Goal: Task Accomplishment & Management: Manage account settings

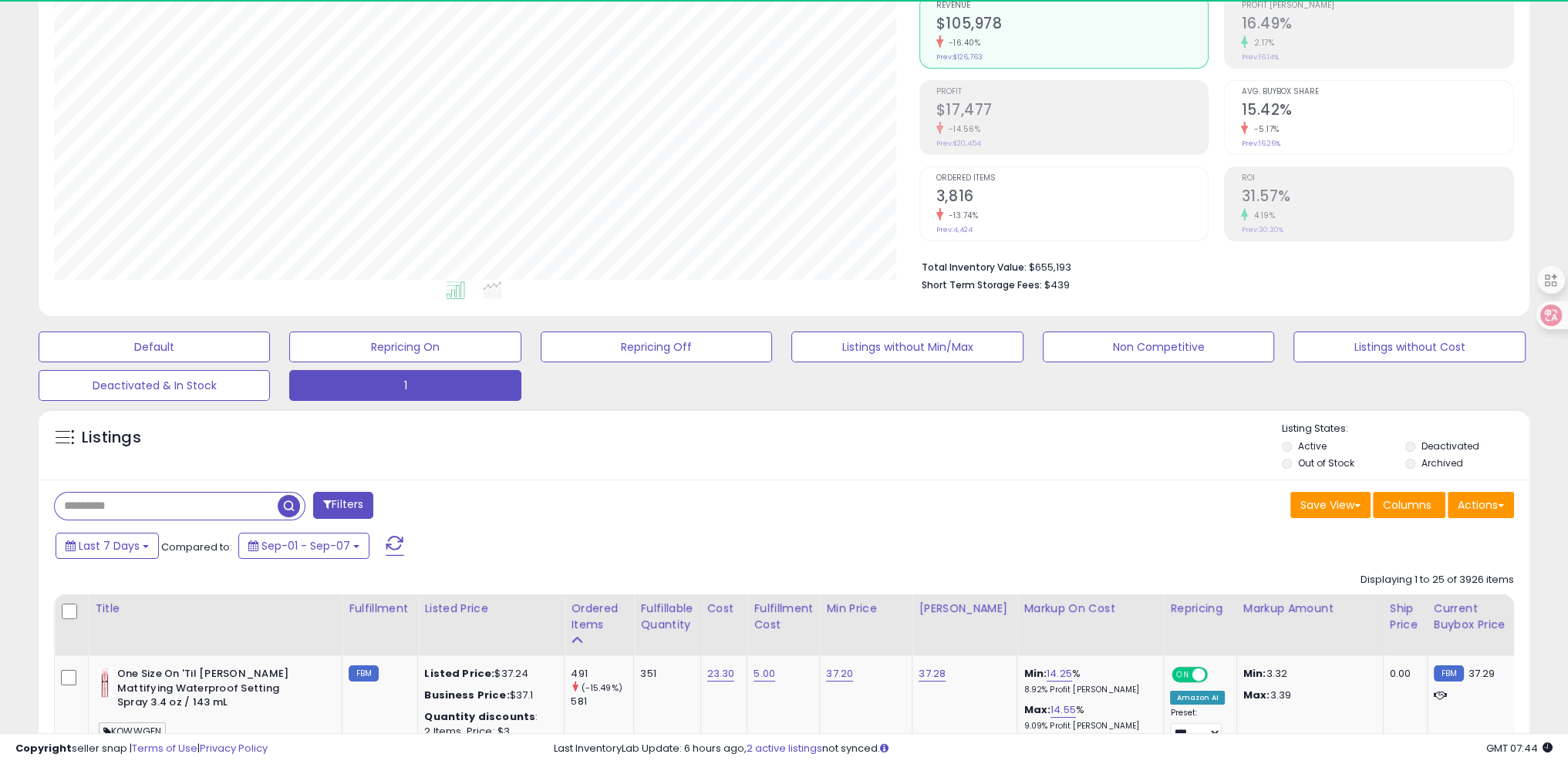
scroll to position [315, 865]
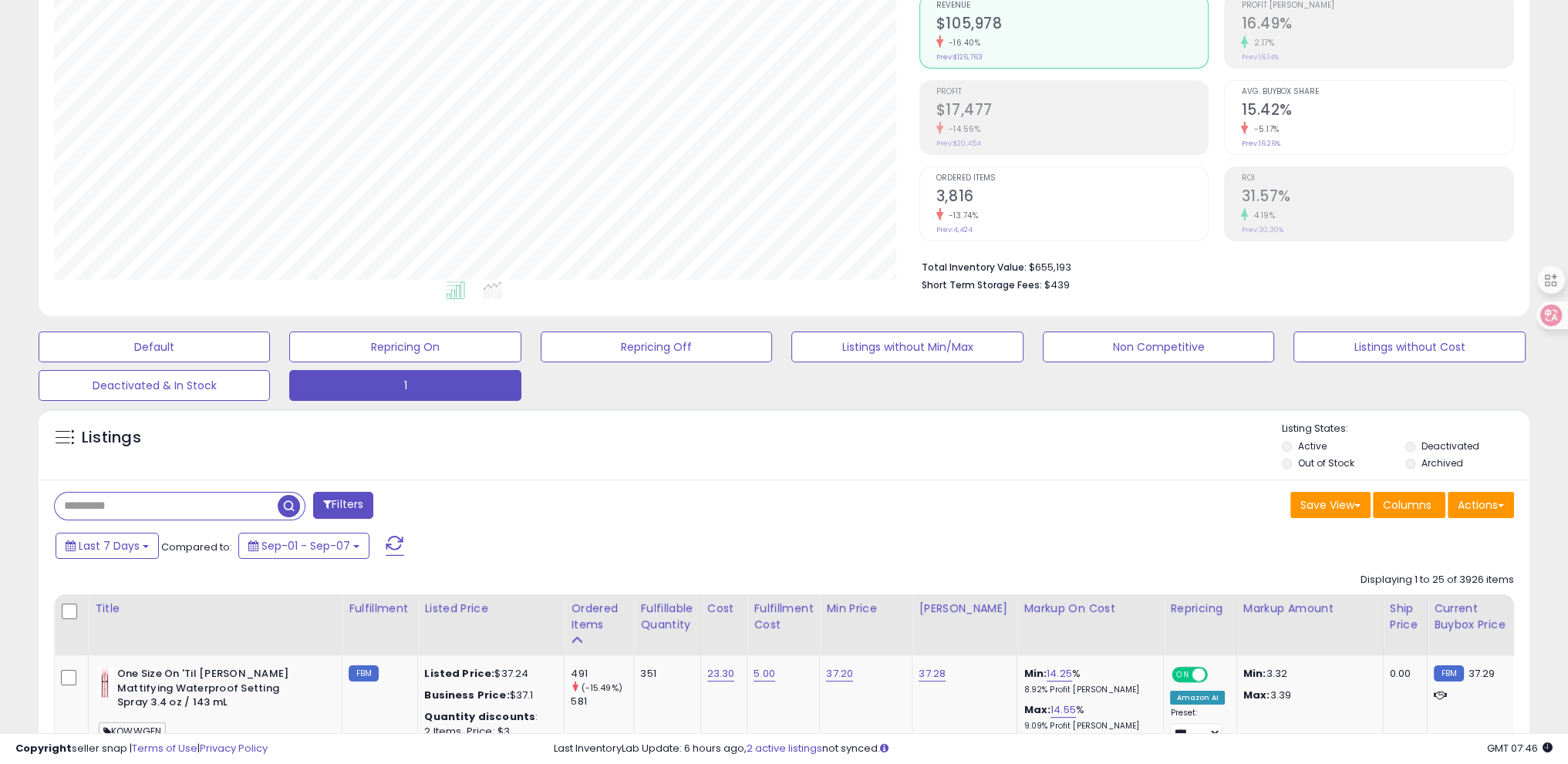
click at [435, 463] on div "Listings" at bounding box center [784, 447] width 1492 height 52
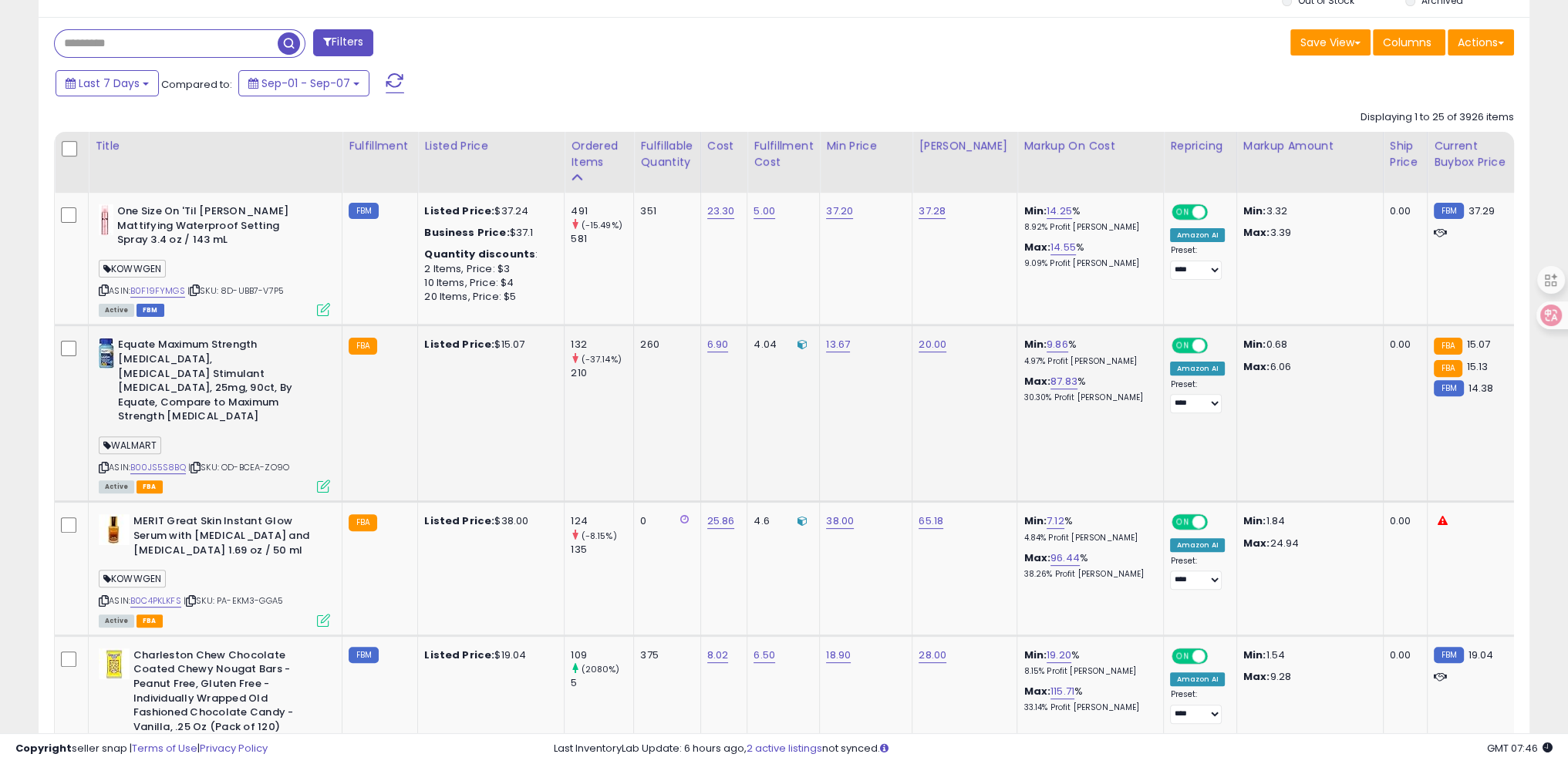
scroll to position [848, 0]
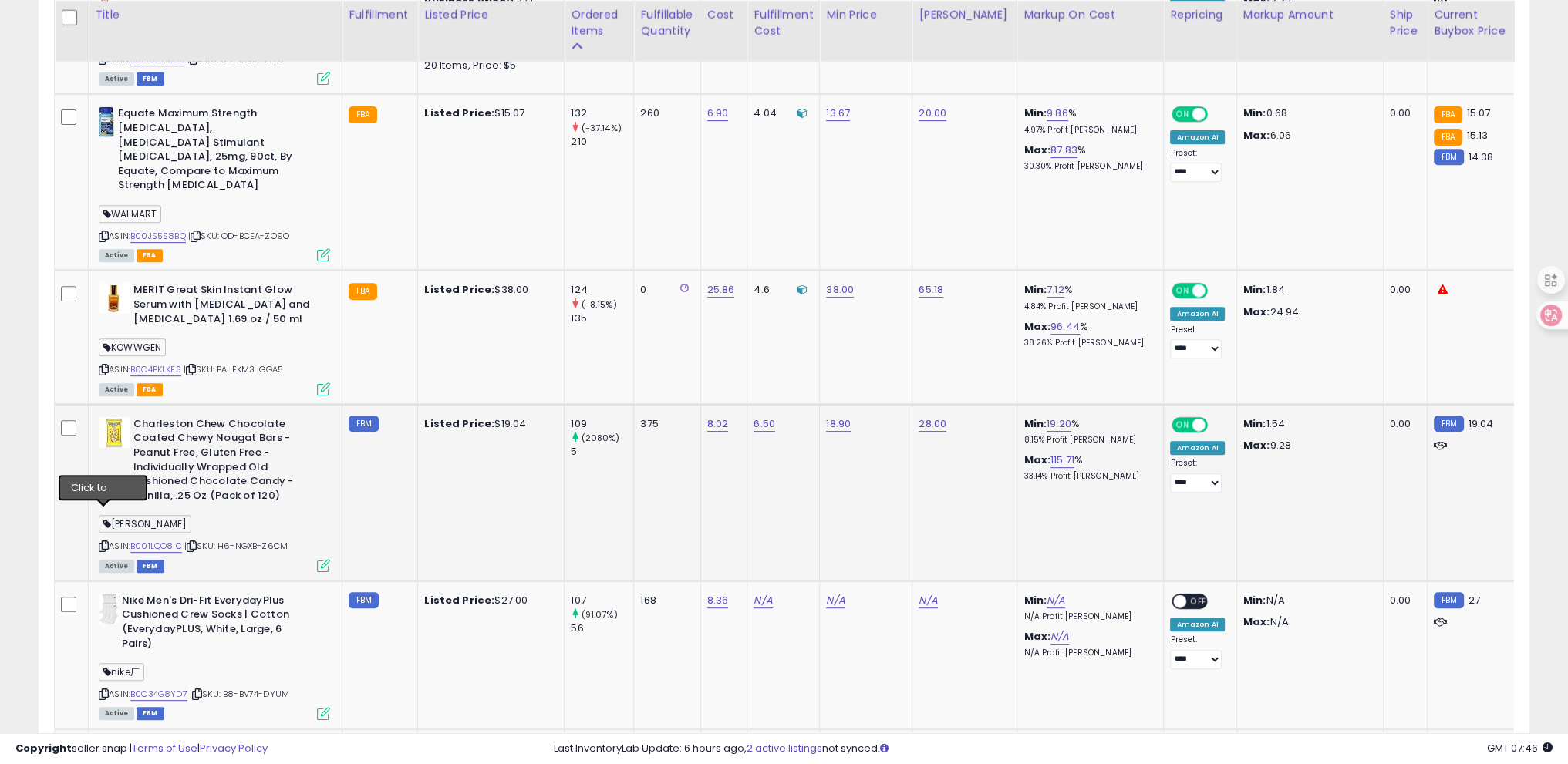
click at [105, 542] on icon at bounding box center [103, 547] width 10 height 9
click at [152, 540] on link "B001LQO8IC" at bounding box center [156, 546] width 51 height 13
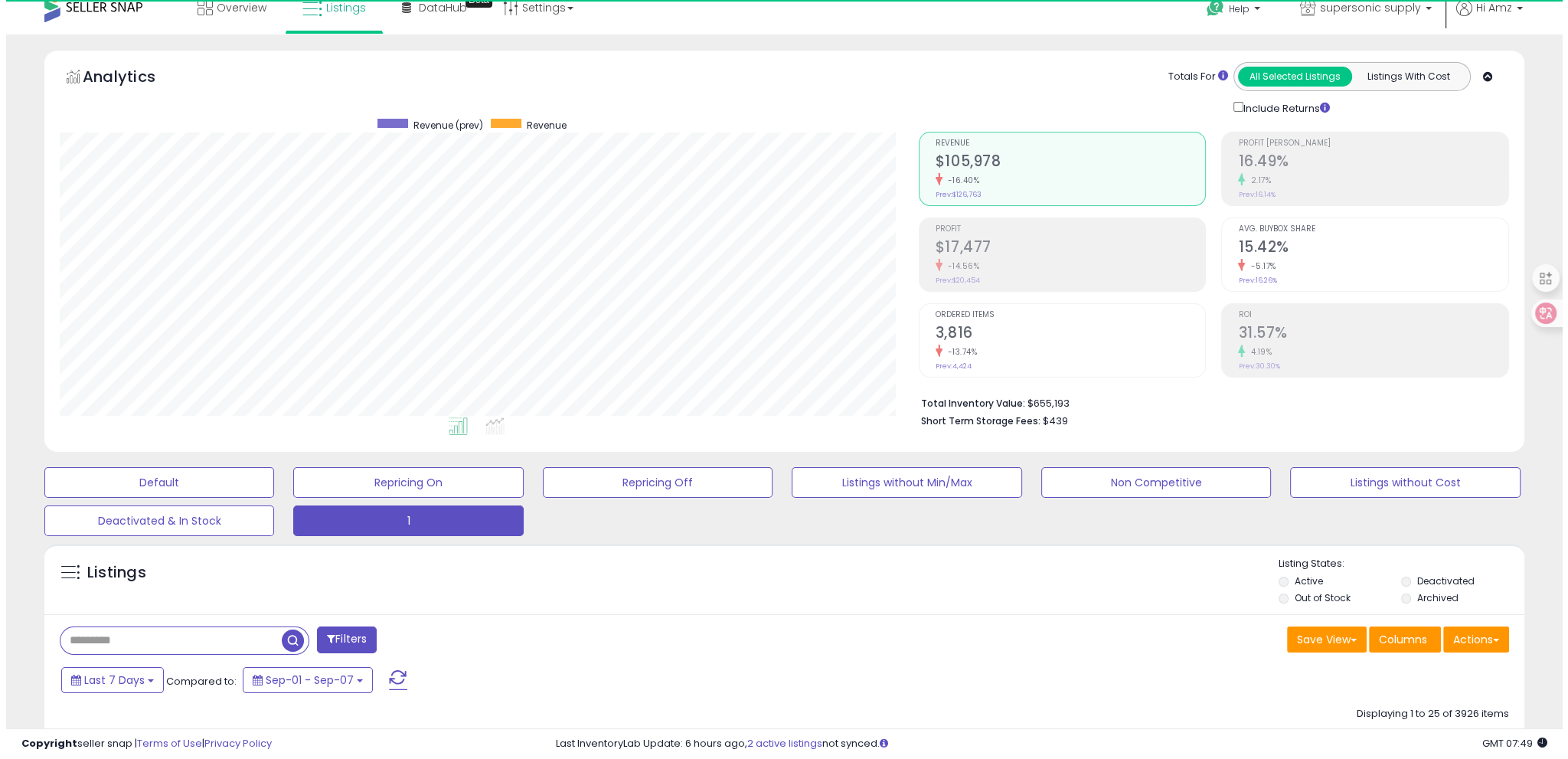
scroll to position [0, 0]
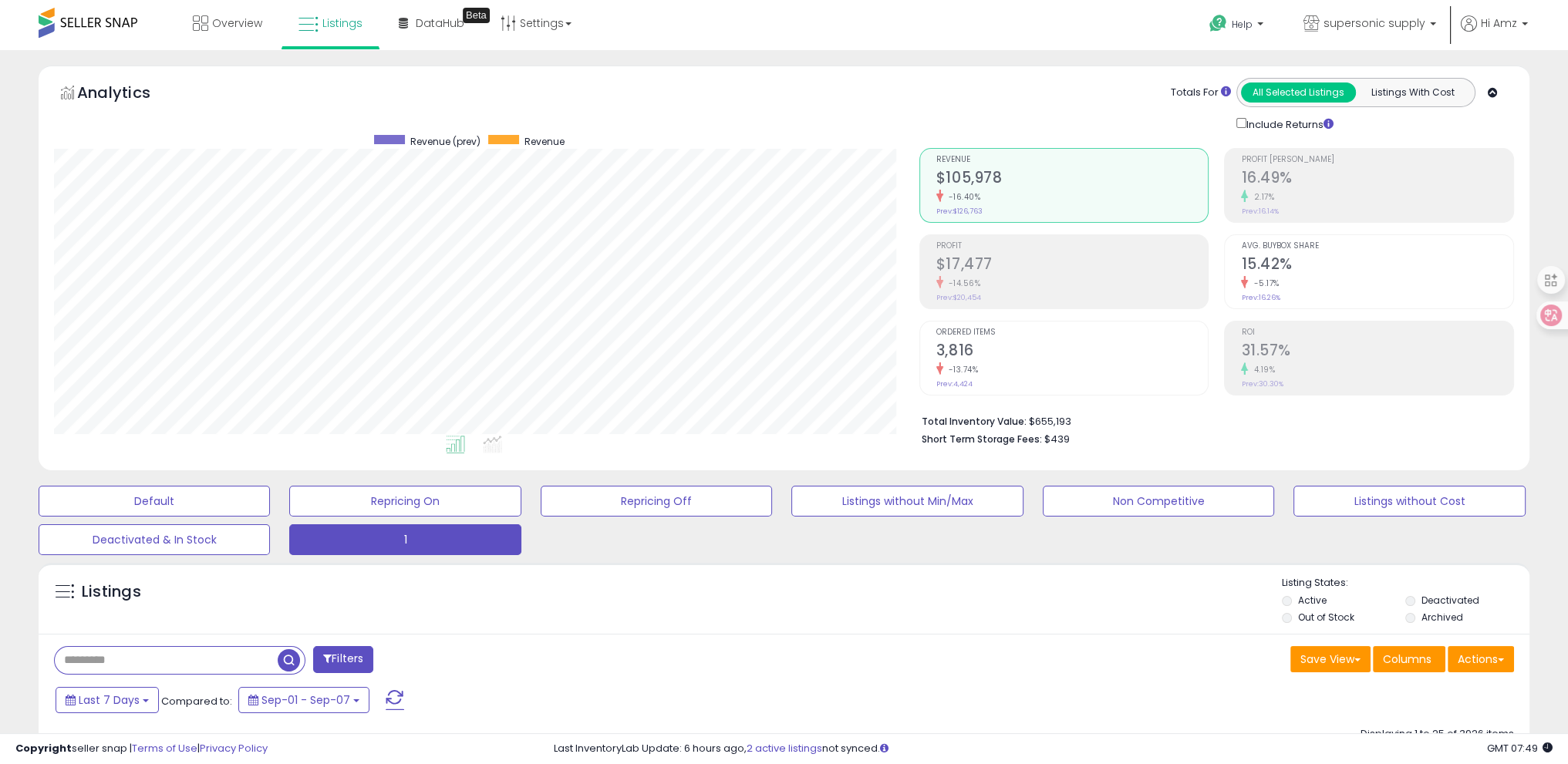
click at [115, 668] on input "text" at bounding box center [166, 660] width 223 height 27
paste input "**********"
type input "**********"
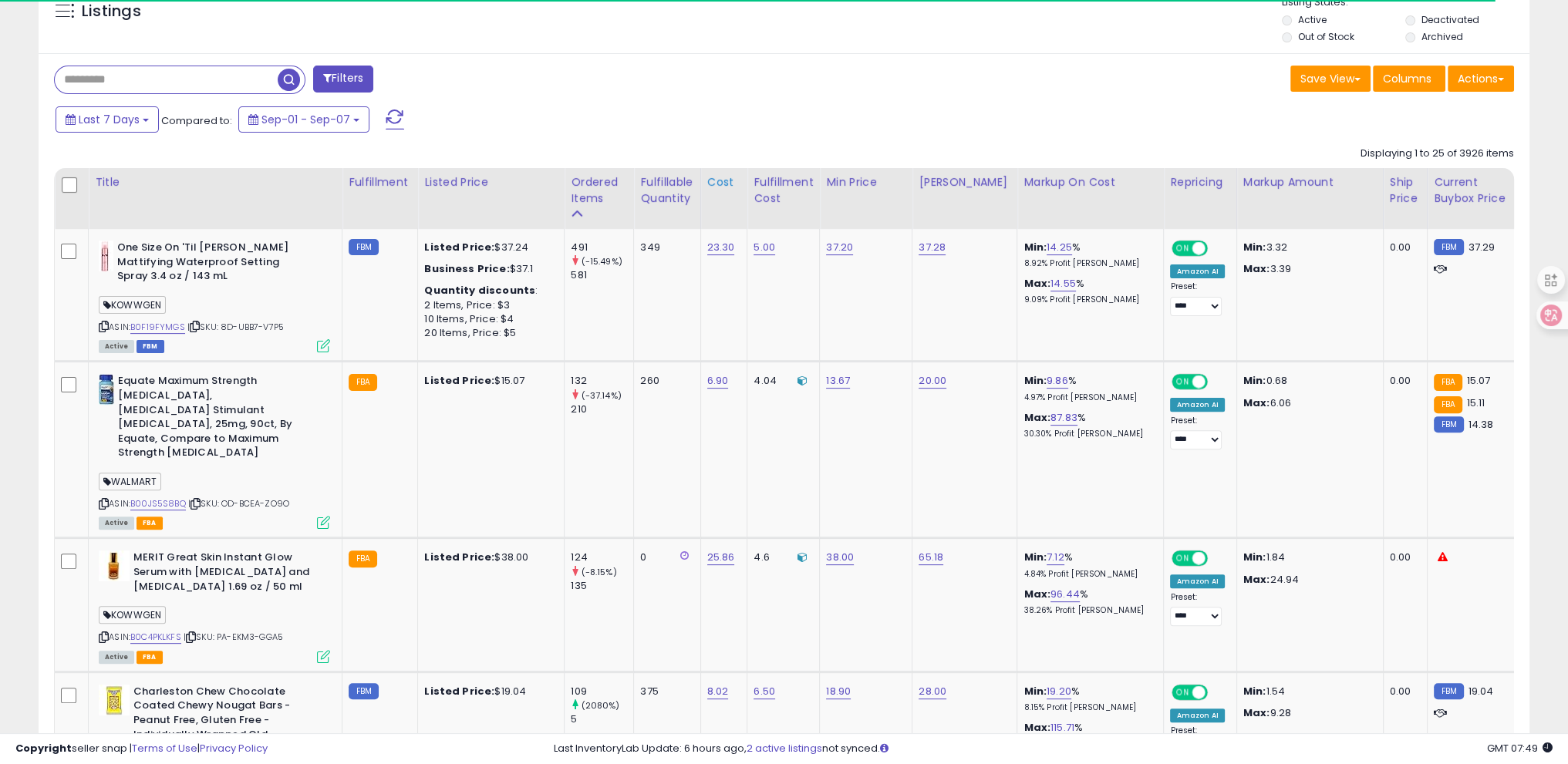
scroll to position [617, 0]
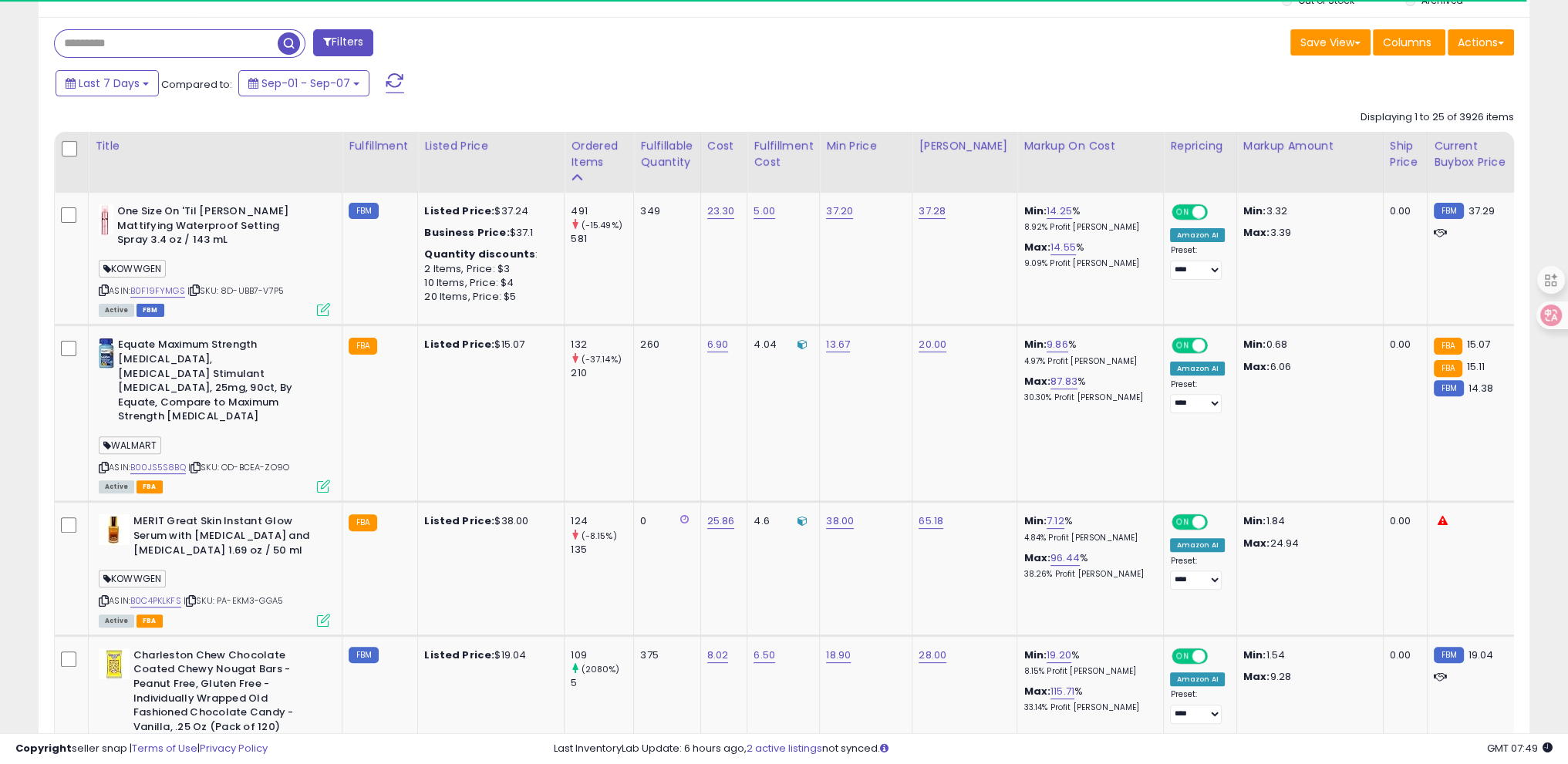
click at [151, 29] on div at bounding box center [179, 43] width 251 height 28
click at [150, 36] on input "text" at bounding box center [204, 43] width 299 height 27
paste input "**********"
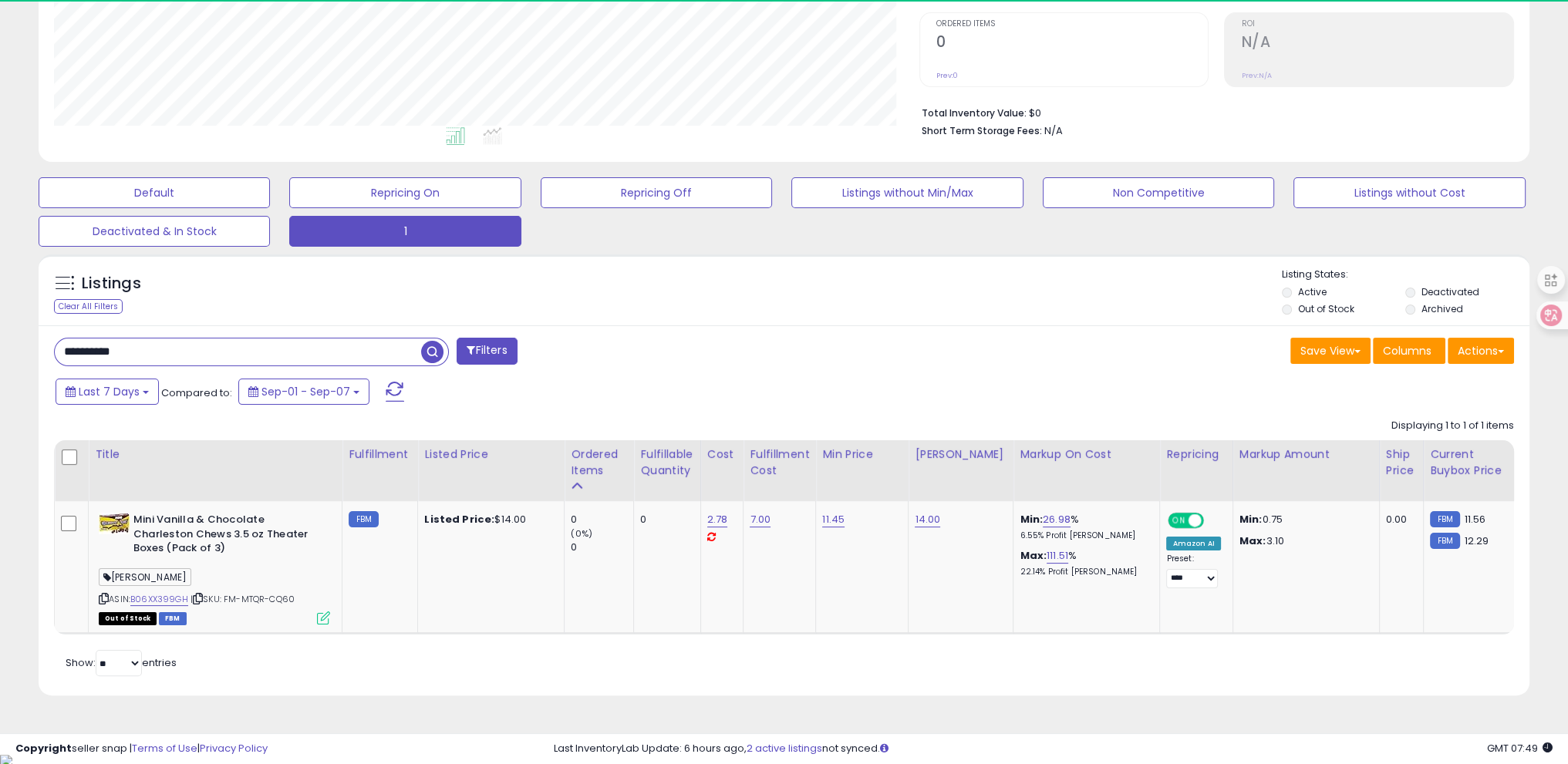
scroll to position [315, 865]
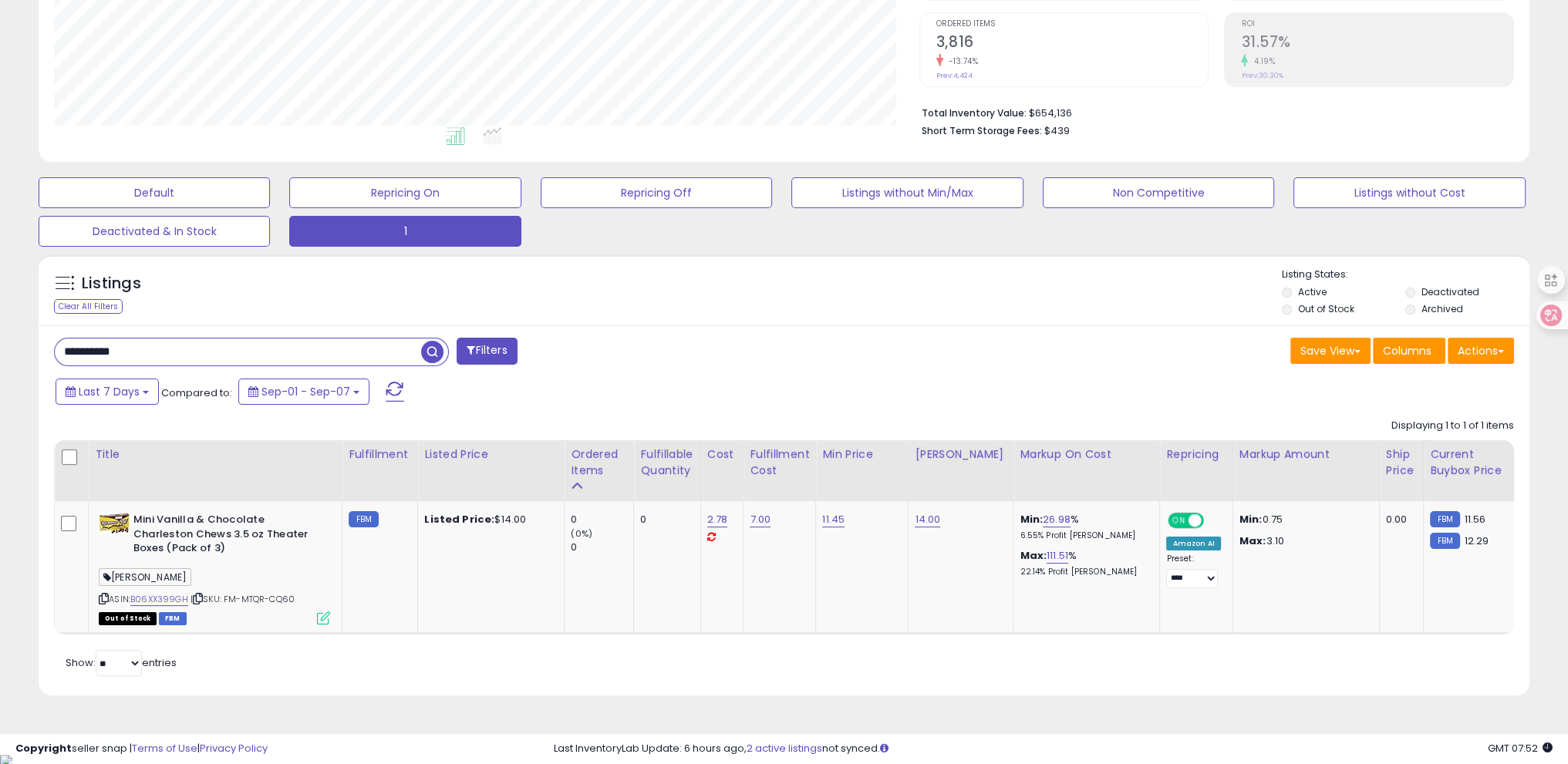
drag, startPoint x: 167, startPoint y: 363, endPoint x: 0, endPoint y: 335, distance: 169.3
click at [0, 335] on div "**********" at bounding box center [784, 248] width 1568 height 1012
paste input "text"
type input "**********"
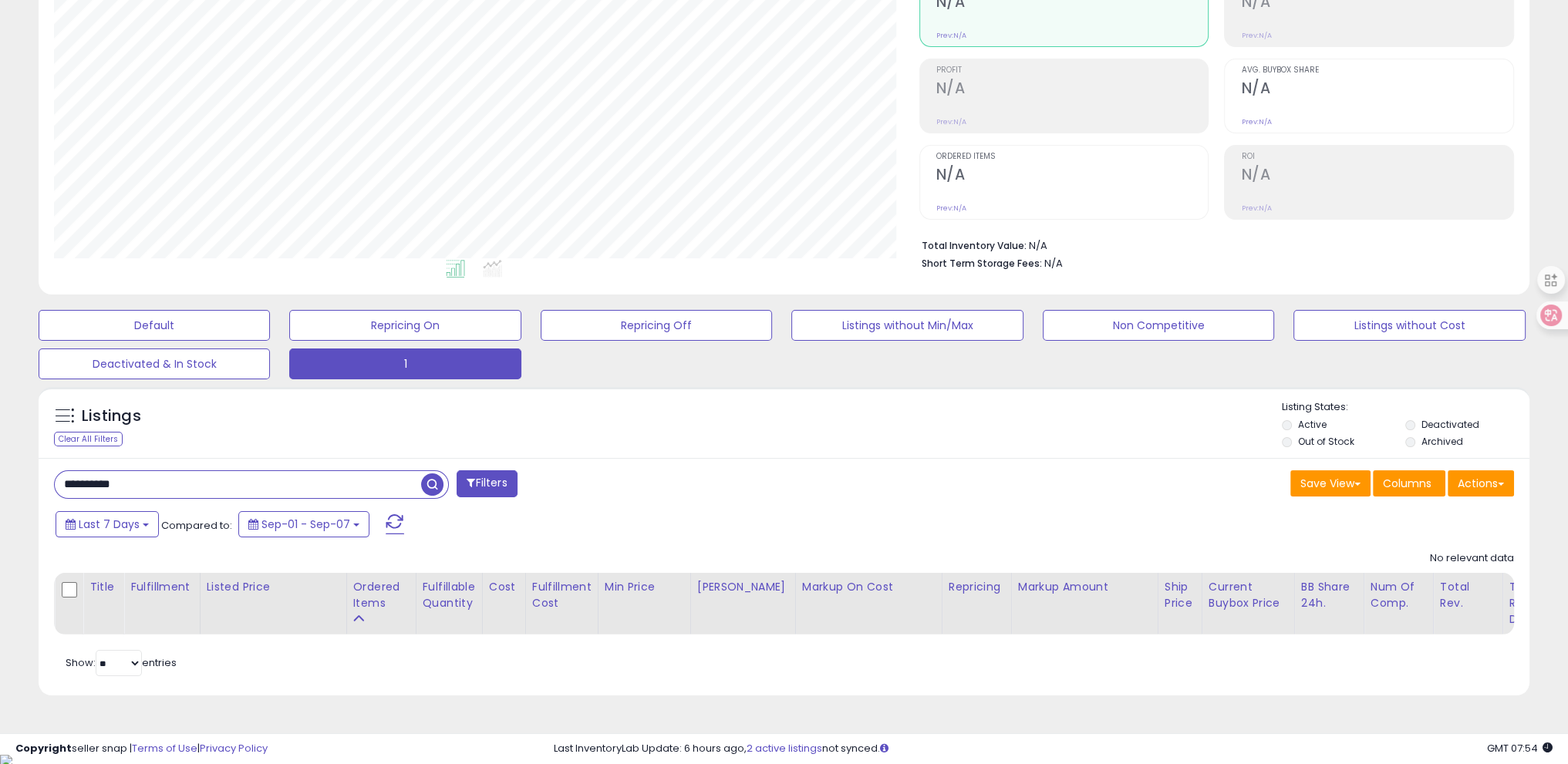
click at [0, 457] on div "**********" at bounding box center [784, 313] width 1568 height 879
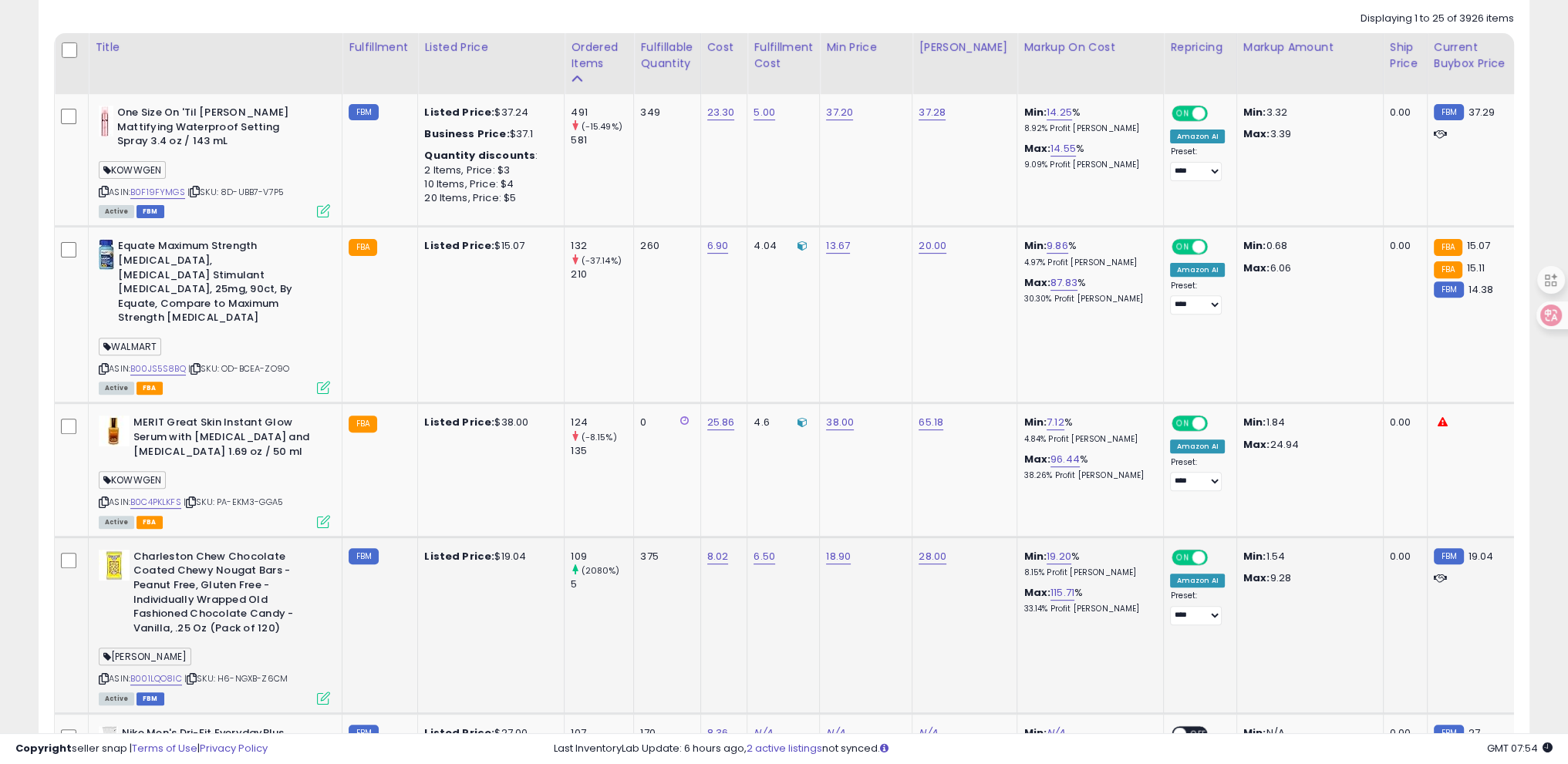
scroll to position [792, 0]
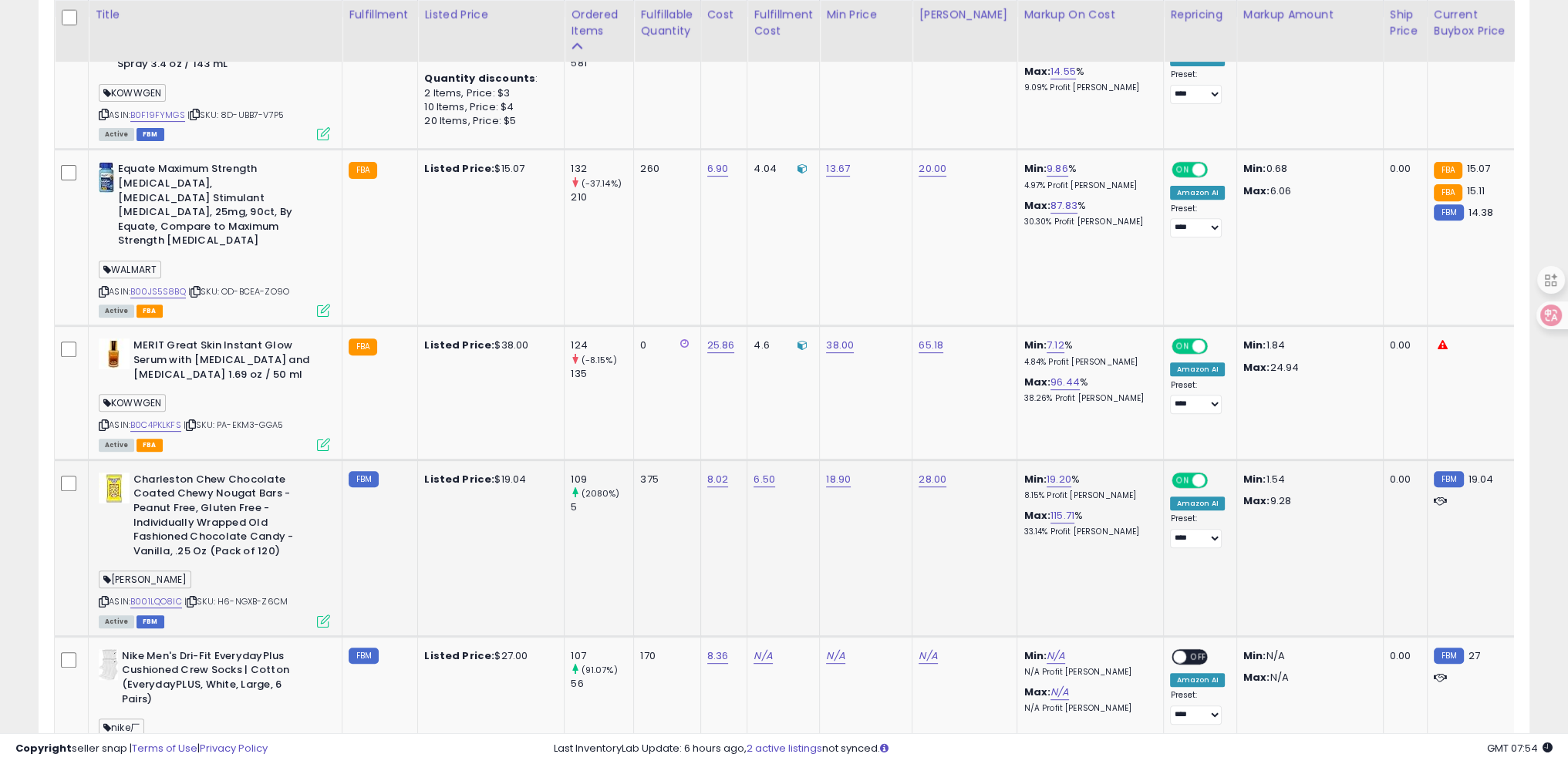
click at [191, 597] on icon at bounding box center [191, 602] width 10 height 9
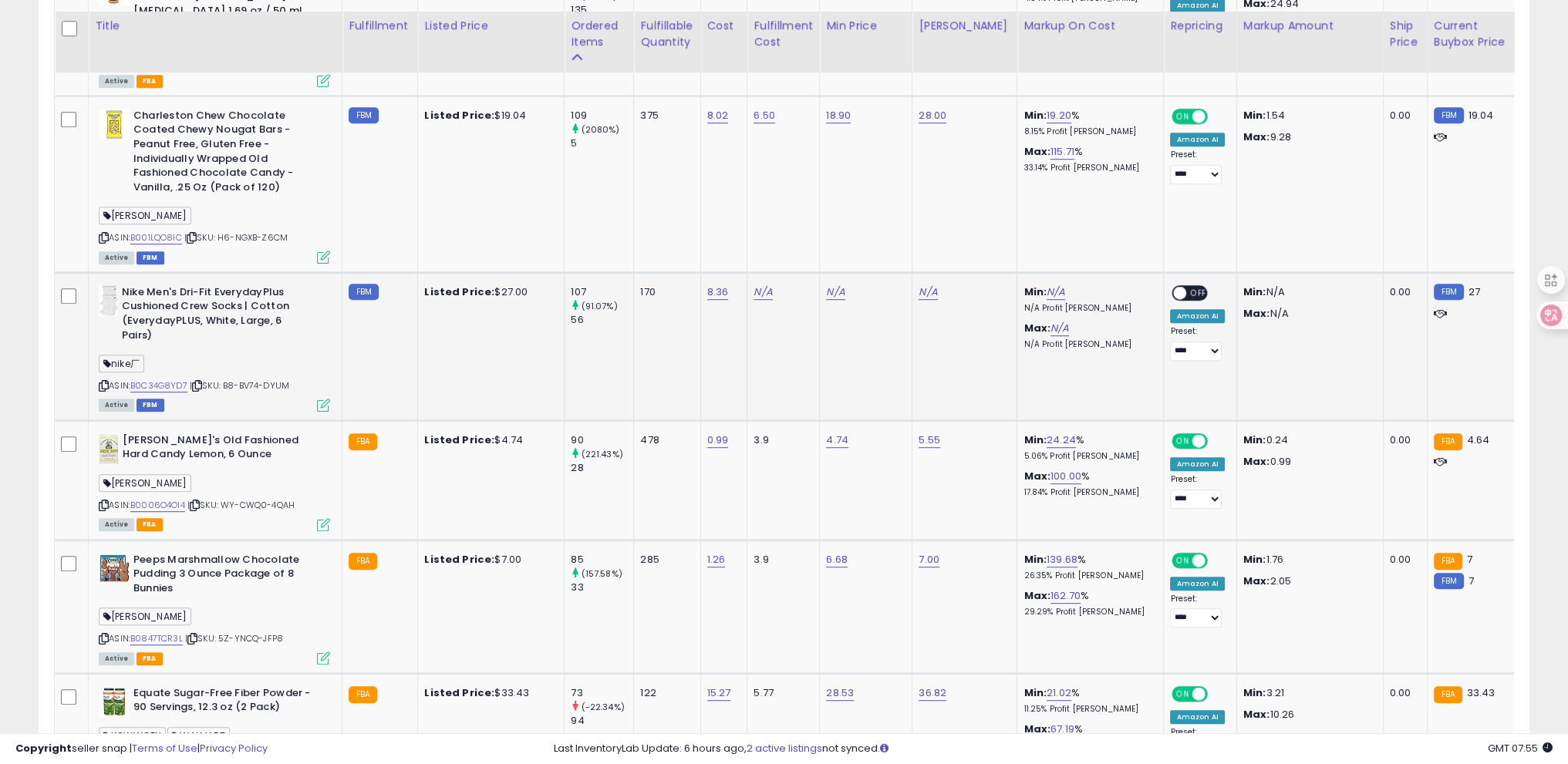
scroll to position [1311, 0]
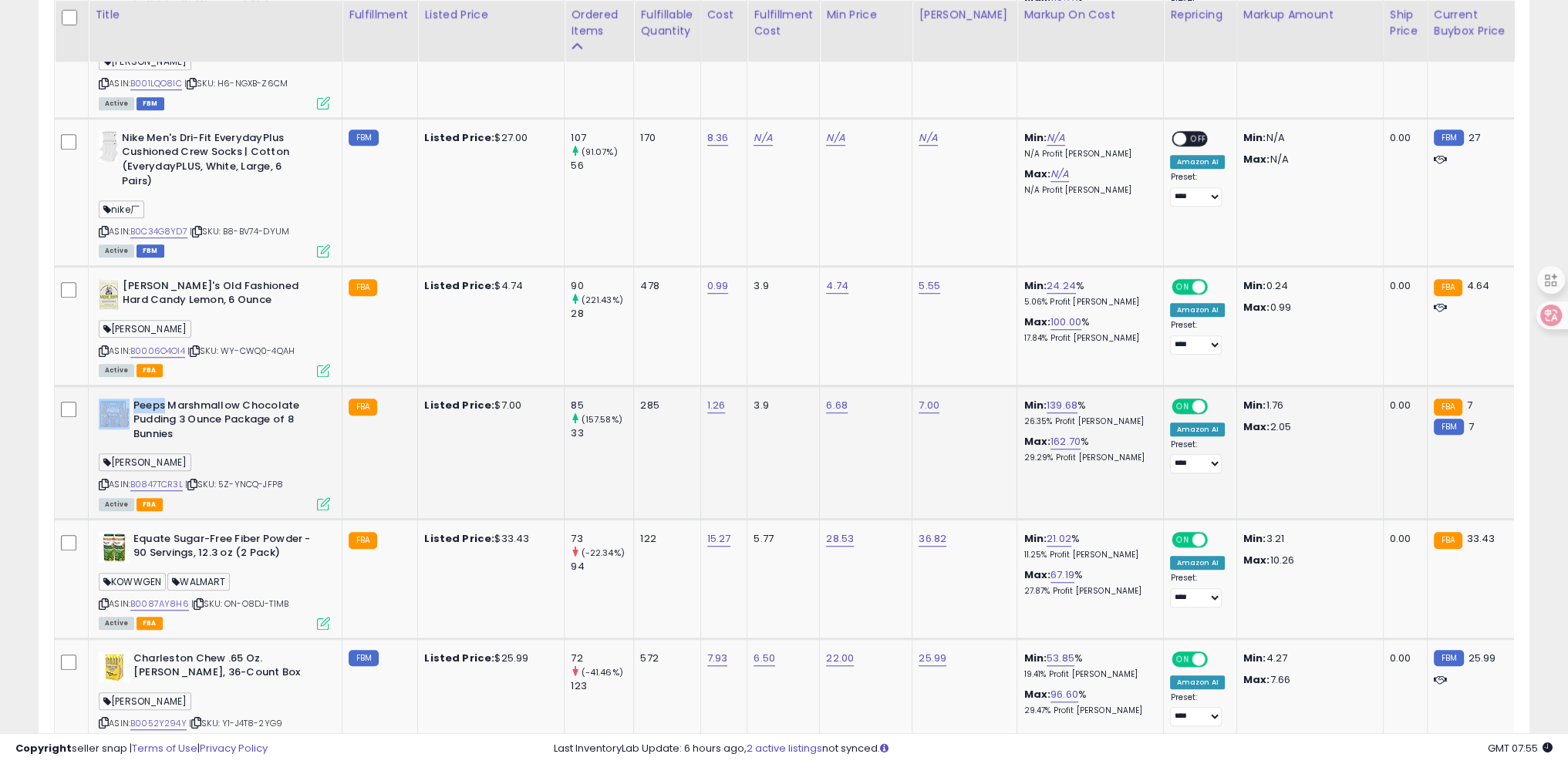
drag, startPoint x: 132, startPoint y: 375, endPoint x: 164, endPoint y: 373, distance: 32.1
click at [164, 398] on div "Peeps Marshmallow Chocolate Pudding 3 Ounce Package of 8 Bunnies" at bounding box center [214, 421] width 232 height 47
copy div "Peeps"
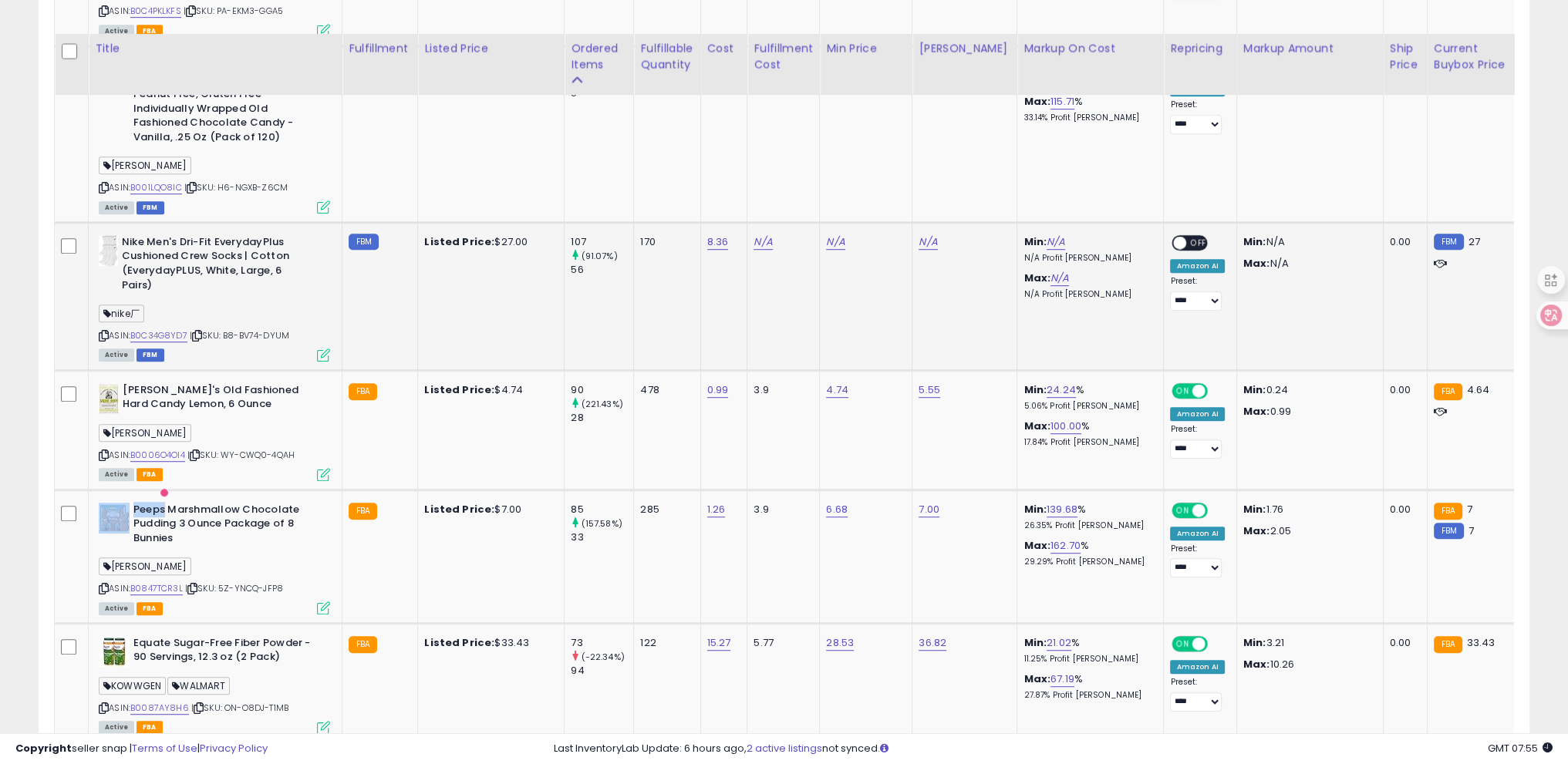
scroll to position [1079, 0]
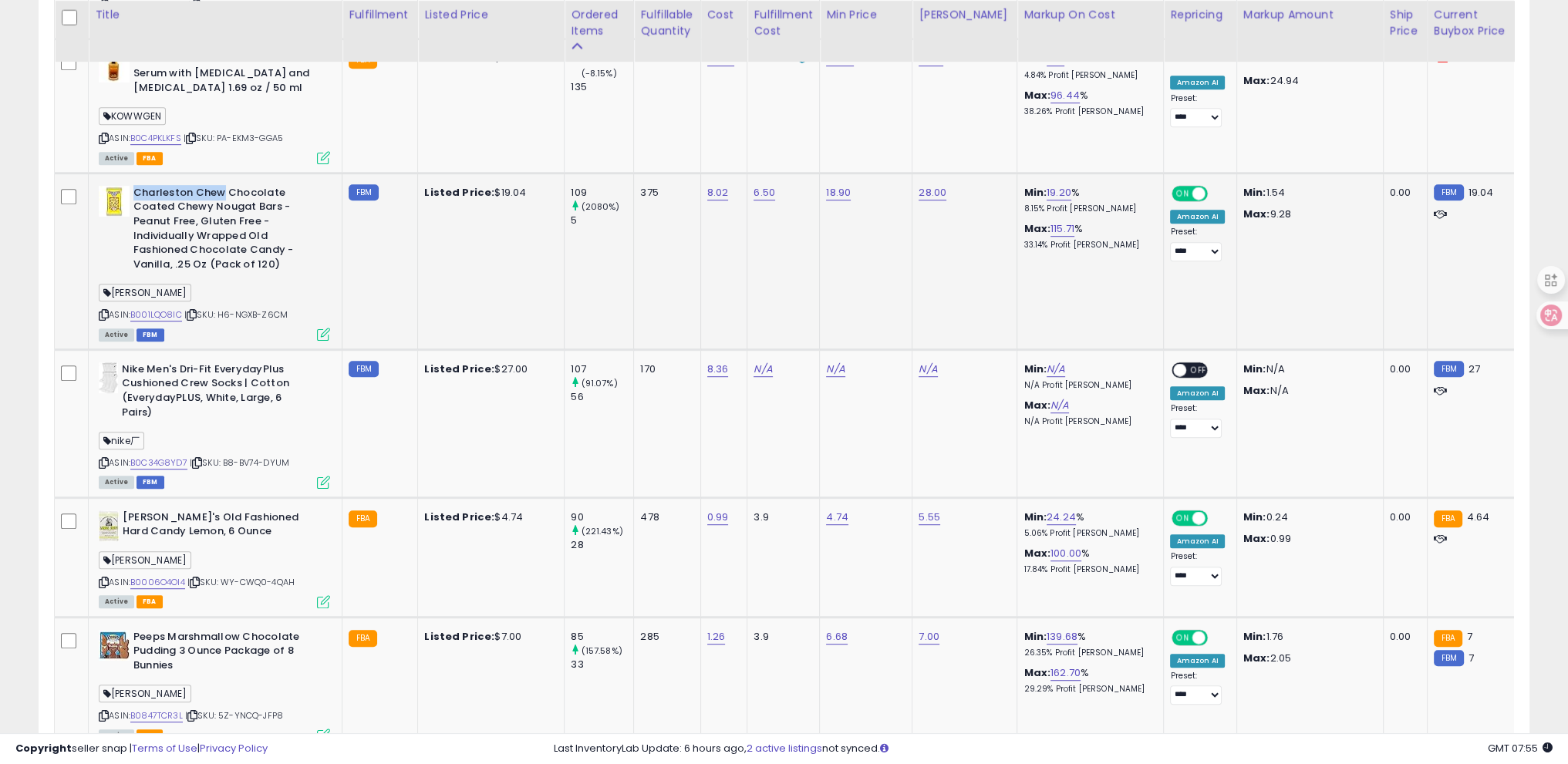
drag, startPoint x: 133, startPoint y: 156, endPoint x: 223, endPoint y: 161, distance: 90.1
click at [223, 185] on b "Charleston Chew Chocolate Coated Chewy Nougat Bars - Peanut Free, Gluten Free -…" at bounding box center [226, 230] width 187 height 90
copy b "Charleston Chew"
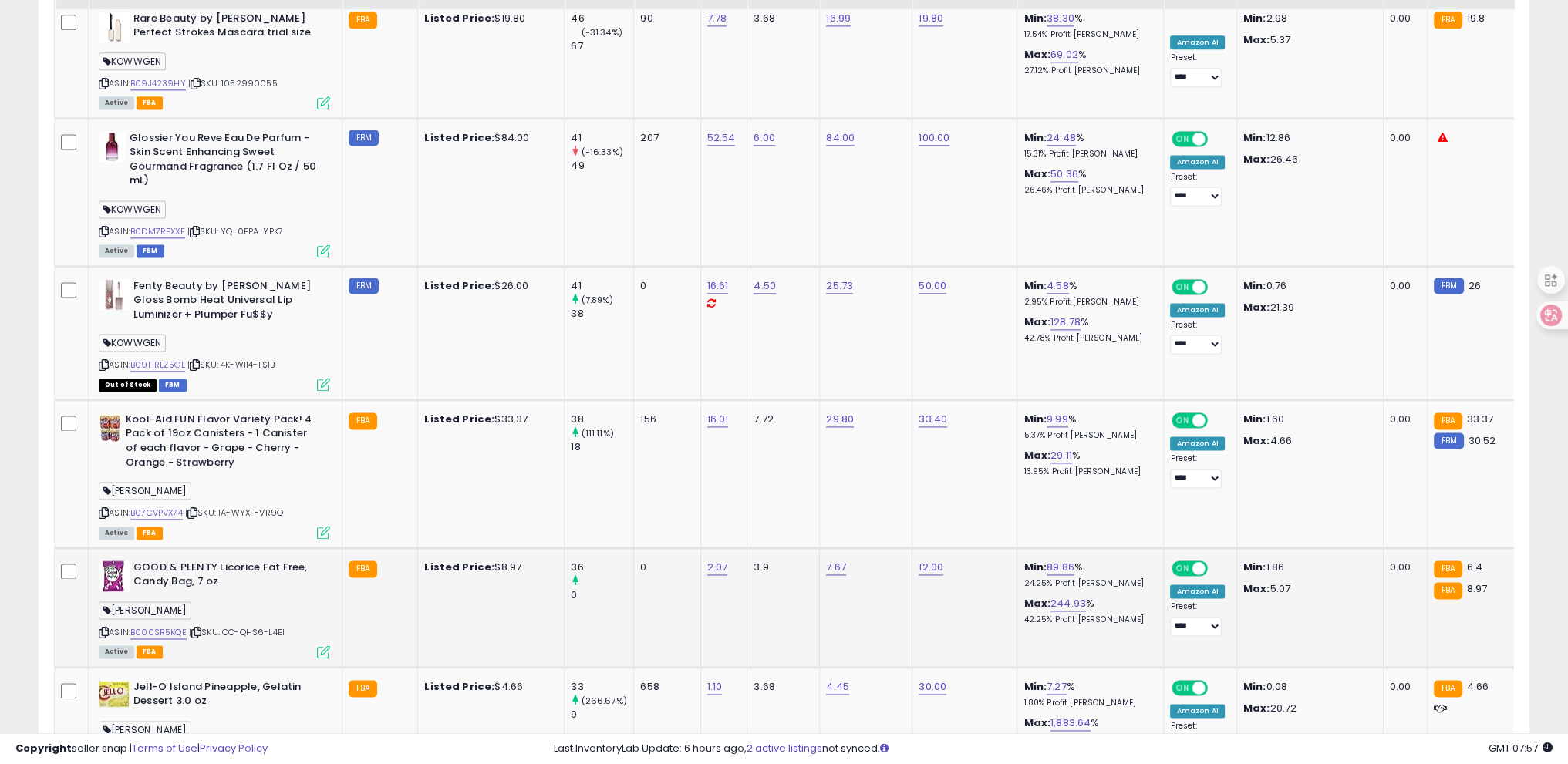
scroll to position [2930, 0]
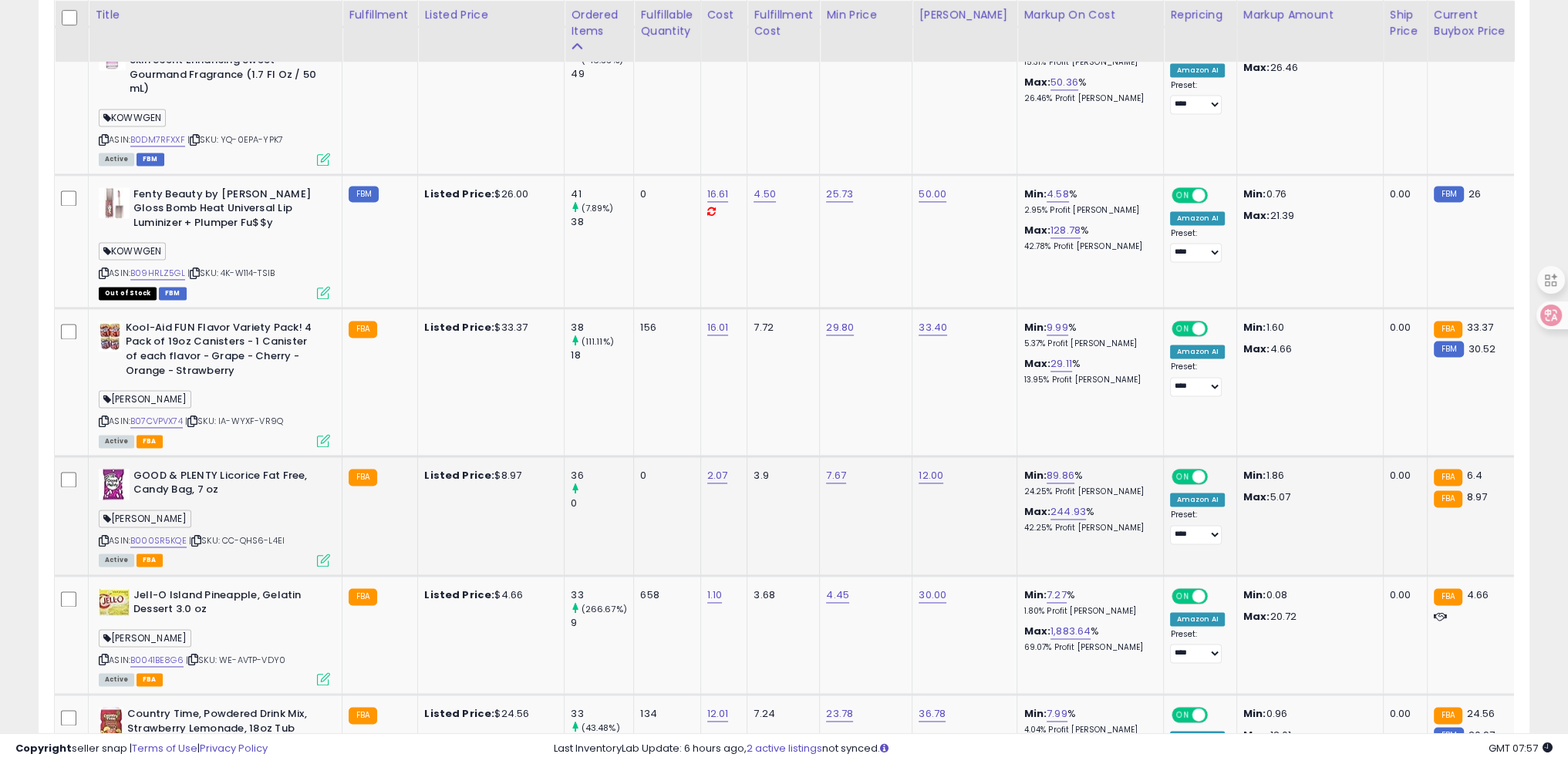
click at [102, 537] on icon at bounding box center [103, 541] width 10 height 9
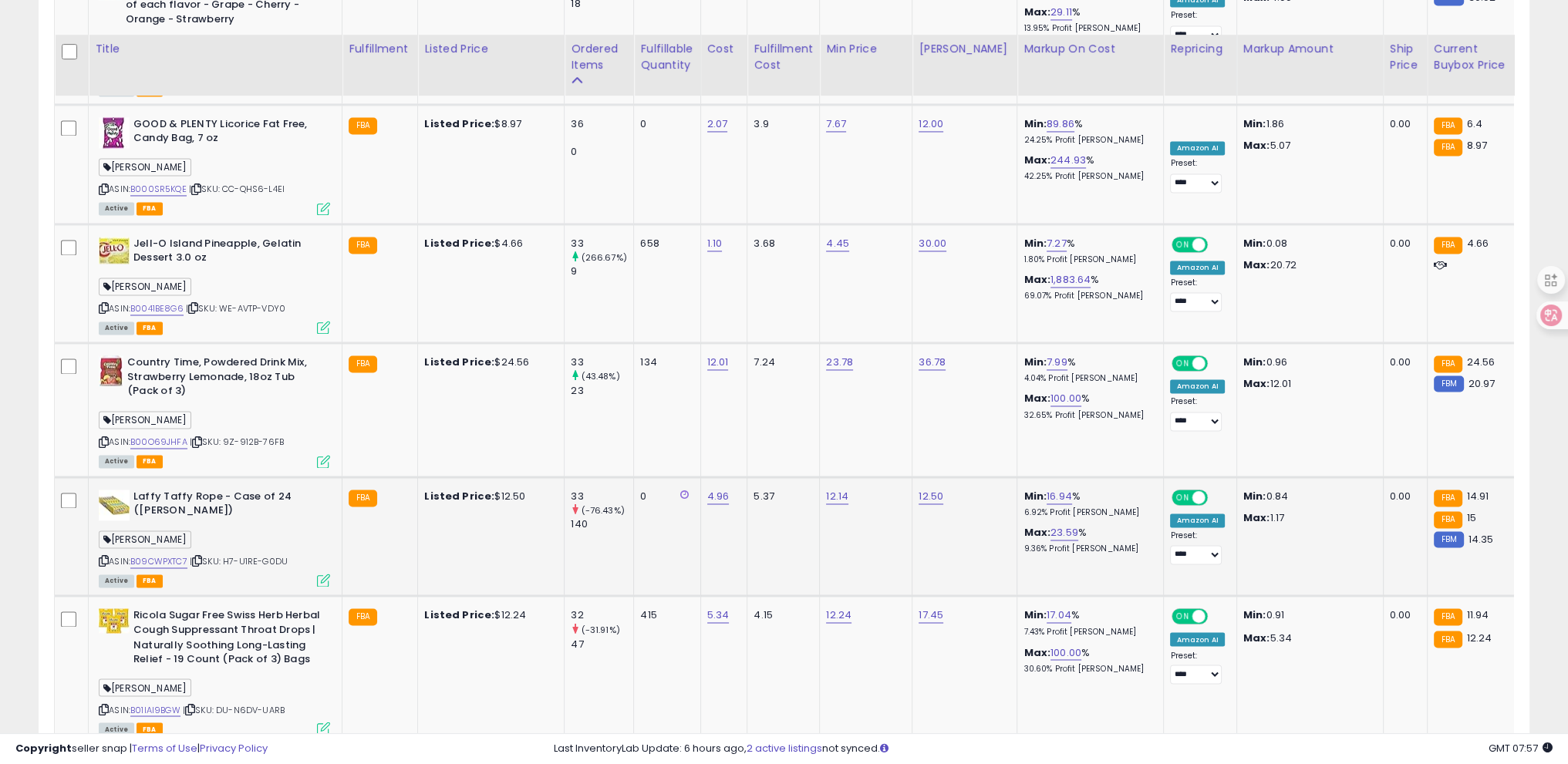
scroll to position [3315, 0]
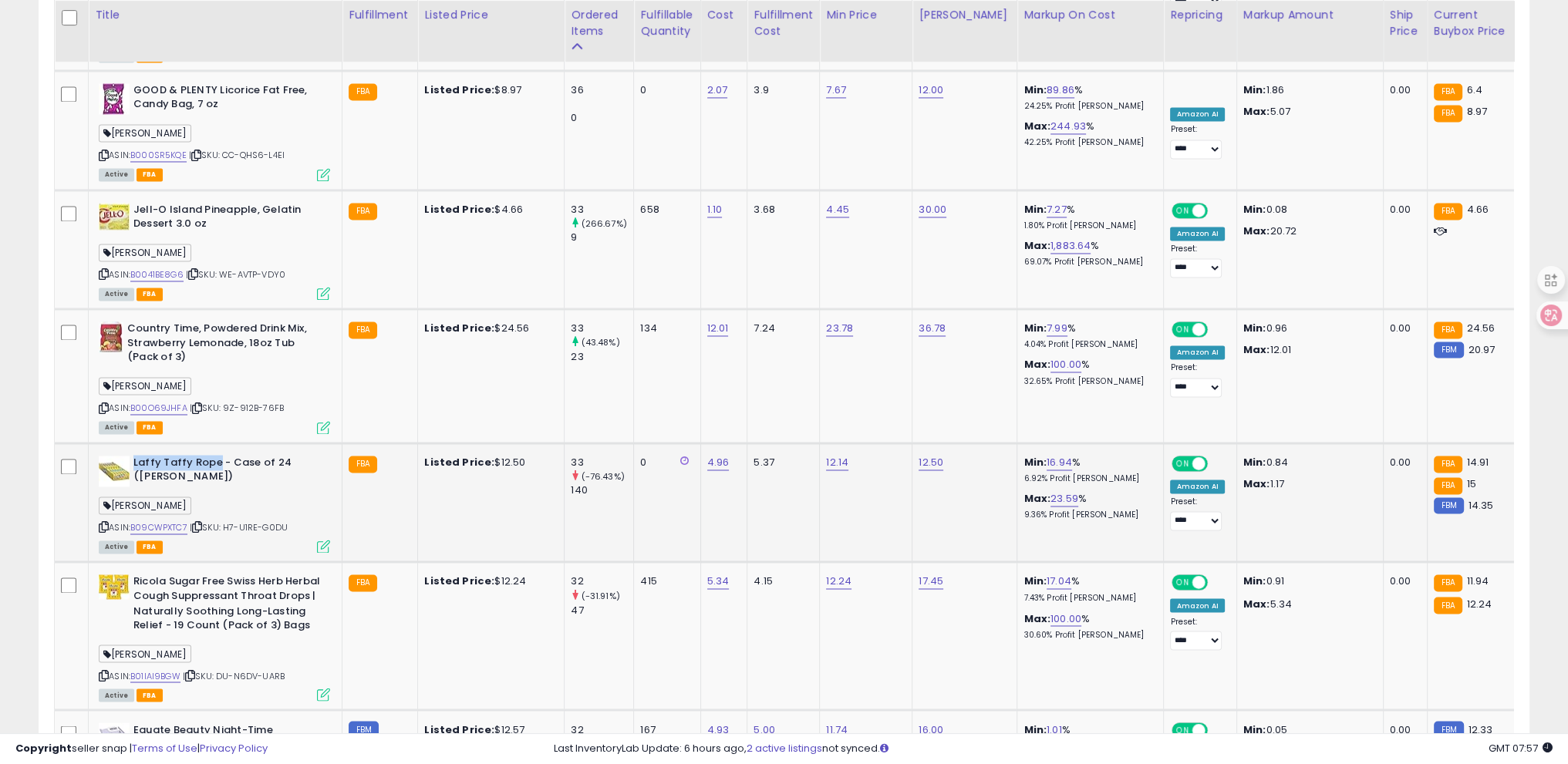
drag, startPoint x: 132, startPoint y: 405, endPoint x: 214, endPoint y: 414, distance: 82.5
click at [214, 456] on b "Laffy Taffy Rope - Case of 24 ([PERSON_NAME])" at bounding box center [226, 472] width 187 height 32
copy b "Laffy Taffy Rope"
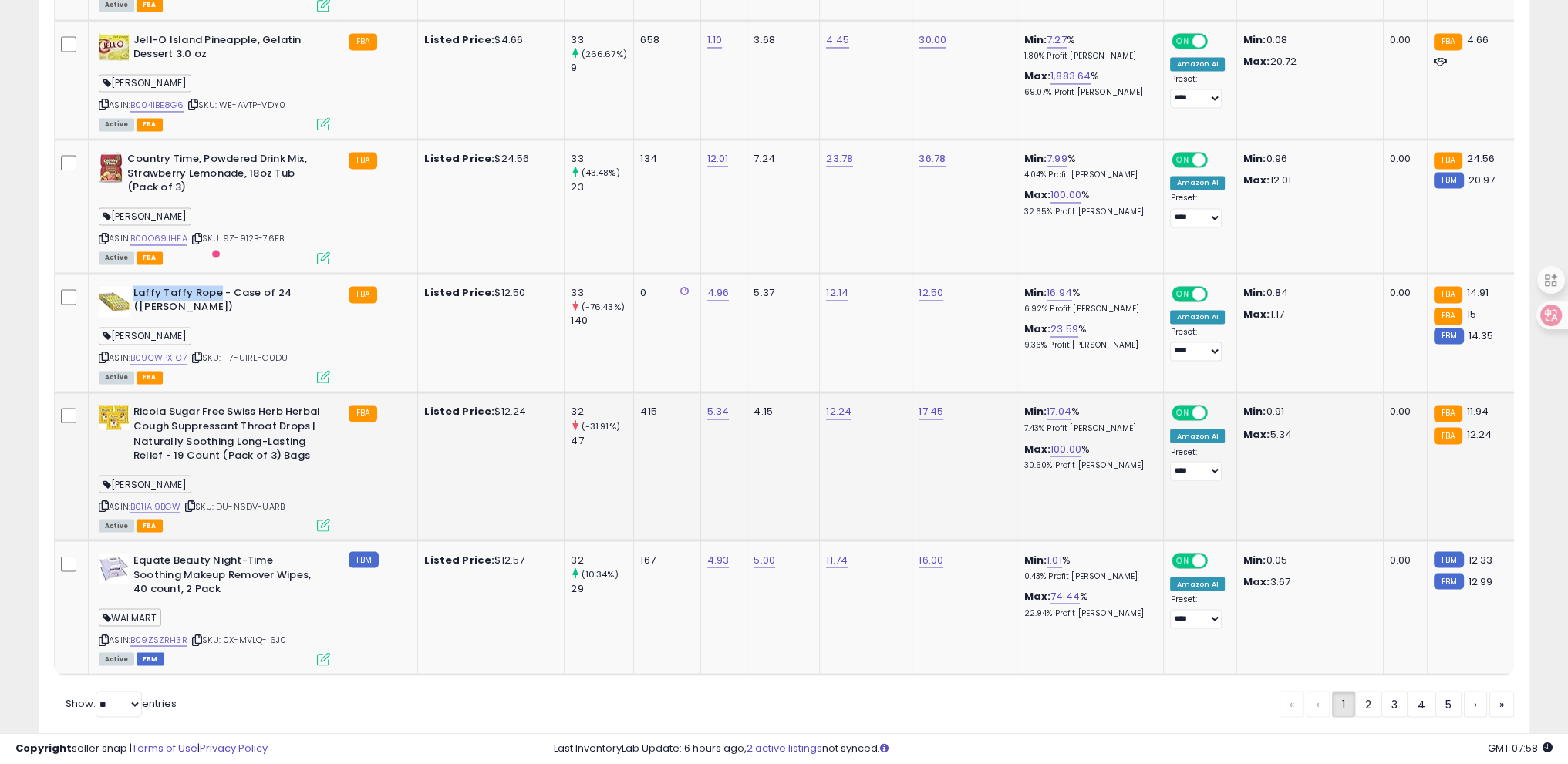
scroll to position [3485, 0]
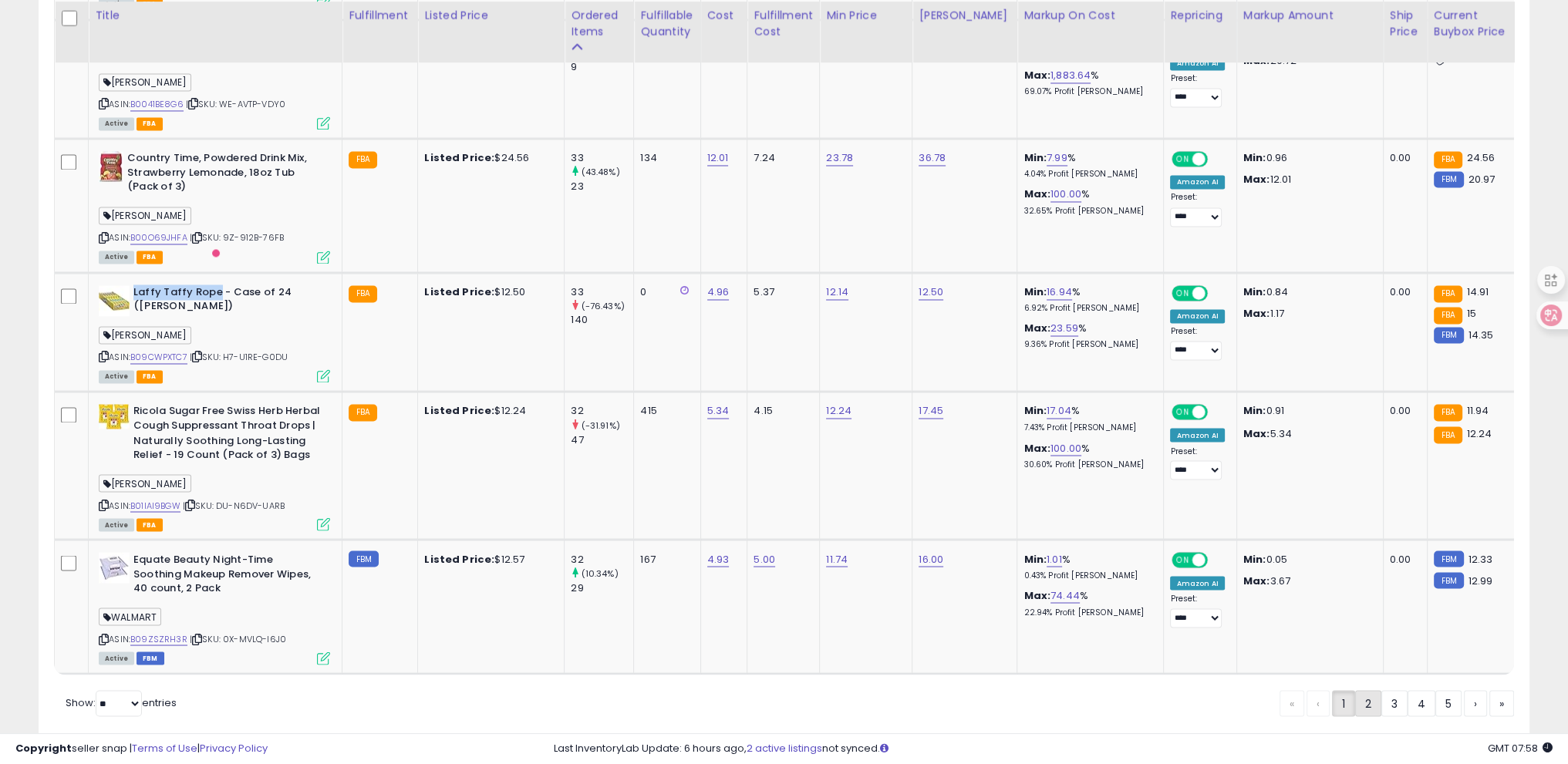
click at [1374, 690] on link "2" at bounding box center [1369, 704] width 27 height 27
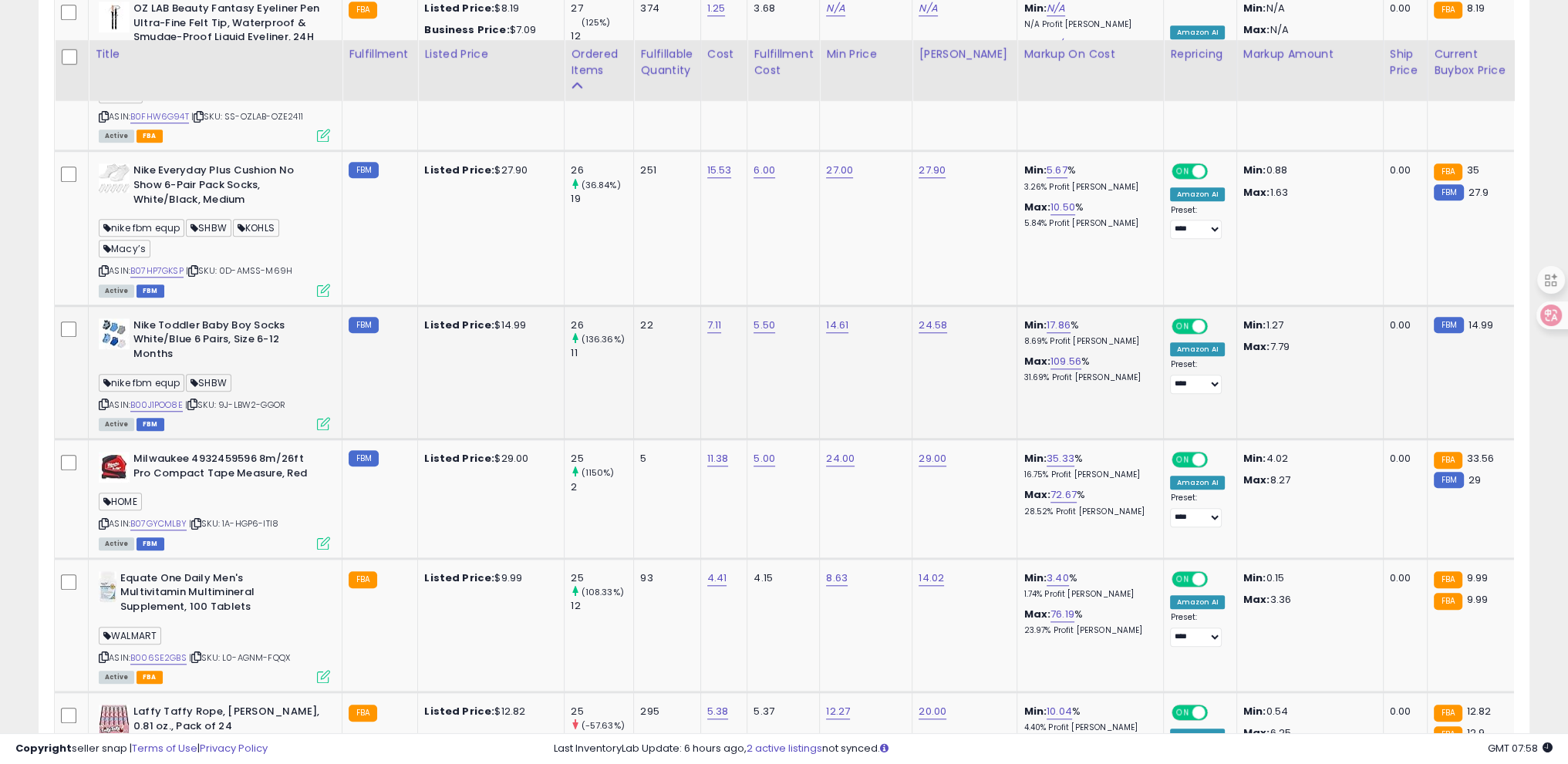
scroll to position [1887, 0]
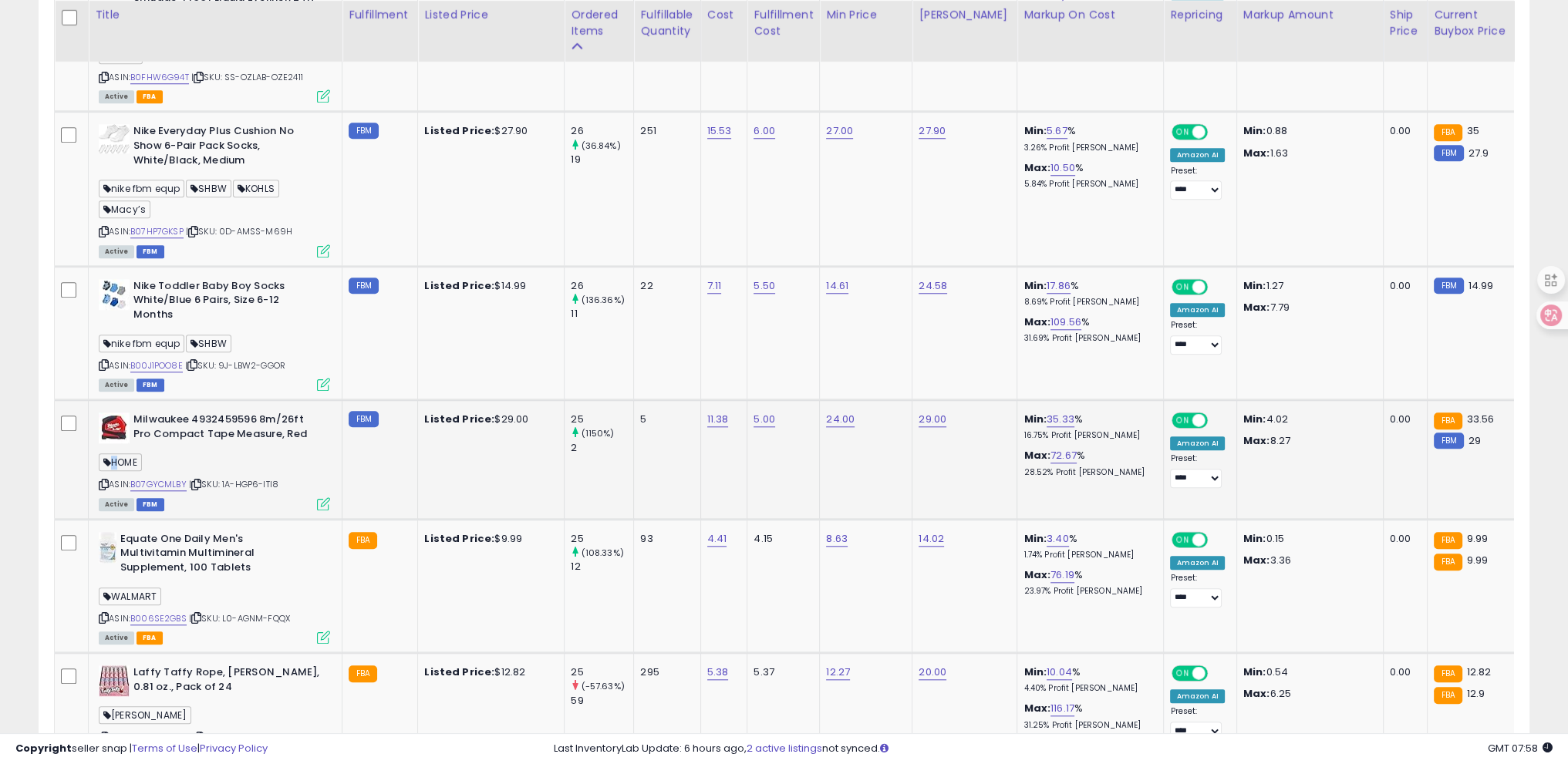
drag, startPoint x: 134, startPoint y: 458, endPoint x: 147, endPoint y: 460, distance: 13.2
click at [147, 460] on div "HOME" at bounding box center [214, 464] width 232 height 20
click at [139, 460] on span "HOME" at bounding box center [120, 462] width 44 height 18
drag, startPoint x: 114, startPoint y: 456, endPoint x: 144, endPoint y: 459, distance: 30.1
click at [142, 459] on span "HOME" at bounding box center [120, 462] width 44 height 18
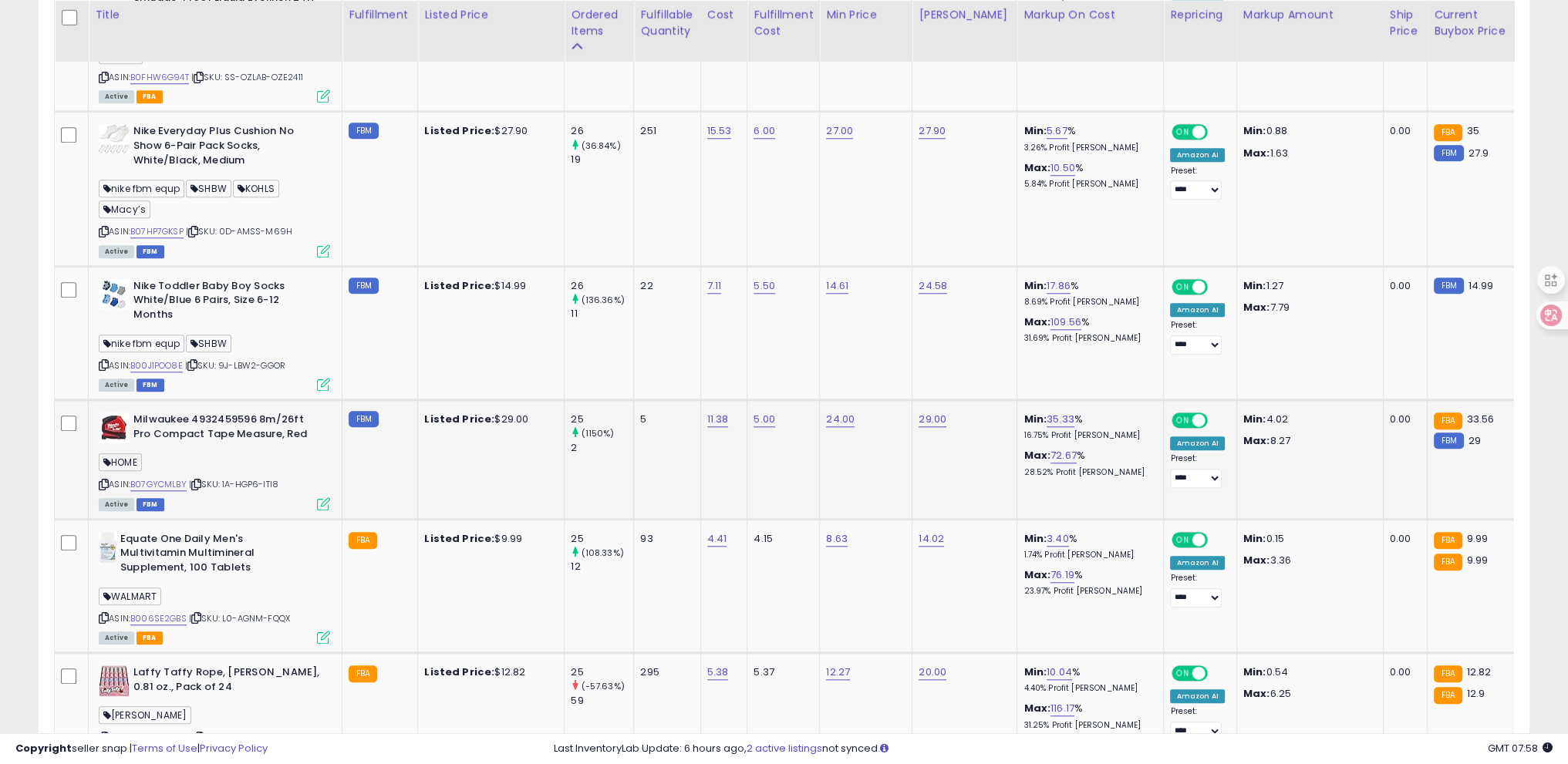
copy span "HOME"
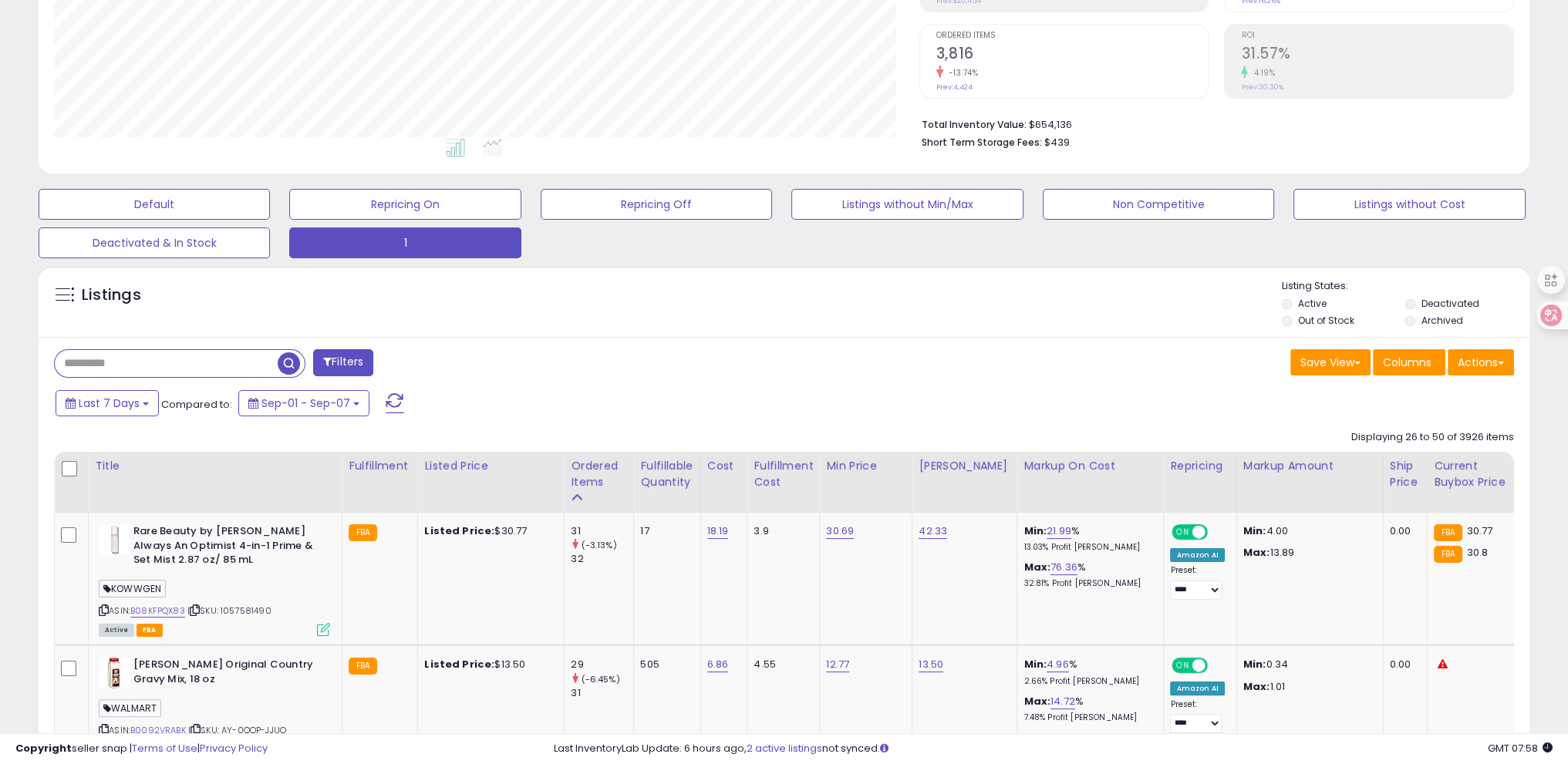
scroll to position [268, 0]
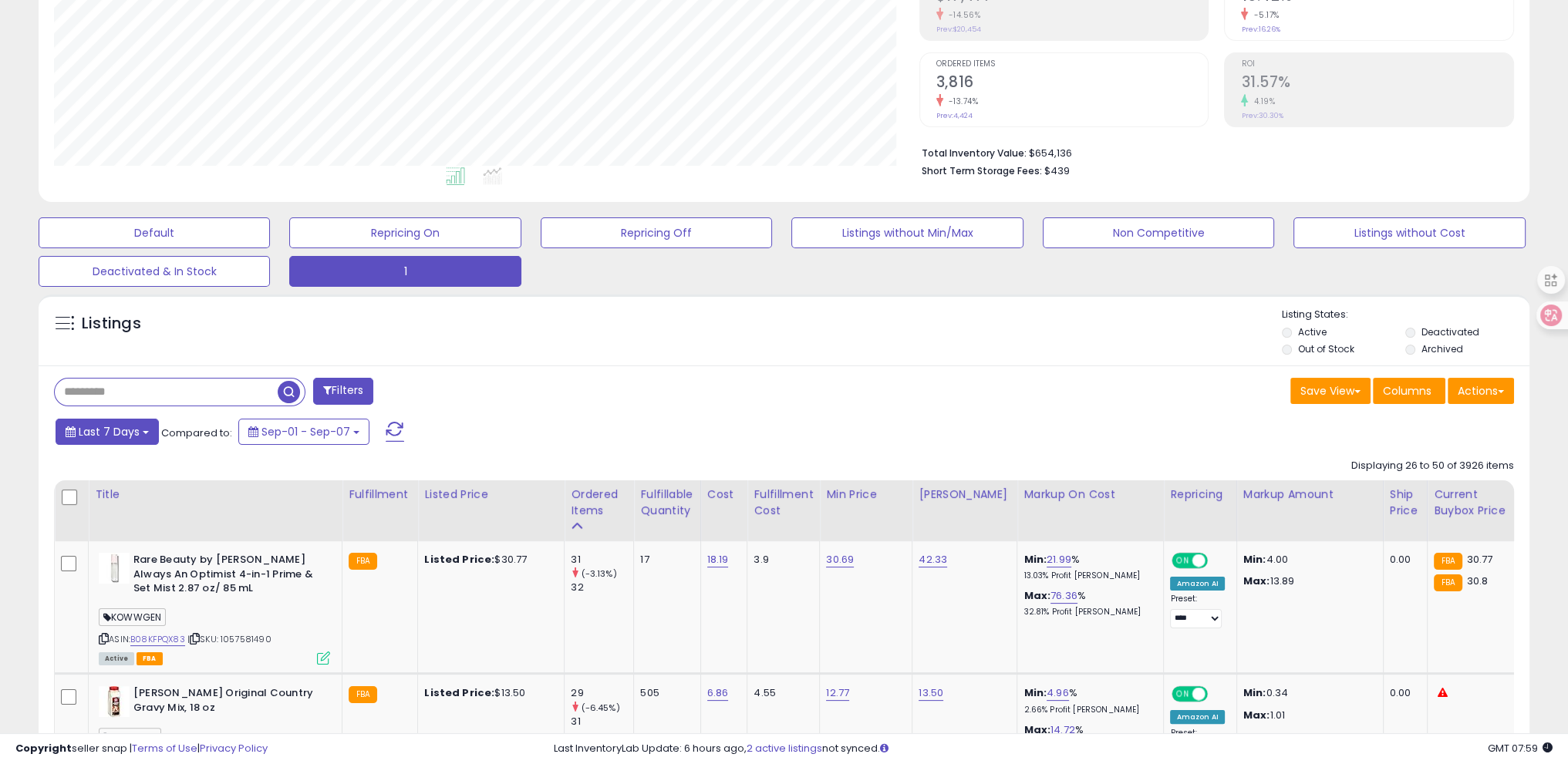
click at [109, 435] on span "Last 7 Days" at bounding box center [109, 431] width 61 height 15
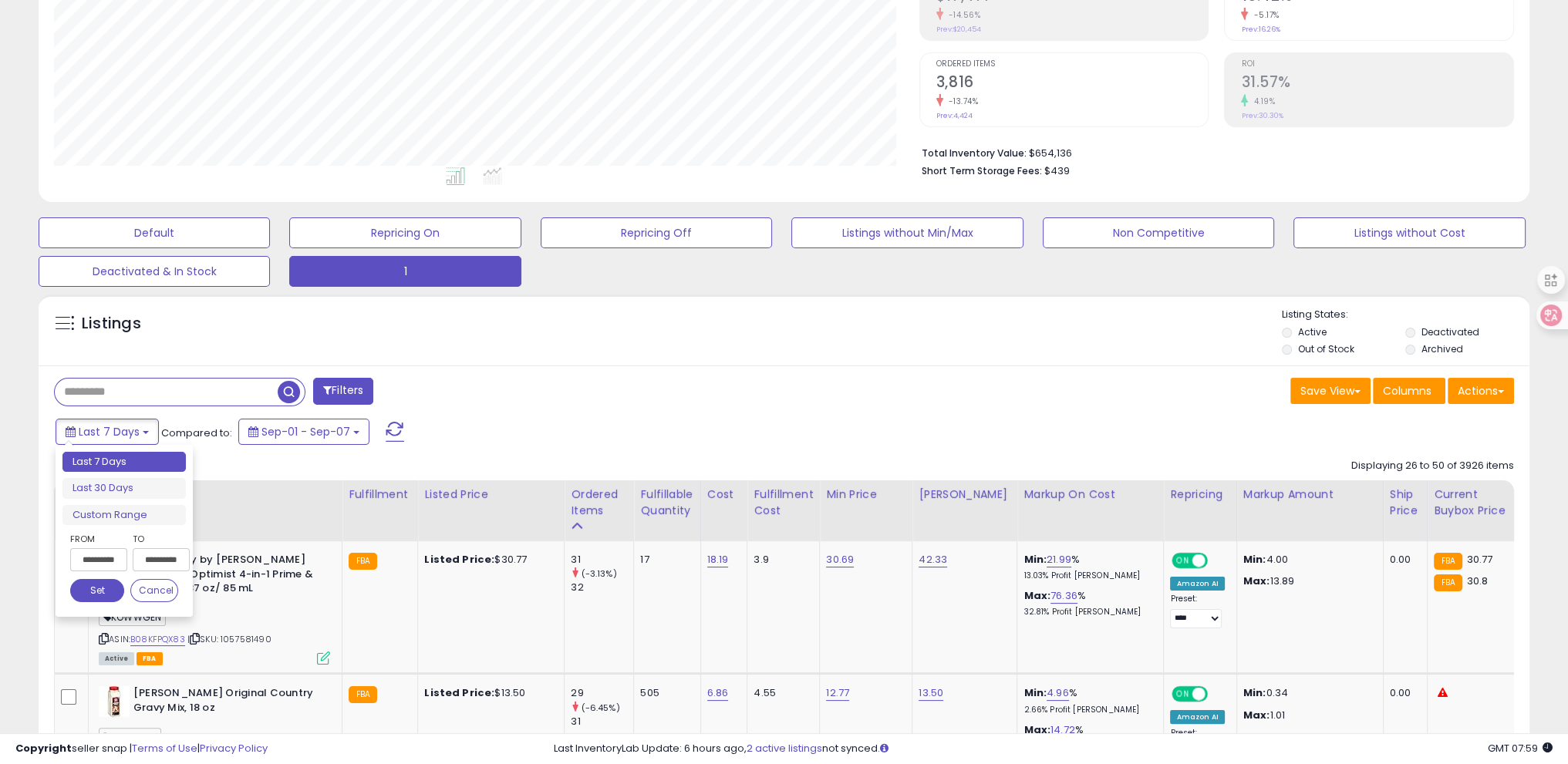
click at [111, 564] on input "**********" at bounding box center [99, 560] width 57 height 23
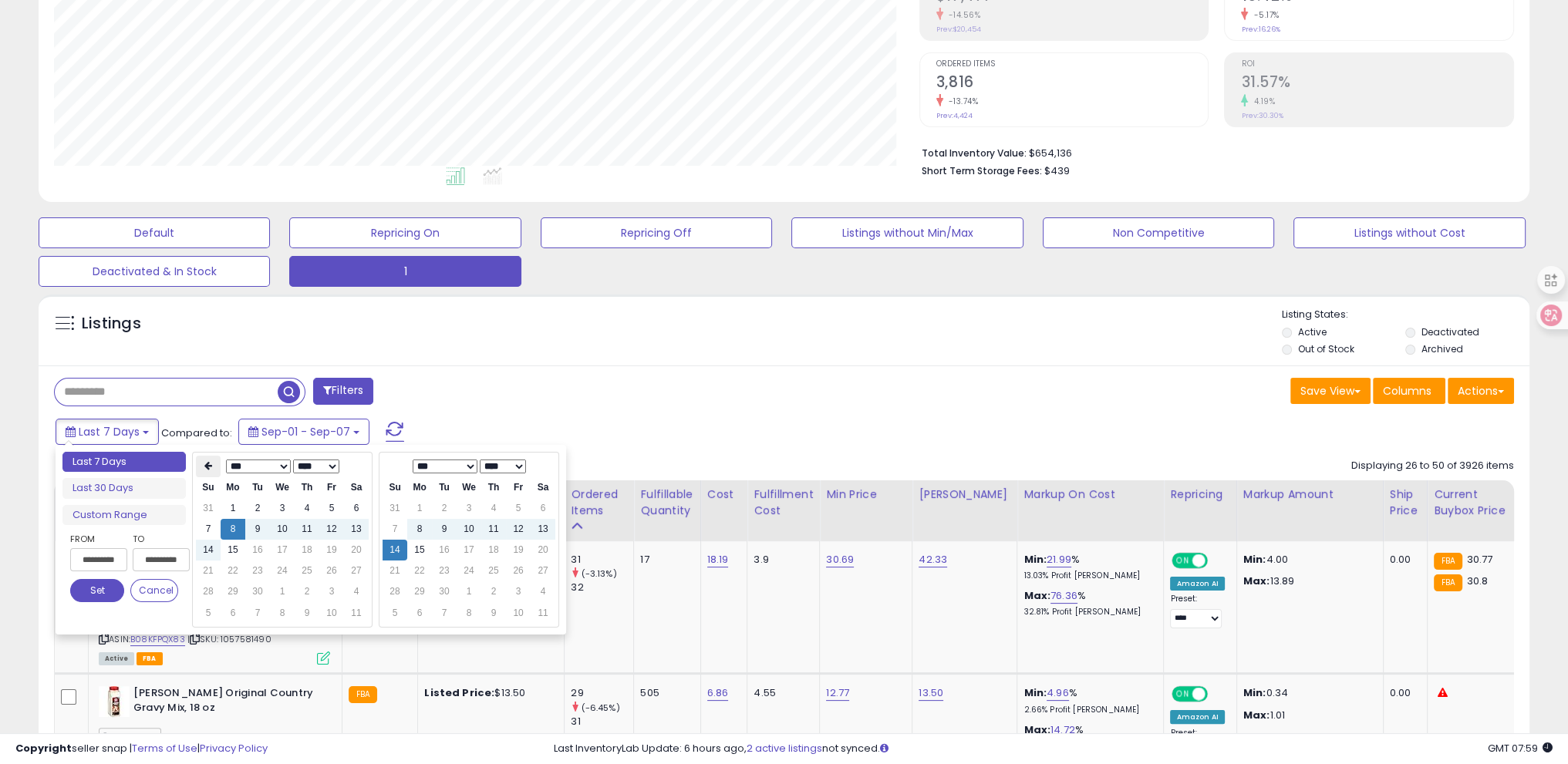
click at [204, 464] on icon at bounding box center [208, 466] width 8 height 9
click at [204, 465] on icon at bounding box center [208, 466] width 8 height 9
click at [209, 530] on td "1" at bounding box center [209, 529] width 25 height 20
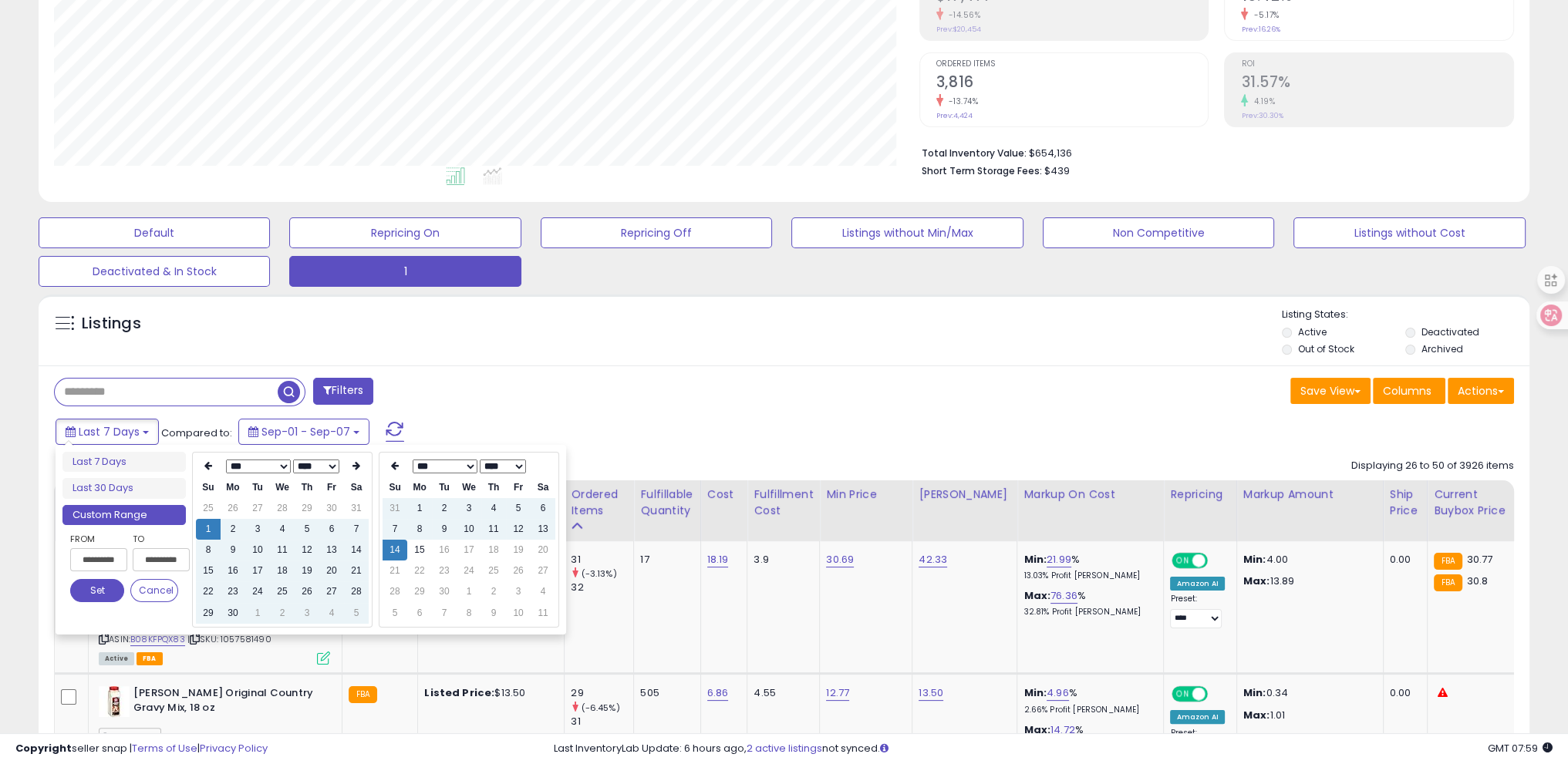
click at [396, 552] on td "14" at bounding box center [395, 549] width 25 height 20
type input "**********"
click at [91, 591] on button "Set" at bounding box center [97, 591] width 54 height 23
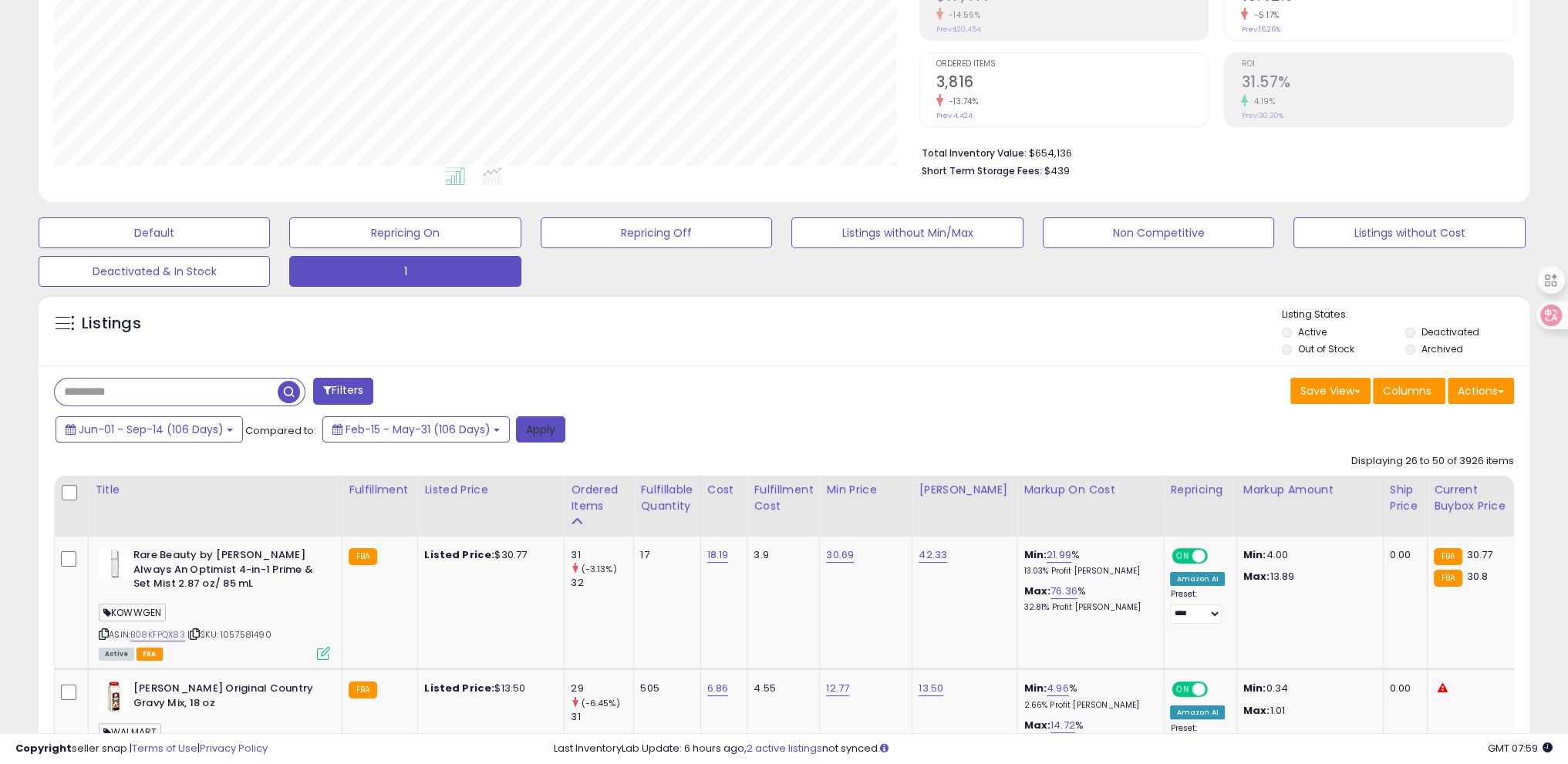
click at [547, 426] on button "Apply" at bounding box center [541, 429] width 50 height 27
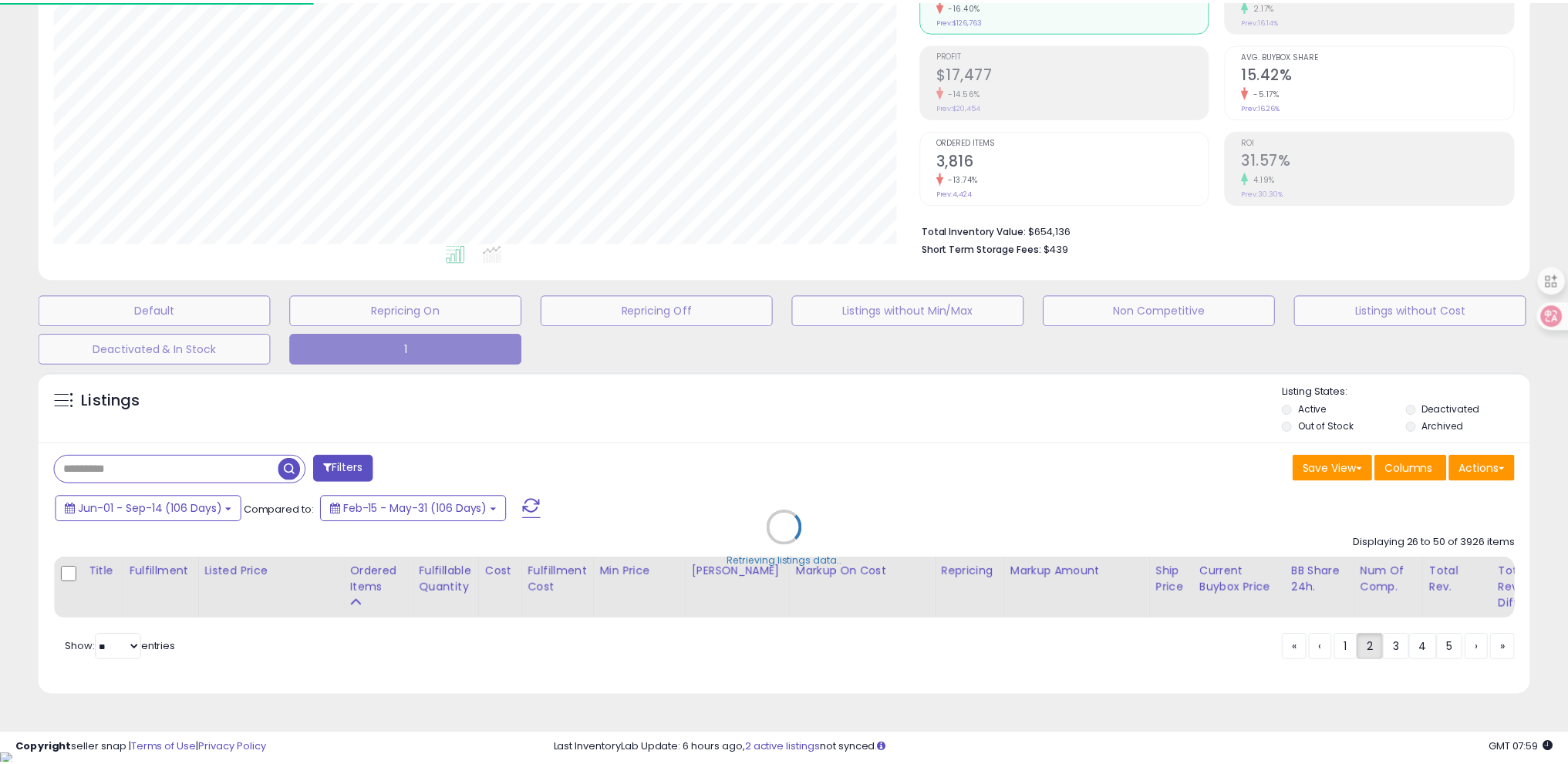
scroll to position [315, 872]
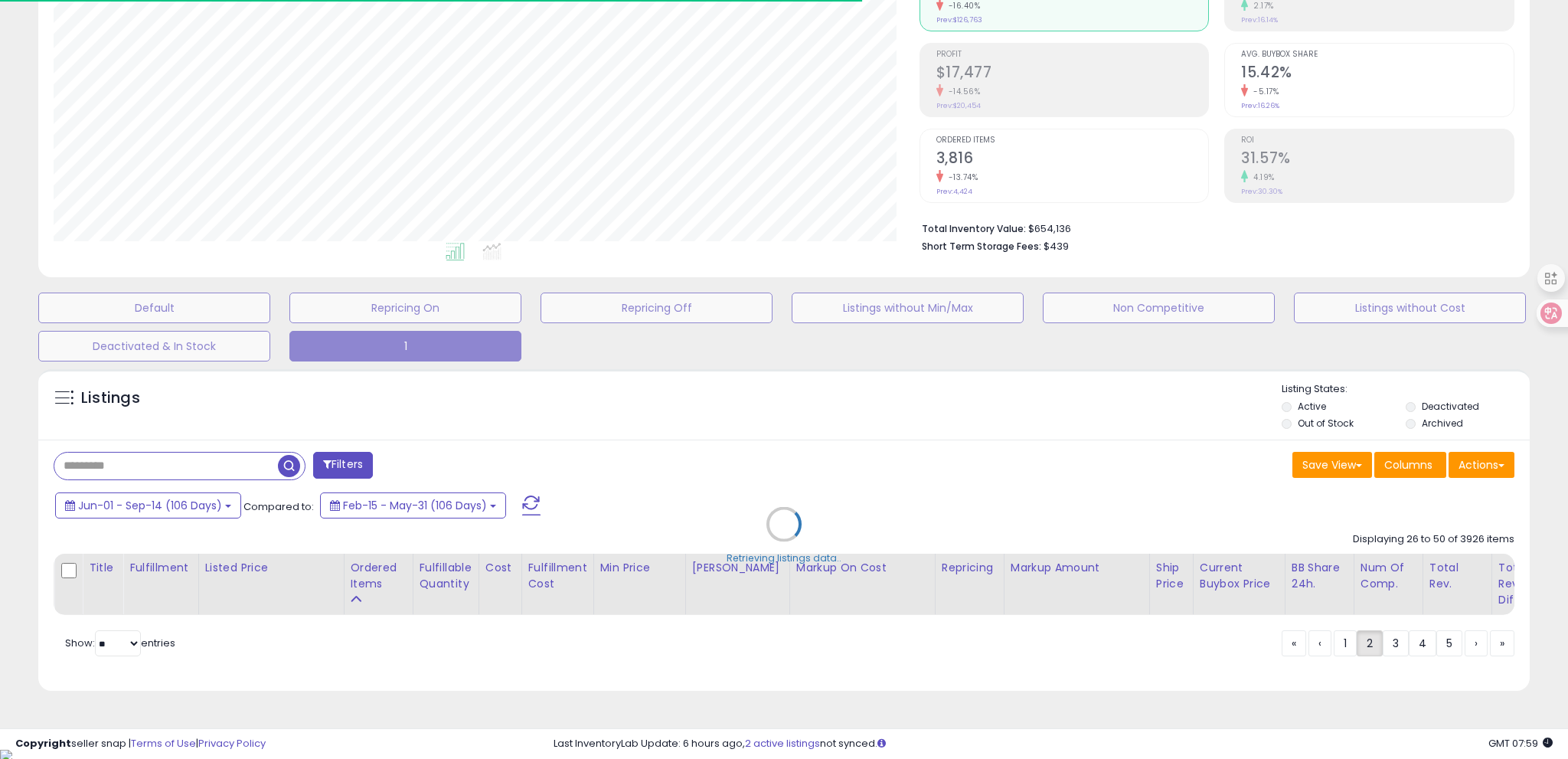
click at [335, 465] on div "Retrieving listings data.." at bounding box center [784, 535] width 1515 height 348
click at [465, 431] on div "Retrieving listings data.." at bounding box center [784, 535] width 1515 height 348
select select "*"
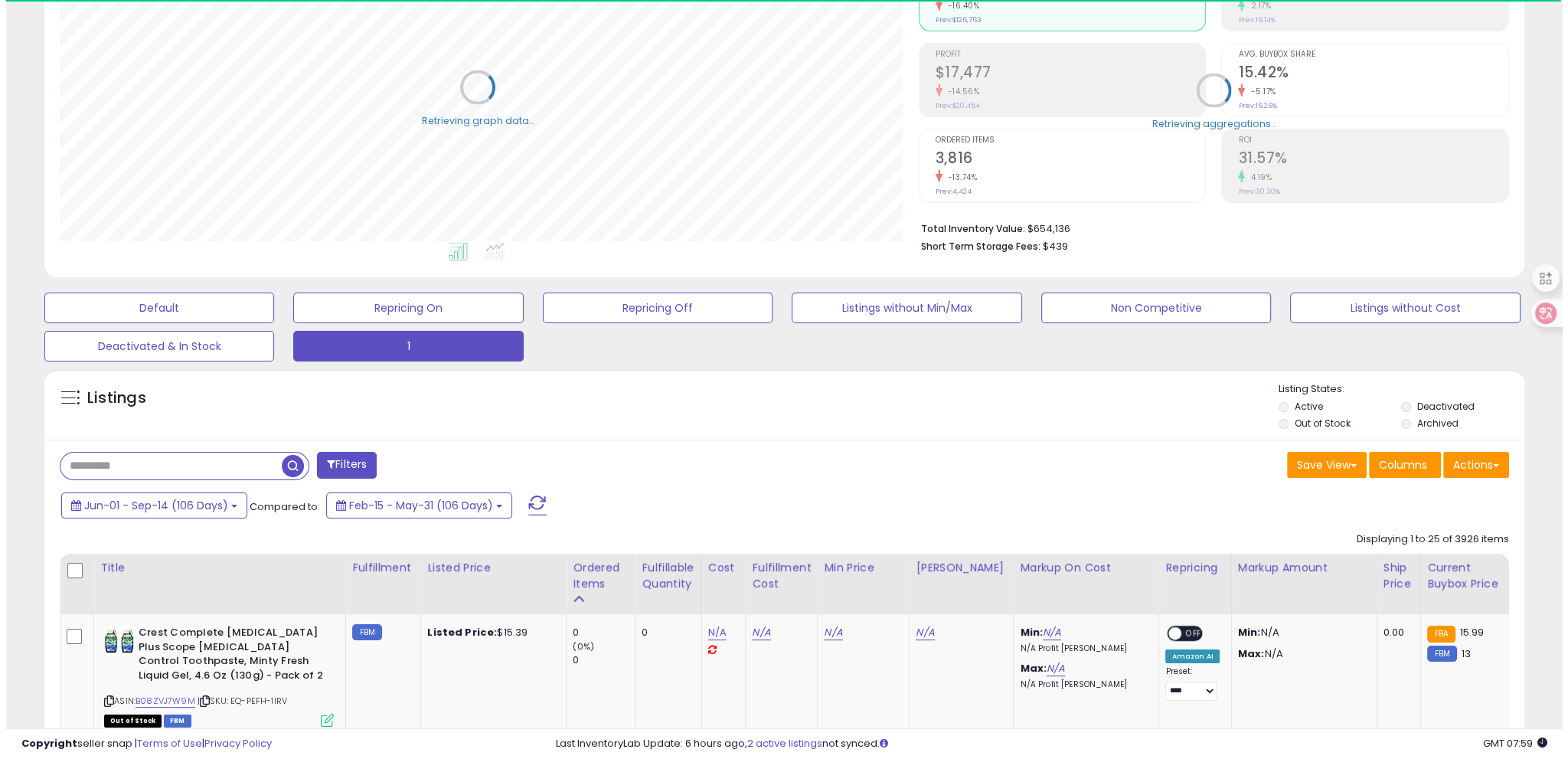
scroll to position [765628, 764963]
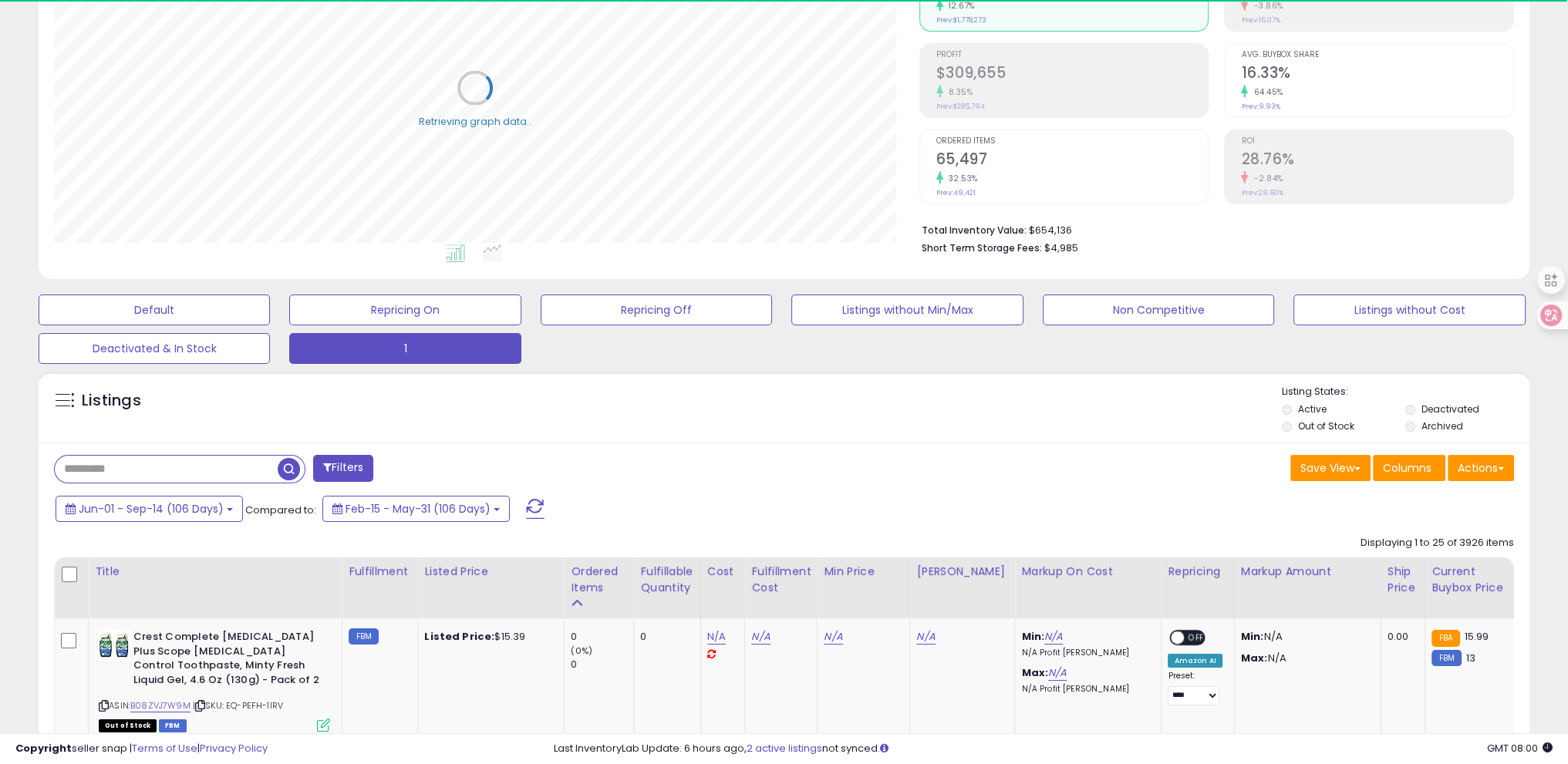
click at [348, 471] on button "Filters" at bounding box center [344, 469] width 60 height 27
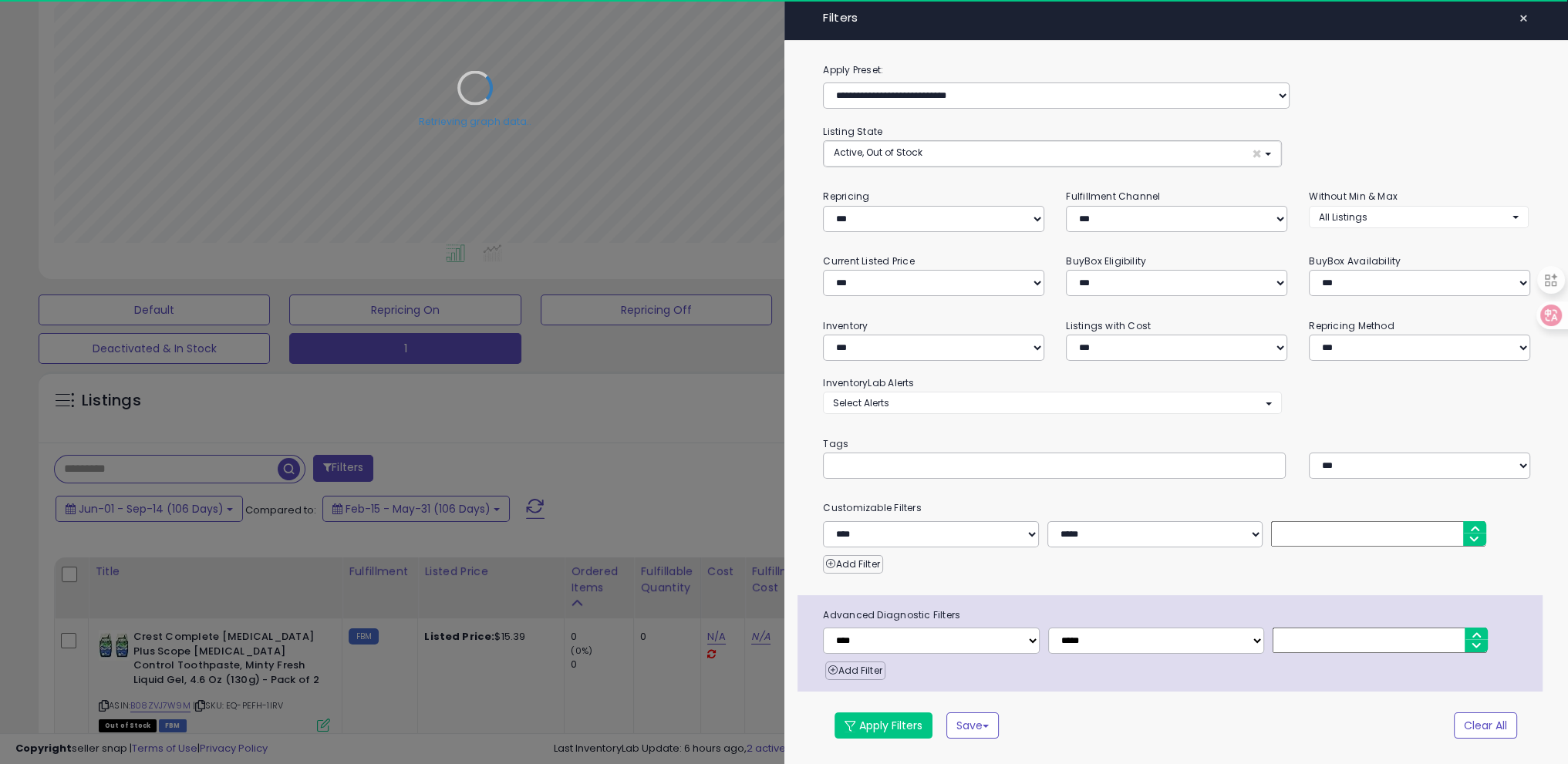
scroll to position [315, 872]
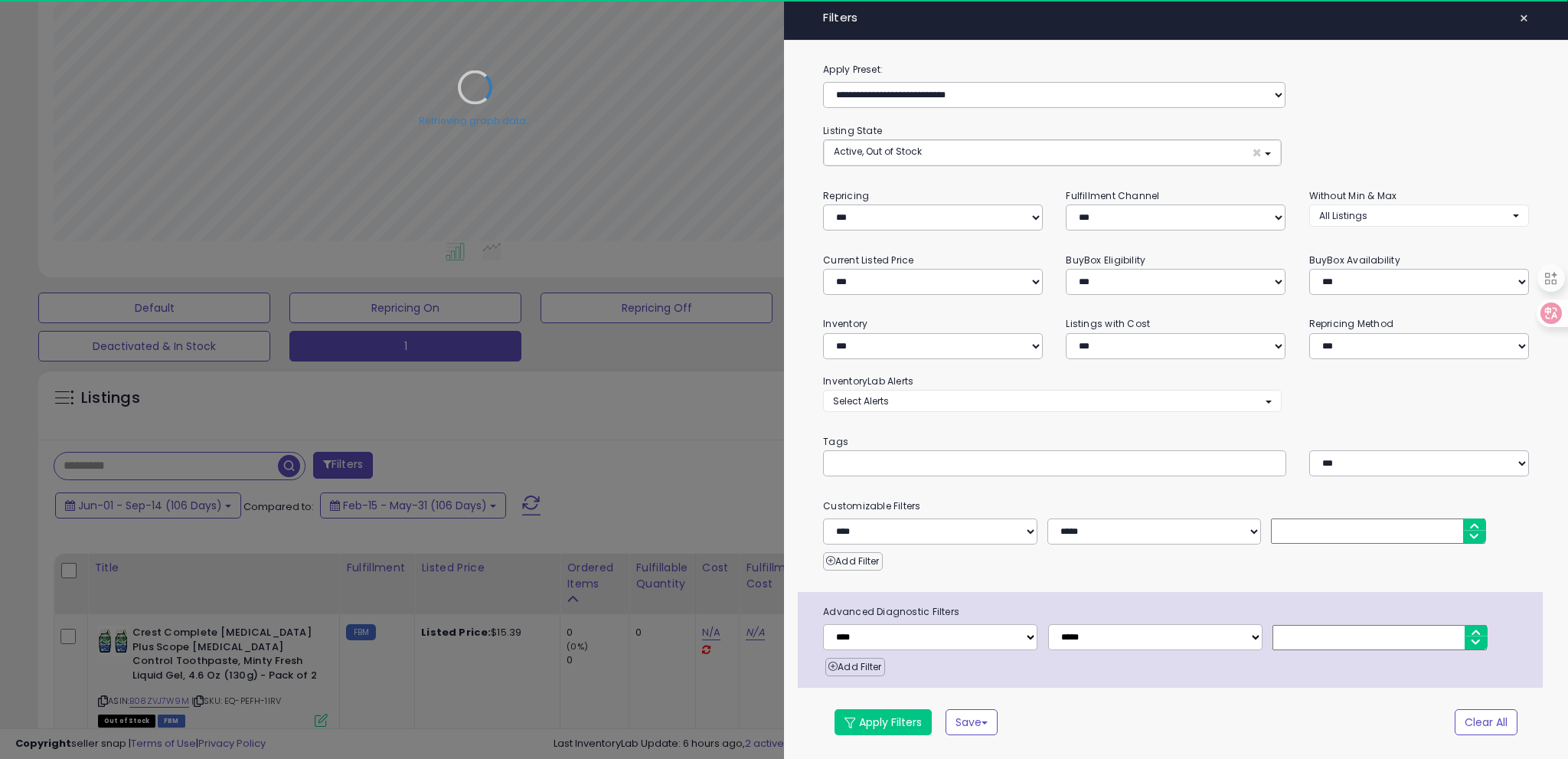
click at [920, 458] on input "text" at bounding box center [947, 463] width 230 height 15
type input "****"
click at [901, 727] on button "Apply Filters" at bounding box center [883, 723] width 97 height 26
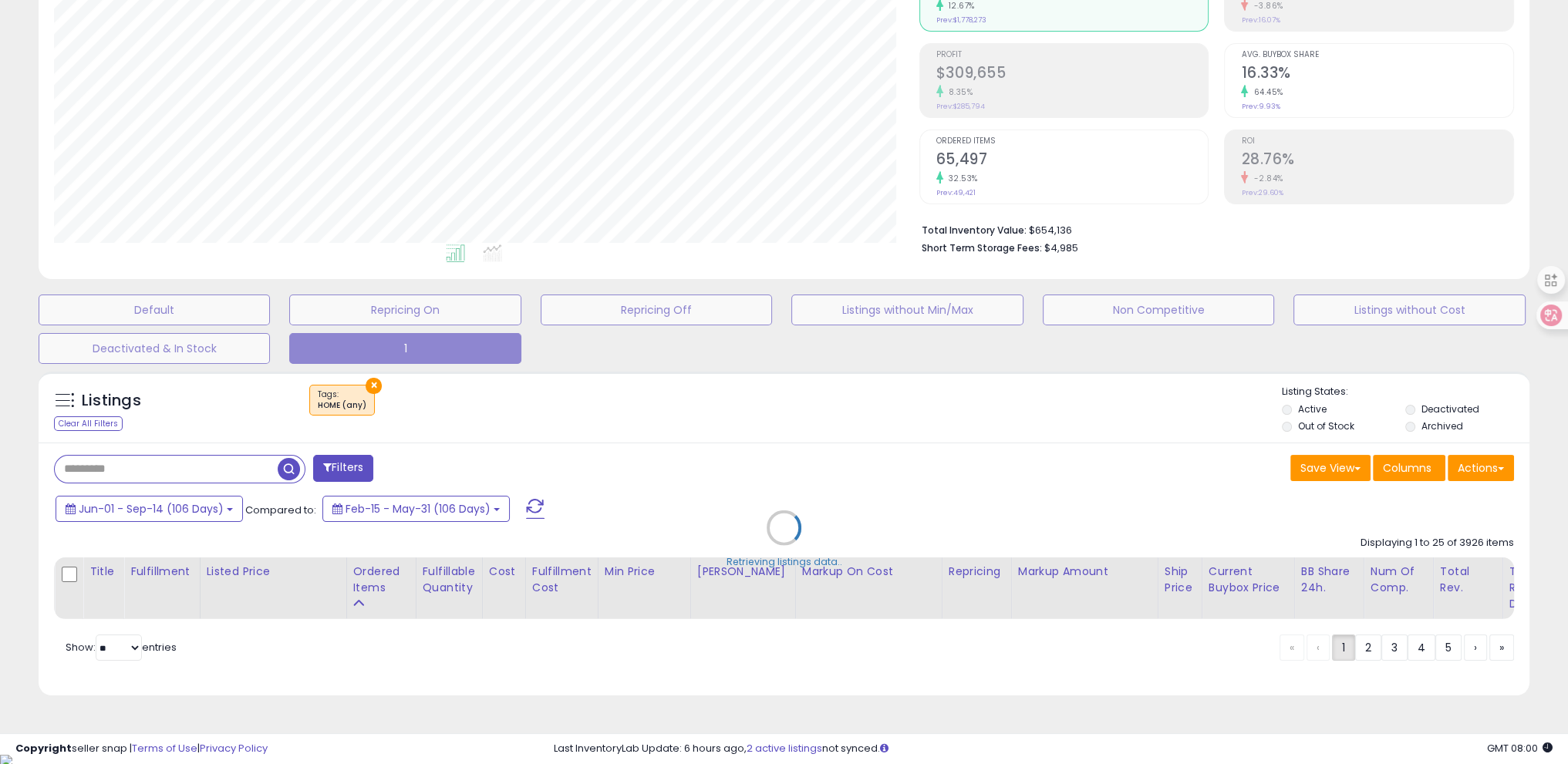
scroll to position [315, 865]
click at [497, 419] on div "Retrieving listings data.." at bounding box center [784, 539] width 1515 height 350
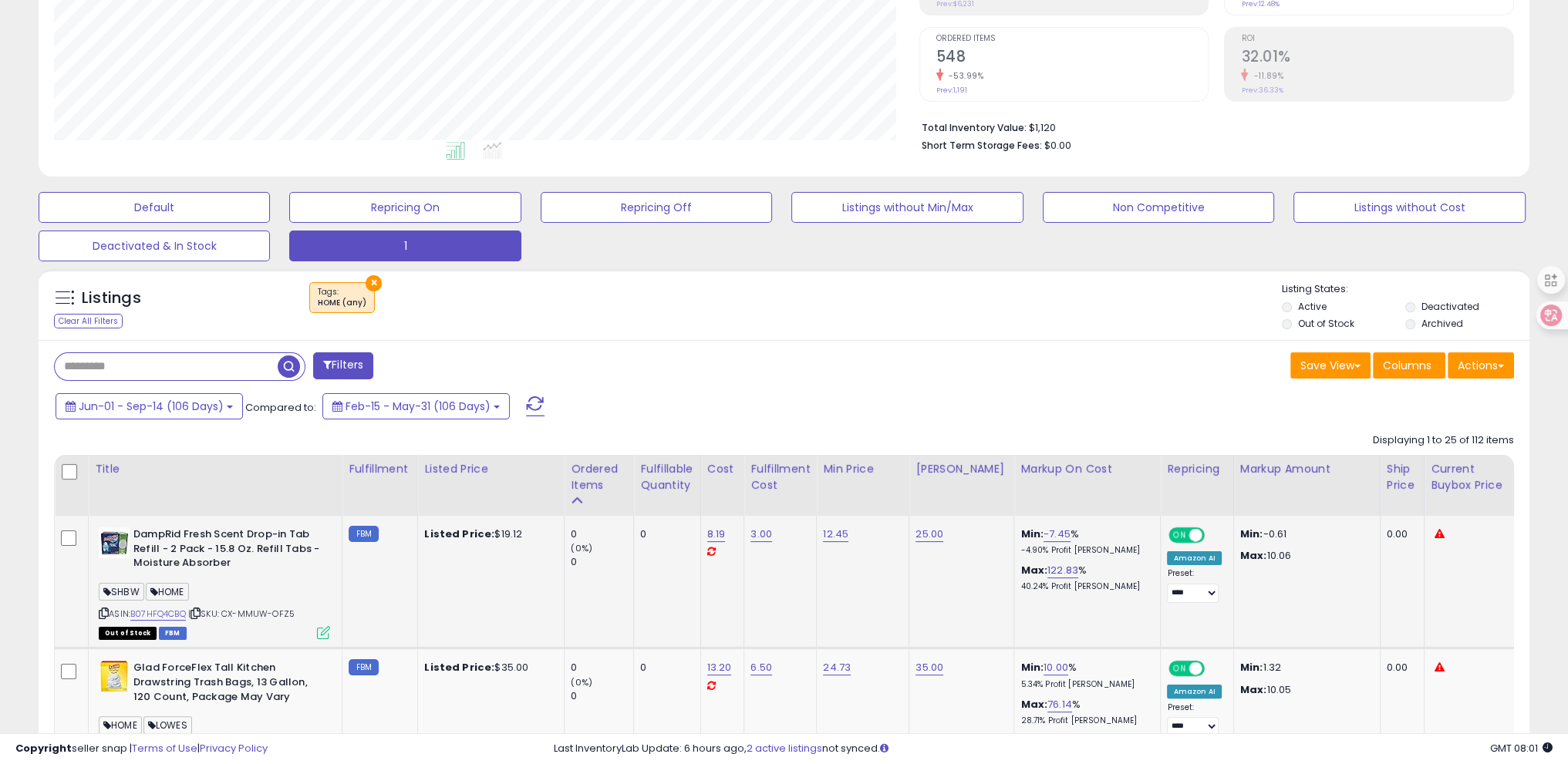
scroll to position [422, 0]
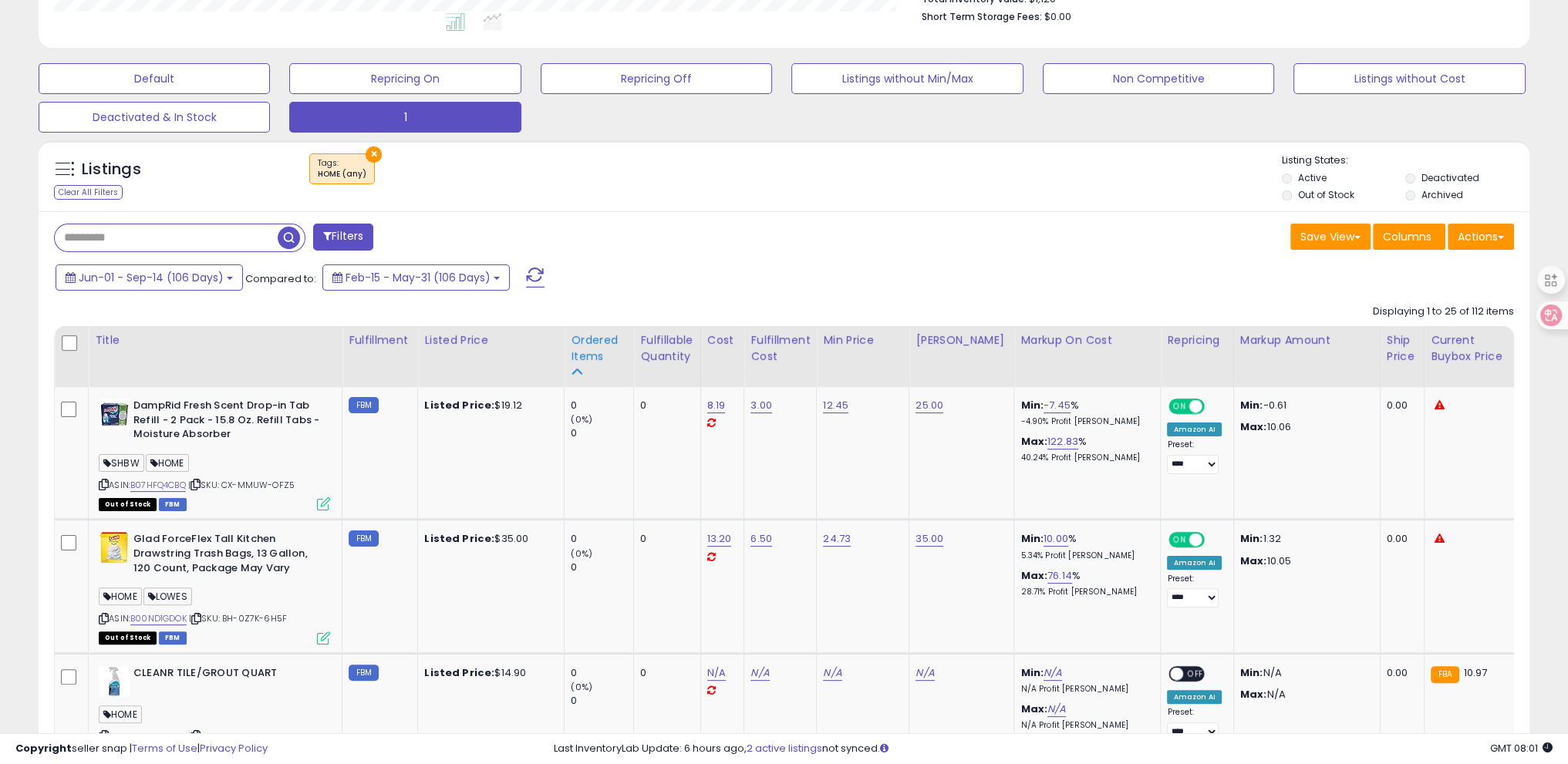
click at [581, 338] on div "Ordered Items" at bounding box center [598, 348] width 56 height 32
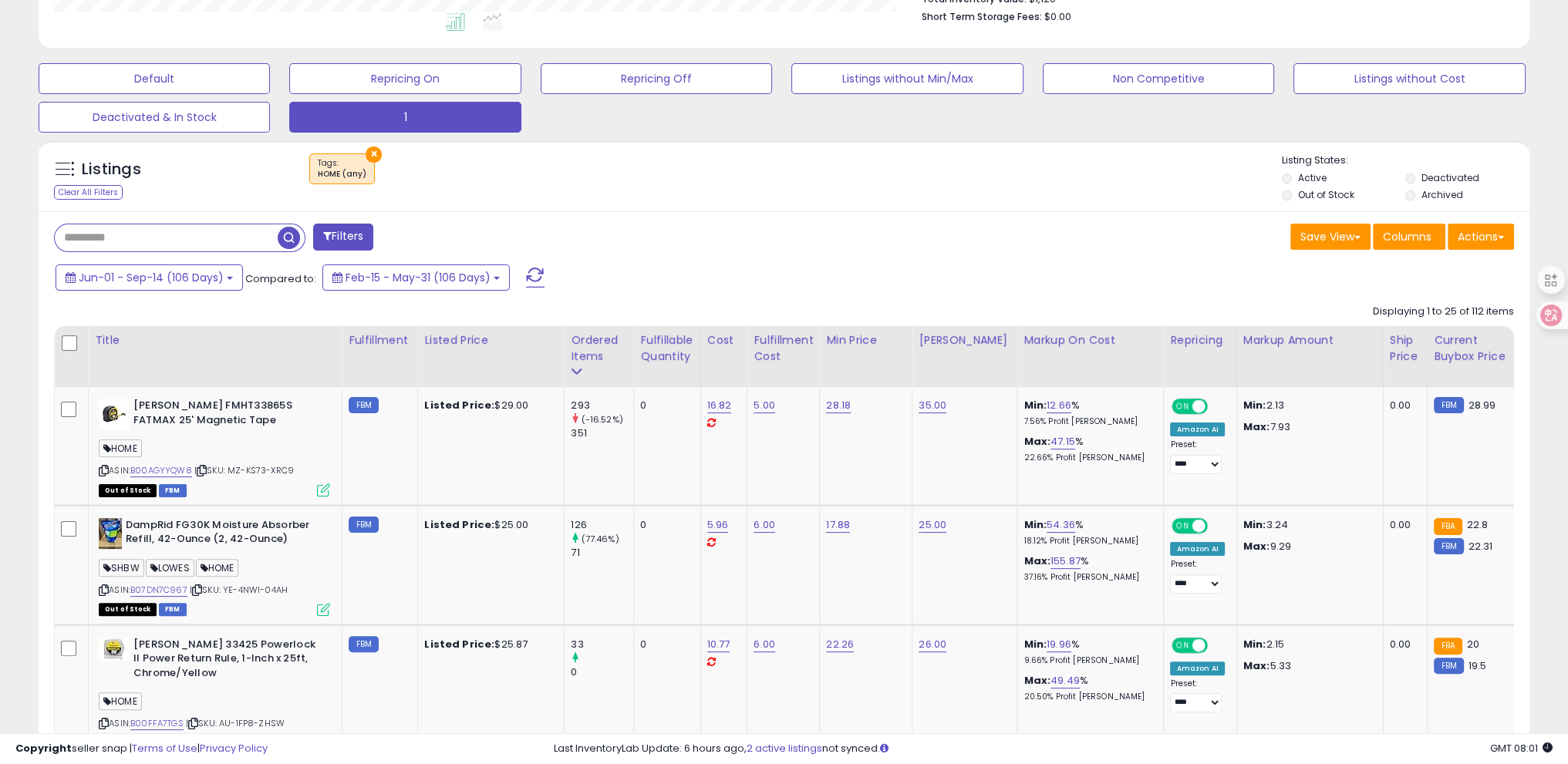
click at [476, 226] on div "Filters" at bounding box center [414, 239] width 742 height 31
click at [105, 471] on icon at bounding box center [103, 471] width 10 height 9
click at [148, 469] on link "B00AGYYQW8" at bounding box center [162, 470] width 62 height 13
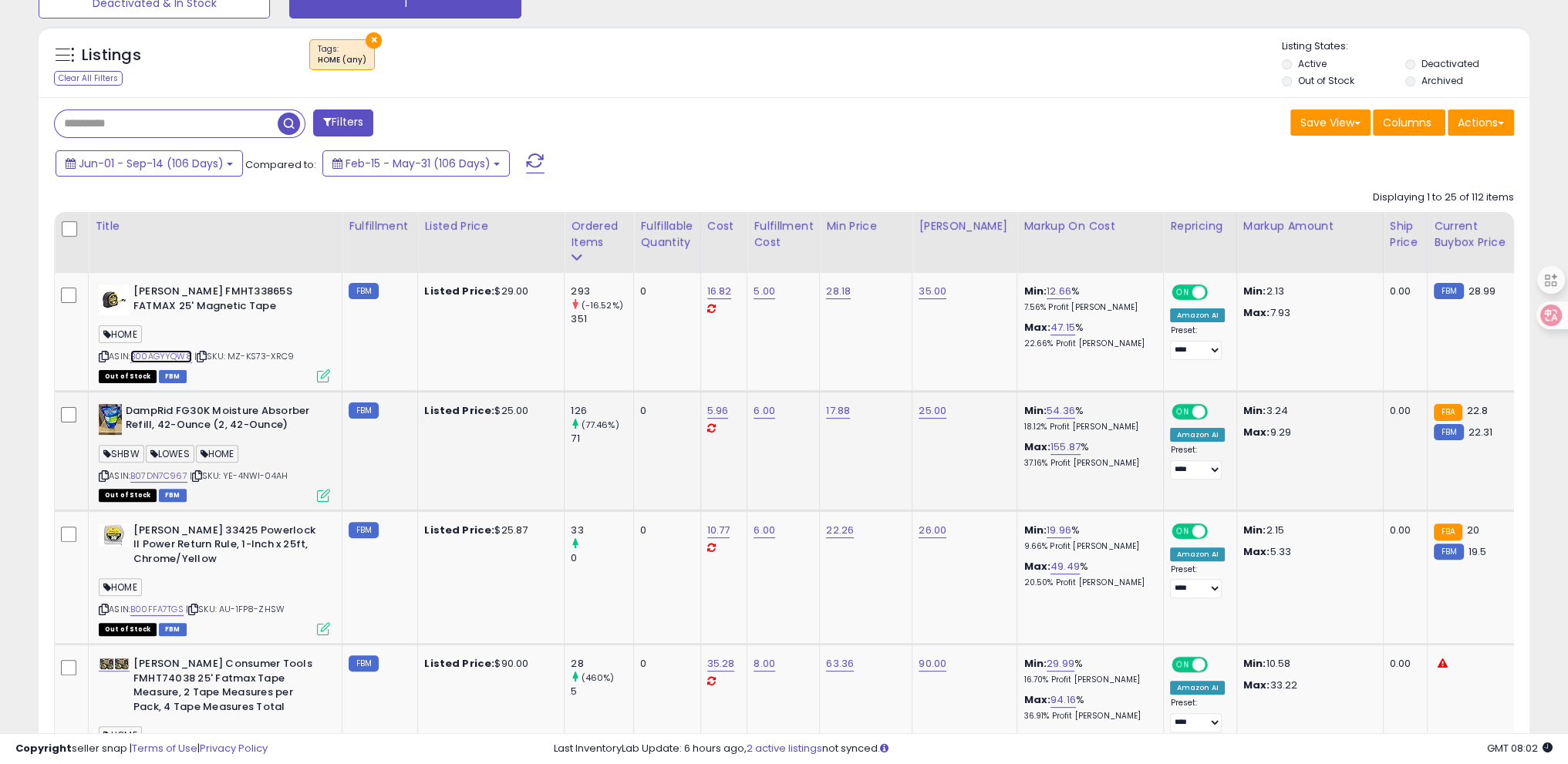
scroll to position [577, 0]
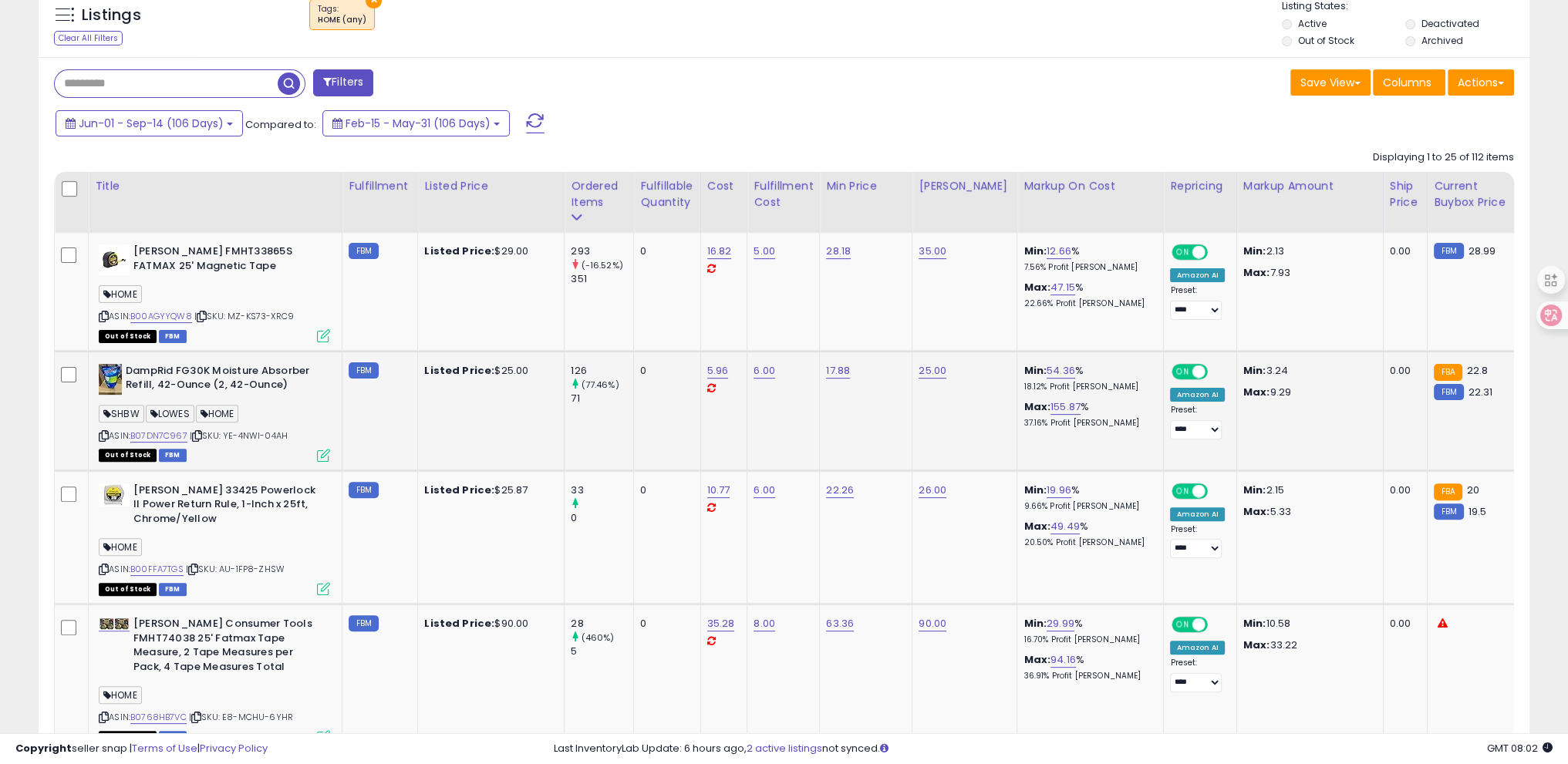
click at [101, 432] on icon at bounding box center [103, 437] width 10 height 9
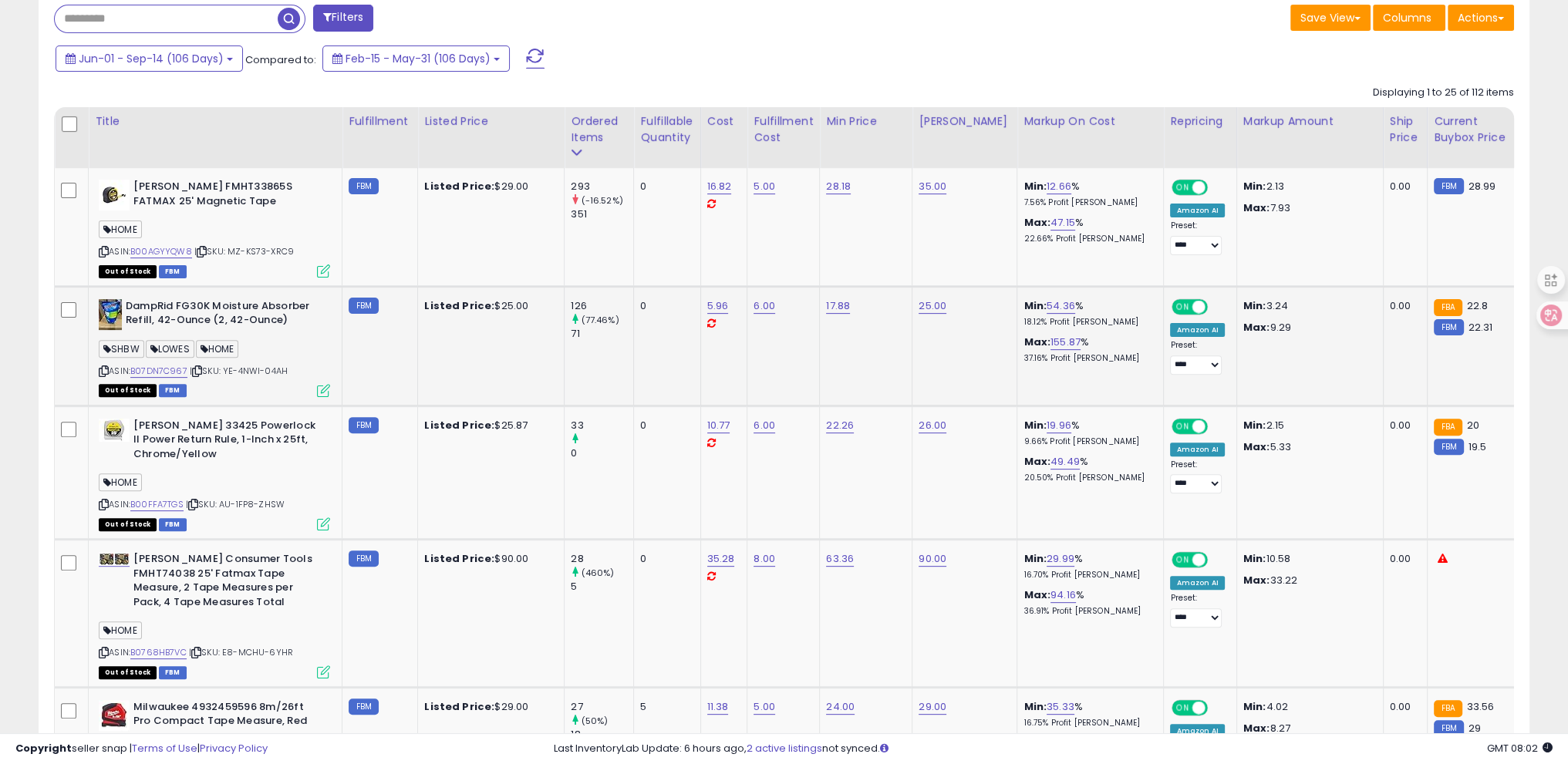
scroll to position [654, 0]
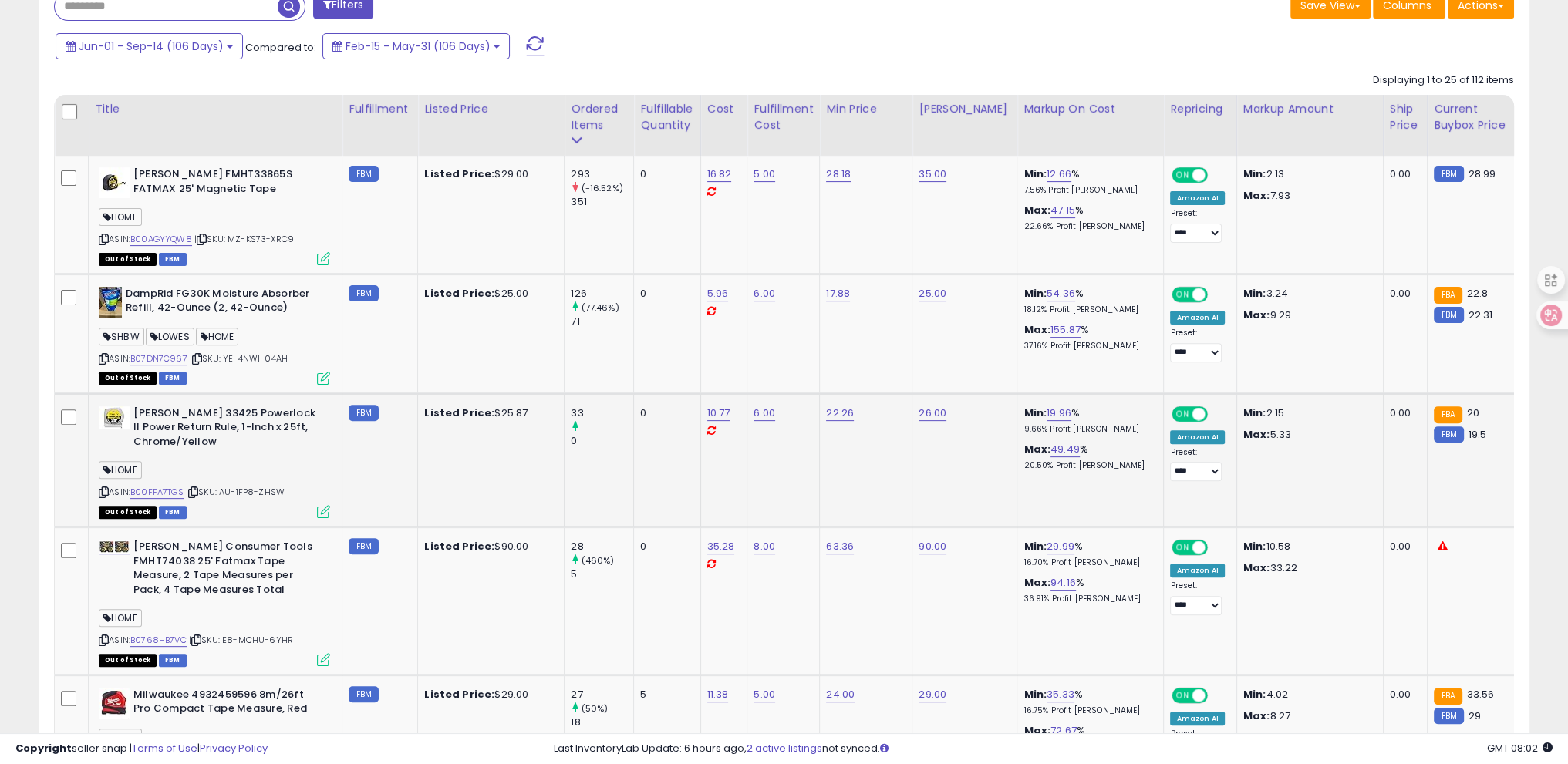
click at [104, 488] on icon at bounding box center [103, 492] width 10 height 9
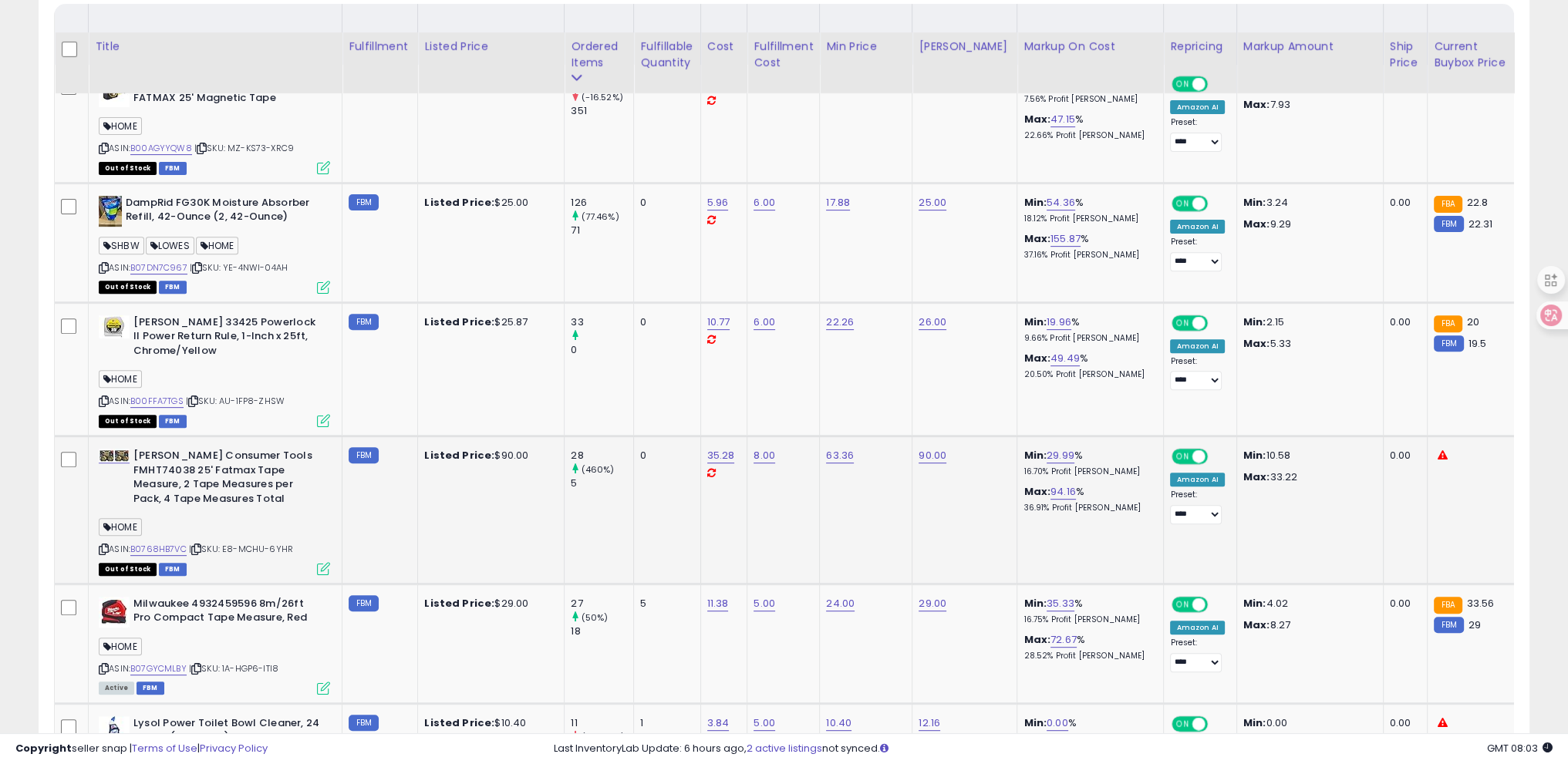
scroll to position [808, 0]
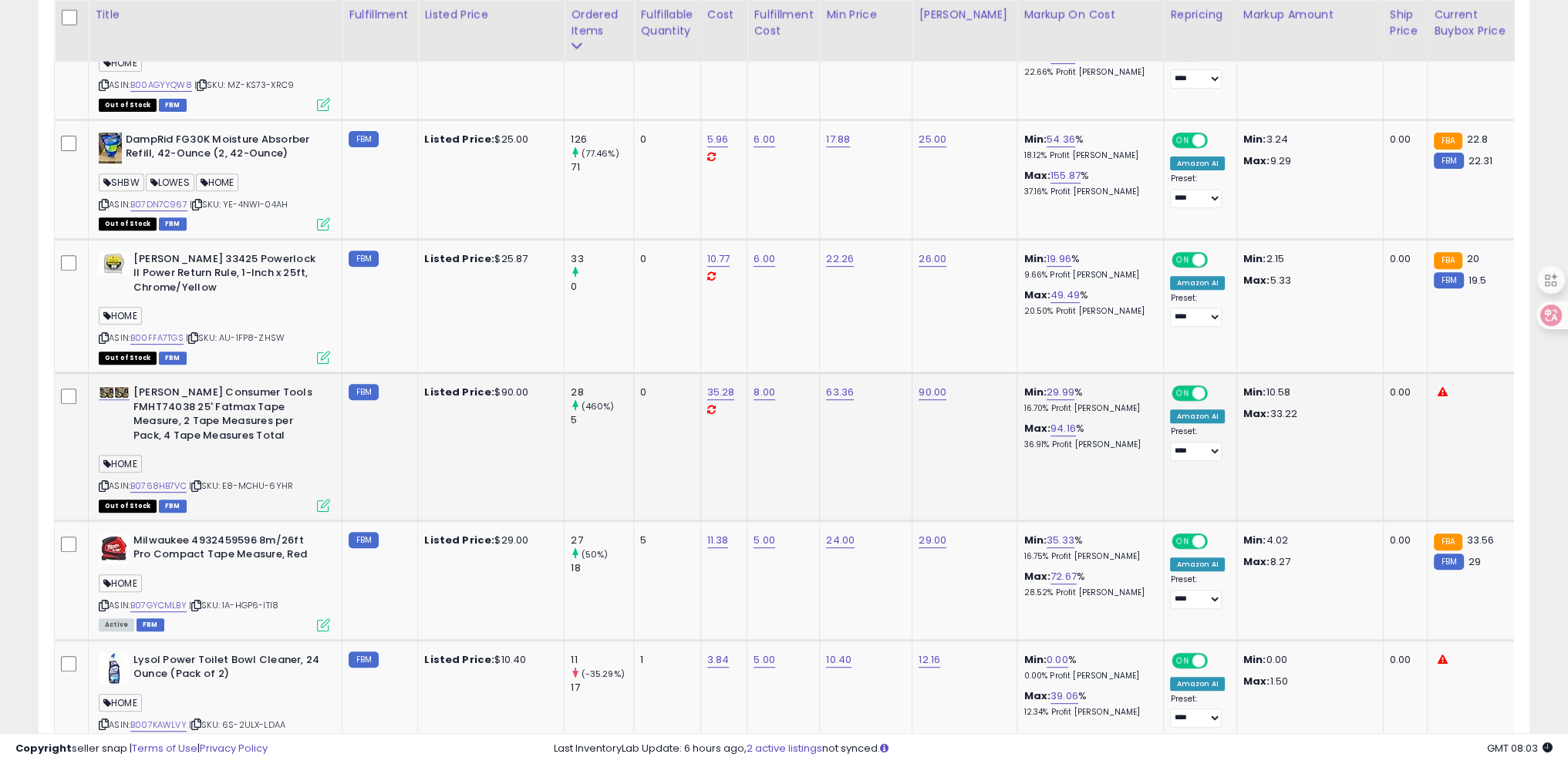
click at [197, 485] on icon at bounding box center [195, 486] width 10 height 9
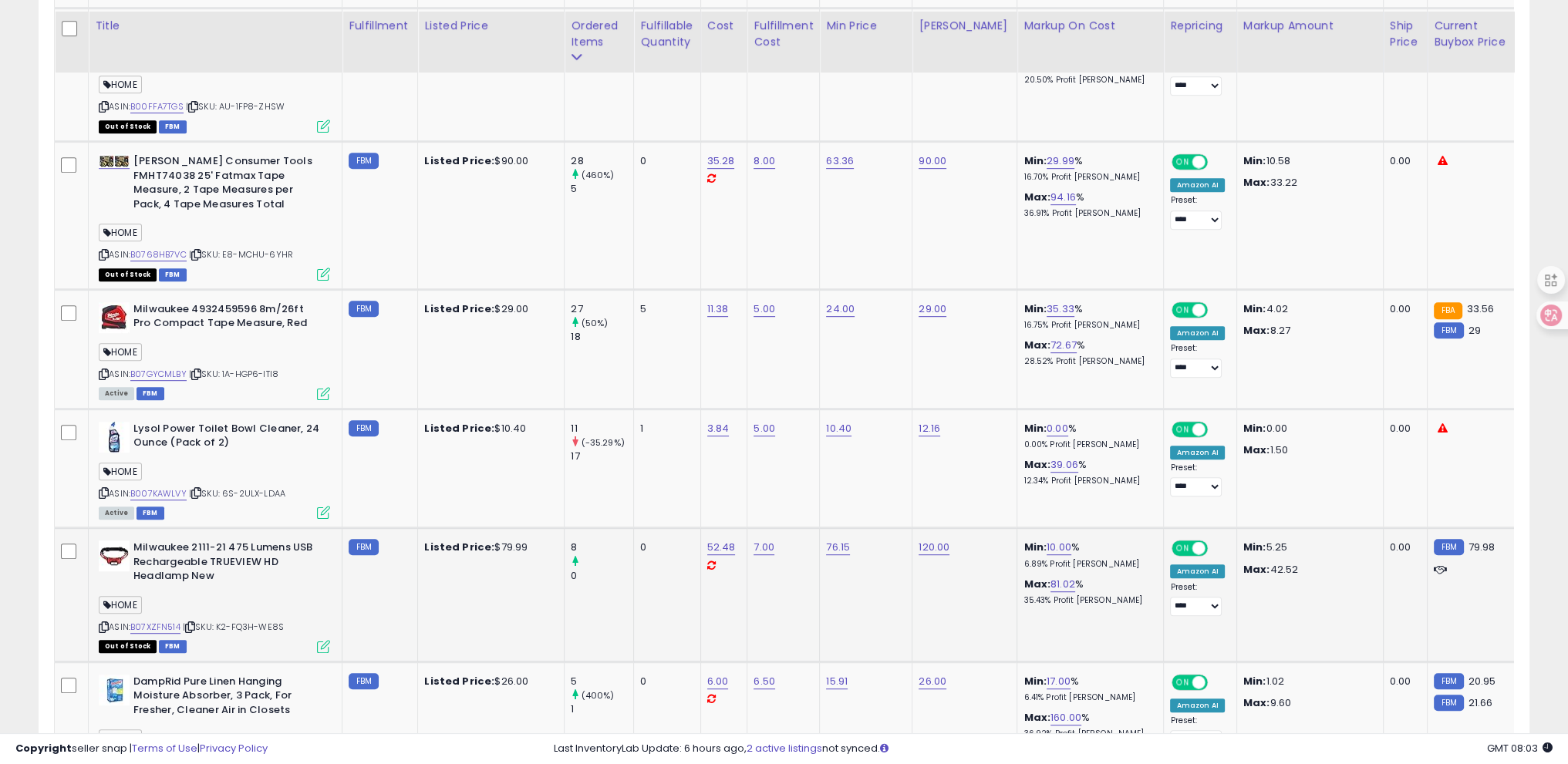
scroll to position [1116, 0]
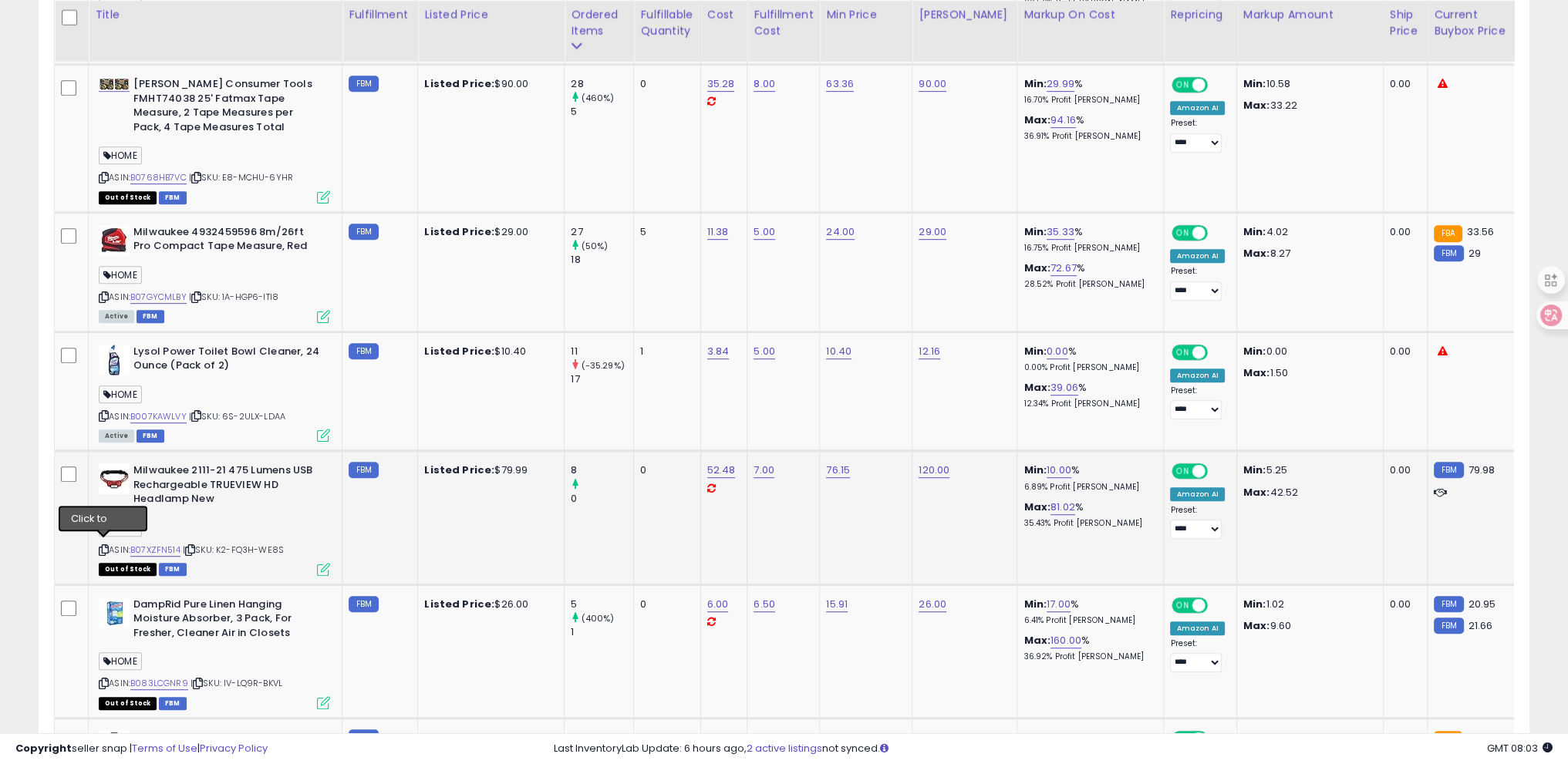
click at [102, 546] on icon at bounding box center [103, 550] width 10 height 9
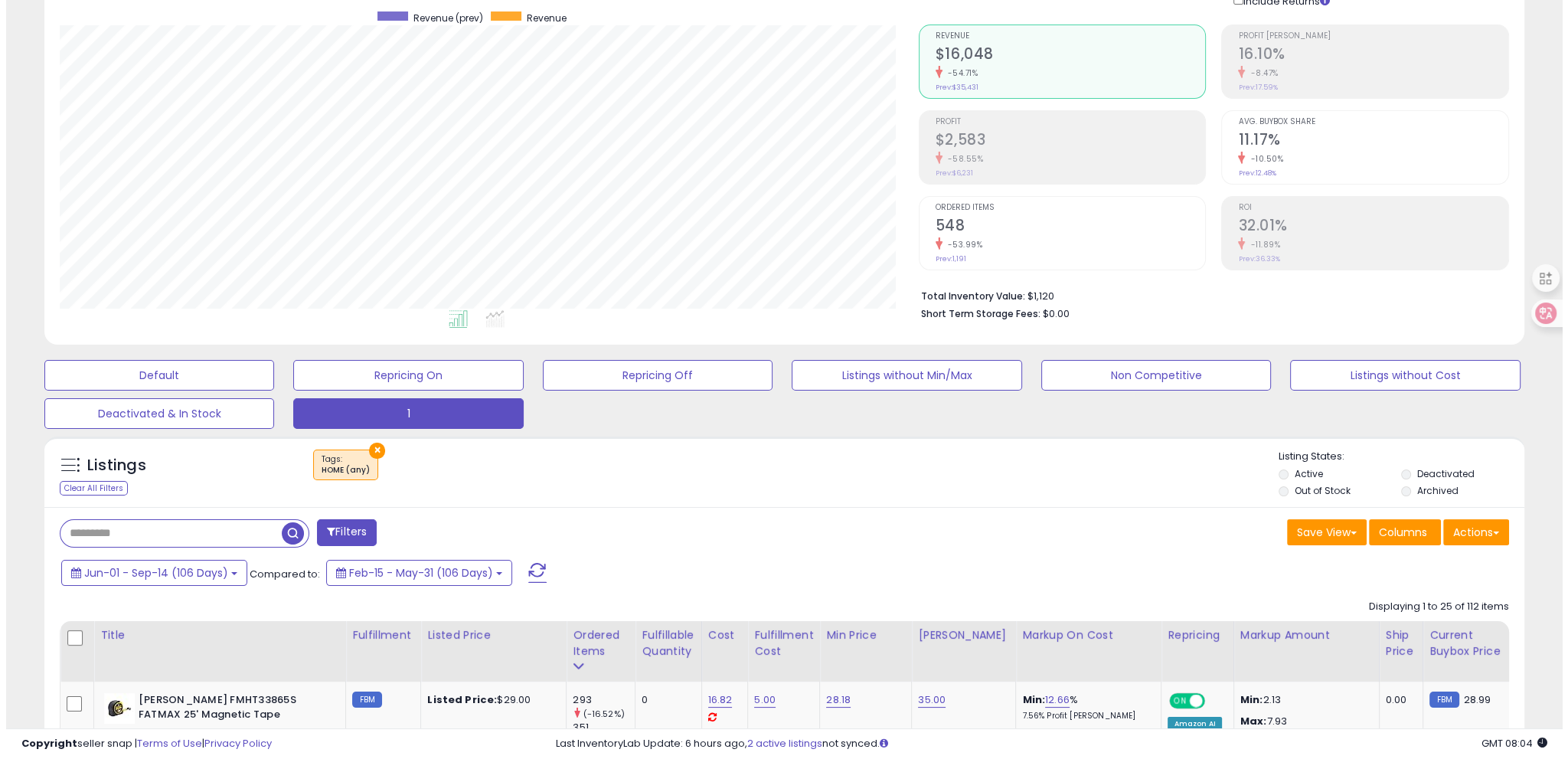
scroll to position [114, 0]
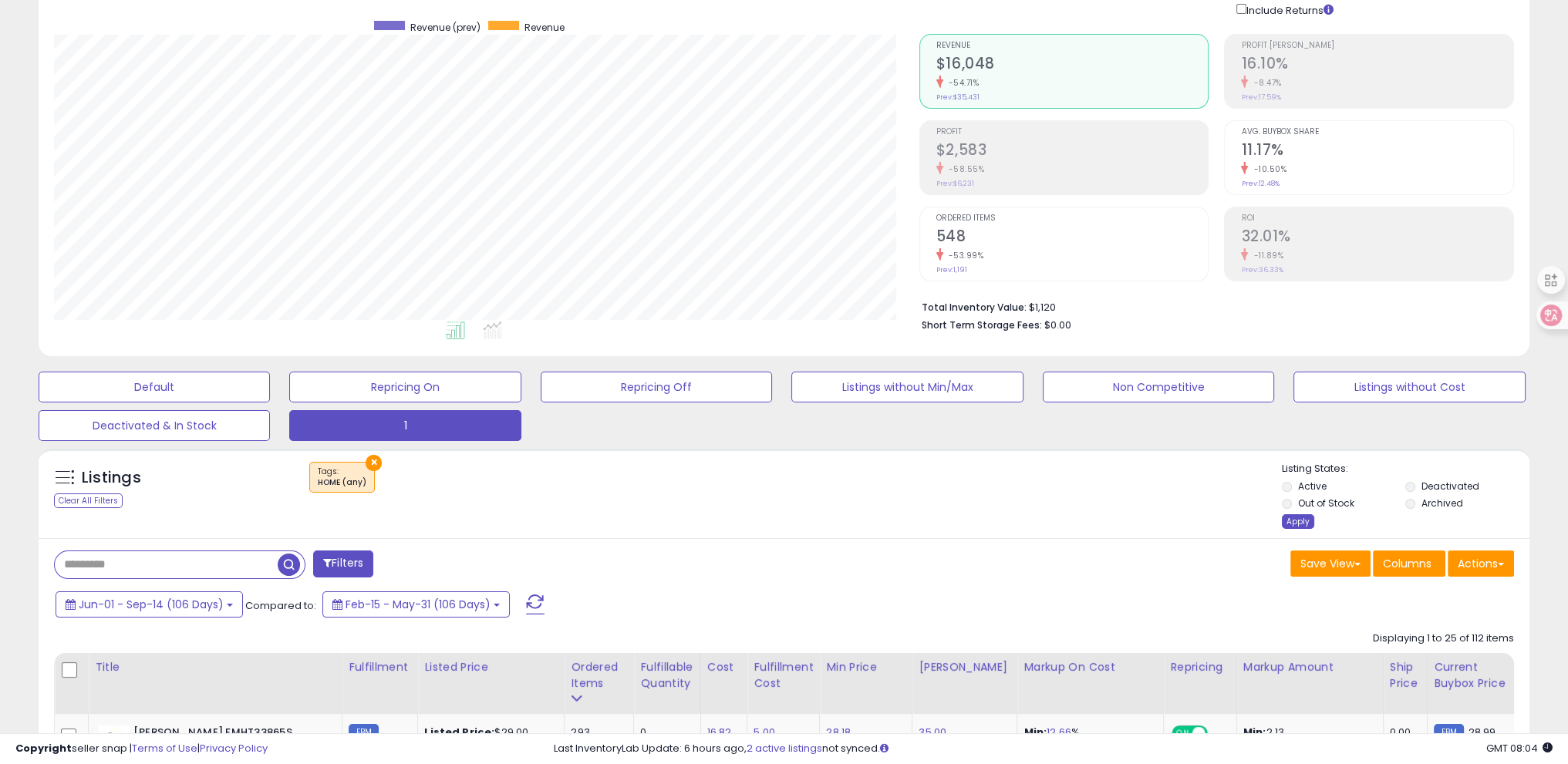
click at [1295, 520] on div "Apply" at bounding box center [1298, 522] width 32 height 15
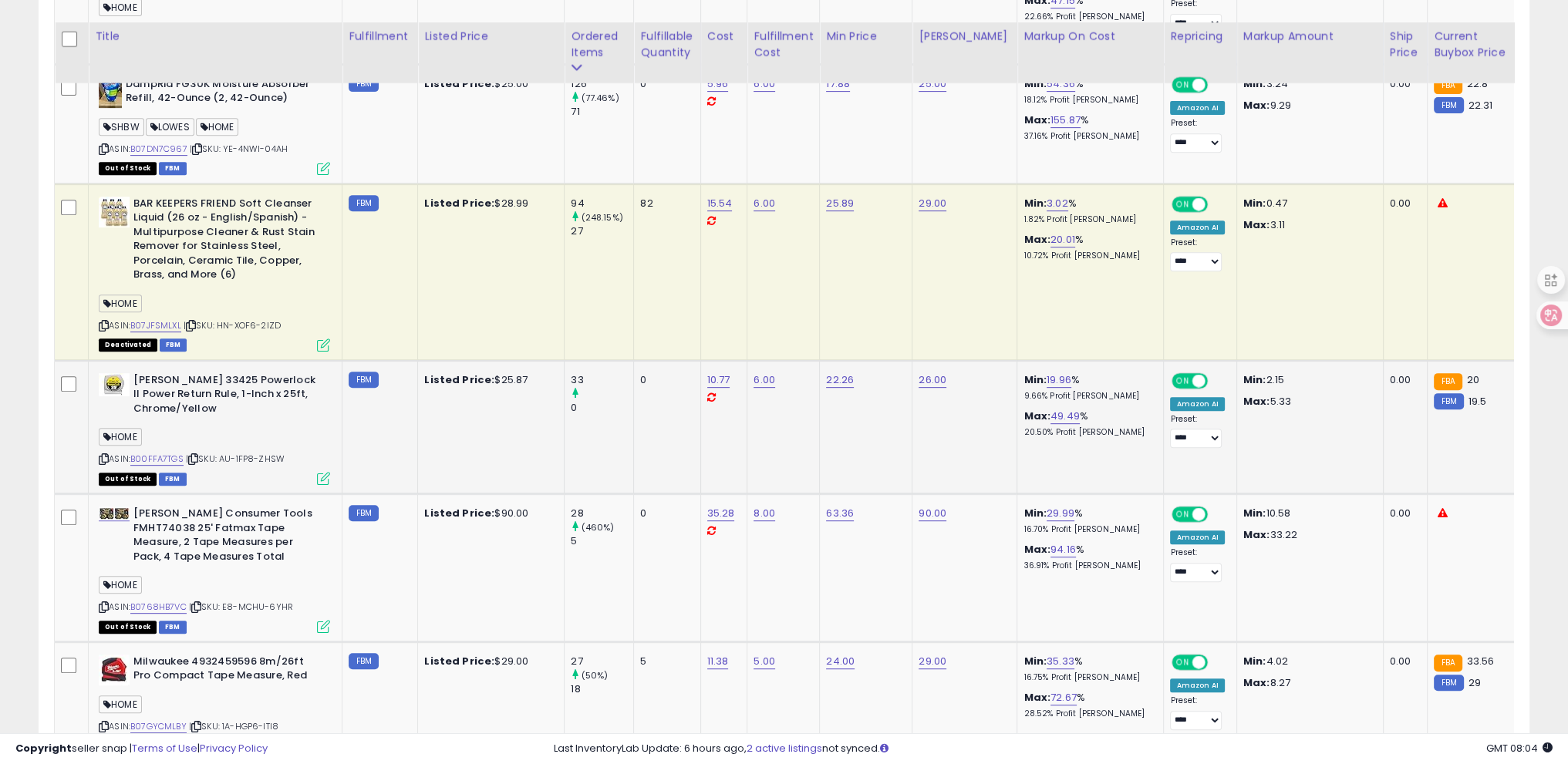
scroll to position [885, 0]
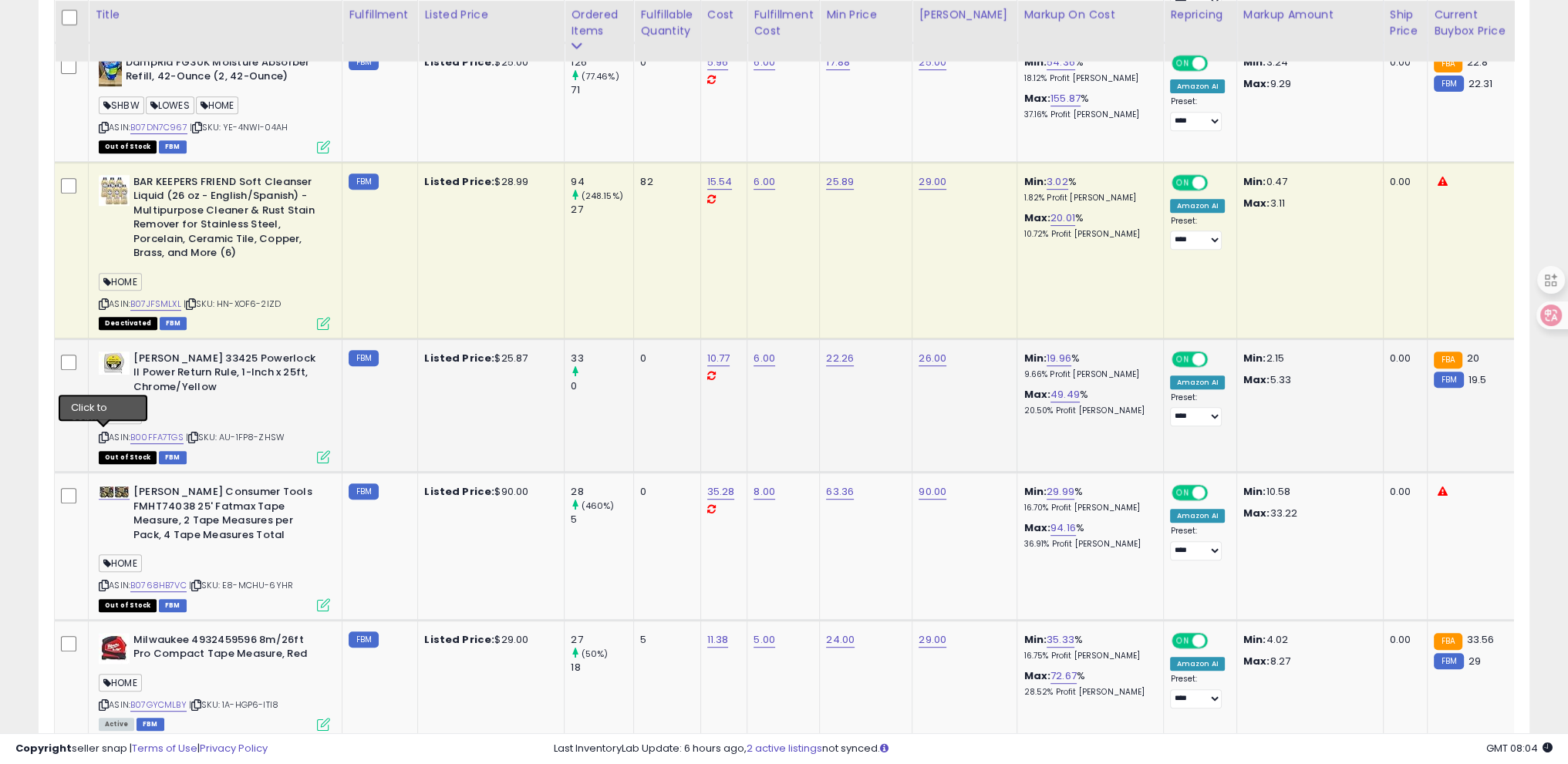
click at [107, 433] on icon at bounding box center [103, 437] width 10 height 9
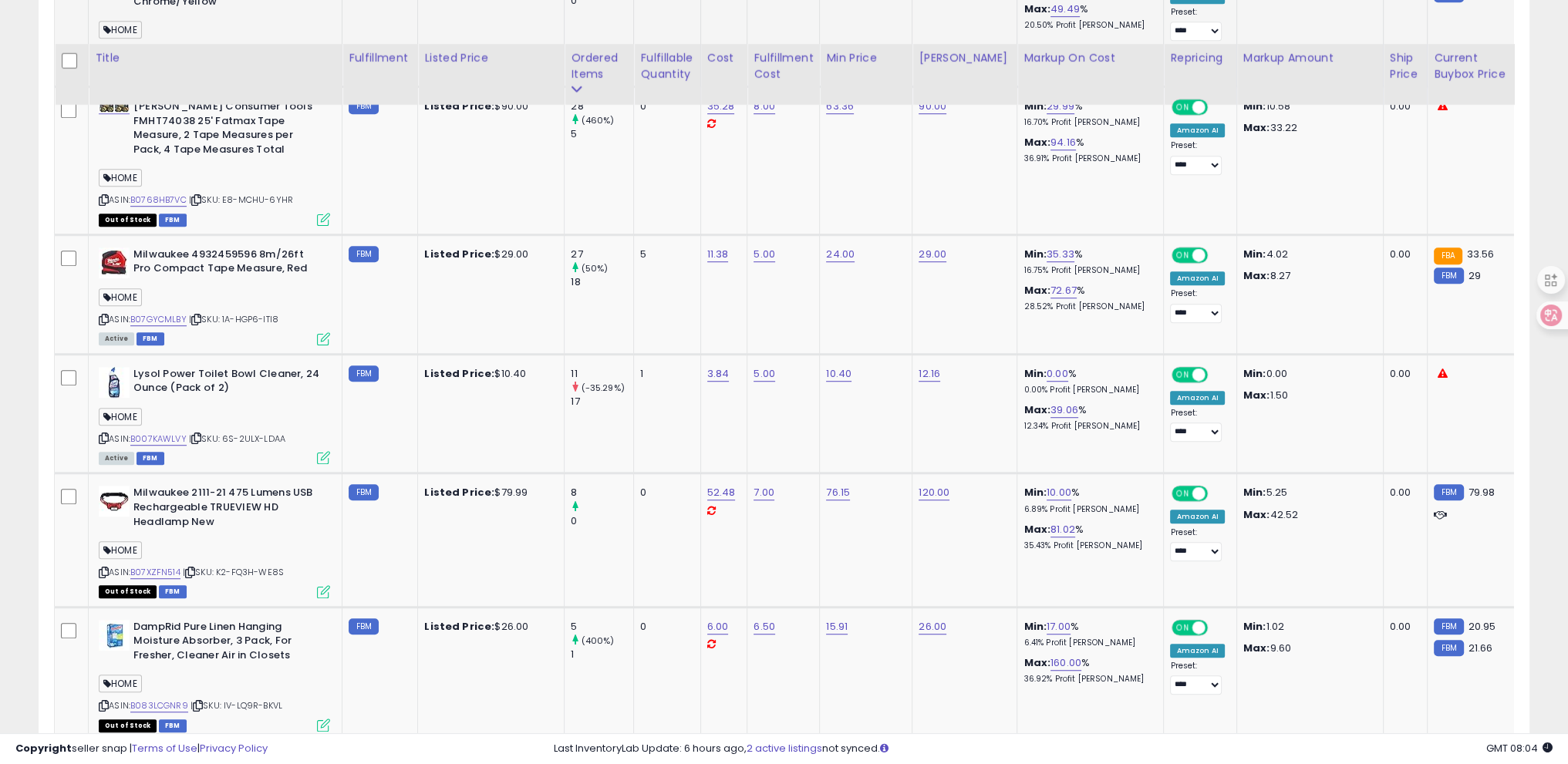
scroll to position [1425, 0]
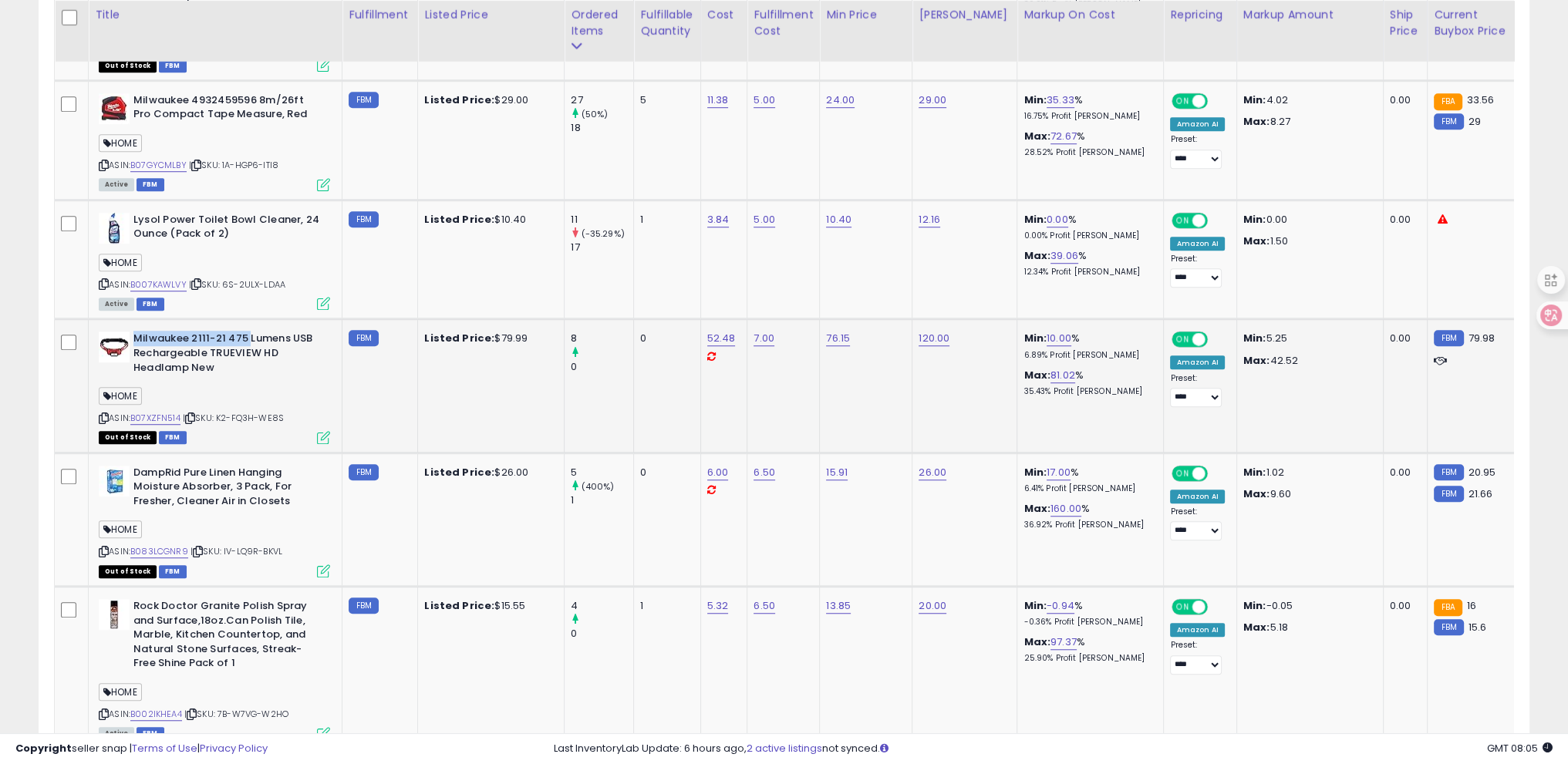
drag, startPoint x: 133, startPoint y: 333, endPoint x: 250, endPoint y: 335, distance: 117.0
click at [250, 335] on b "Milwaukee 2111-21 475 Lumens USB Rechargeable TRUEVIEW HD Headlamp New" at bounding box center [226, 355] width 187 height 47
copy b "Milwaukee 2111-21 475"
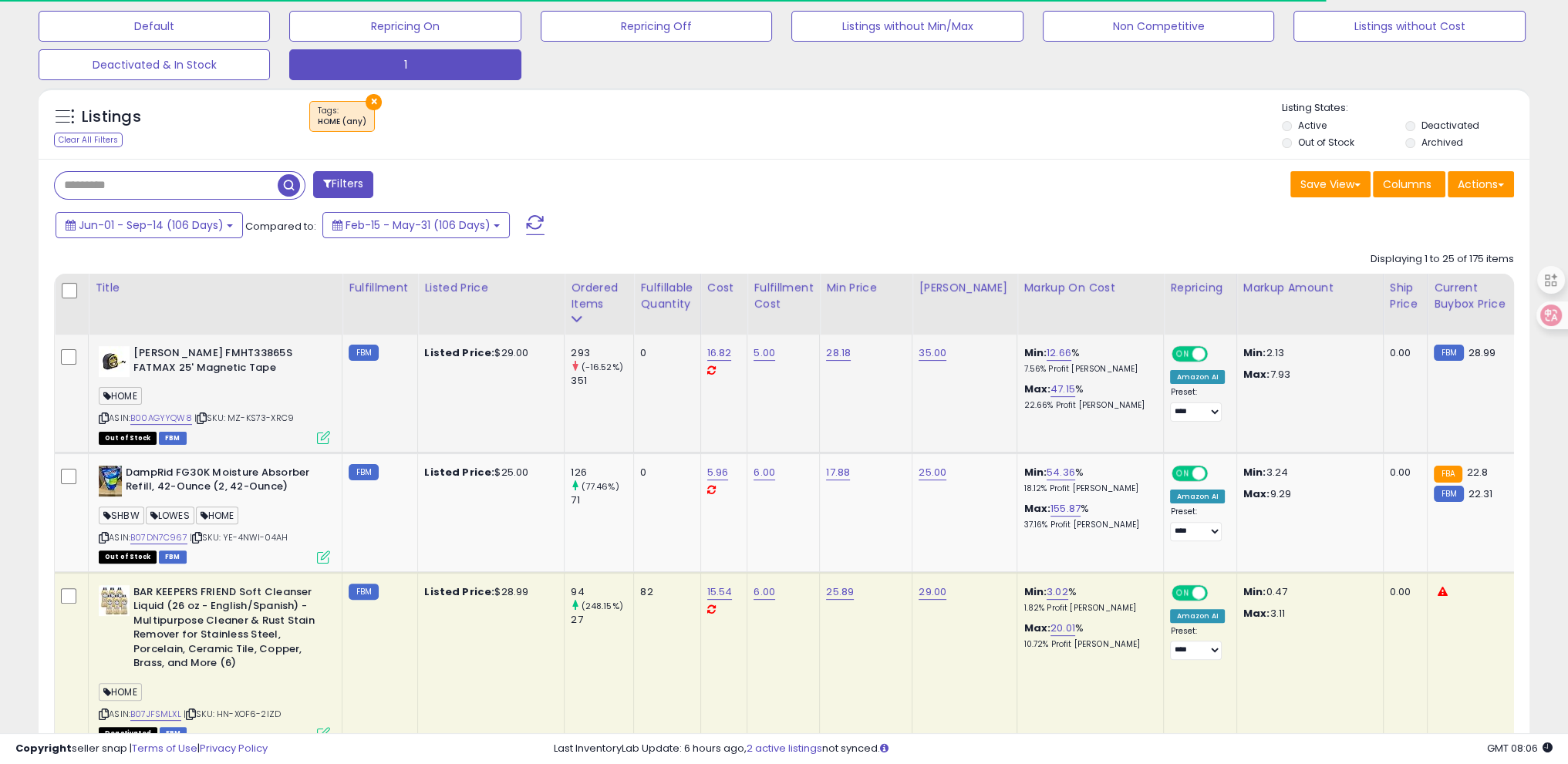
scroll to position [422, 0]
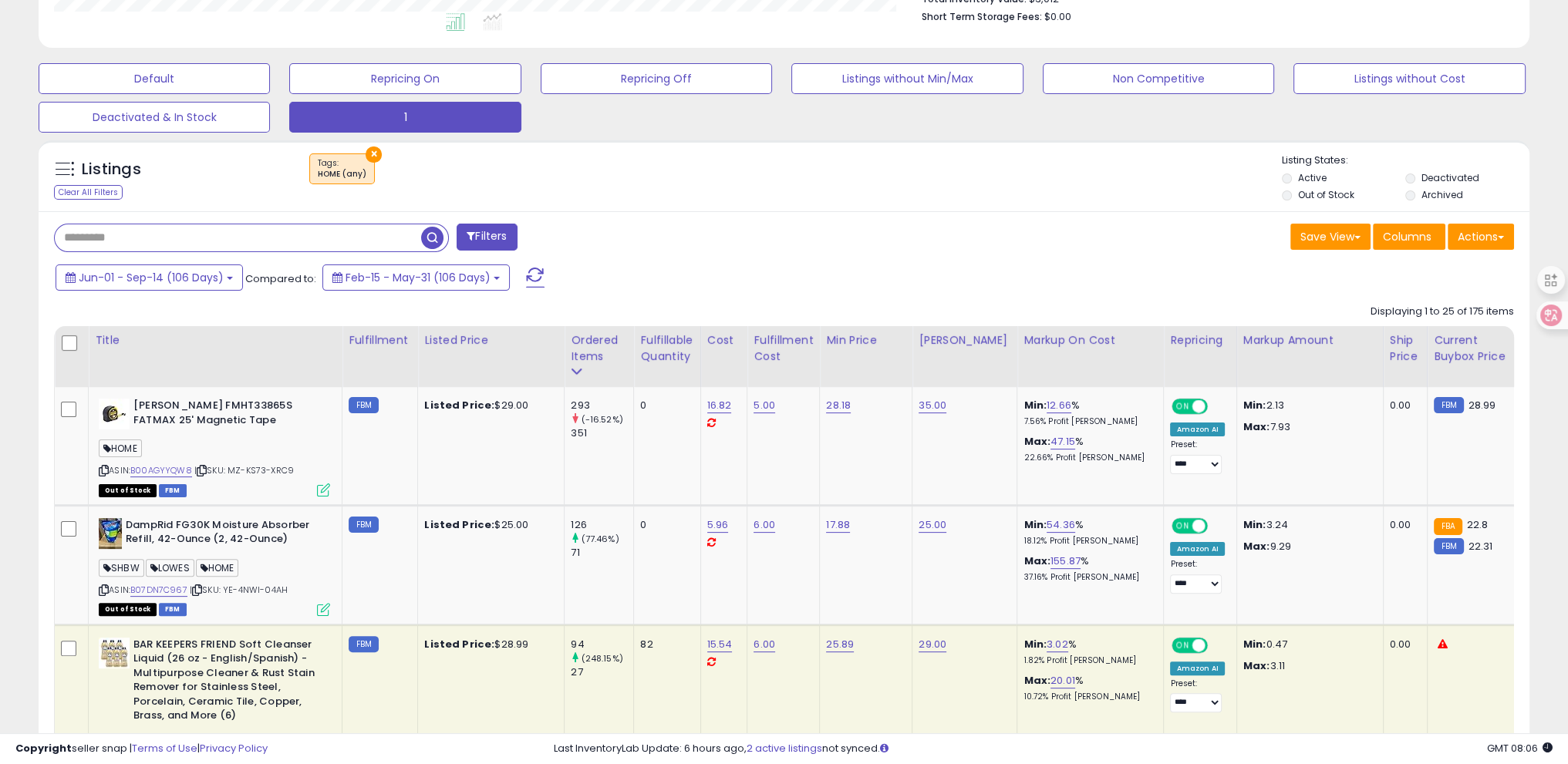
click at [159, 240] on input "text" at bounding box center [238, 238] width 367 height 27
paste input "**********"
type input "**********"
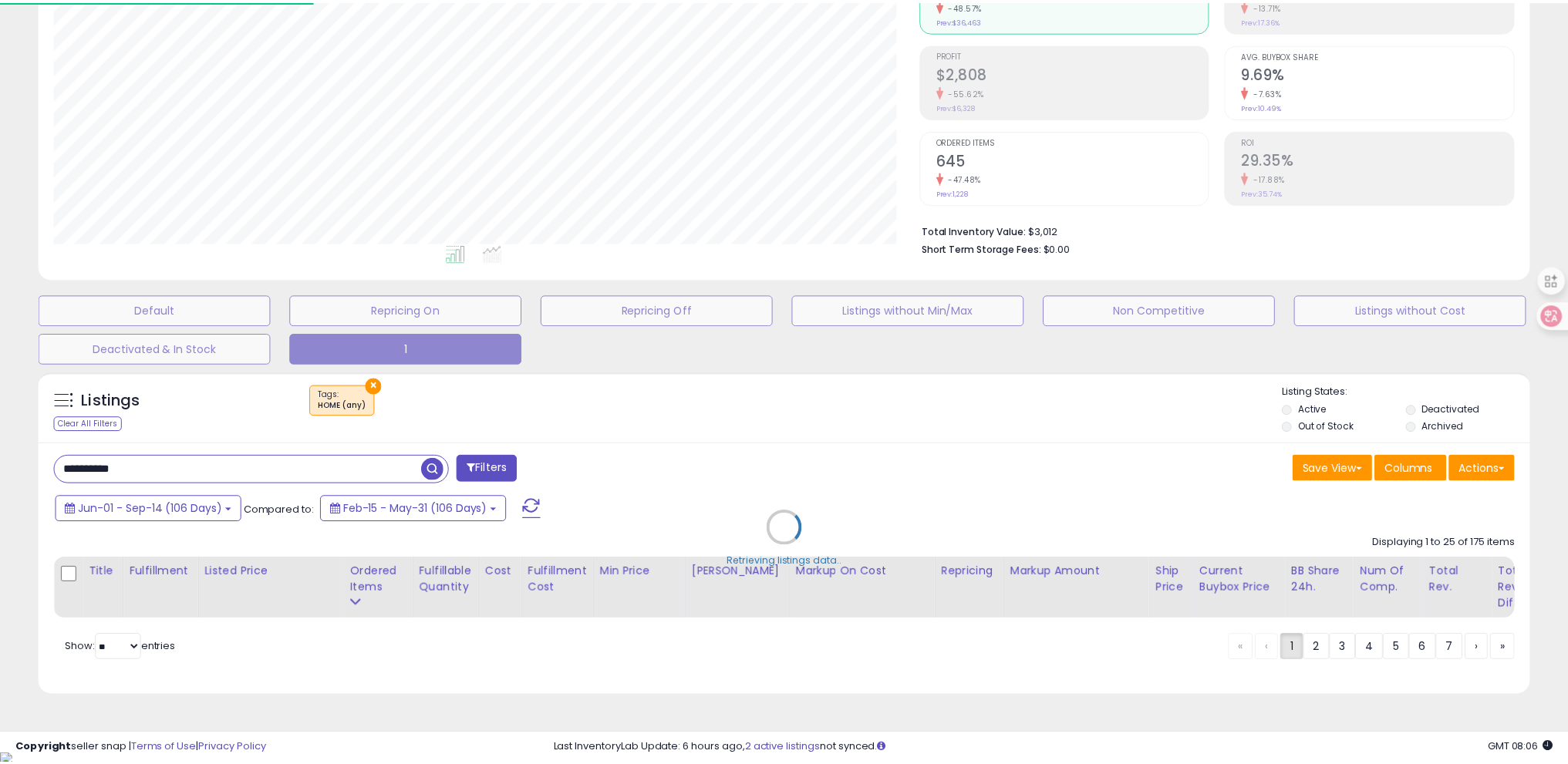
scroll to position [315, 872]
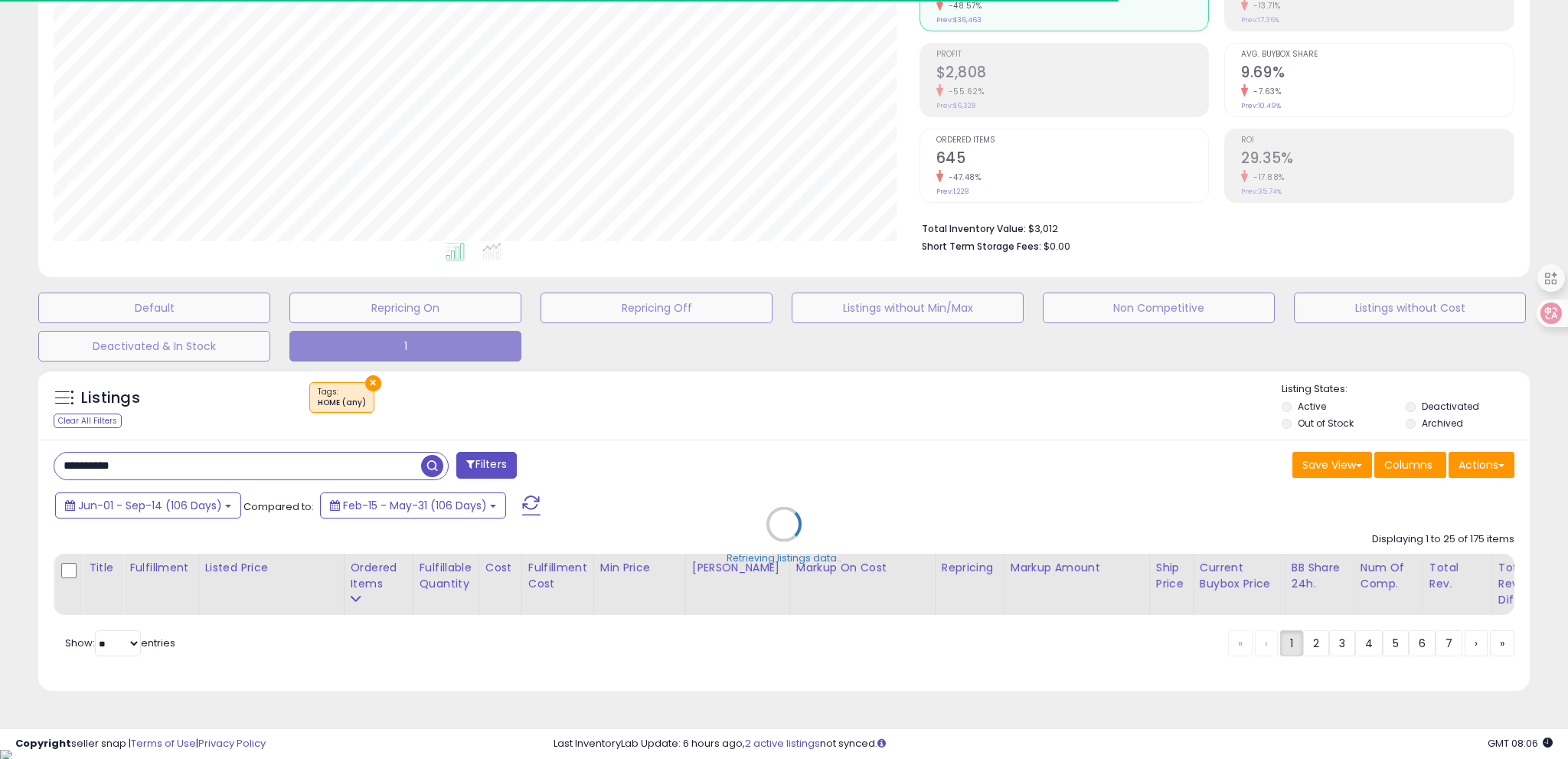
click at [371, 385] on div "Retrieving listings data.." at bounding box center [784, 535] width 1515 height 348
click at [371, 383] on div "Retrieving listings data.." at bounding box center [784, 535] width 1515 height 348
click at [368, 383] on div "Retrieving listings data.." at bounding box center [784, 535] width 1515 height 348
click at [372, 383] on div "Retrieving listings data.." at bounding box center [784, 535] width 1515 height 348
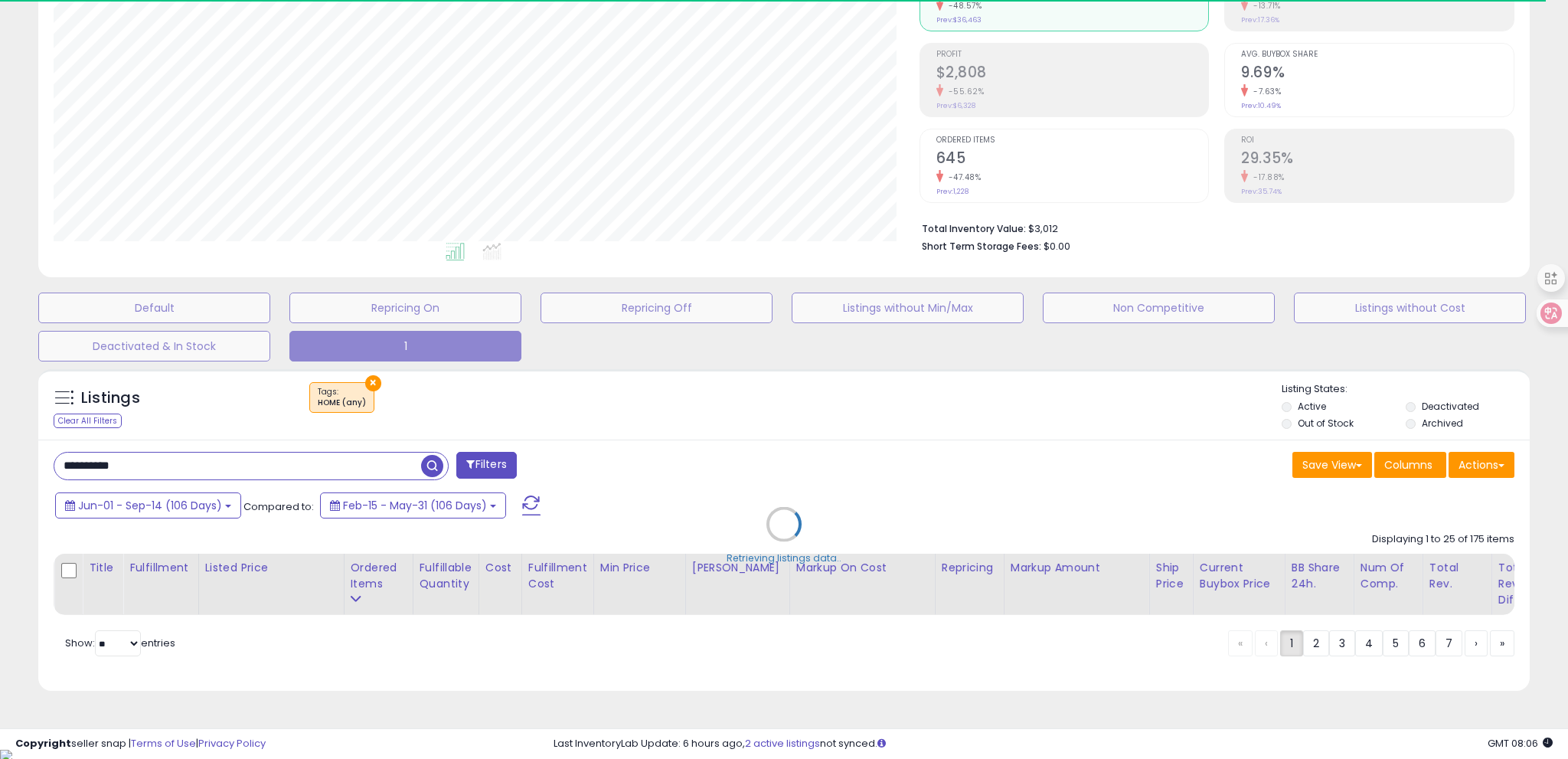
click at [372, 383] on div "Retrieving listings data.." at bounding box center [784, 535] width 1515 height 348
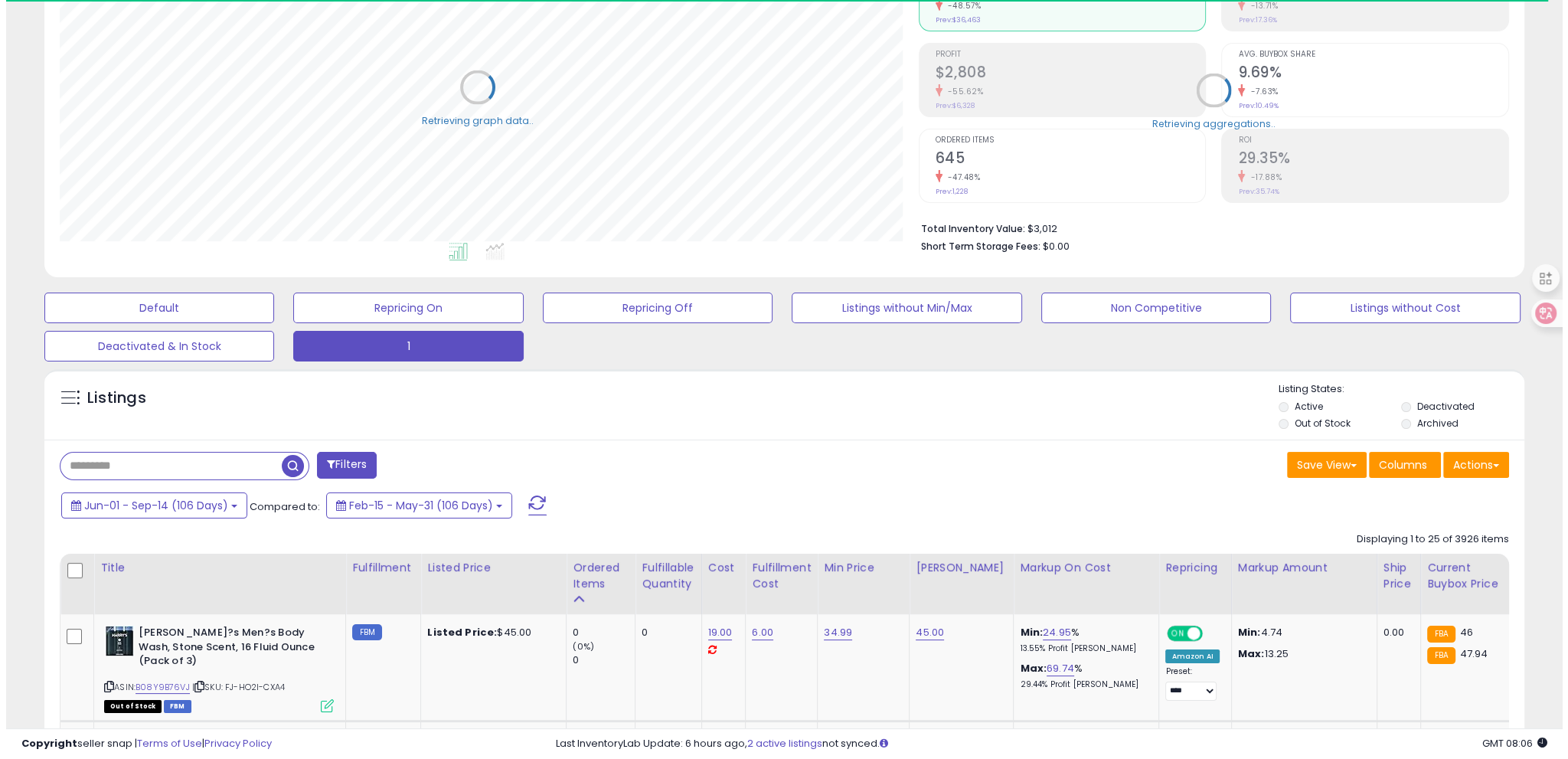
scroll to position [765628, 764963]
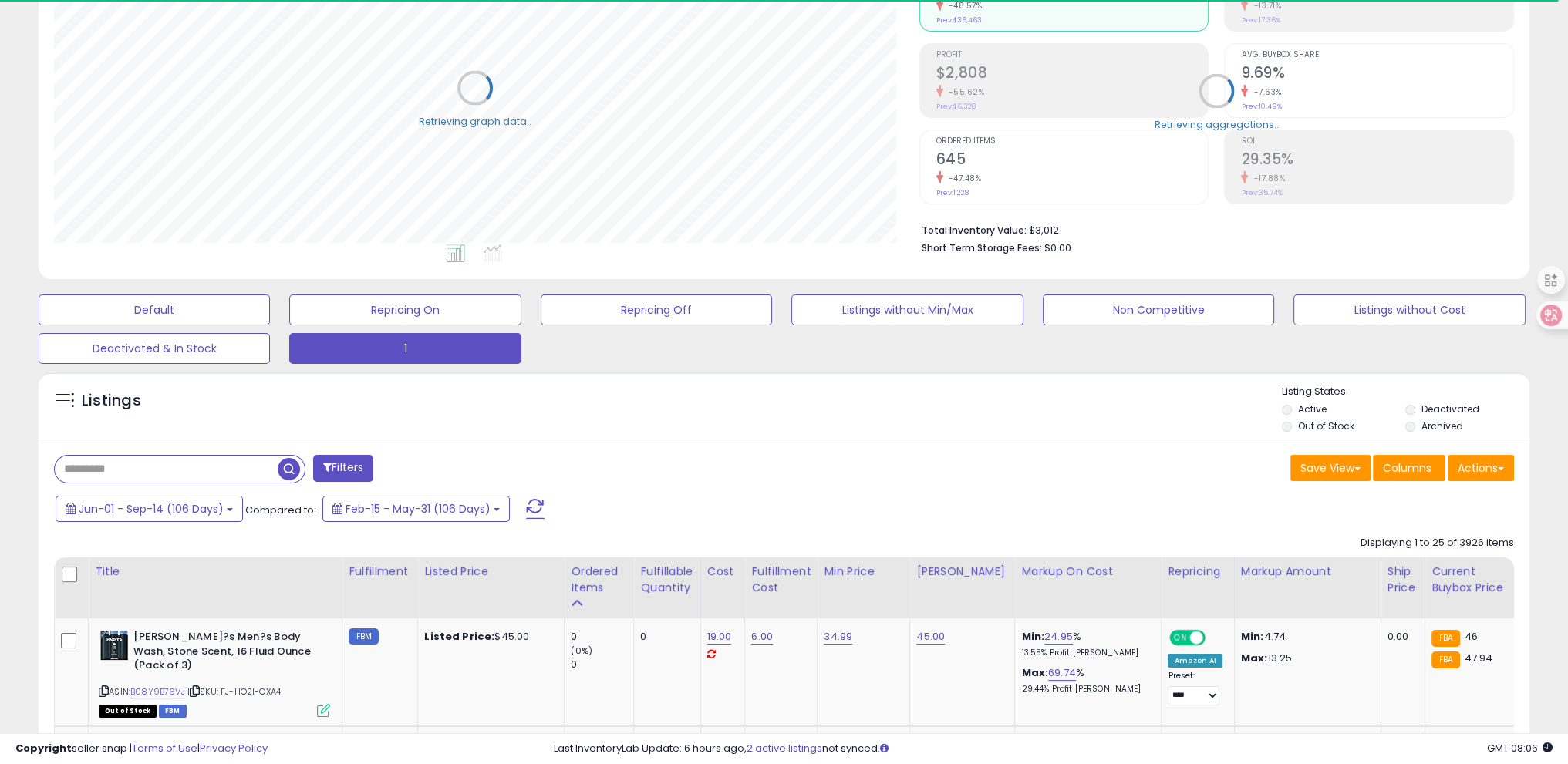
click at [189, 459] on input "text" at bounding box center [166, 469] width 223 height 27
paste input "**********"
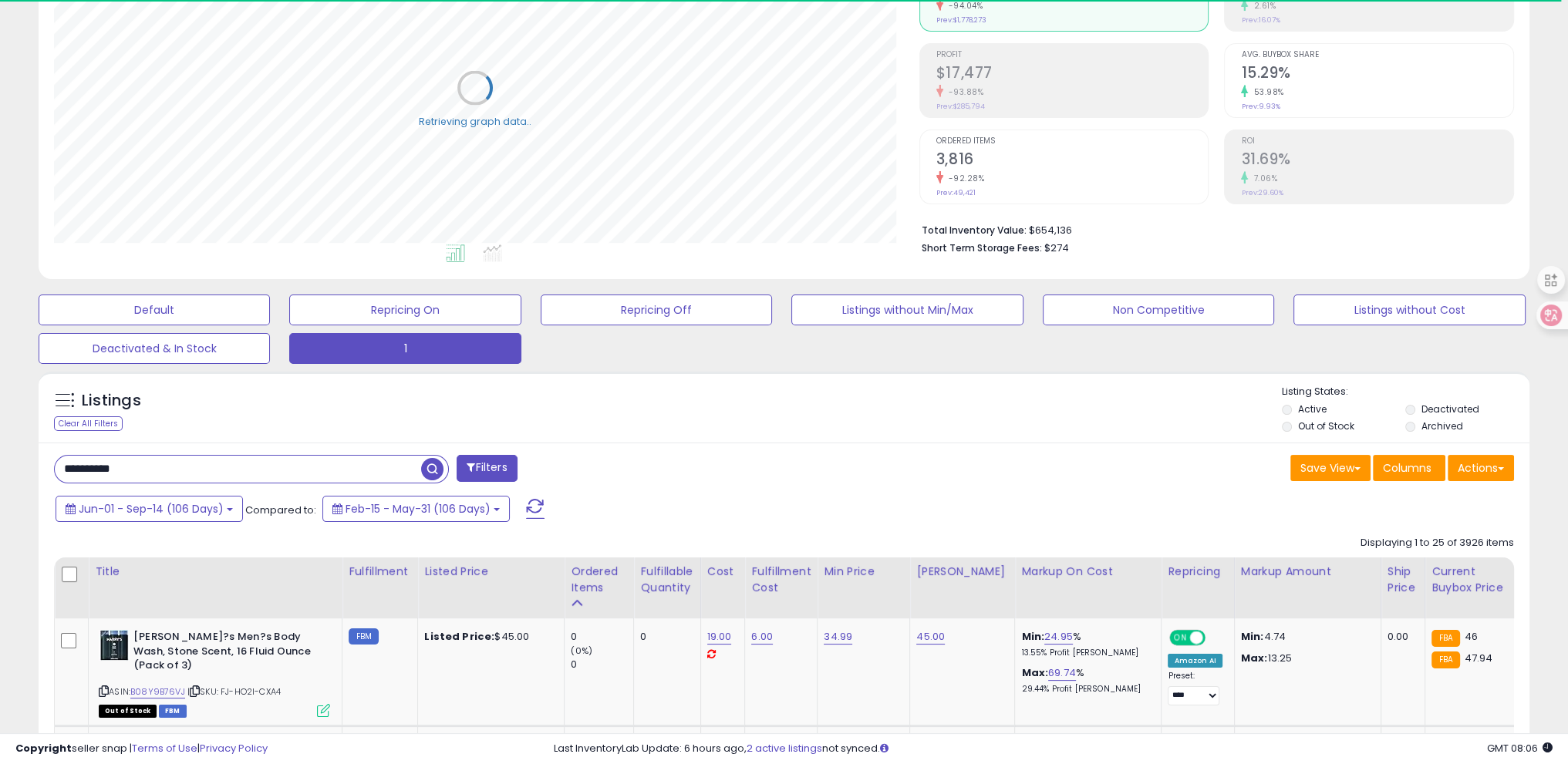
type input "**********"
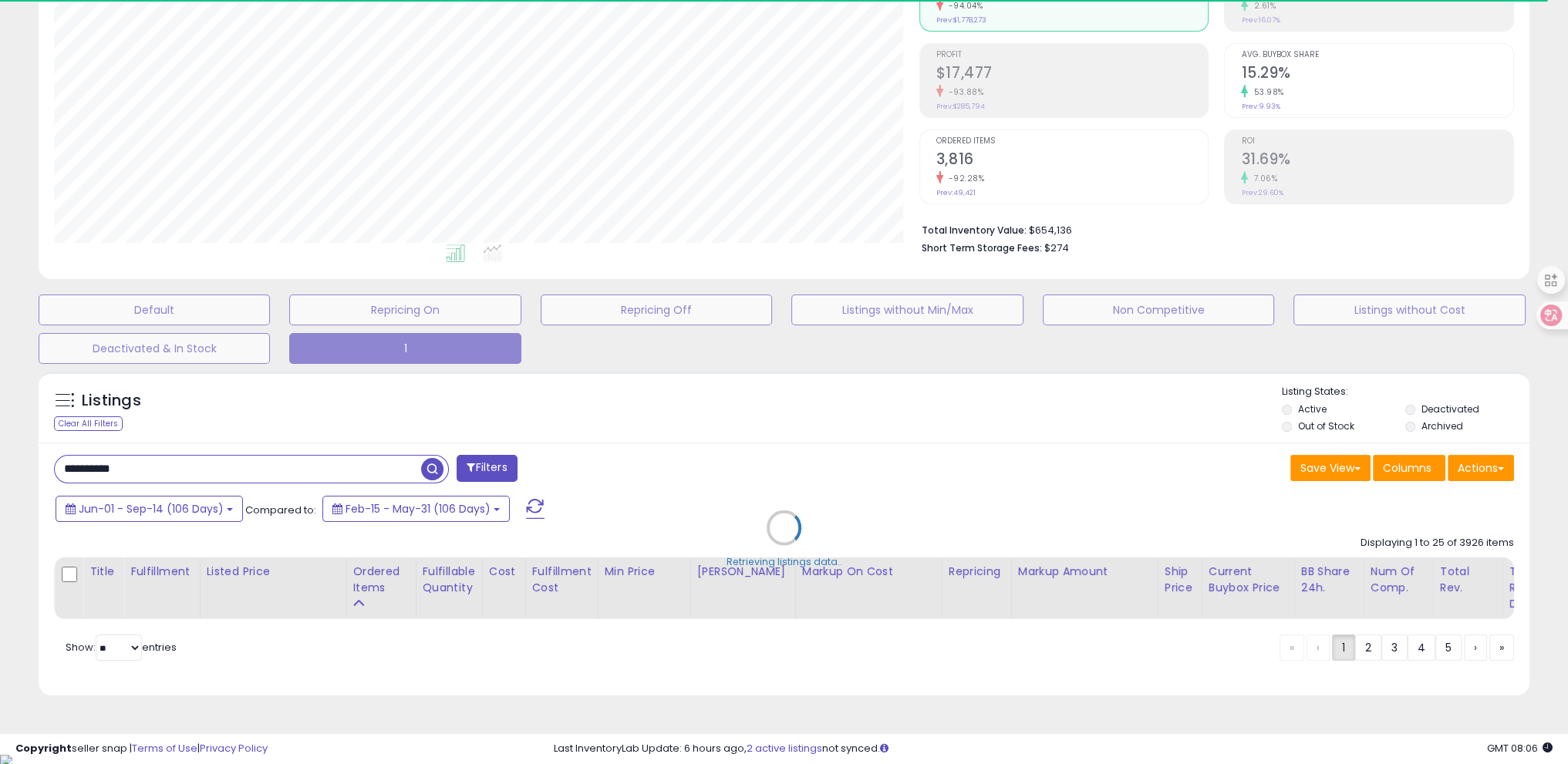
scroll to position [315, 865]
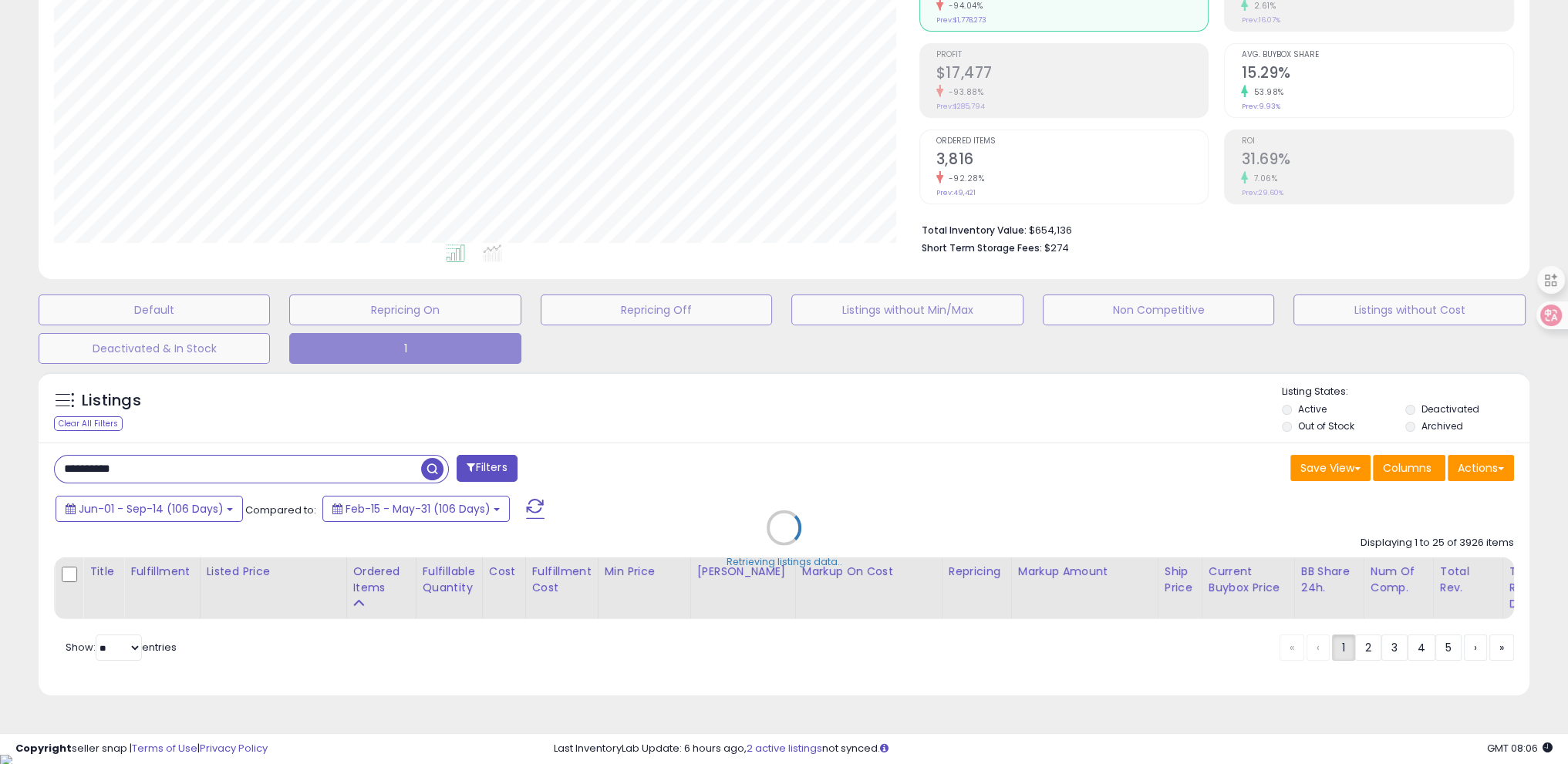
click at [432, 477] on div "Retrieving listings data.." at bounding box center [784, 539] width 1515 height 350
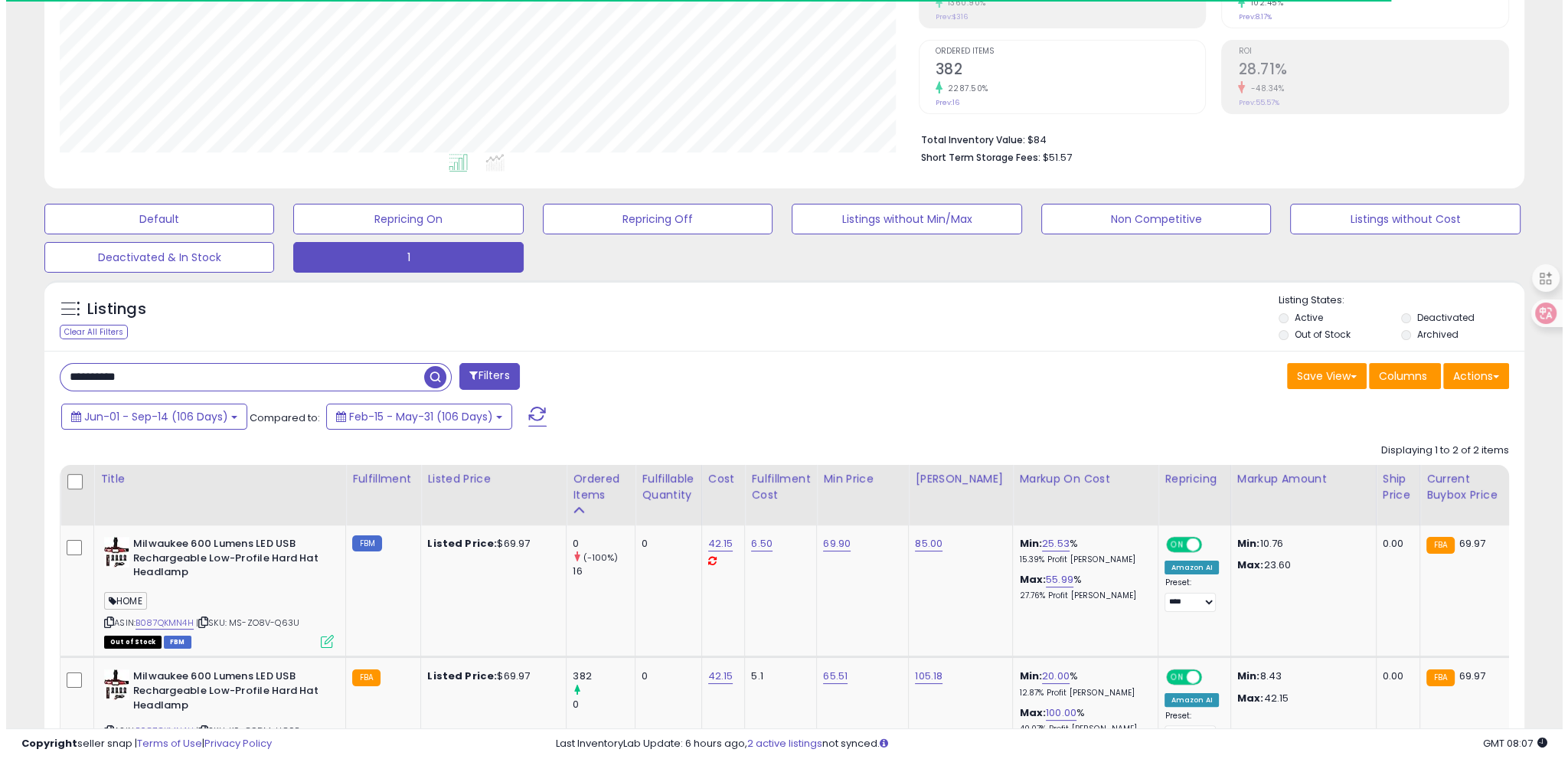
scroll to position [343, 0]
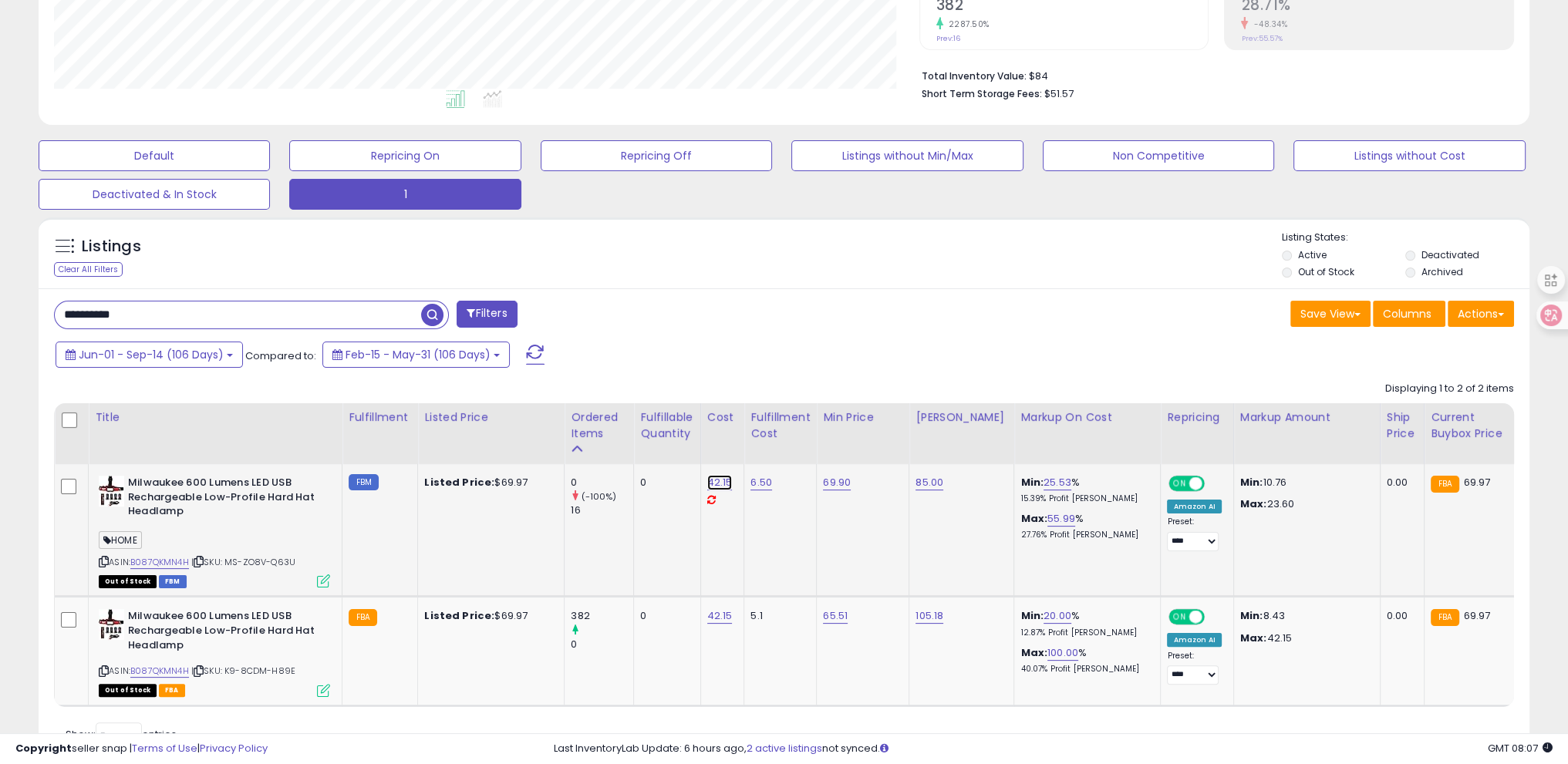
click at [716, 484] on link "42.15" at bounding box center [720, 482] width 26 height 15
drag, startPoint x: 661, startPoint y: 446, endPoint x: 426, endPoint y: 426, distance: 235.8
click at [426, 426] on table "Title Fulfillment" at bounding box center [1247, 555] width 2387 height 303
type input "*****"
click at [773, 450] on button "submit" at bounding box center [760, 444] width 27 height 23
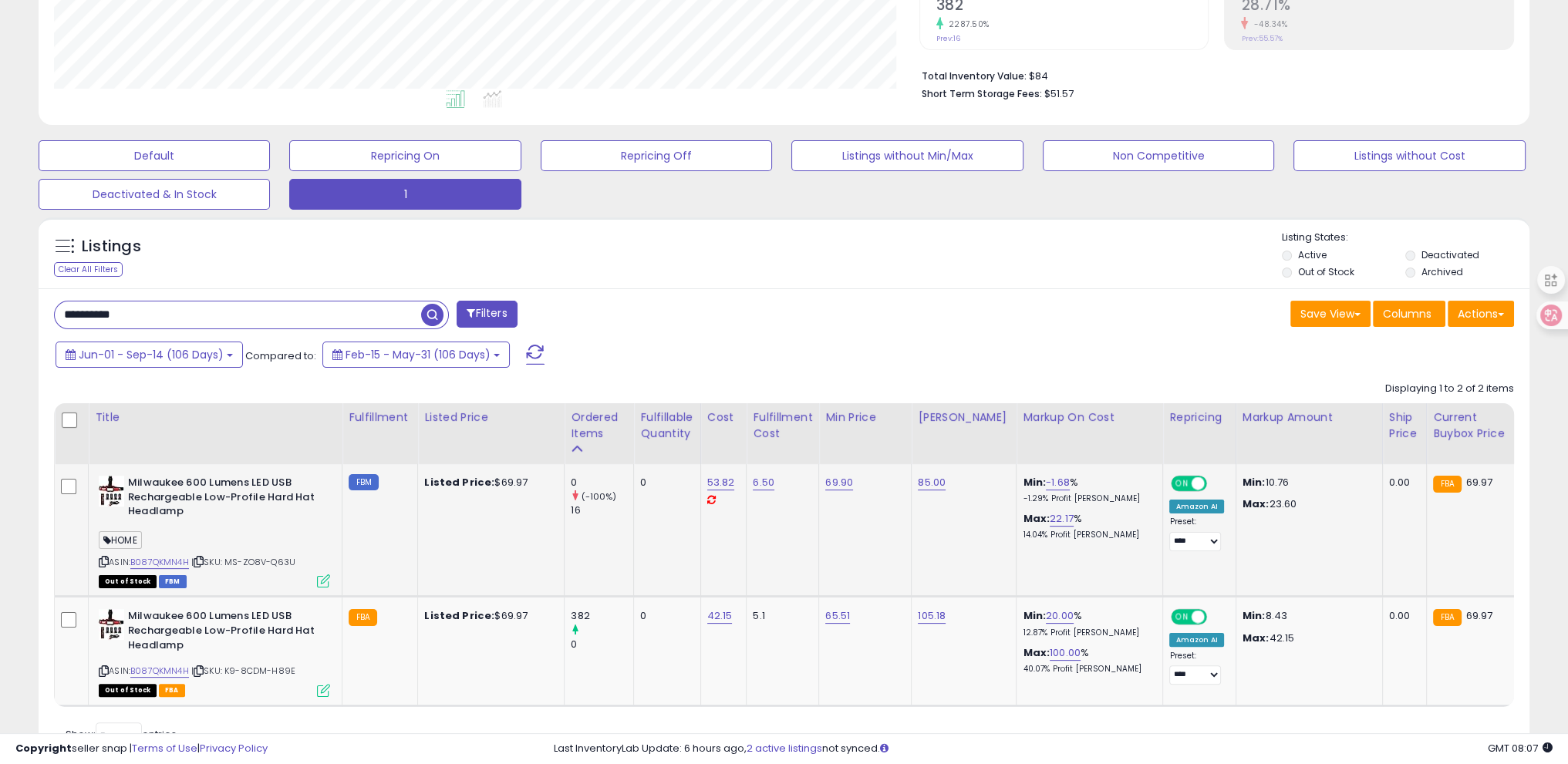
drag, startPoint x: 111, startPoint y: 536, endPoint x: 161, endPoint y: 540, distance: 50.2
click at [161, 540] on div "HOME" at bounding box center [214, 542] width 232 height 20
drag, startPoint x: 112, startPoint y: 539, endPoint x: 164, endPoint y: 555, distance: 54.4
click at [145, 542] on div "HOME" at bounding box center [214, 542] width 232 height 20
copy span
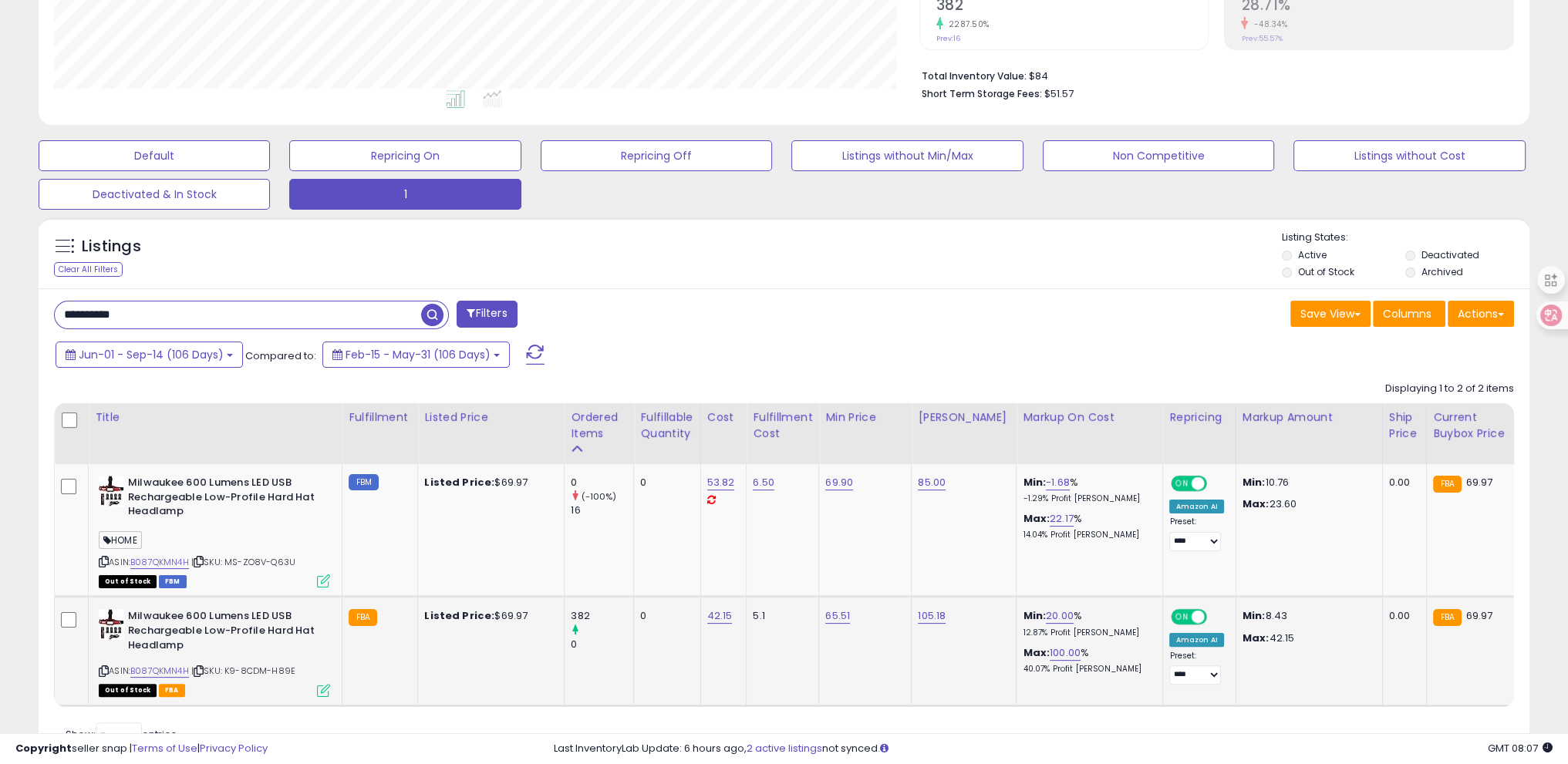
click at [330, 687] on td "Milwaukee 600 Lumens LED USB Rechargeable Low-Profile Hard Hat Headlamp ASIN: B…" at bounding box center [216, 651] width 254 height 109
click at [323, 690] on icon at bounding box center [323, 690] width 13 height 13
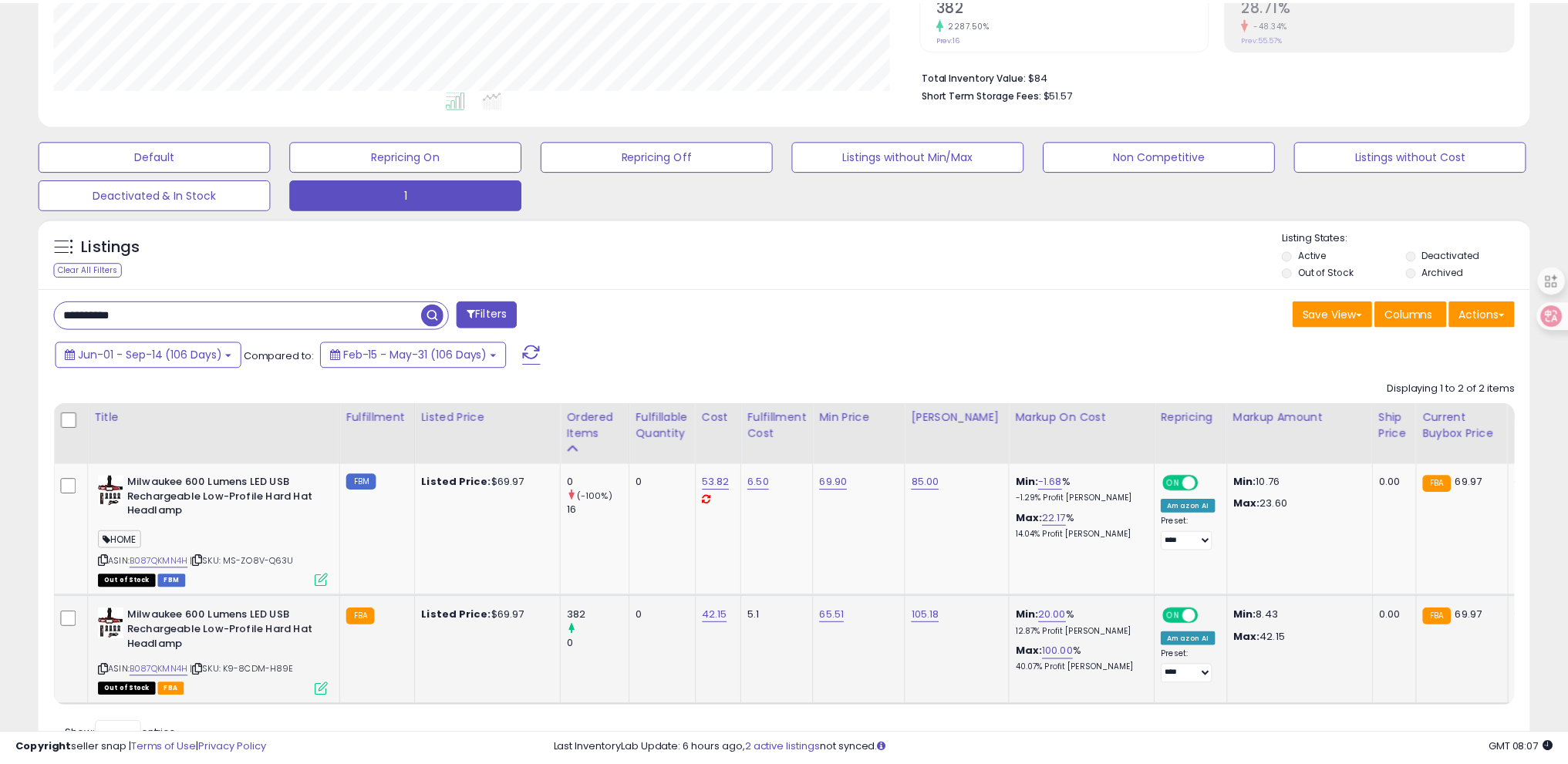
scroll to position [315, 872]
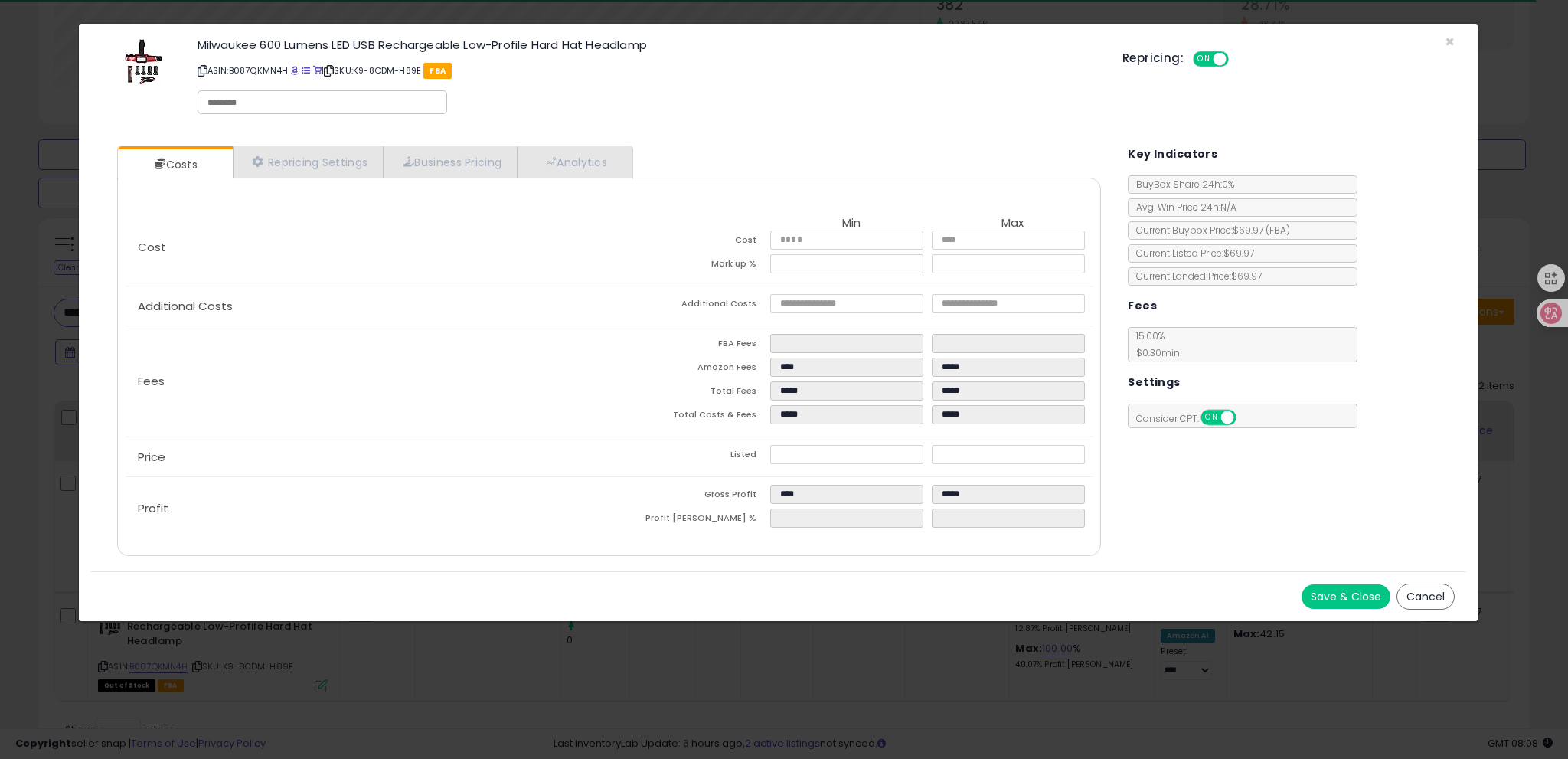
click at [254, 99] on input "text" at bounding box center [322, 103] width 230 height 14
paste input "text"
click at [633, 118] on div "Milwaukee 600 Lumens LED USB Rechargeable Low-Profile Hard Hat Headlamp ASIN: B…" at bounding box center [649, 78] width 925 height 87
click at [225, 106] on input "text" at bounding box center [322, 103] width 230 height 14
paste input "text"
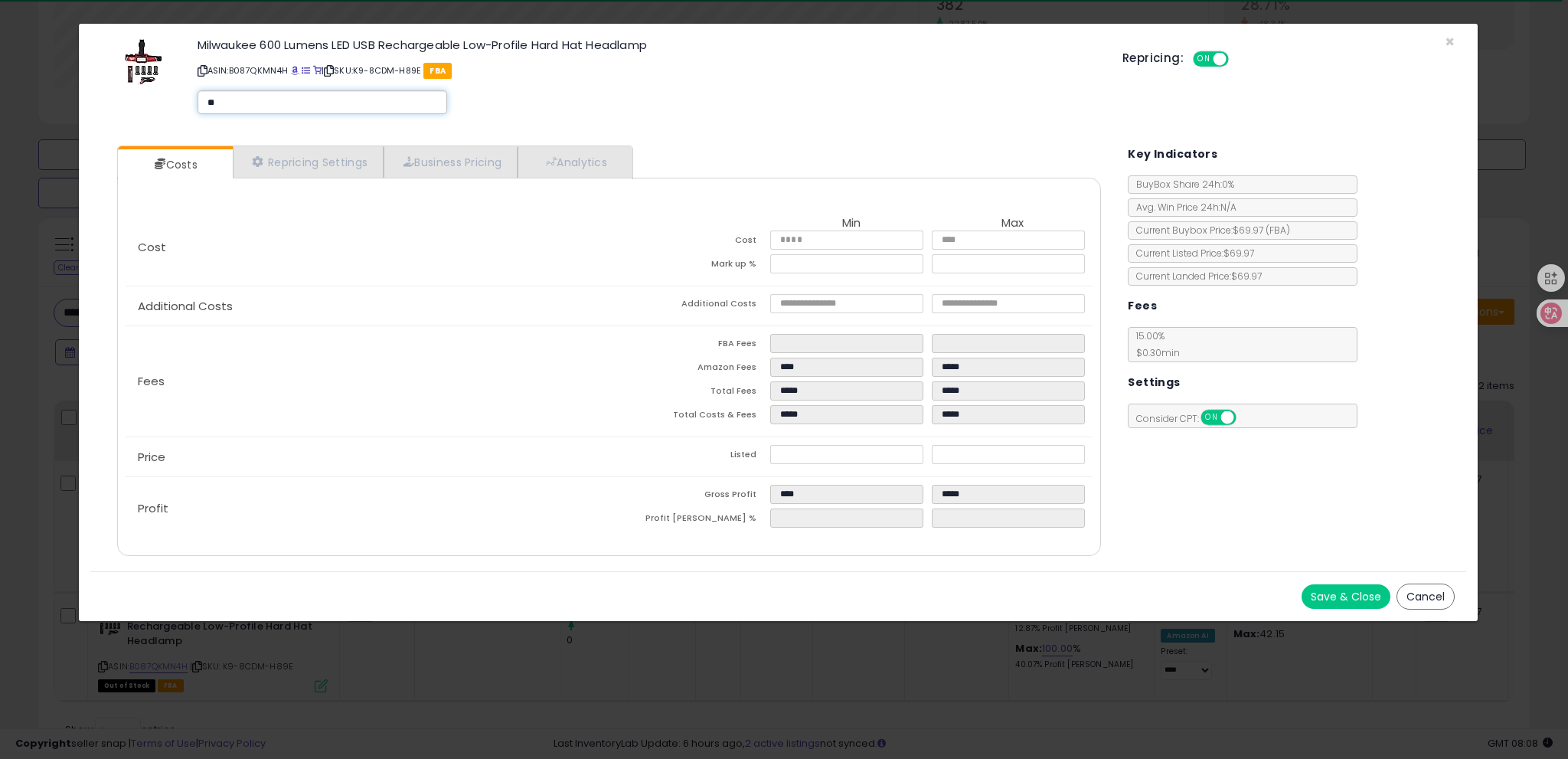
type input "*"
type input "****"
click at [645, 123] on div "× Close Milwaukee 600 Lumens LED USB Rechargeable Low-Profile Hard Hat Headlamp…" at bounding box center [779, 78] width 1377 height 110
click at [1366, 596] on button "Save & Close" at bounding box center [1346, 597] width 89 height 25
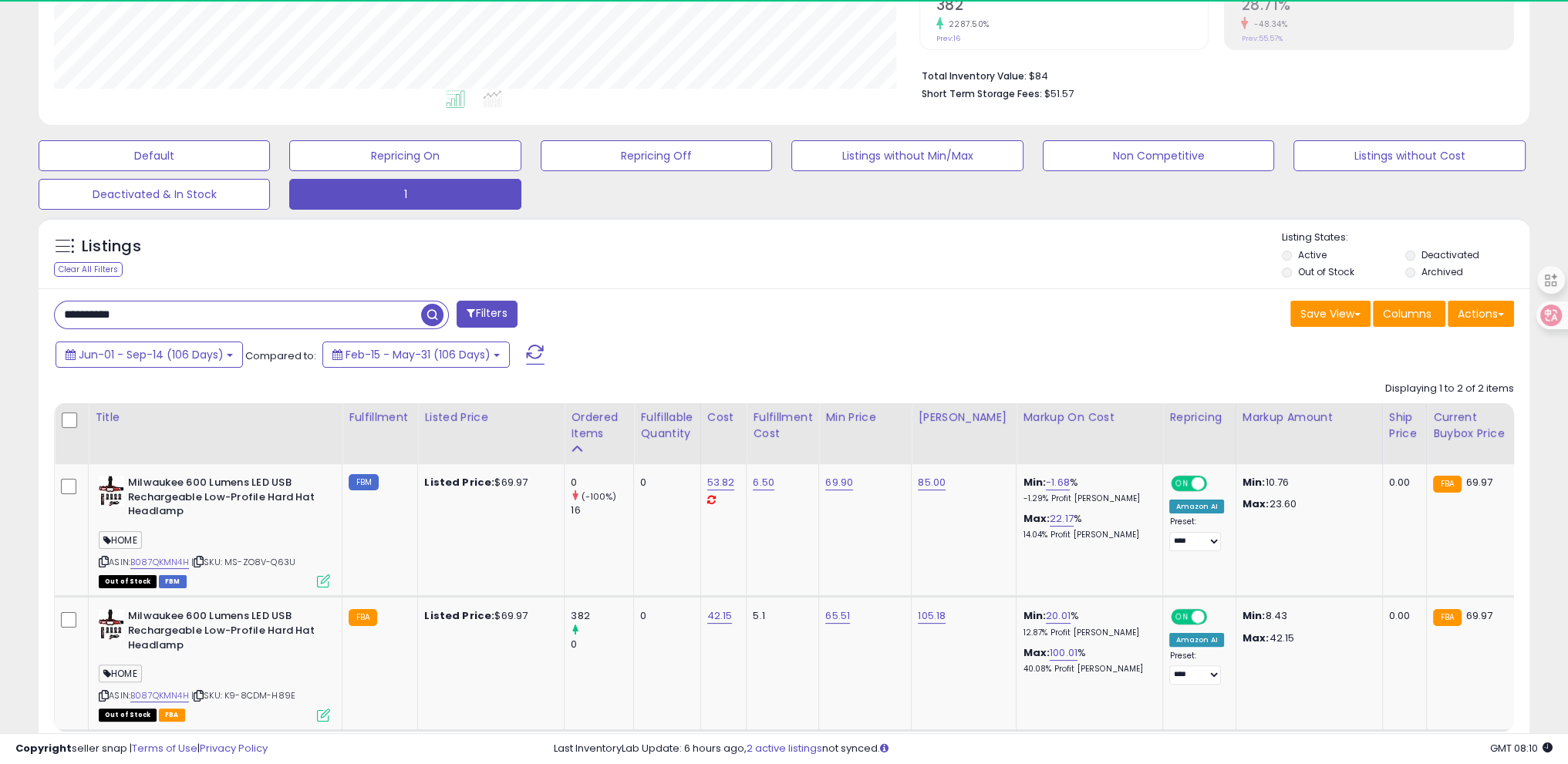
scroll to position [770672, 770594]
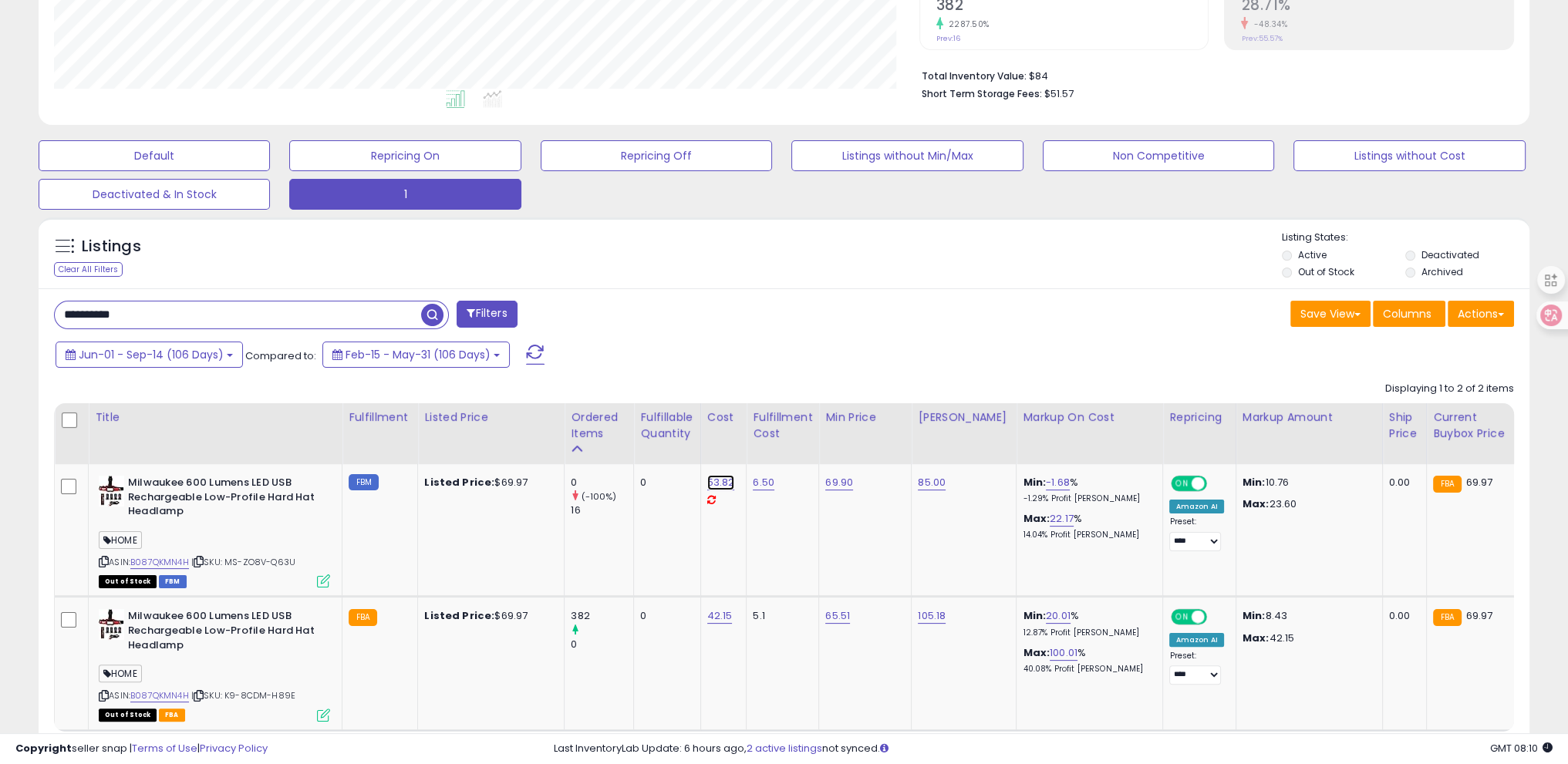
click at [709, 485] on link "53.82" at bounding box center [721, 482] width 28 height 15
drag, startPoint x: 661, startPoint y: 446, endPoint x: 266, endPoint y: 423, distance: 395.7
click at [266, 423] on table "Title Fulfillment" at bounding box center [1248, 567] width 2389 height 328
type input "****"
click at [610, 301] on div "**********" at bounding box center [414, 316] width 742 height 31
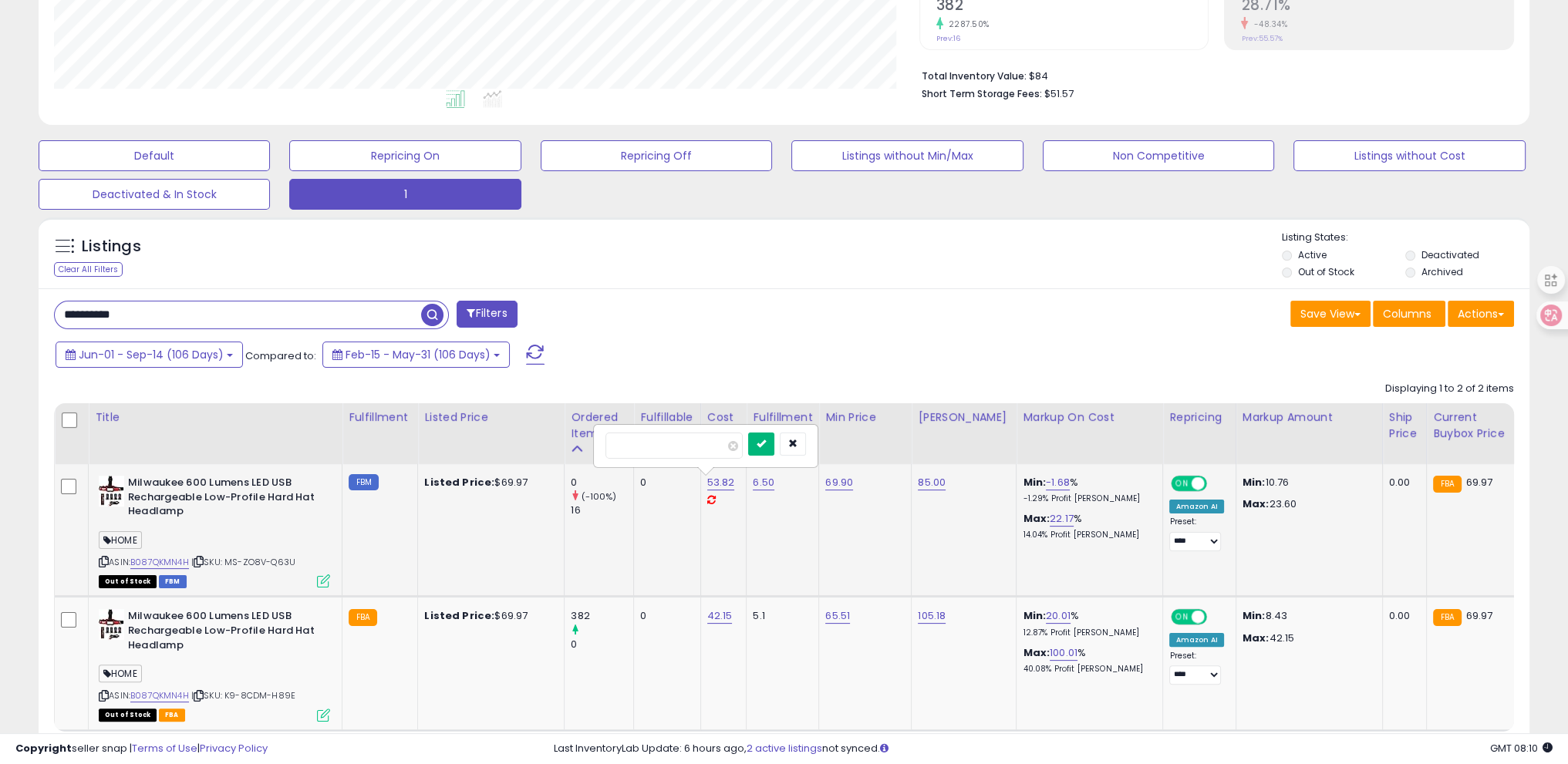
click at [774, 448] on button "submit" at bounding box center [762, 444] width 27 height 23
click at [182, 695] on link "B087QKMN4H" at bounding box center [160, 696] width 59 height 13
click at [154, 560] on link "B087QKMN4H" at bounding box center [160, 562] width 59 height 13
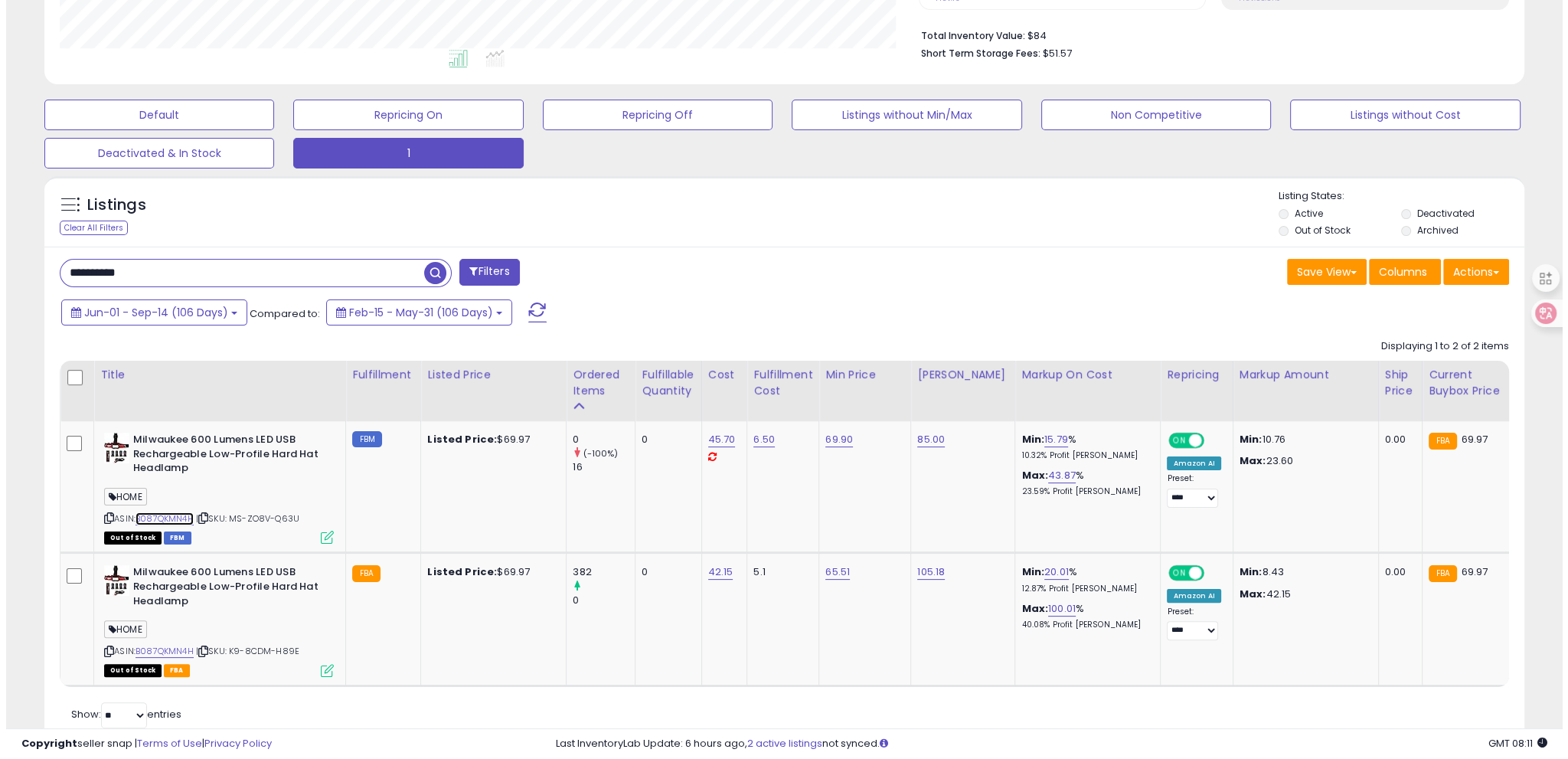
scroll to position [420, 0]
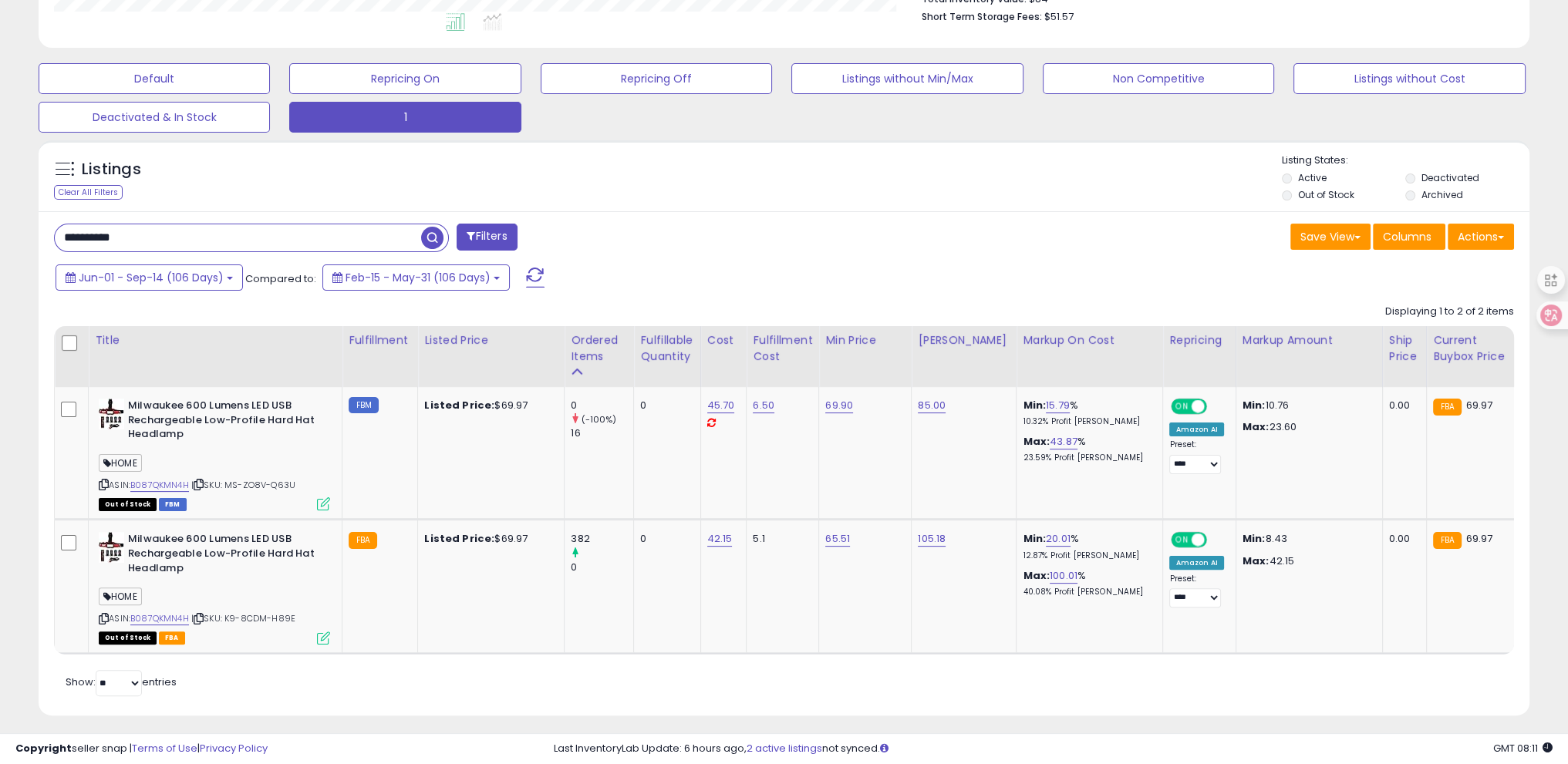
drag, startPoint x: 223, startPoint y: 249, endPoint x: 0, endPoint y: 264, distance: 223.5
click at [0, 264] on div "**********" at bounding box center [784, 200] width 1568 height 1146
click at [490, 239] on button "Filters" at bounding box center [487, 237] width 60 height 27
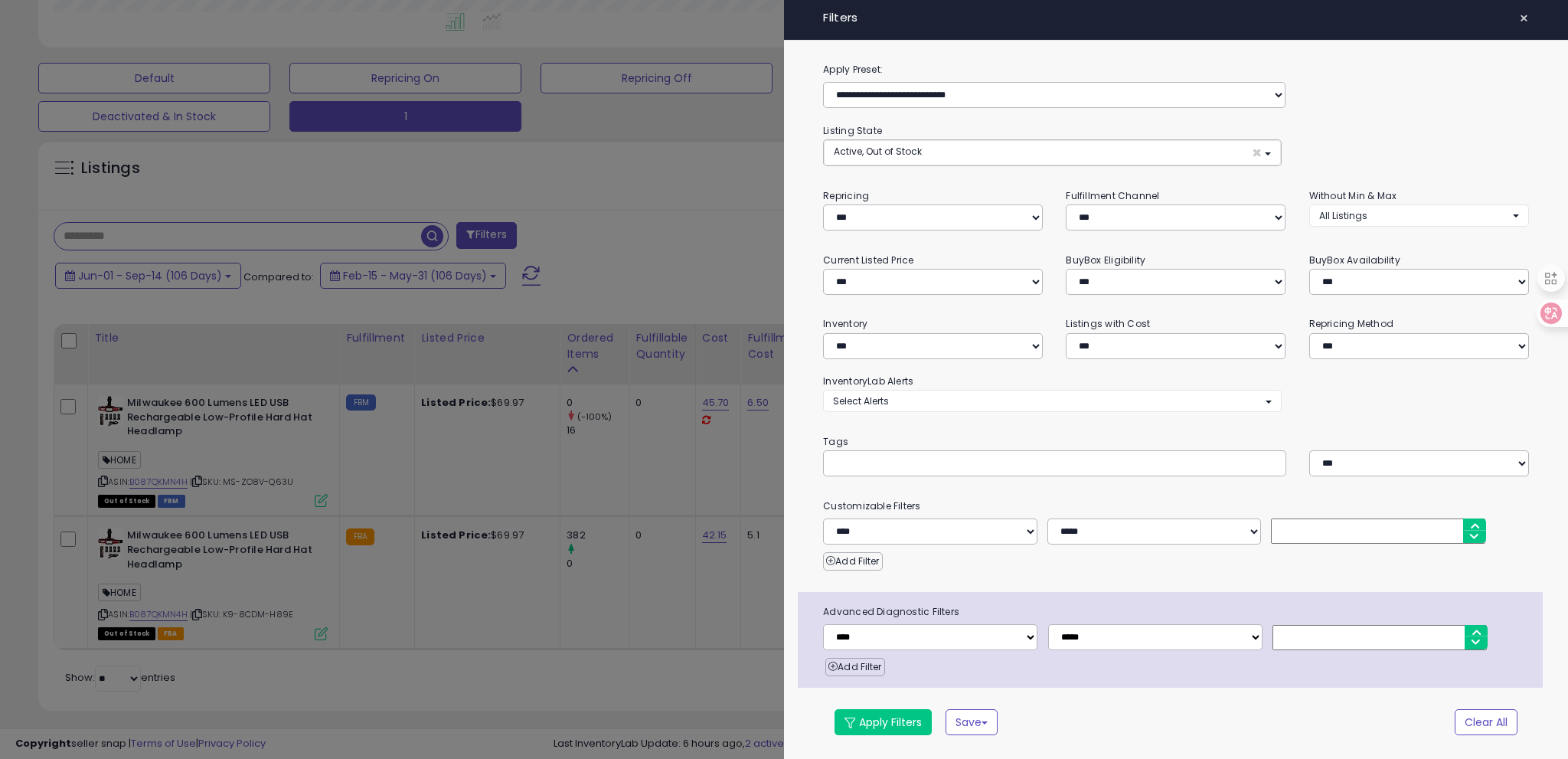
scroll to position [313, 866]
click at [879, 468] on div at bounding box center [1054, 464] width 463 height 26
type input "*"
type input "****"
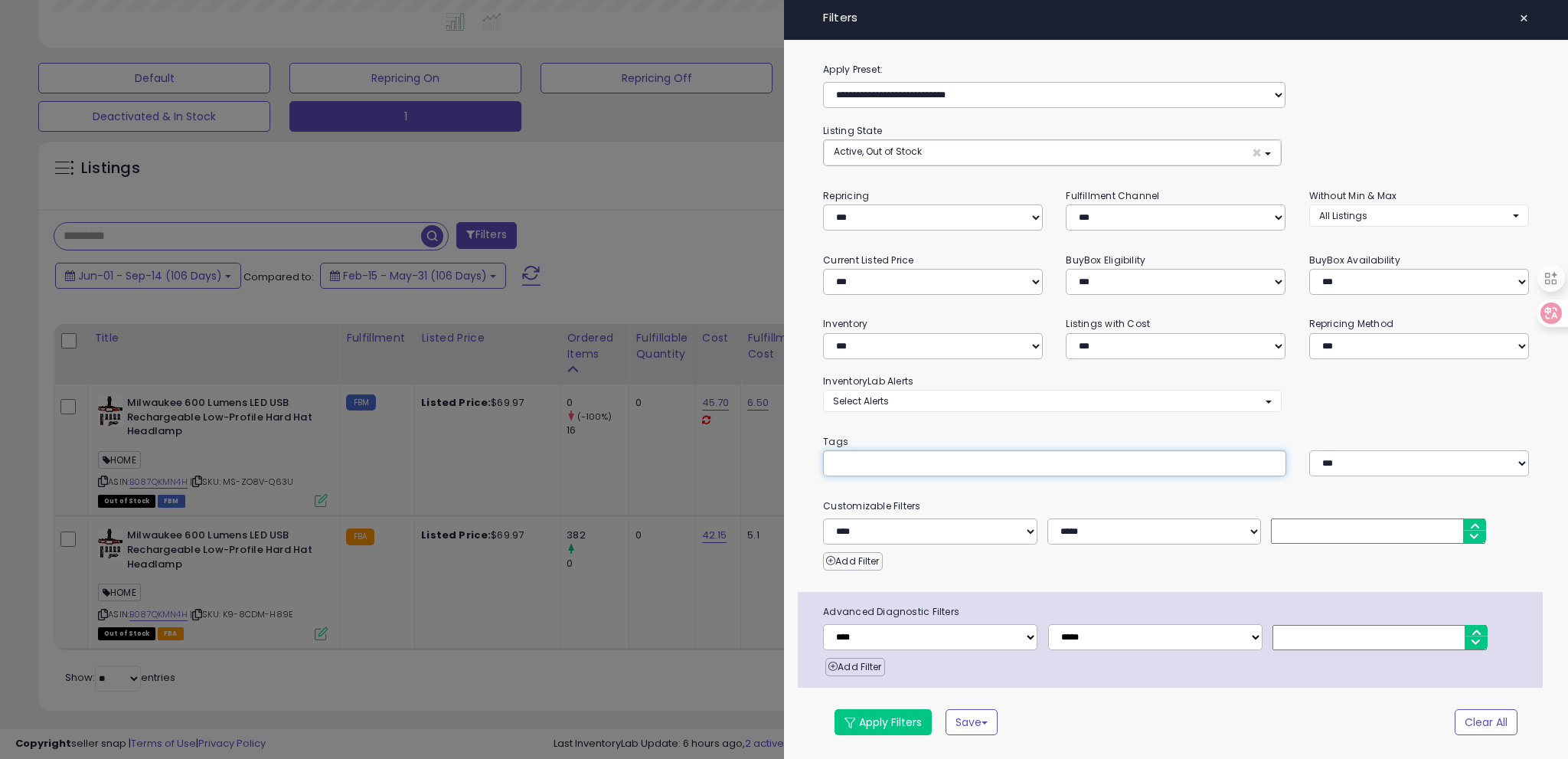
click at [1143, 425] on div "**********" at bounding box center [1177, 409] width 784 height 695
click at [916, 716] on button "Apply Filters" at bounding box center [883, 723] width 97 height 26
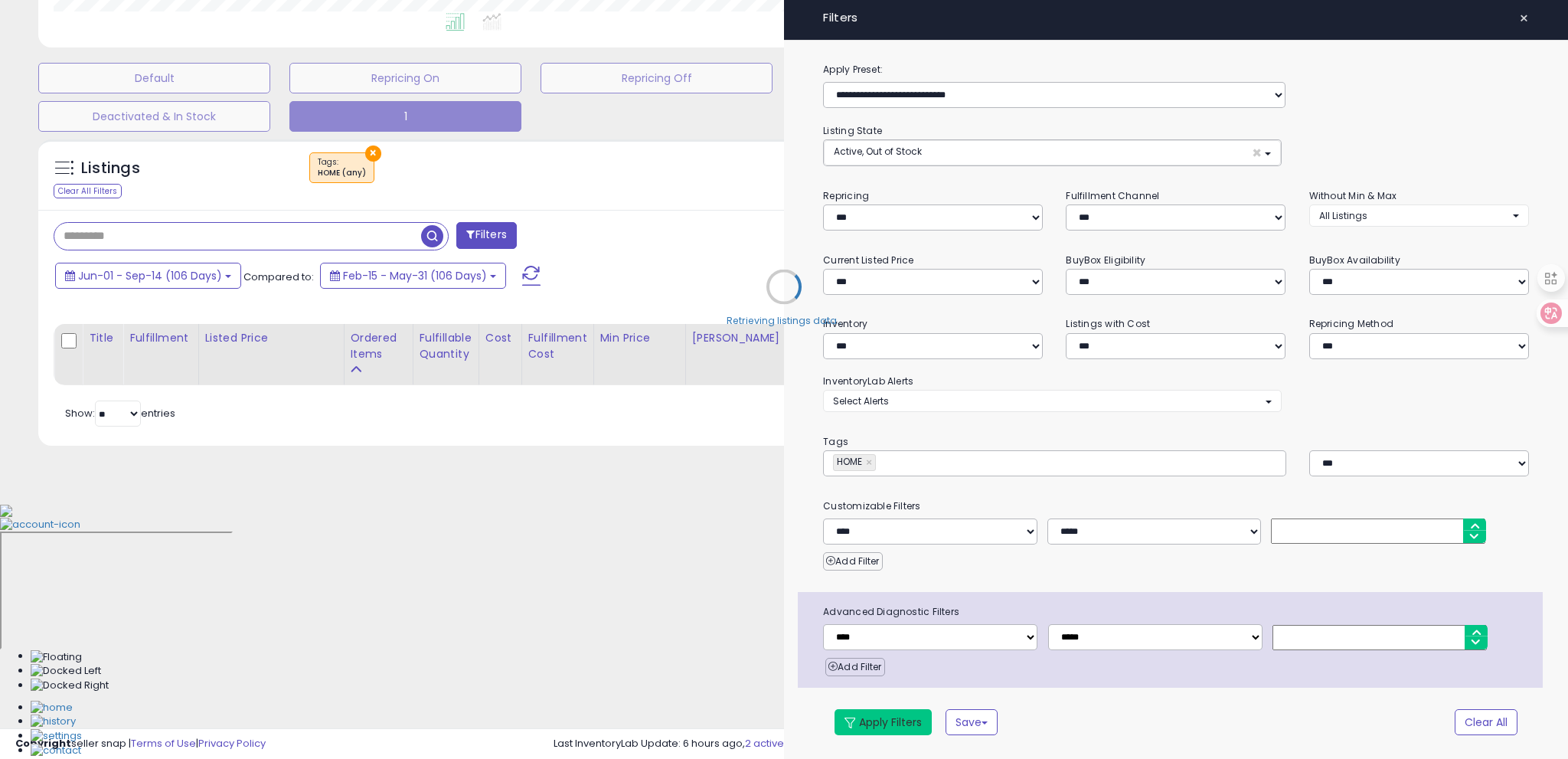
scroll to position [175, 0]
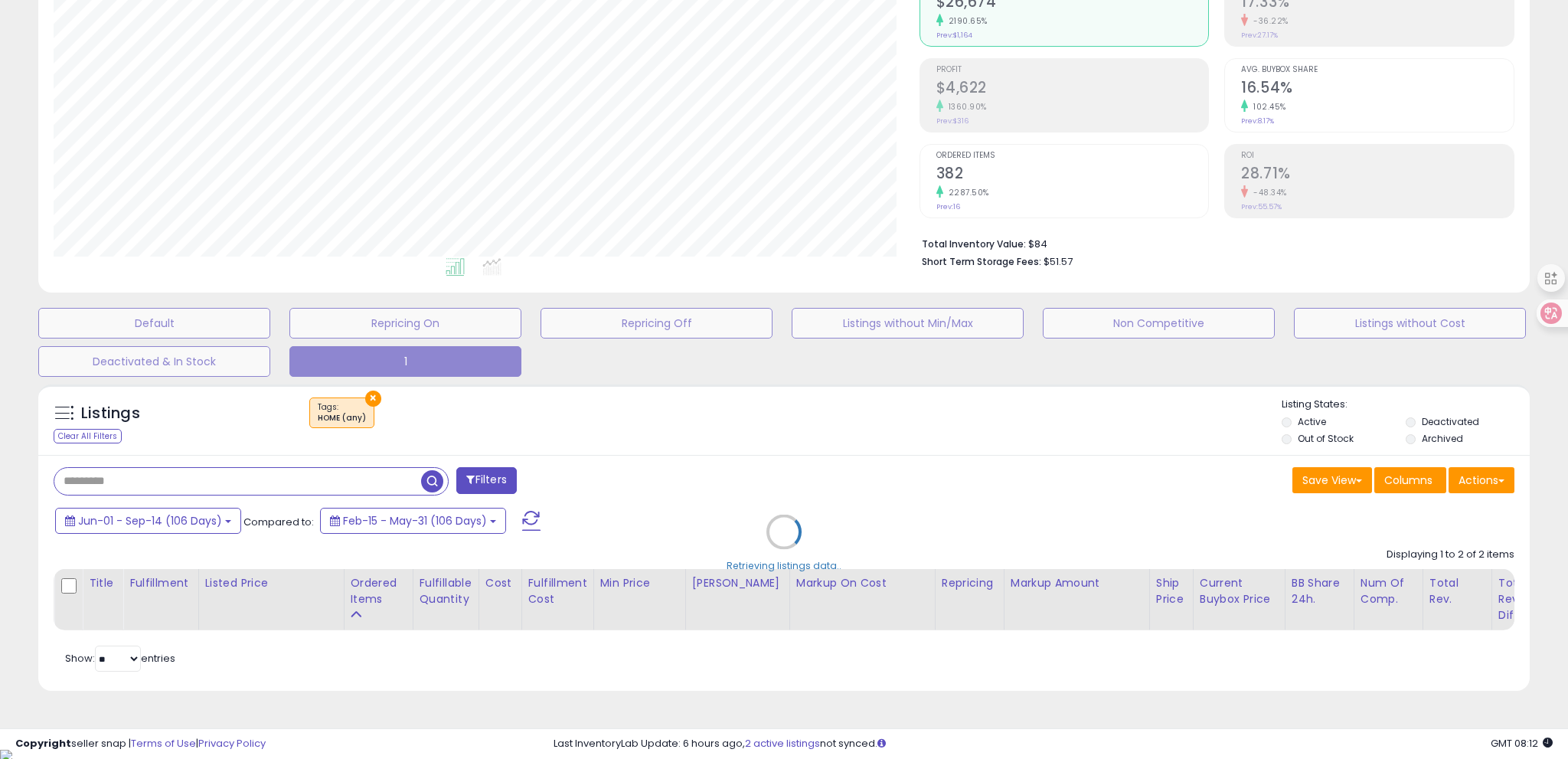
click at [441, 414] on div "Retrieving listings data.." at bounding box center [784, 543] width 1515 height 333
click at [431, 487] on div "Retrieving listings data.." at bounding box center [784, 543] width 1515 height 333
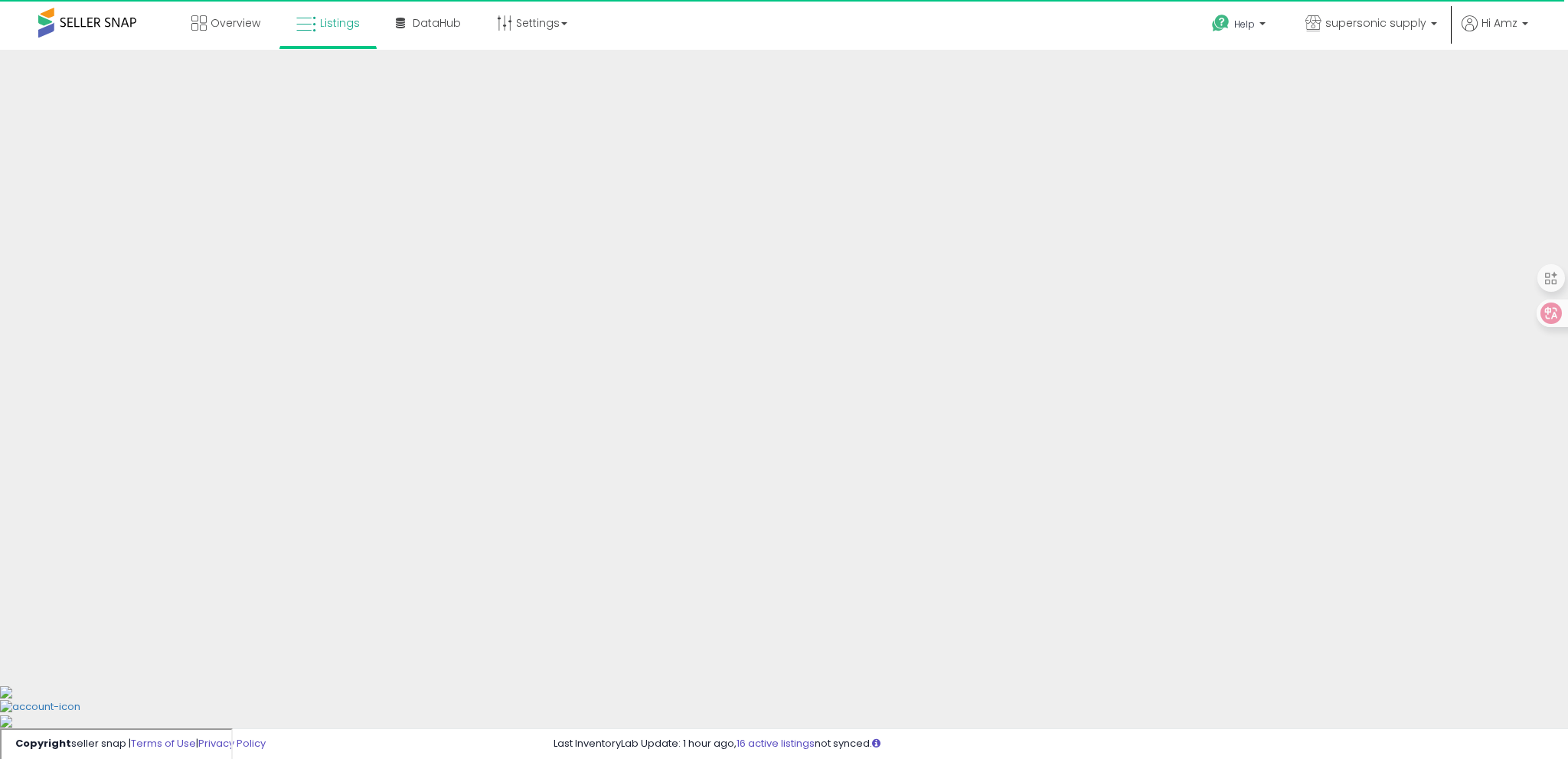
click at [389, 324] on div at bounding box center [784, 367] width 1568 height 636
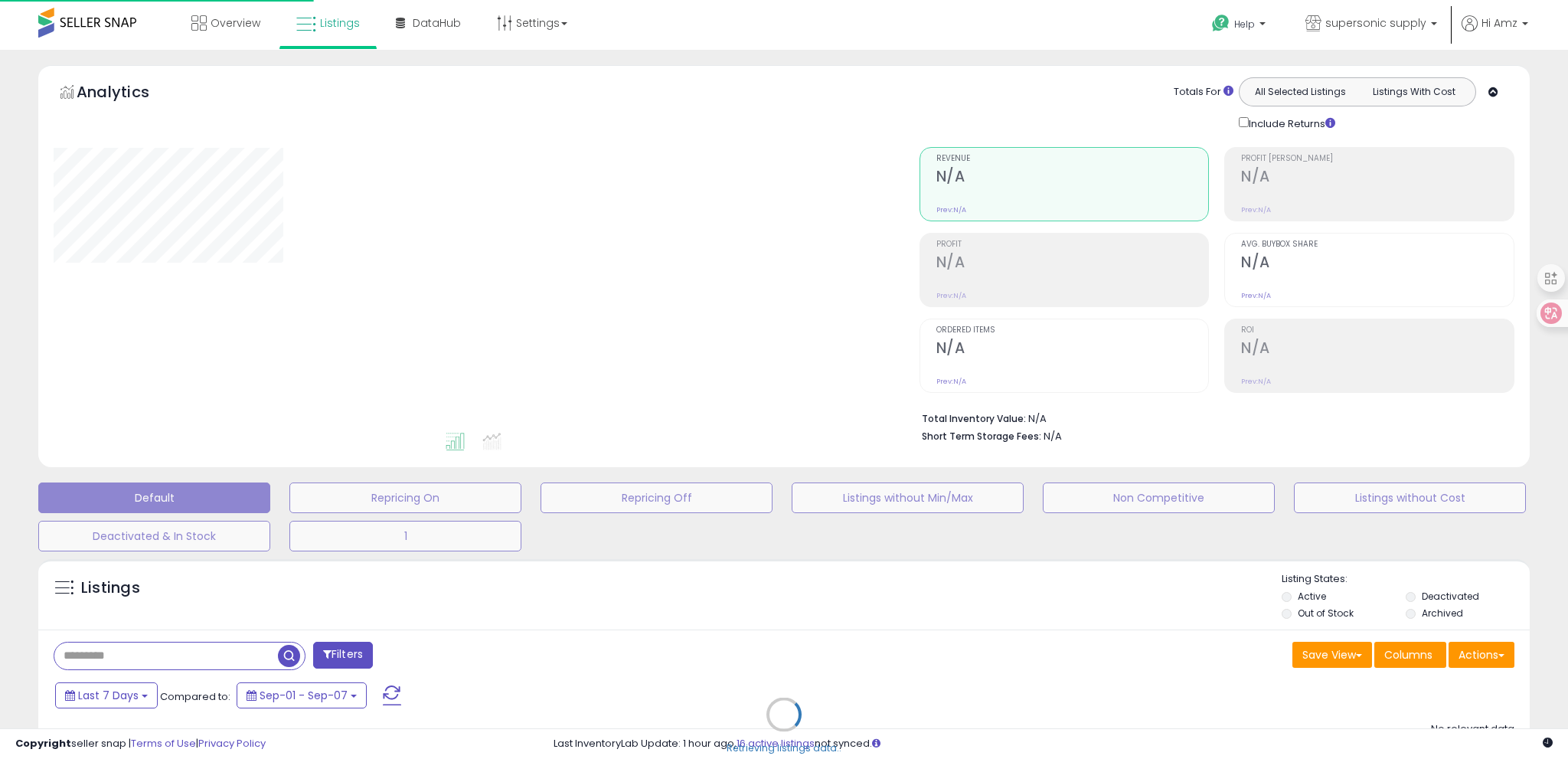
type input "**********"
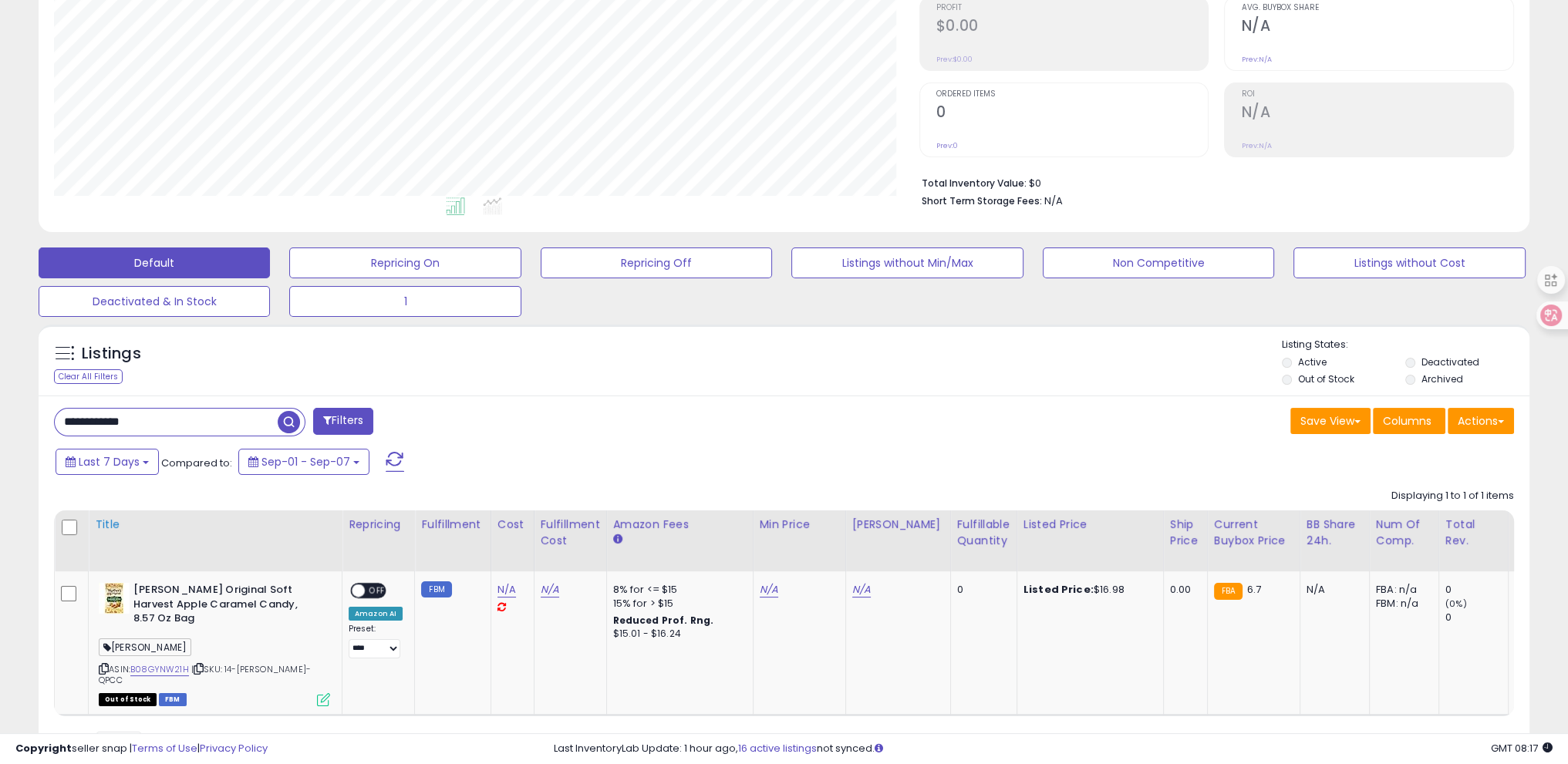
scroll to position [294, 0]
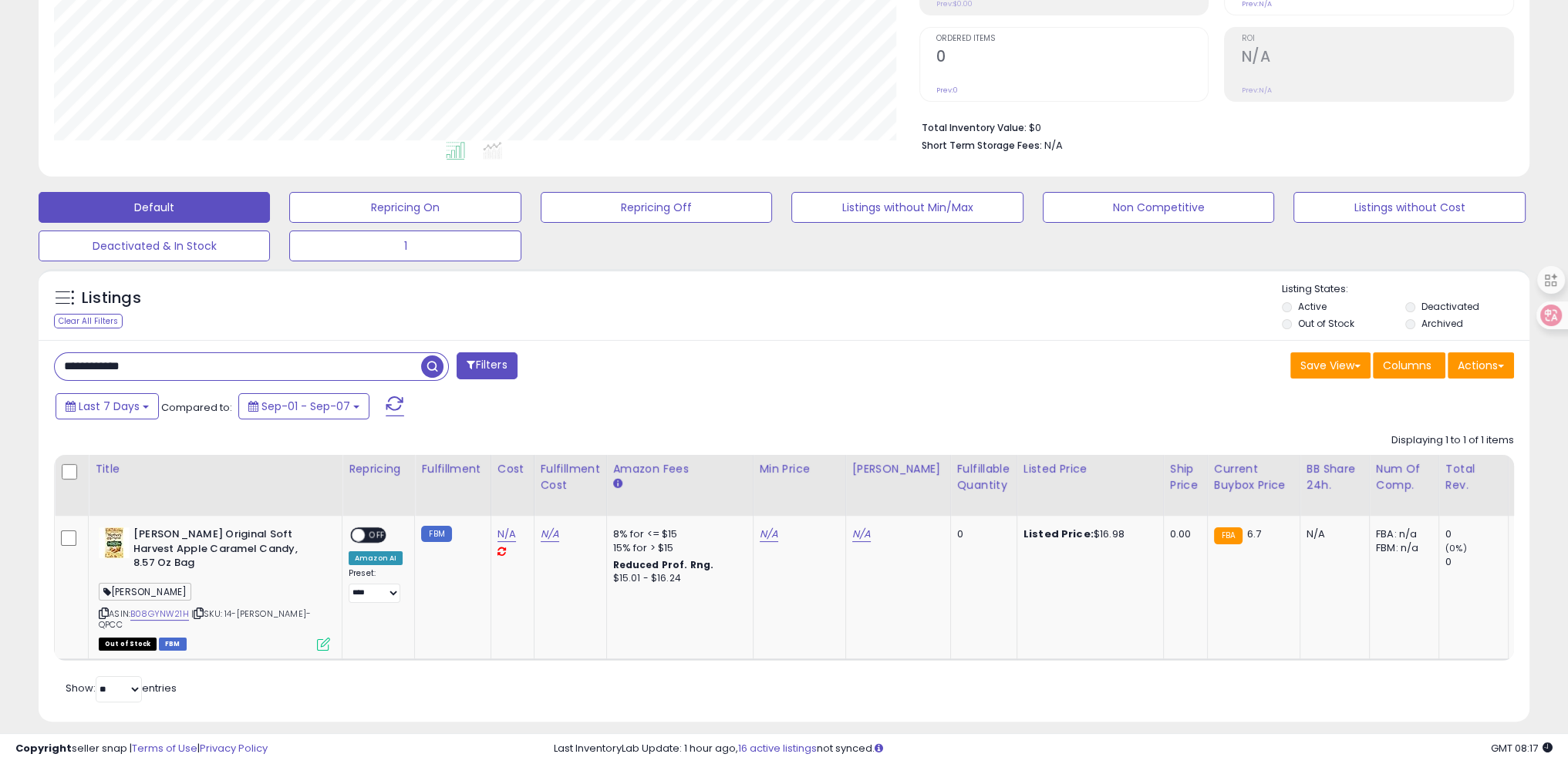
drag, startPoint x: 204, startPoint y: 362, endPoint x: 0, endPoint y: 382, distance: 205.0
click at [0, 382] on div "**********" at bounding box center [784, 267] width 1568 height 1023
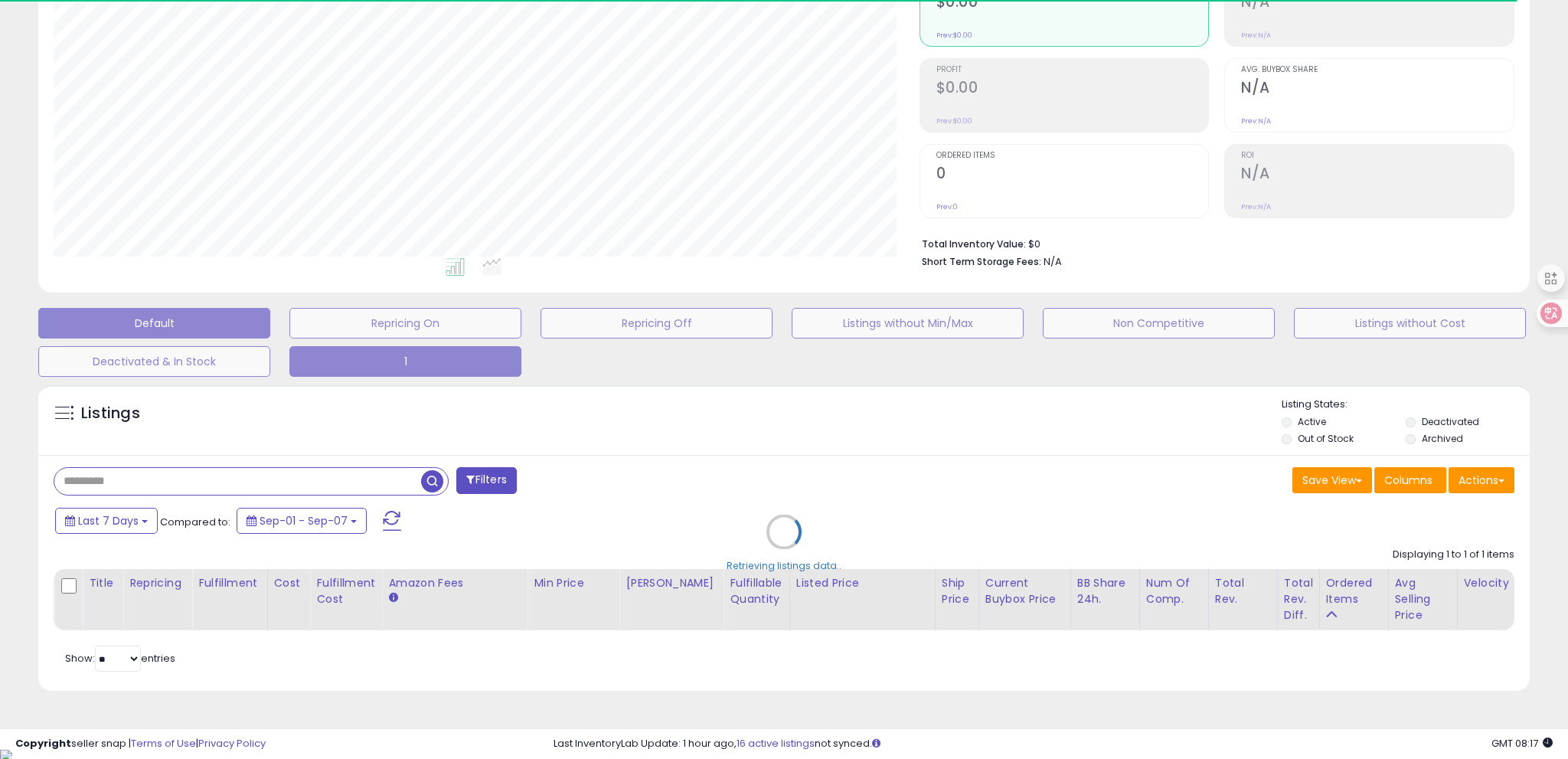
click at [415, 365] on button "1" at bounding box center [405, 361] width 232 height 31
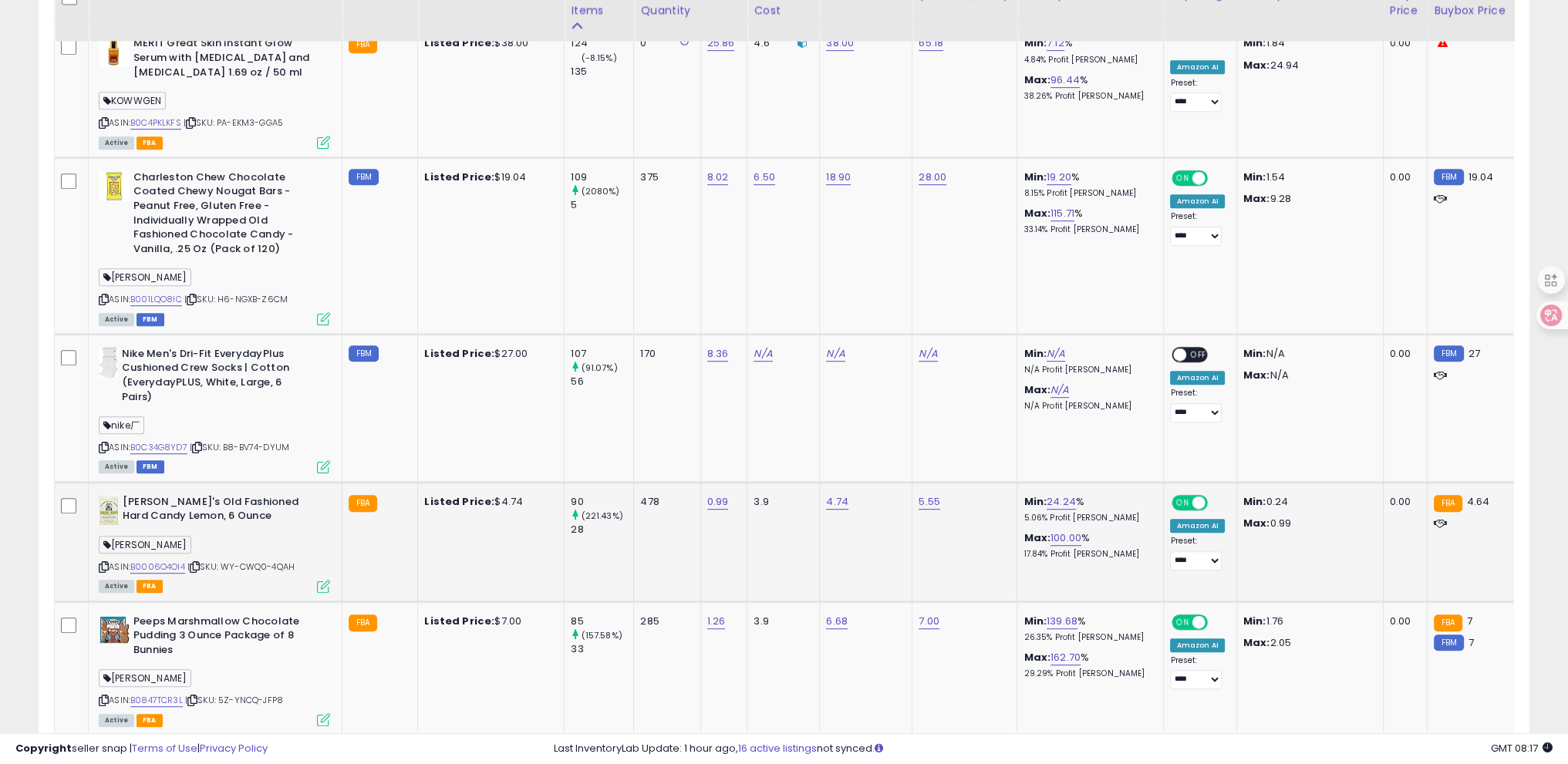
scroll to position [1256, 0]
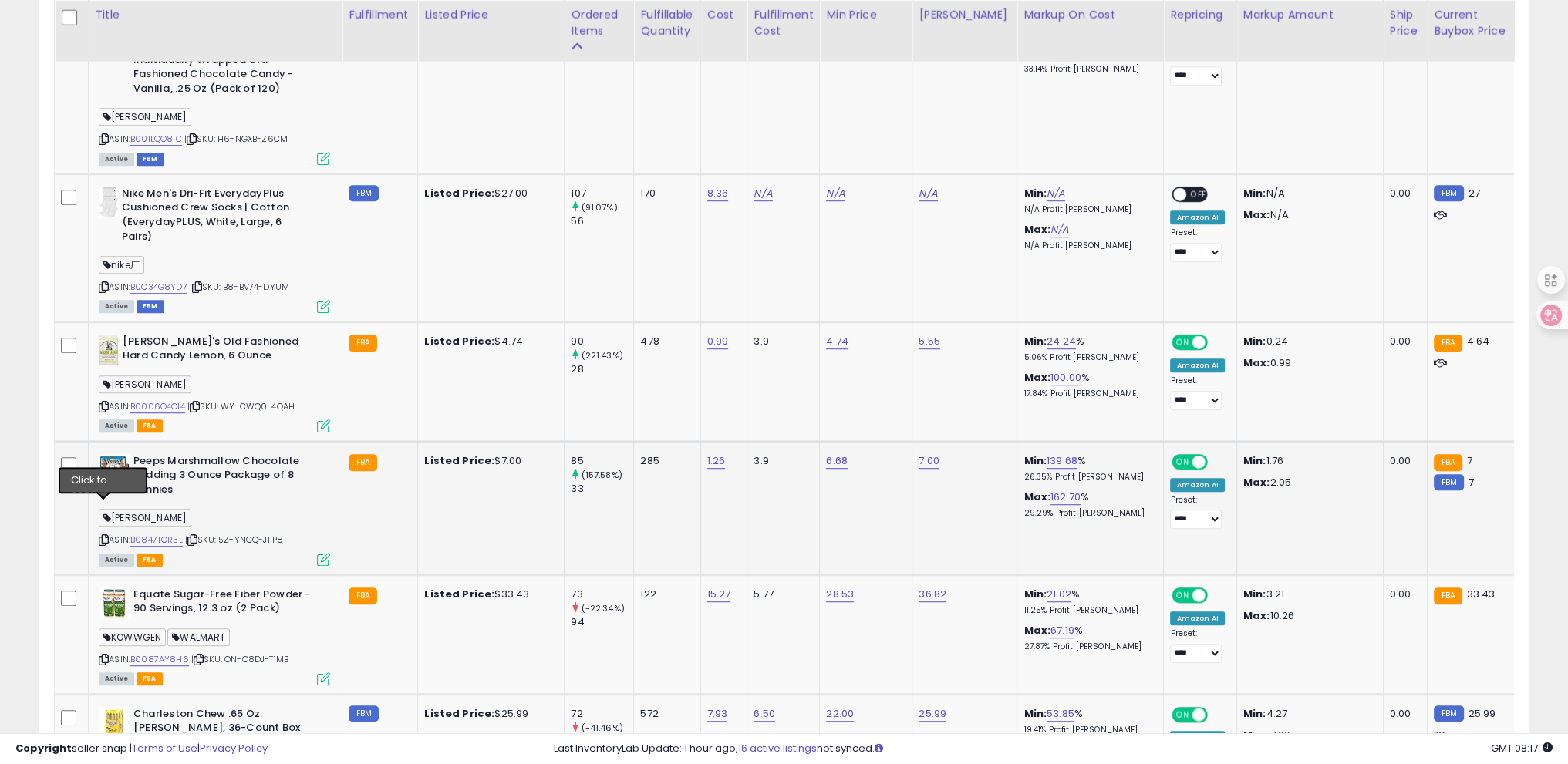
drag, startPoint x: 105, startPoint y: 509, endPoint x: 119, endPoint y: 461, distance: 50.0
click at [105, 536] on icon at bounding box center [103, 540] width 10 height 9
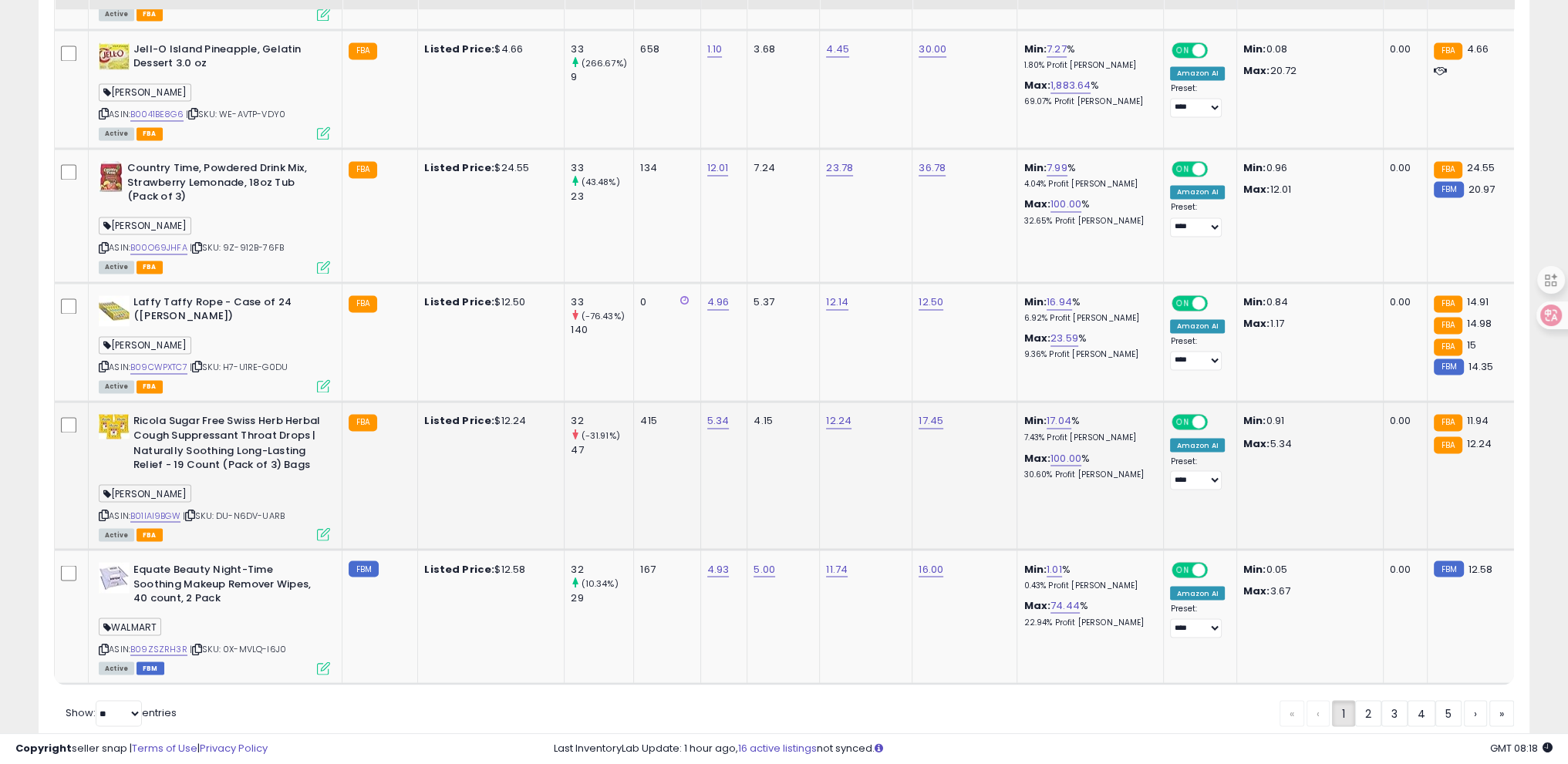
scroll to position [3485, 0]
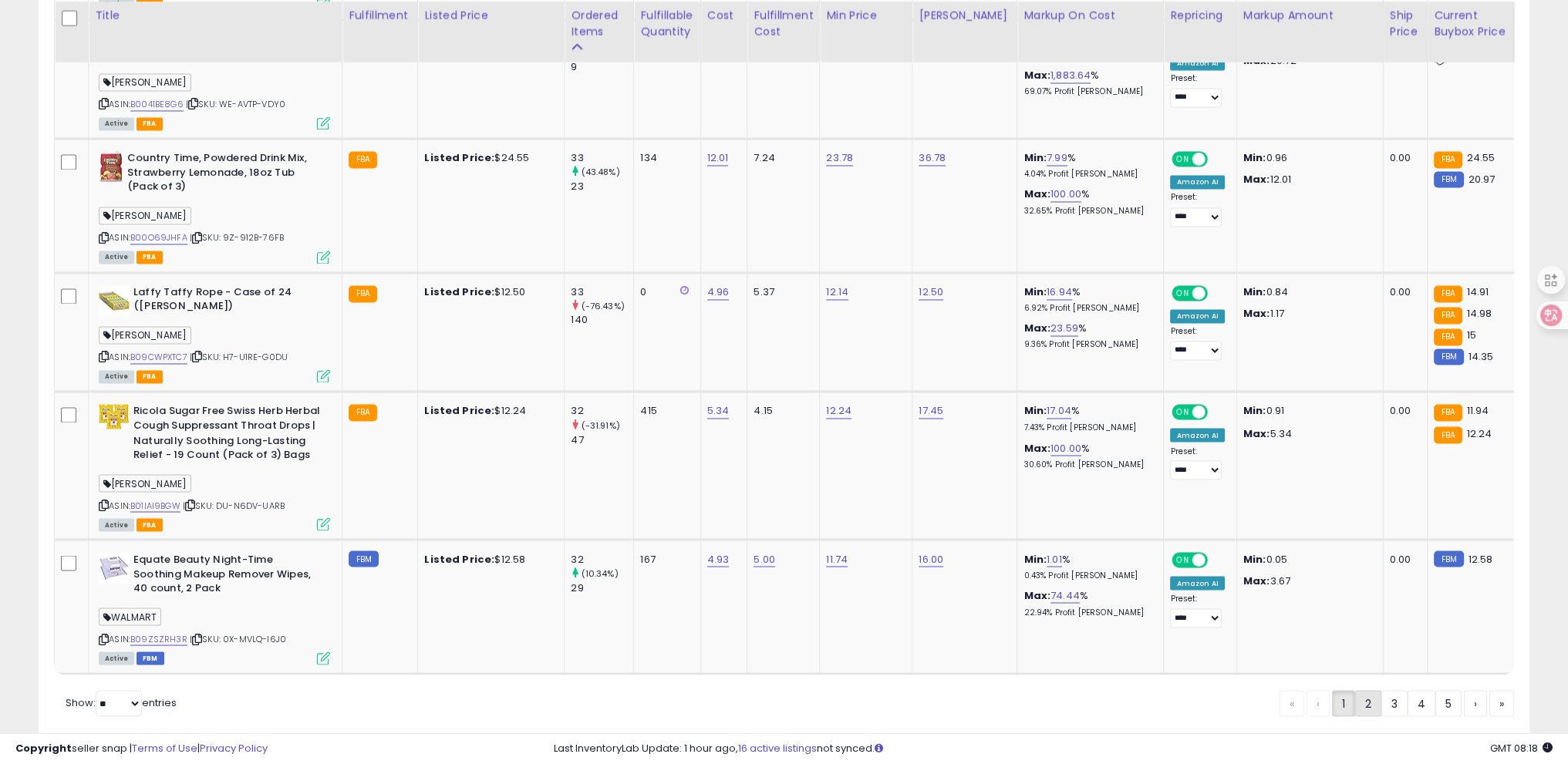
click at [1375, 690] on link "2" at bounding box center [1369, 704] width 27 height 27
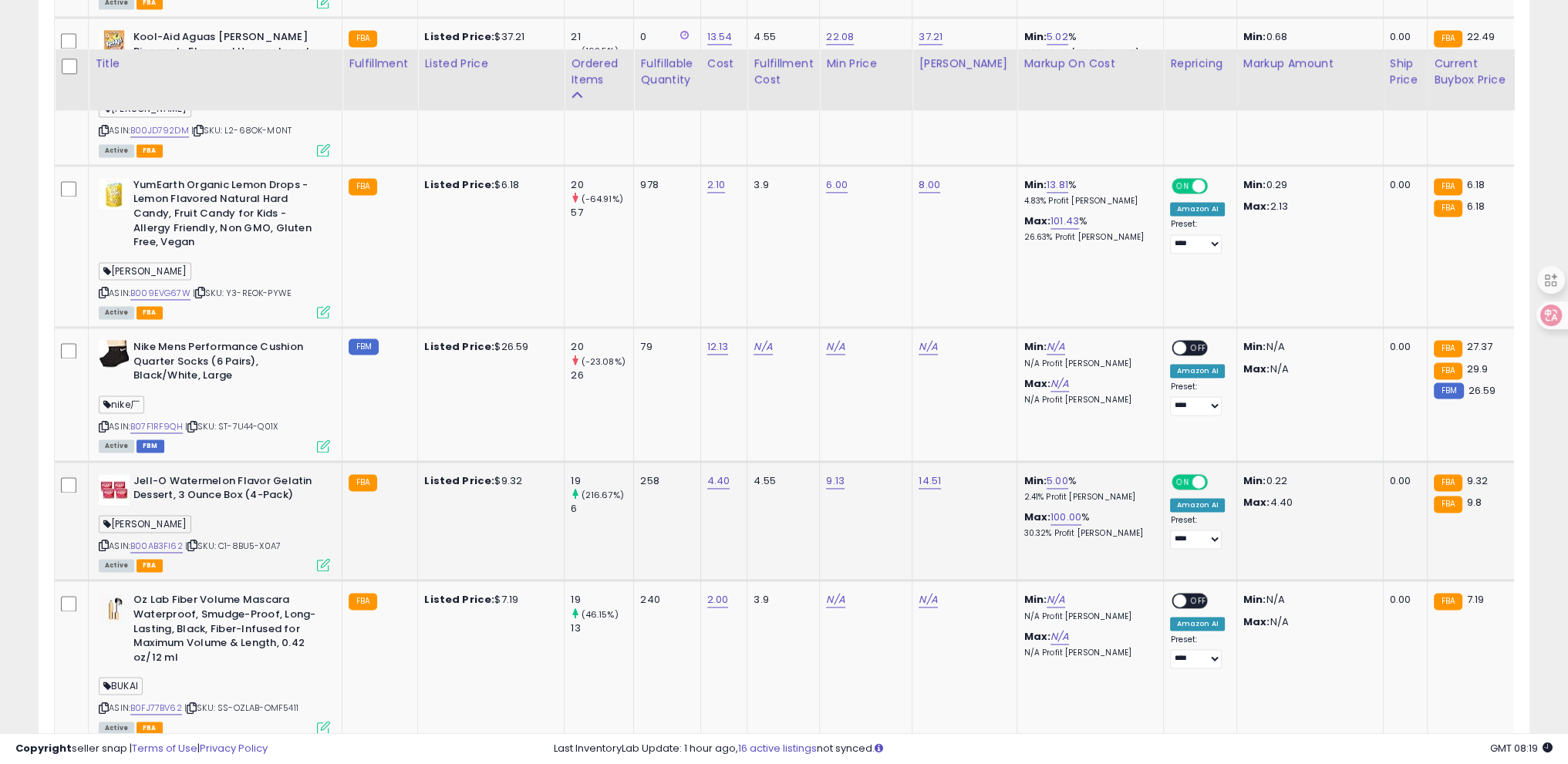
scroll to position [3044, 0]
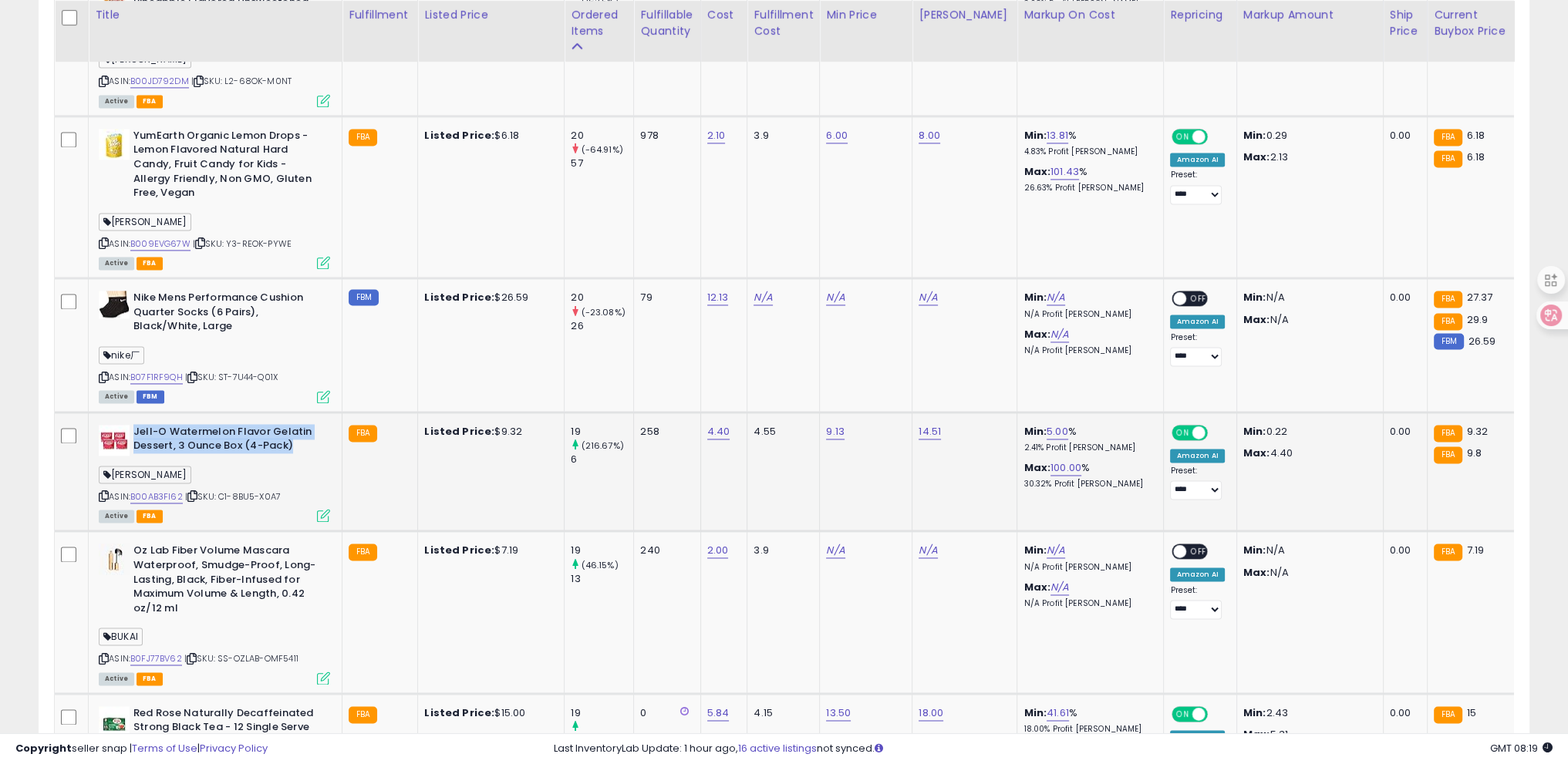
drag, startPoint x: 132, startPoint y: 404, endPoint x: 301, endPoint y: 428, distance: 170.7
click at [301, 428] on b "Jell-O Watermelon Flavor Gelatin Dessert, 3 Ounce Box (4-Pack)" at bounding box center [226, 441] width 187 height 32
drag, startPoint x: 131, startPoint y: 407, endPoint x: 301, endPoint y: 430, distance: 171.5
click at [301, 430] on div "Jell-O Watermelon Flavor Gelatin Dessert, 3 Ounce Box (4-Pack)" at bounding box center [214, 441] width 232 height 32
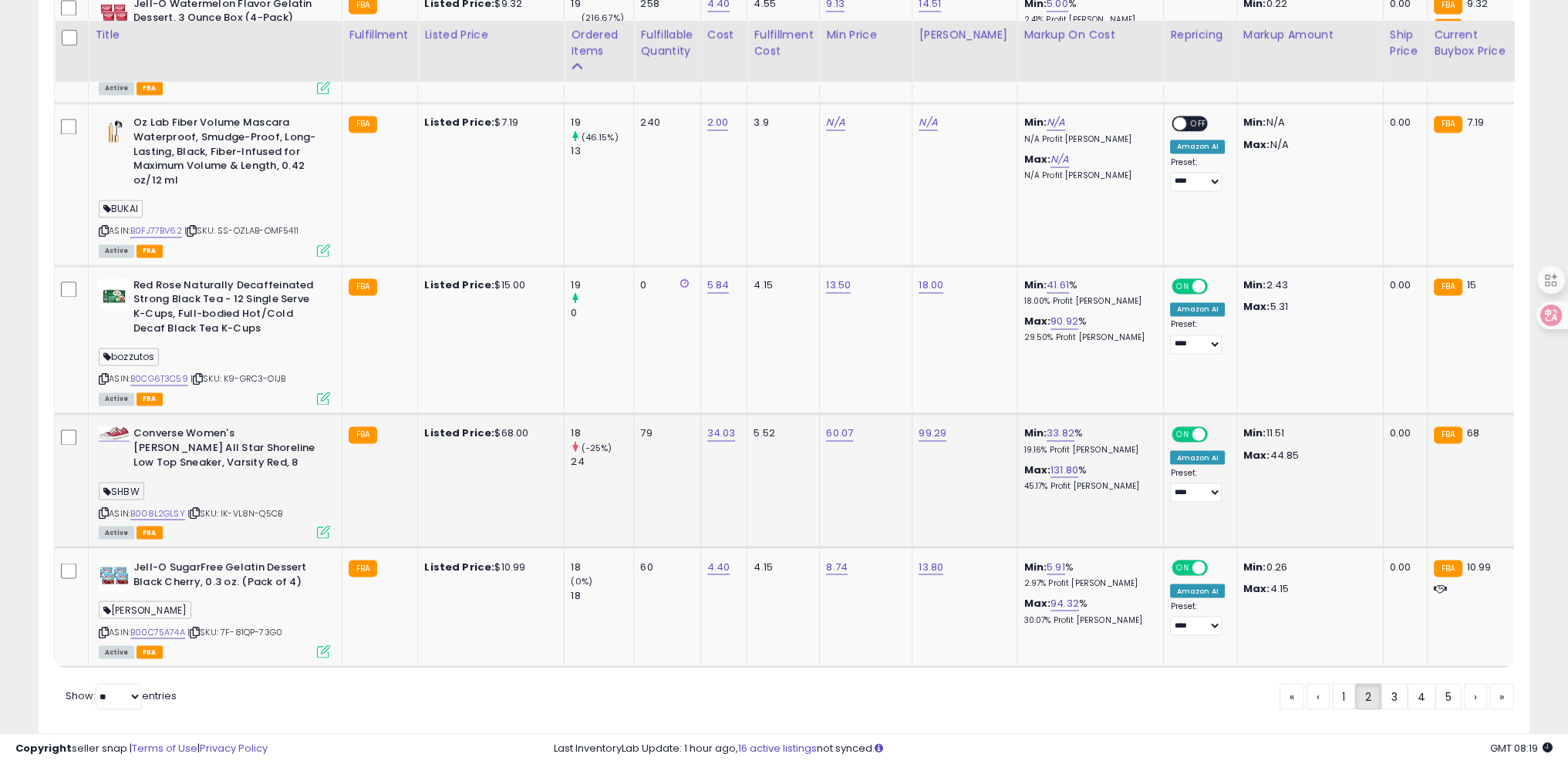
scroll to position [3494, 0]
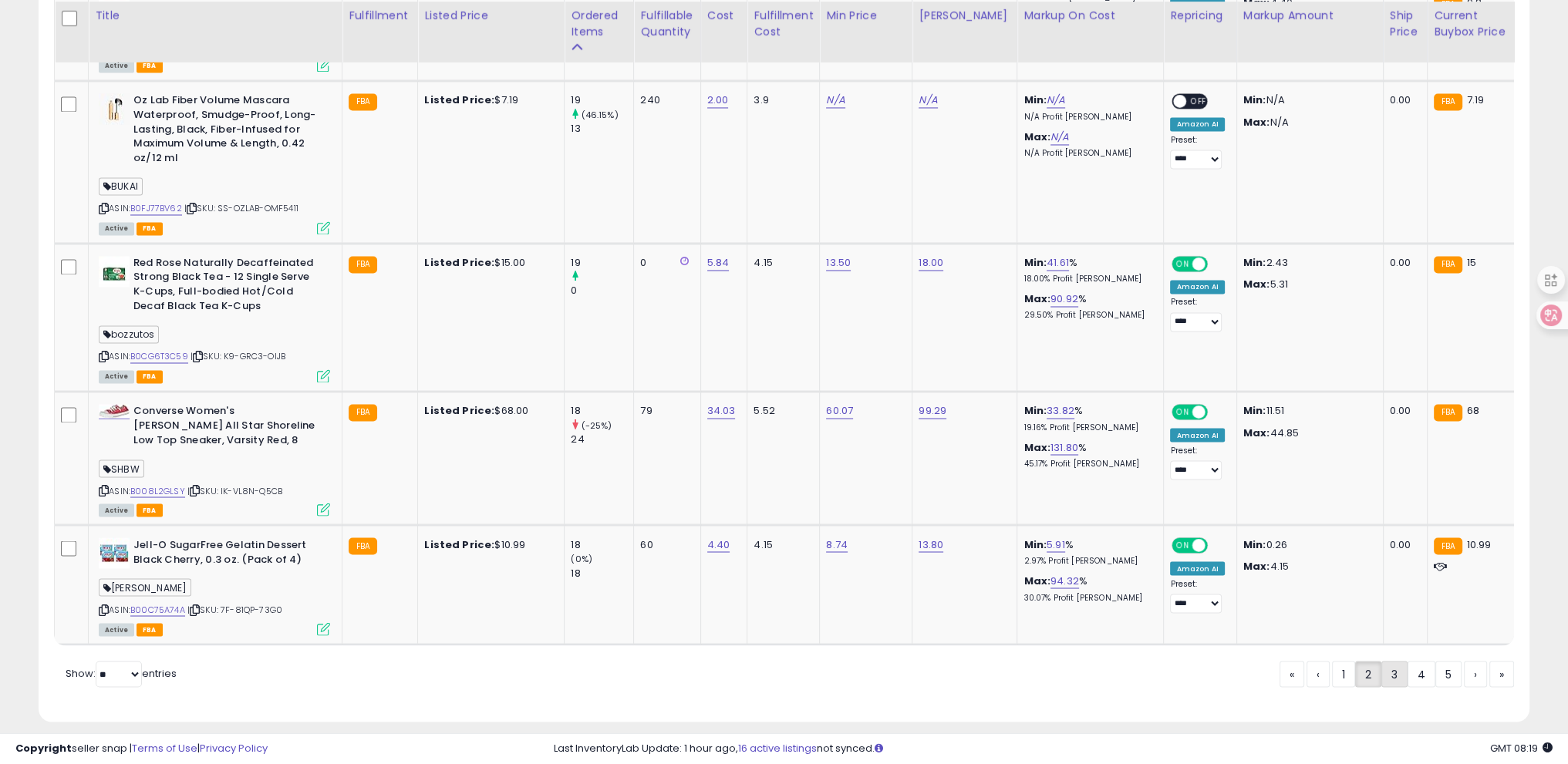
click at [1388, 666] on link "3" at bounding box center [1395, 674] width 27 height 27
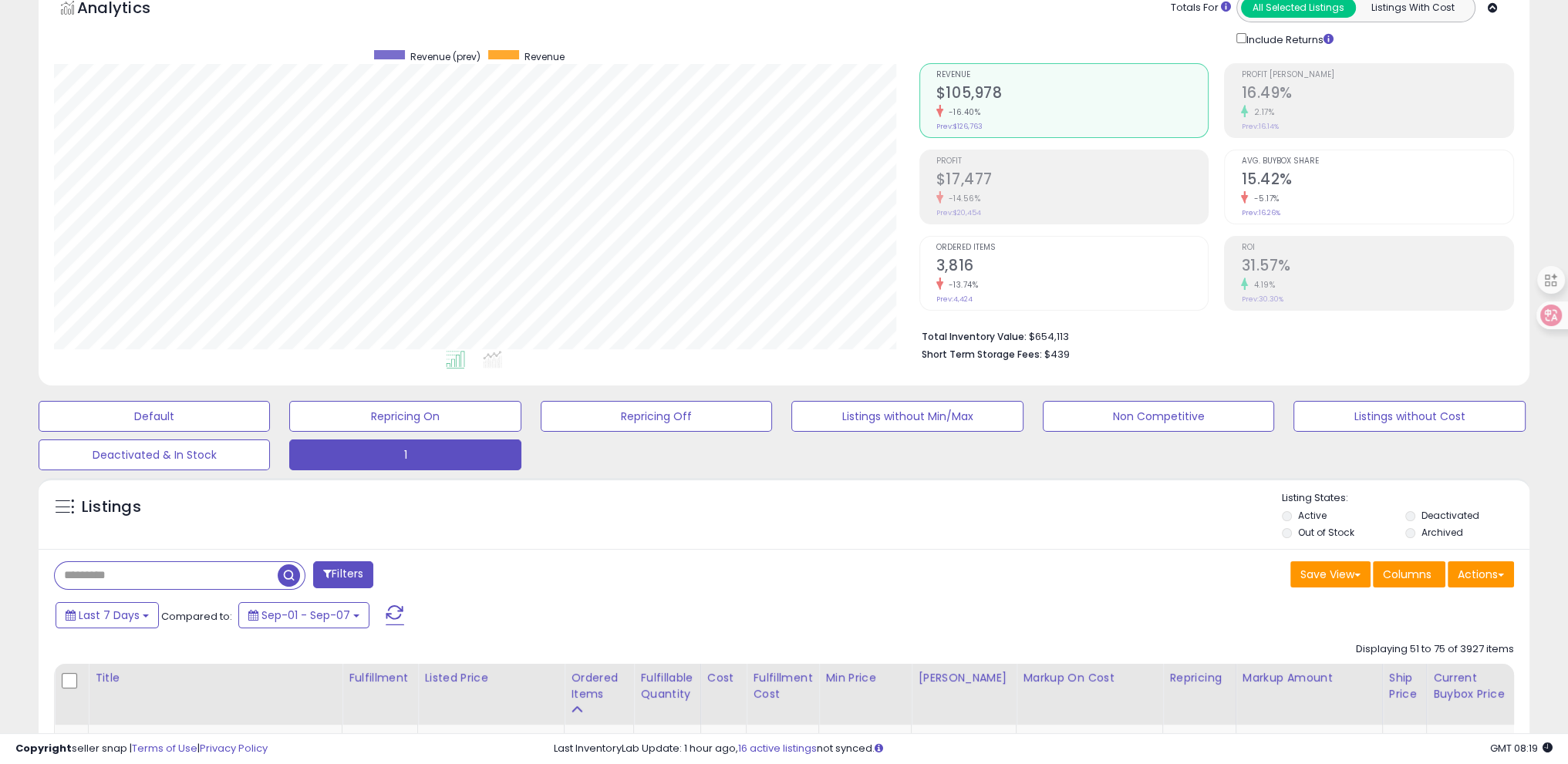
scroll to position [0, 0]
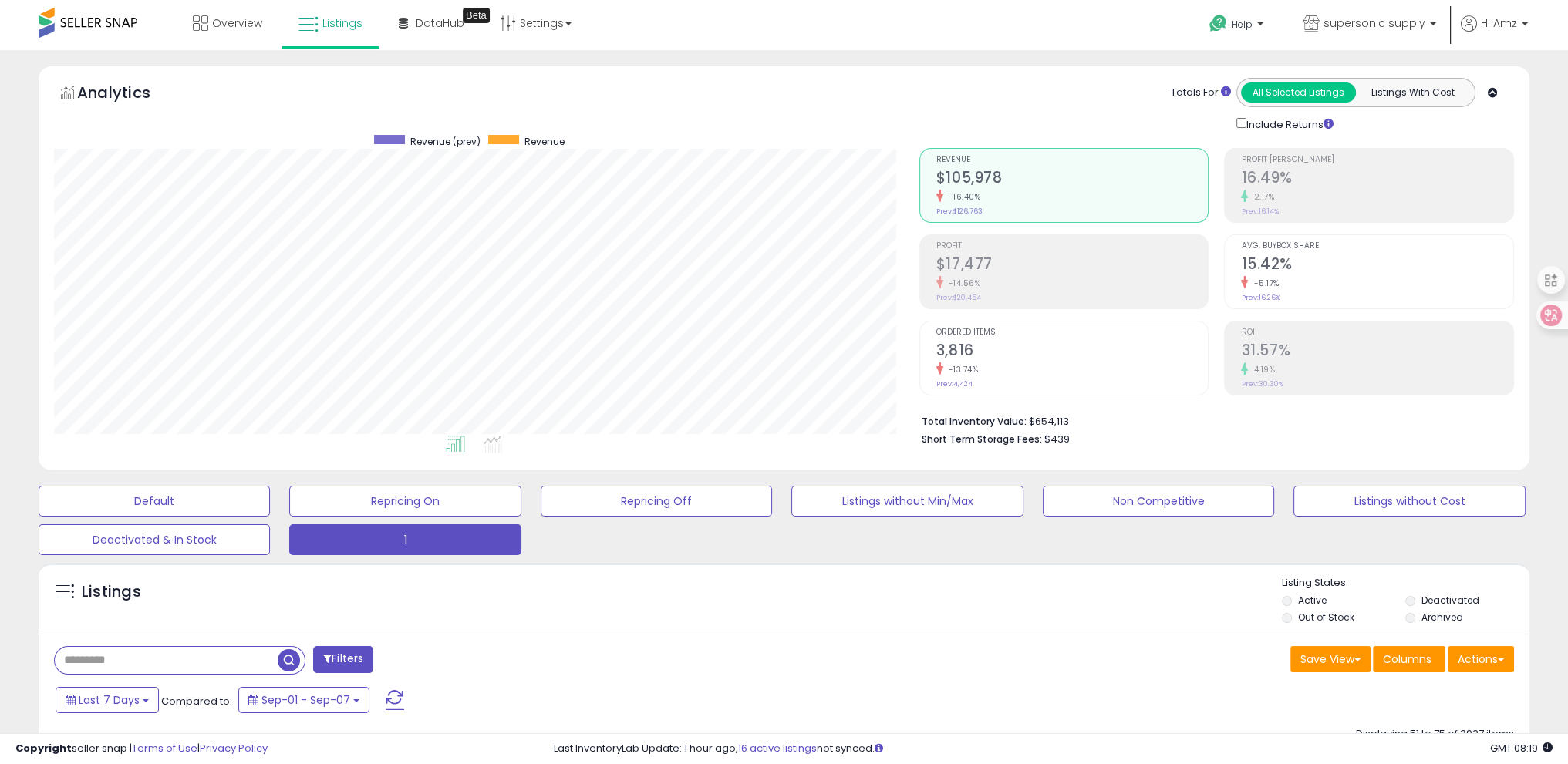
click at [444, 613] on div "Listings" at bounding box center [784, 602] width 1492 height 52
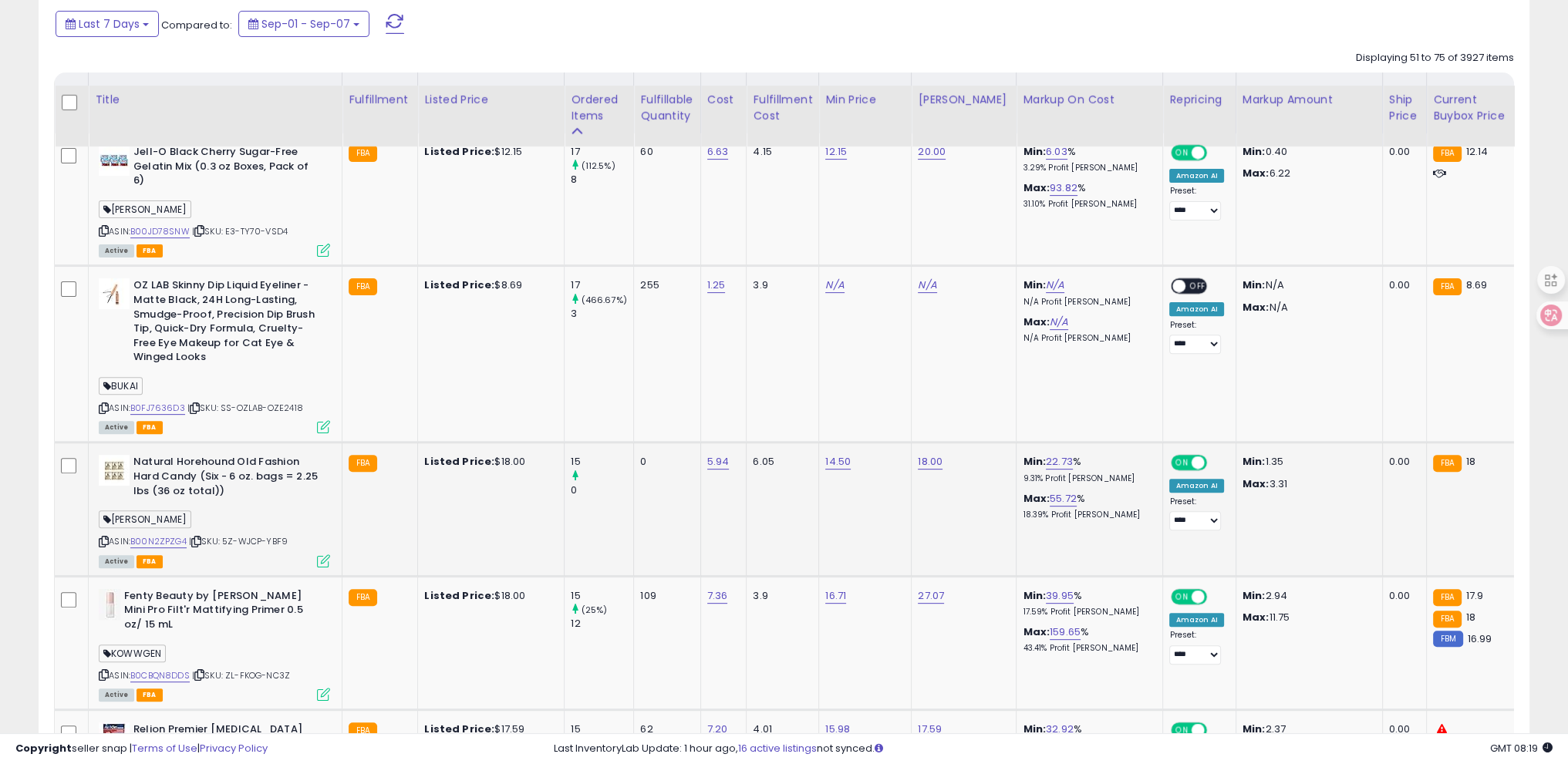
scroll to position [771, 0]
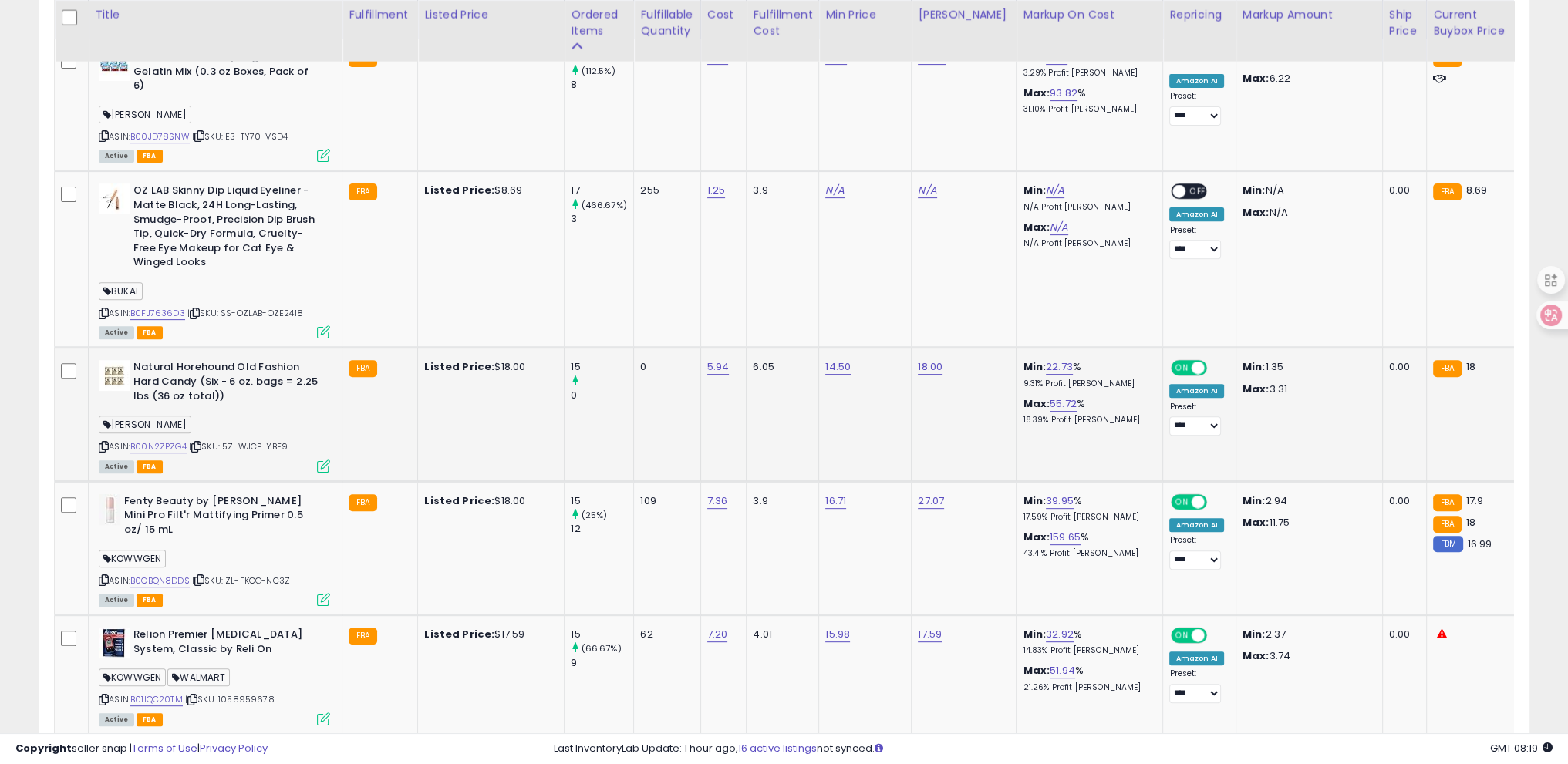
click at [101, 443] on icon at bounding box center [103, 447] width 10 height 9
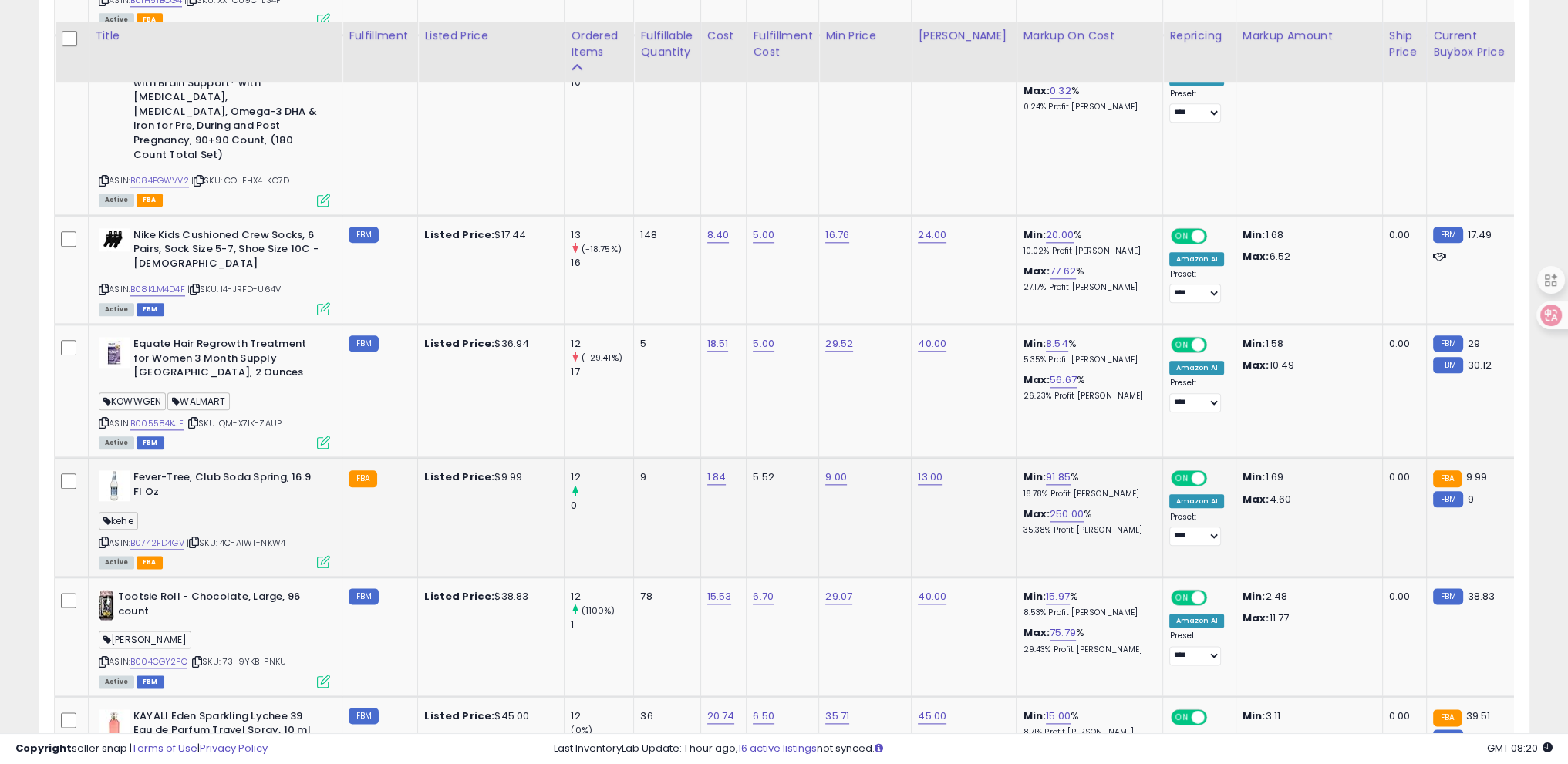
scroll to position [2544, 0]
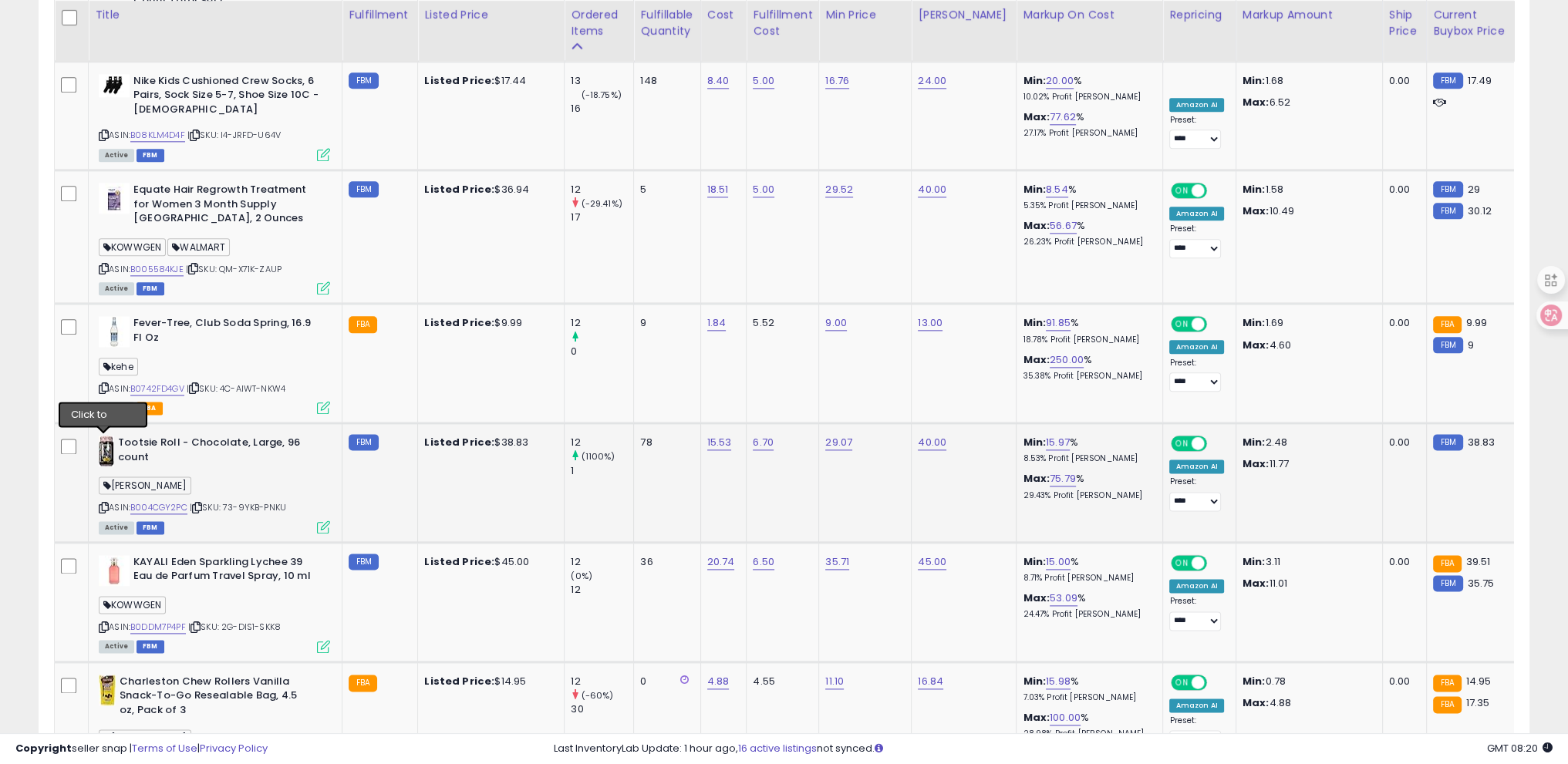
click at [102, 503] on icon at bounding box center [103, 508] width 10 height 9
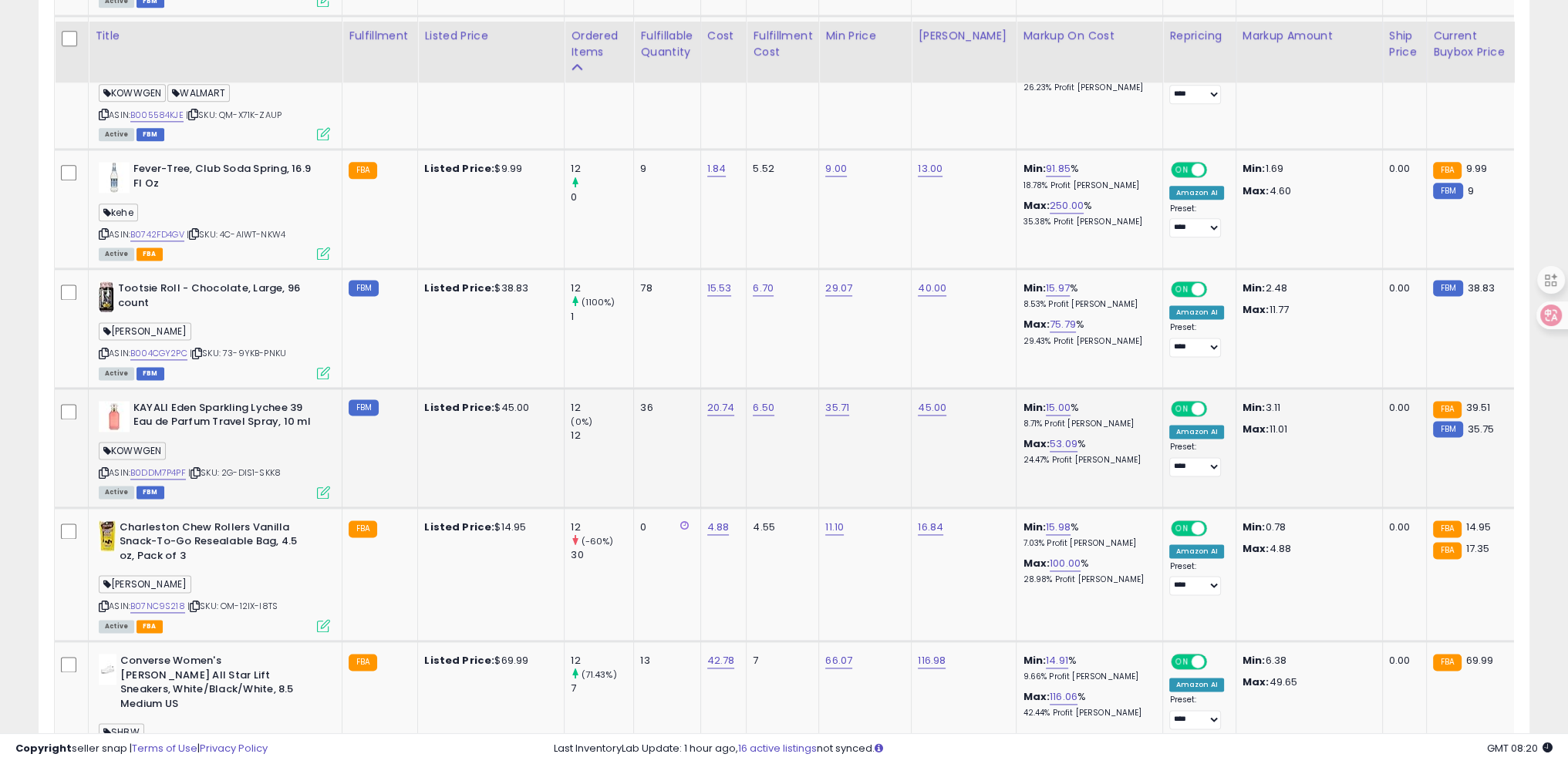
scroll to position [2776, 0]
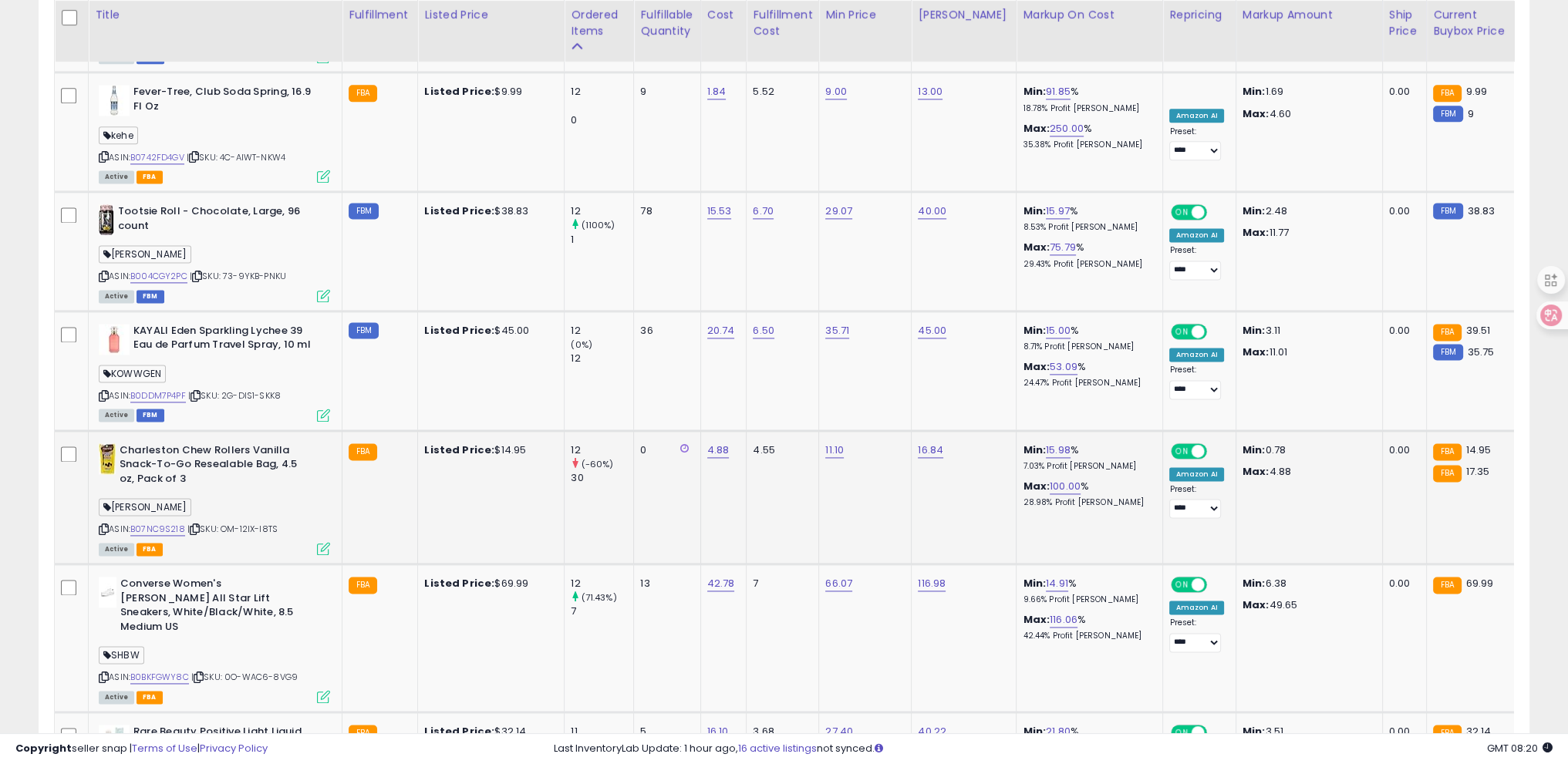
click at [99, 525] on icon at bounding box center [103, 530] width 10 height 9
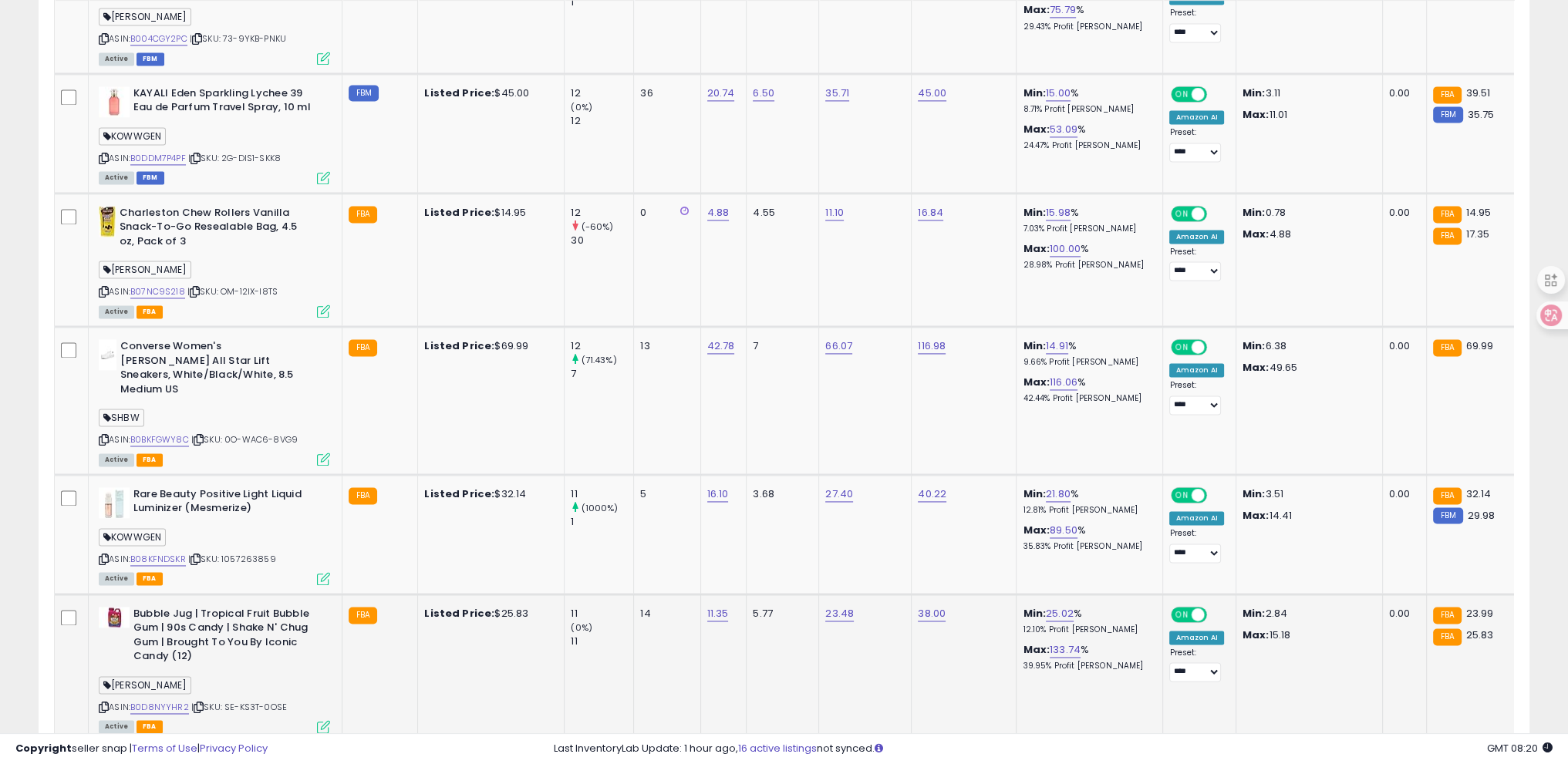
scroll to position [3161, 0]
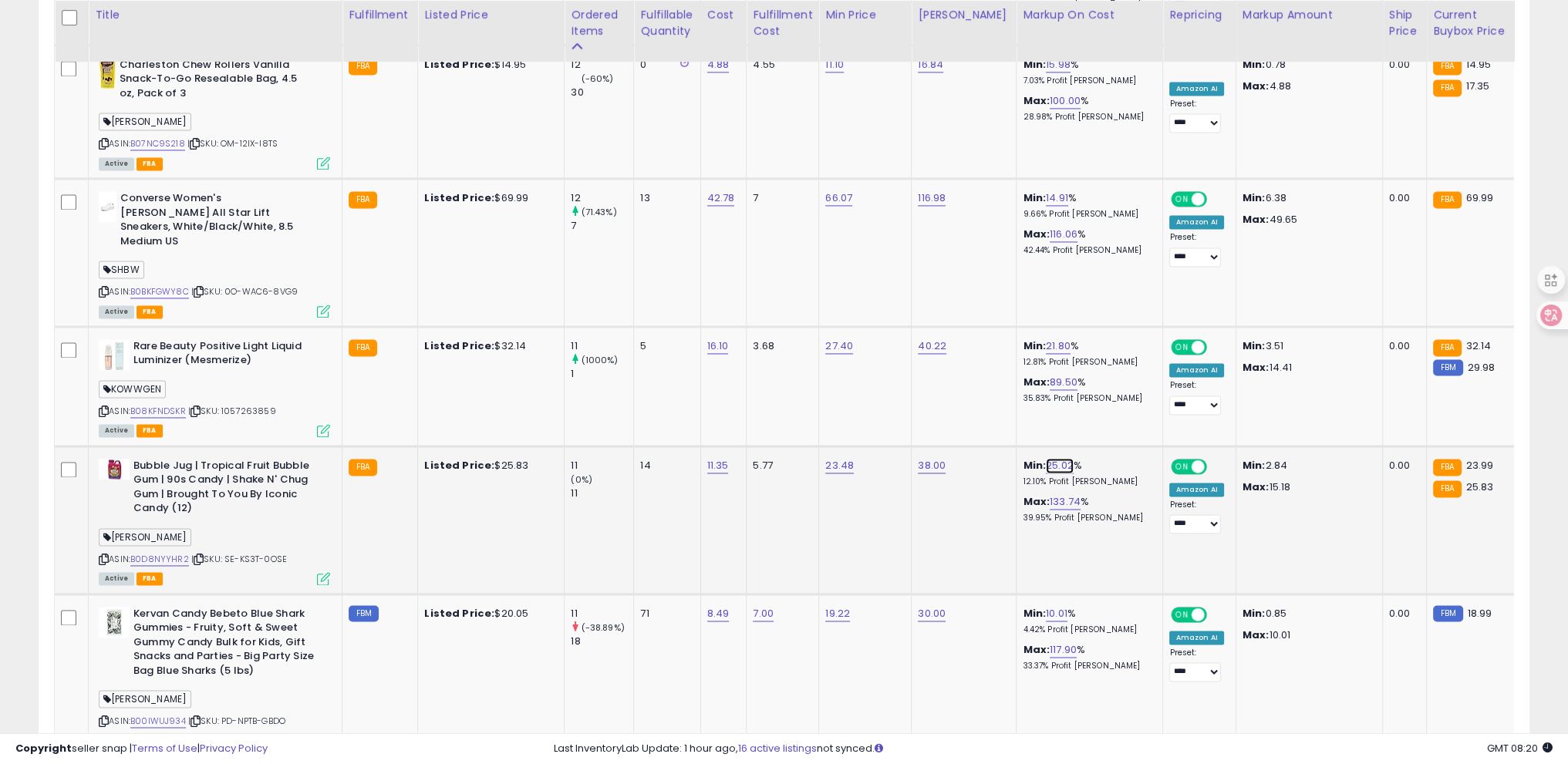
click at [1051, 458] on link "25.02" at bounding box center [1059, 465] width 28 height 15
drag, startPoint x: 1015, startPoint y: 338, endPoint x: 873, endPoint y: 334, distance: 142.1
type input "**"
click at [1092, 346] on icon "submit" at bounding box center [1088, 345] width 9 height 9
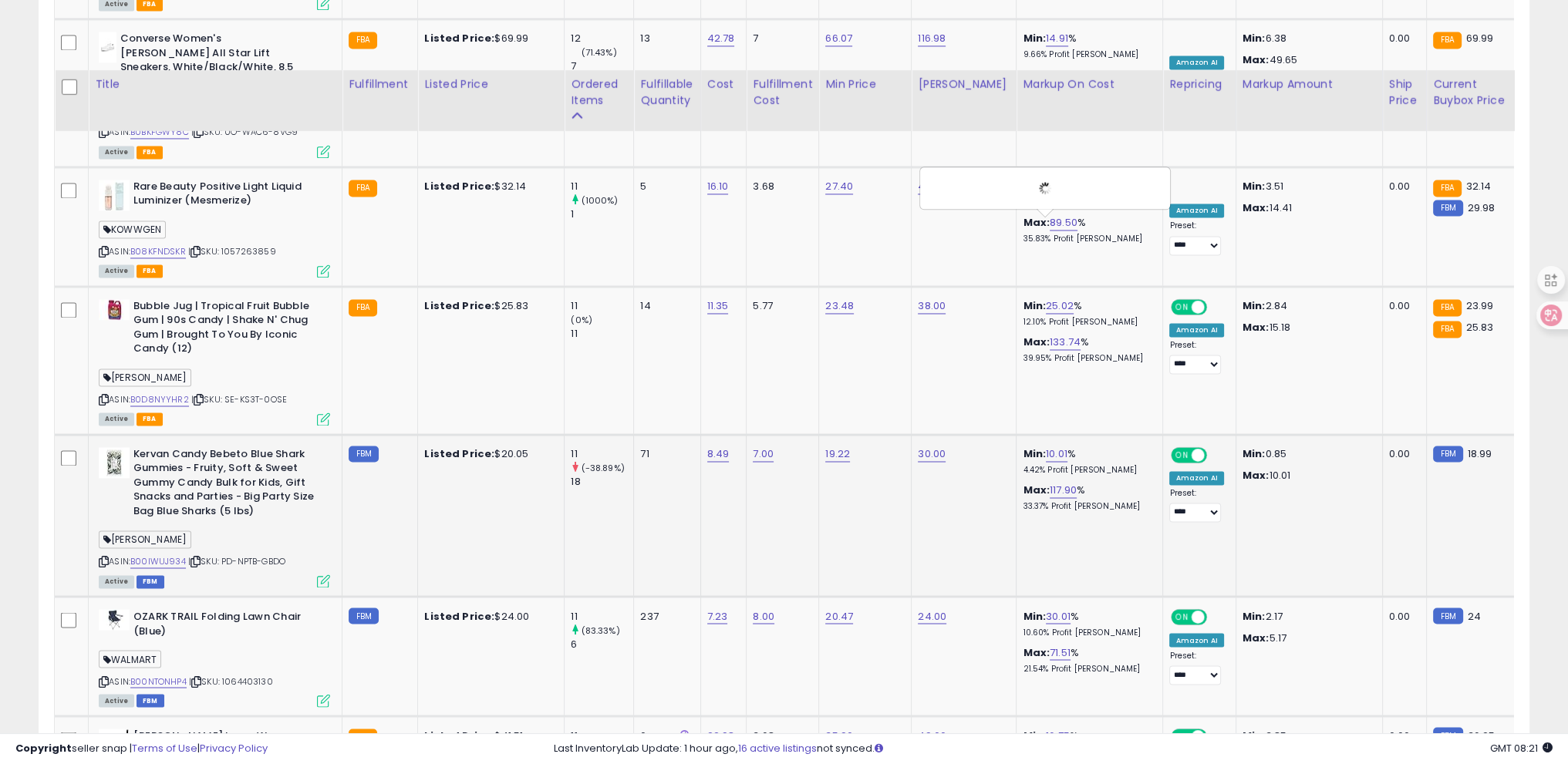
scroll to position [3392, 0]
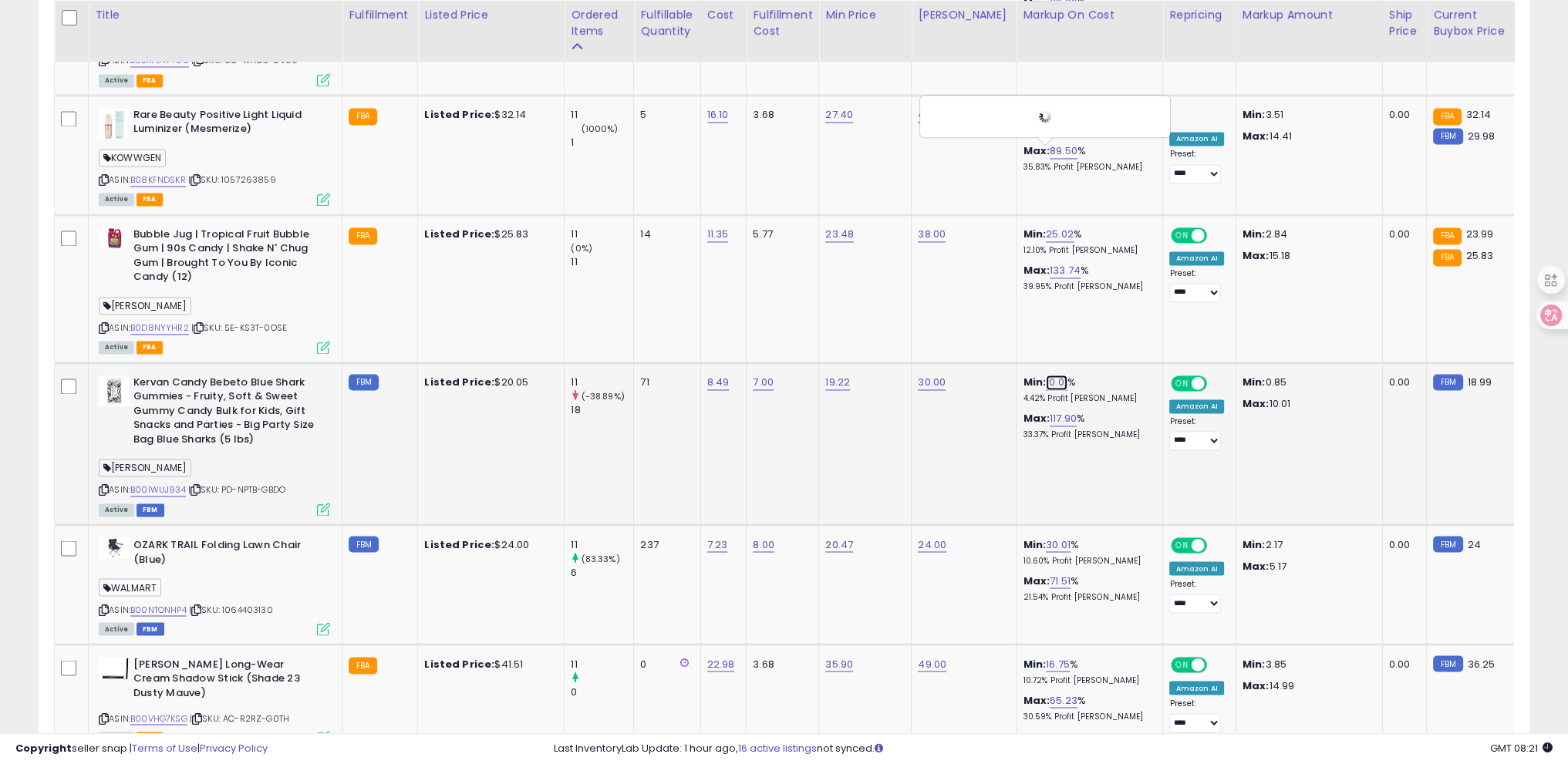
click at [1046, 374] on link "10.01" at bounding box center [1057, 382] width 21 height 15
type input "*"
click at [1098, 271] on button "submit" at bounding box center [1086, 262] width 27 height 23
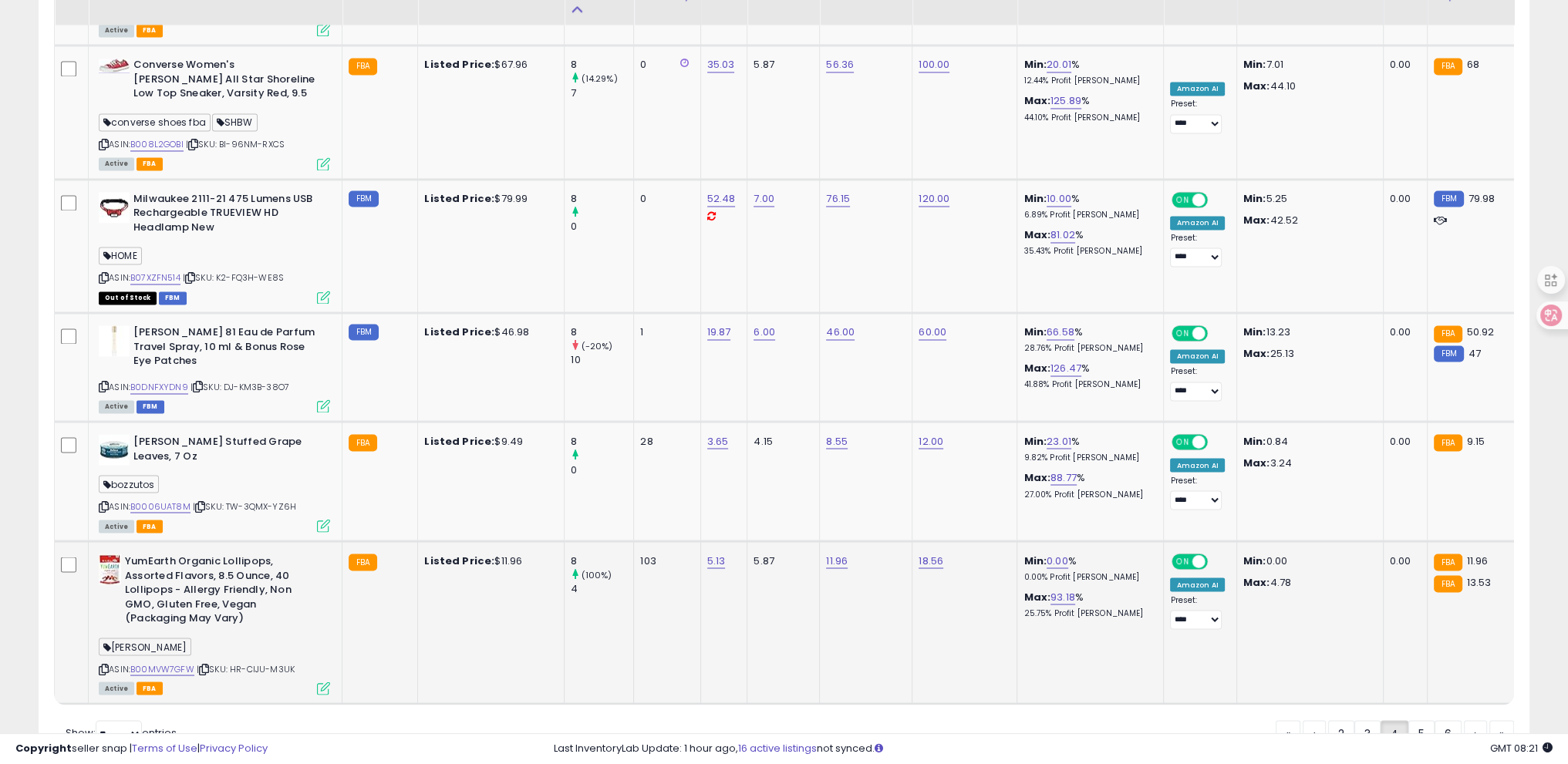
scroll to position [3508, 0]
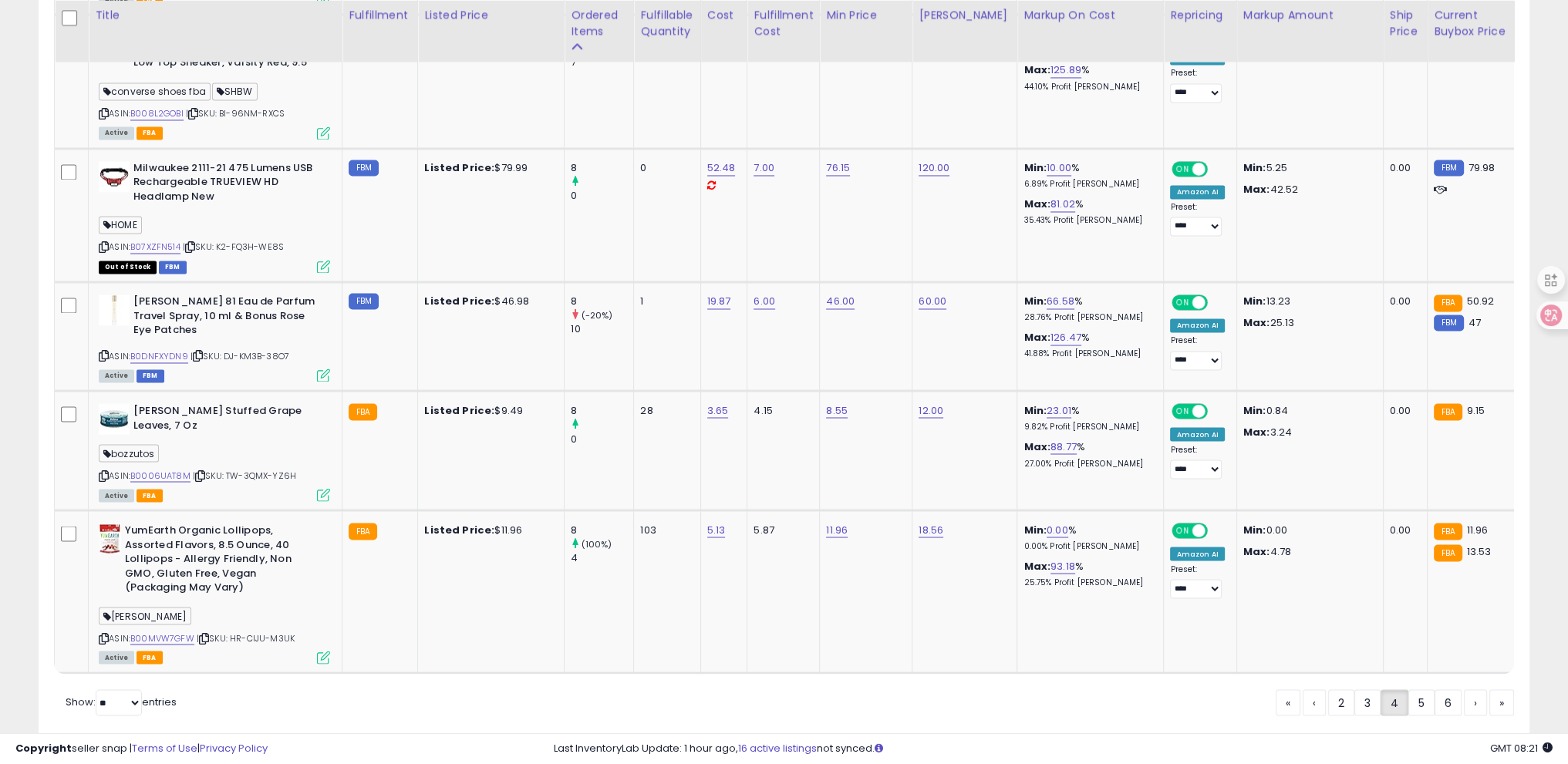
drag, startPoint x: 1409, startPoint y: 661, endPoint x: 753, endPoint y: 381, distance: 713.3
click at [1409, 689] on link "5" at bounding box center [1422, 703] width 27 height 27
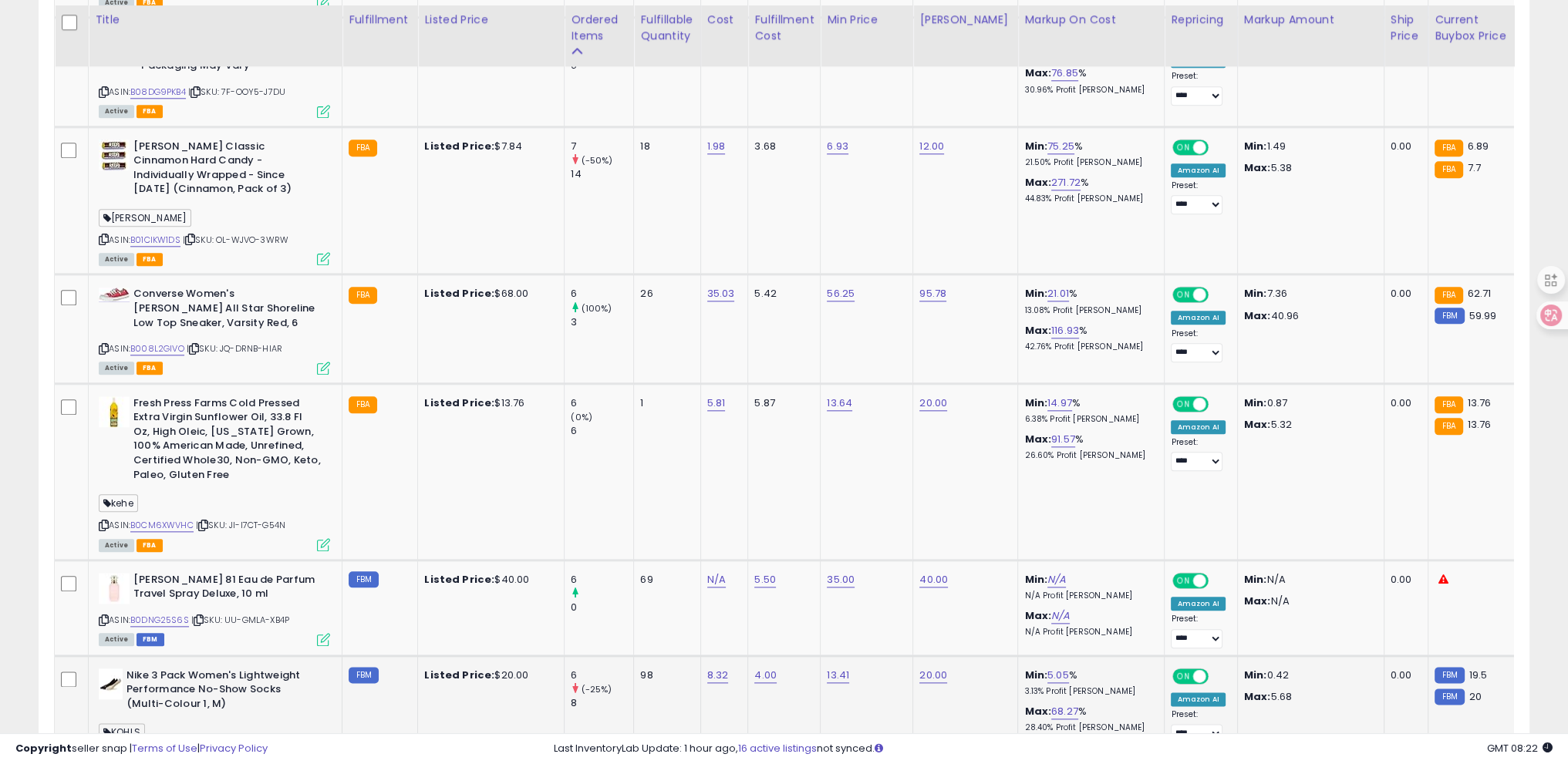
scroll to position [2504, 0]
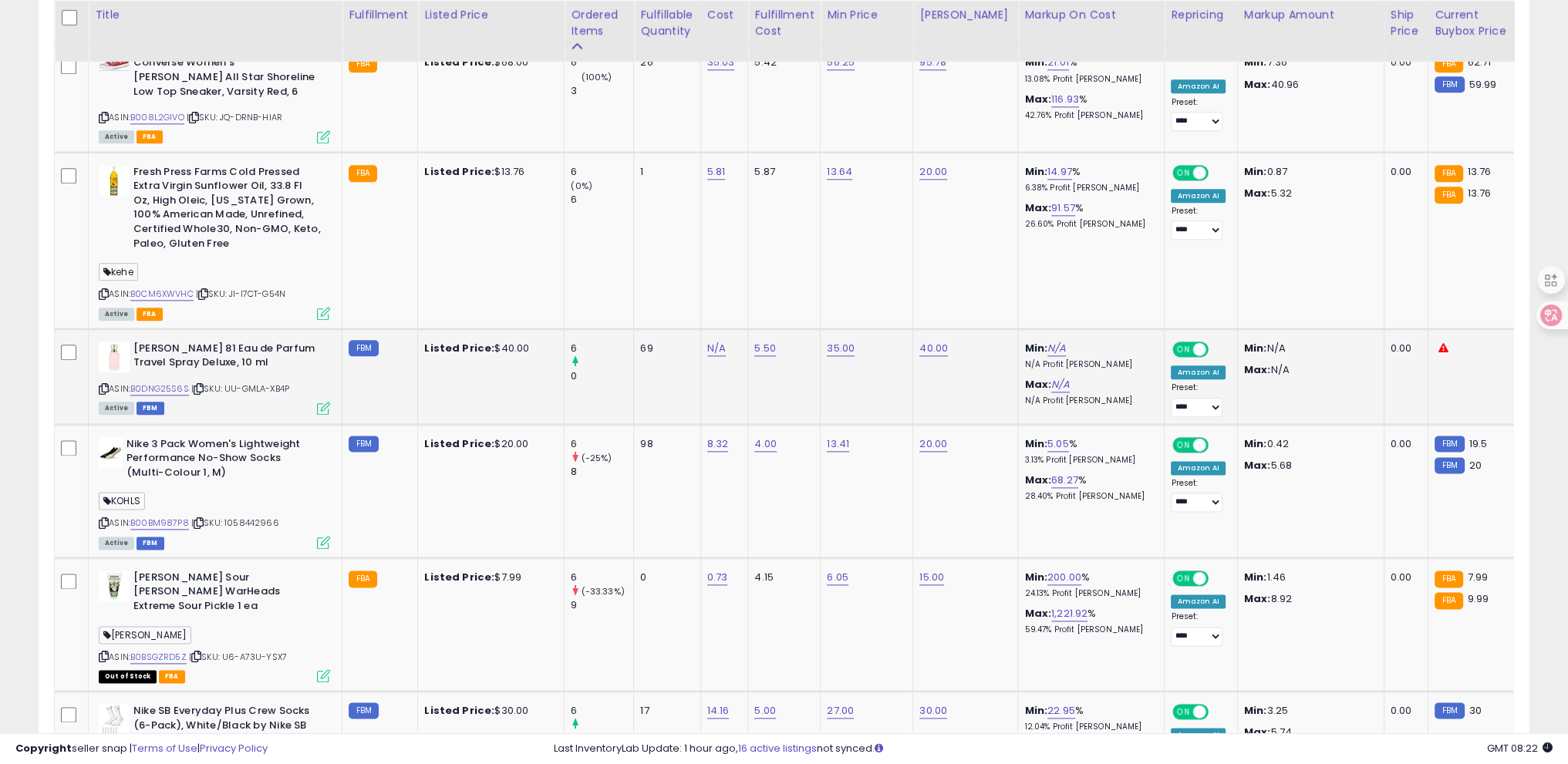
click at [703, 328] on td "N/A" at bounding box center [725, 376] width 48 height 96
click at [720, 341] on link "N/A" at bounding box center [717, 348] width 19 height 15
type input "*****"
click at [762, 261] on icon "submit" at bounding box center [757, 260] width 9 height 9
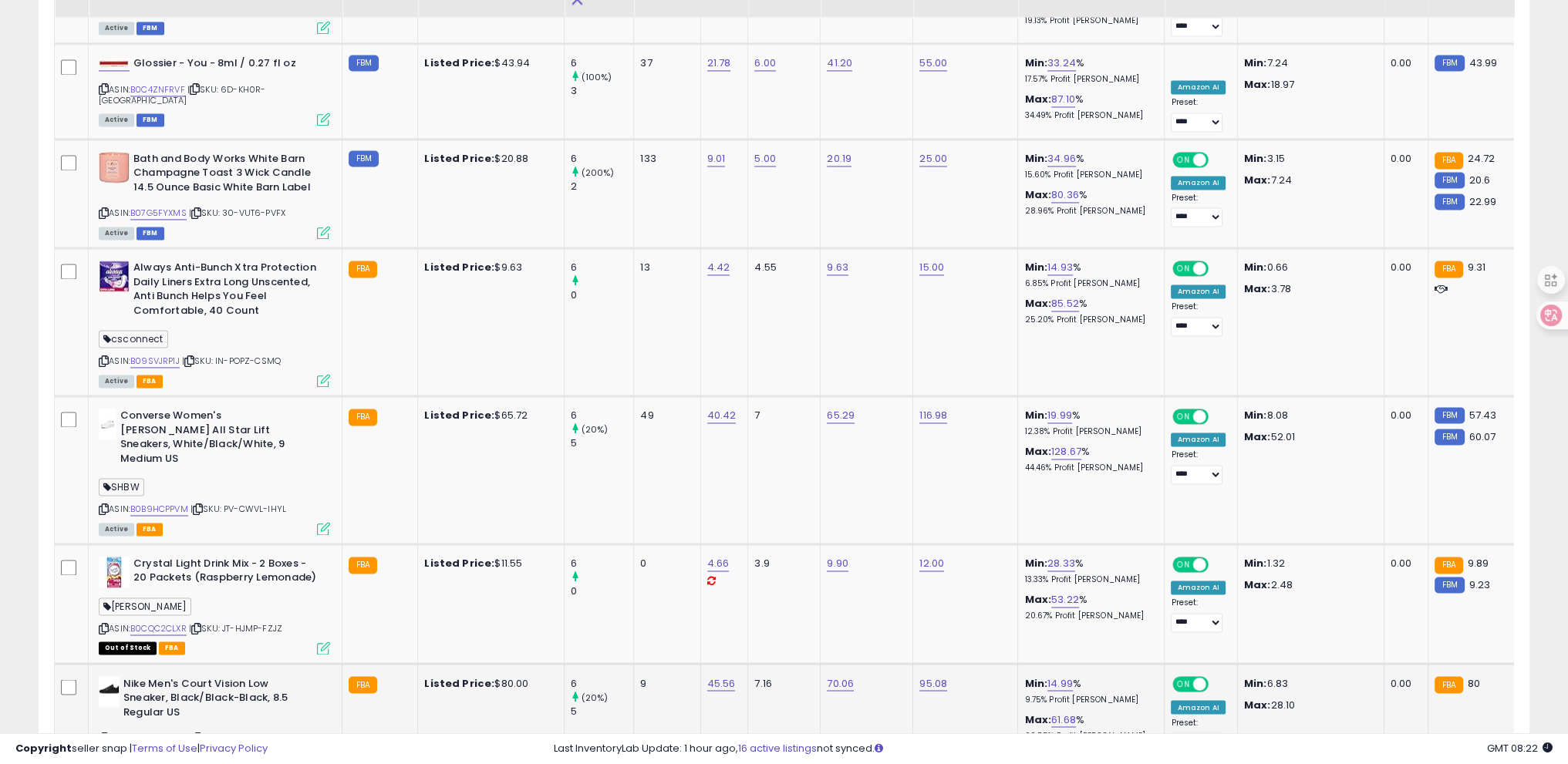
scroll to position [3331, 0]
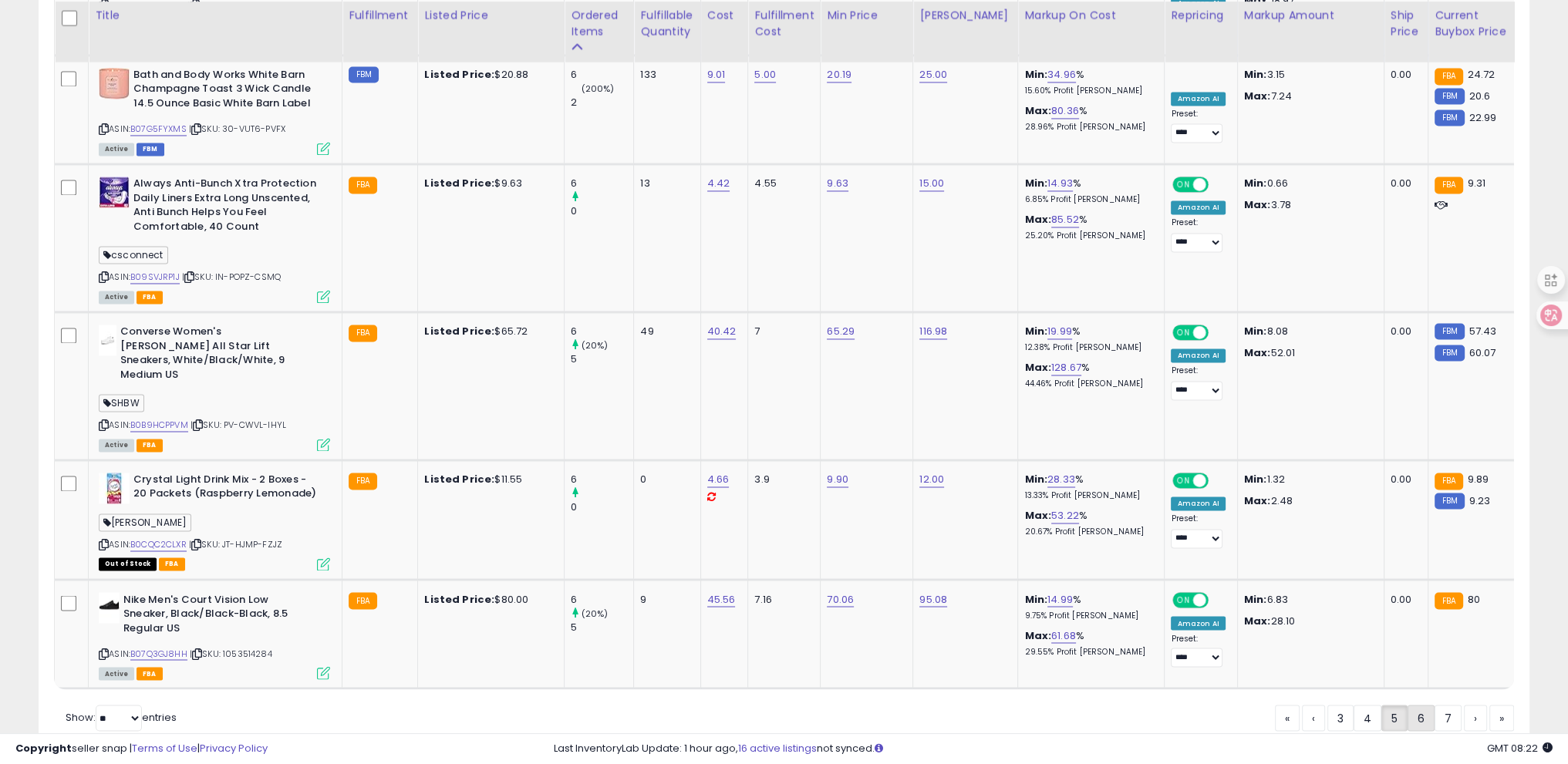
click at [1424, 705] on link "6" at bounding box center [1421, 718] width 27 height 27
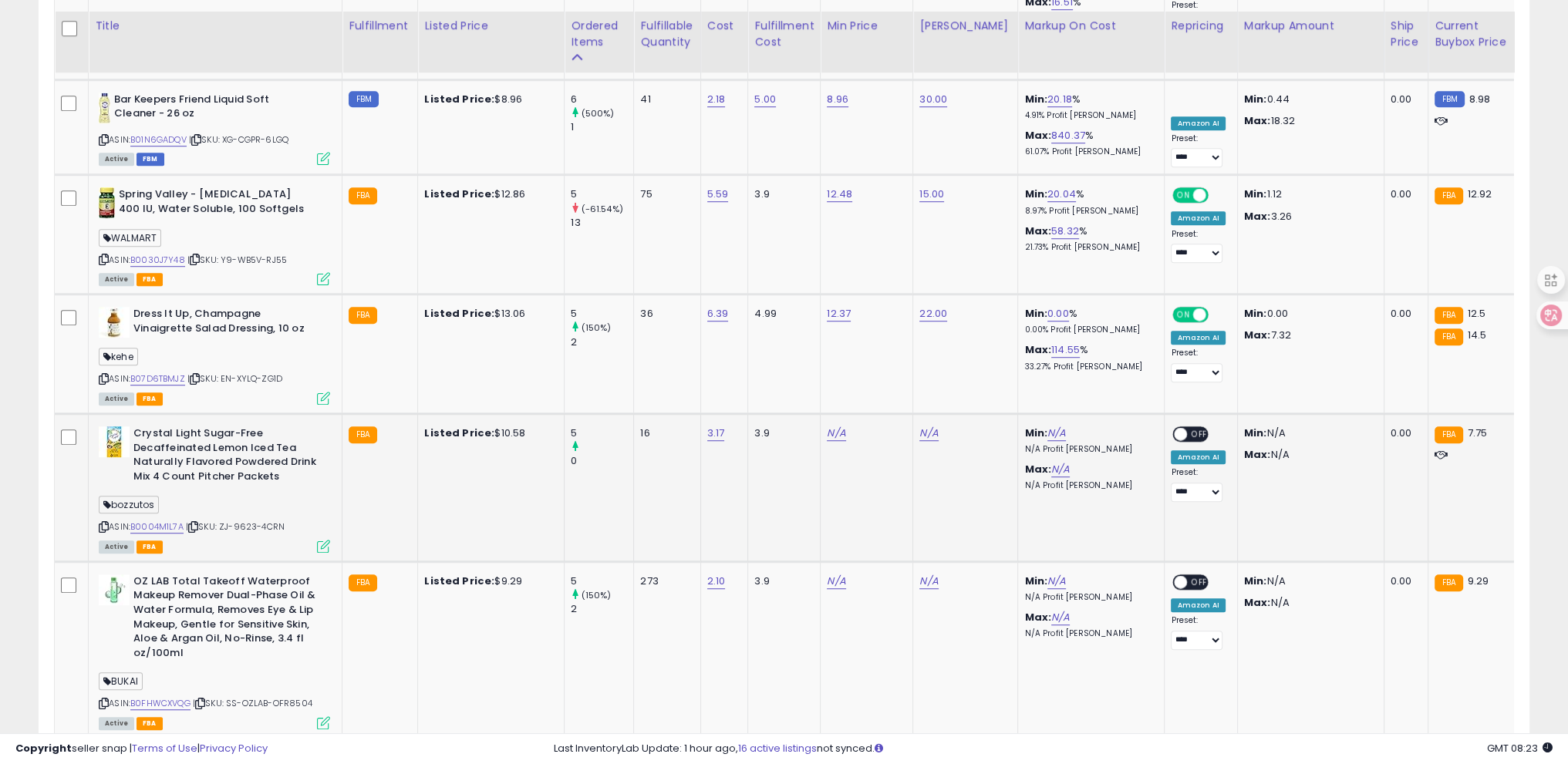
scroll to position [1502, 0]
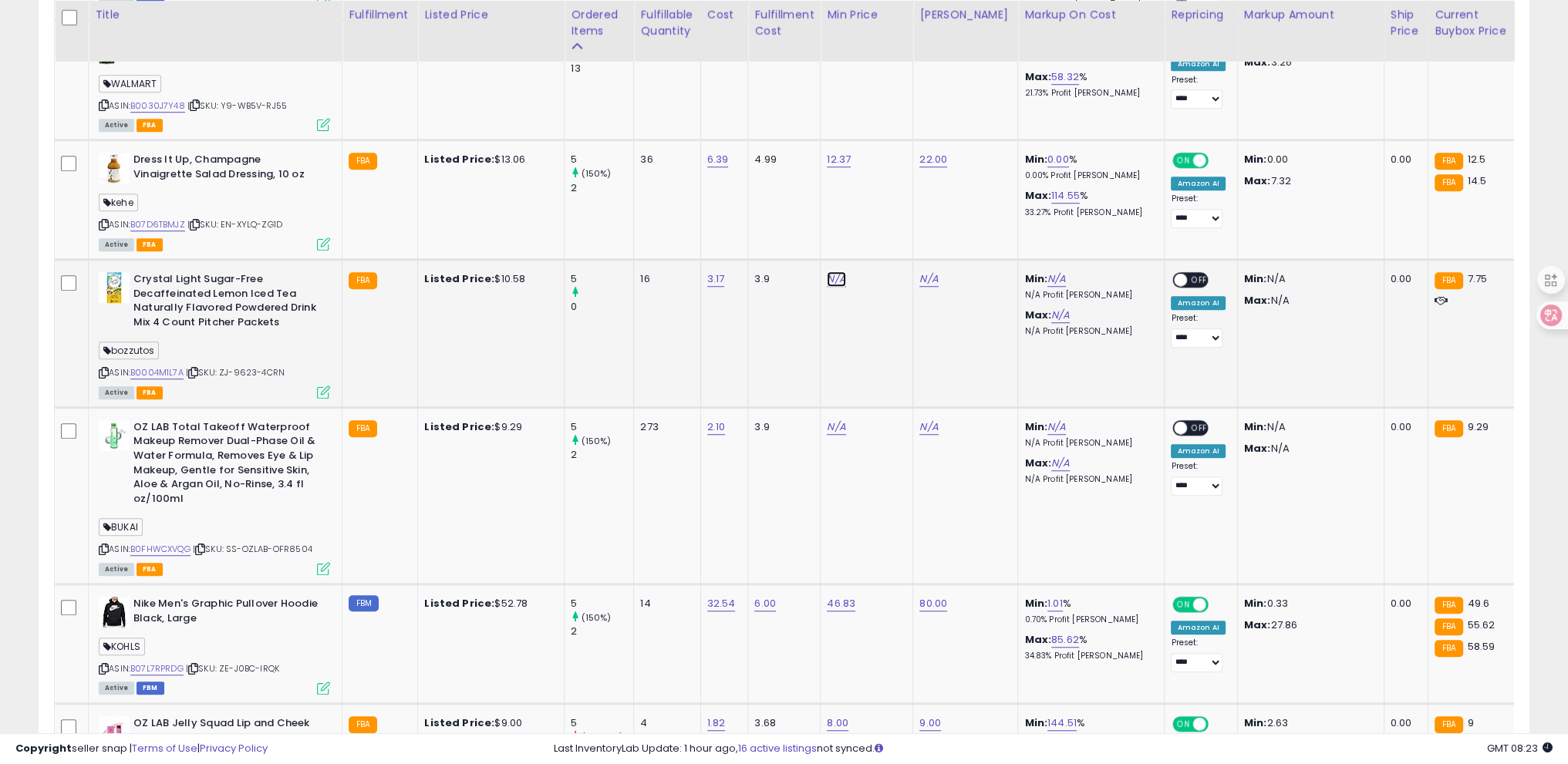
click at [831, 272] on link "N/A" at bounding box center [835, 279] width 19 height 15
click at [796, 210] on input "number" at bounding box center [788, 210] width 138 height 27
type input "**"
click at [880, 206] on icon "submit" at bounding box center [875, 208] width 9 height 9
click at [920, 272] on link "N/A" at bounding box center [929, 279] width 19 height 15
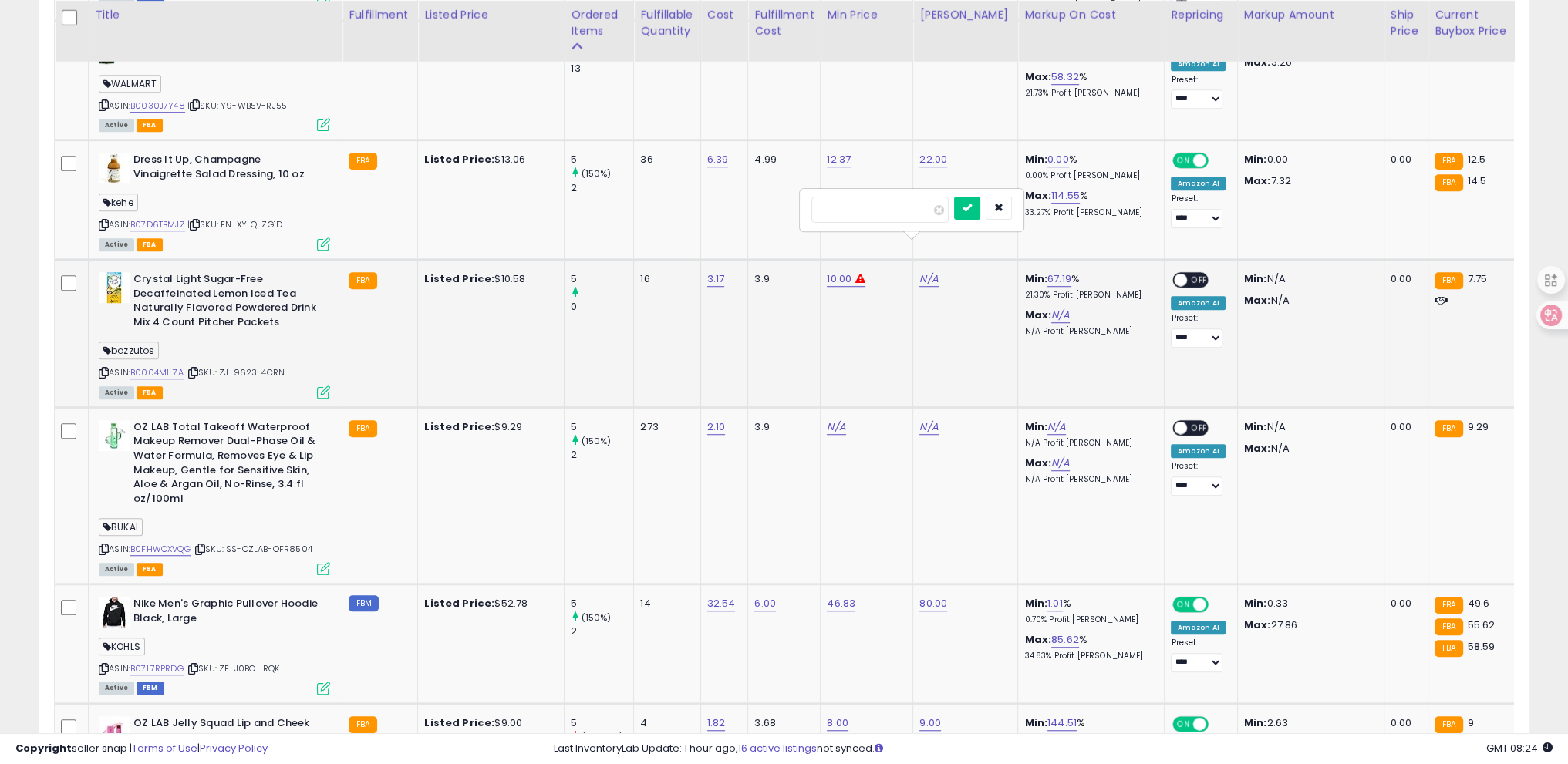
click at [898, 211] on input "number" at bounding box center [880, 210] width 138 height 27
drag, startPoint x: 882, startPoint y: 209, endPoint x: 662, endPoint y: 191, distance: 220.7
type input "**"
click at [980, 203] on button "submit" at bounding box center [968, 209] width 27 height 23
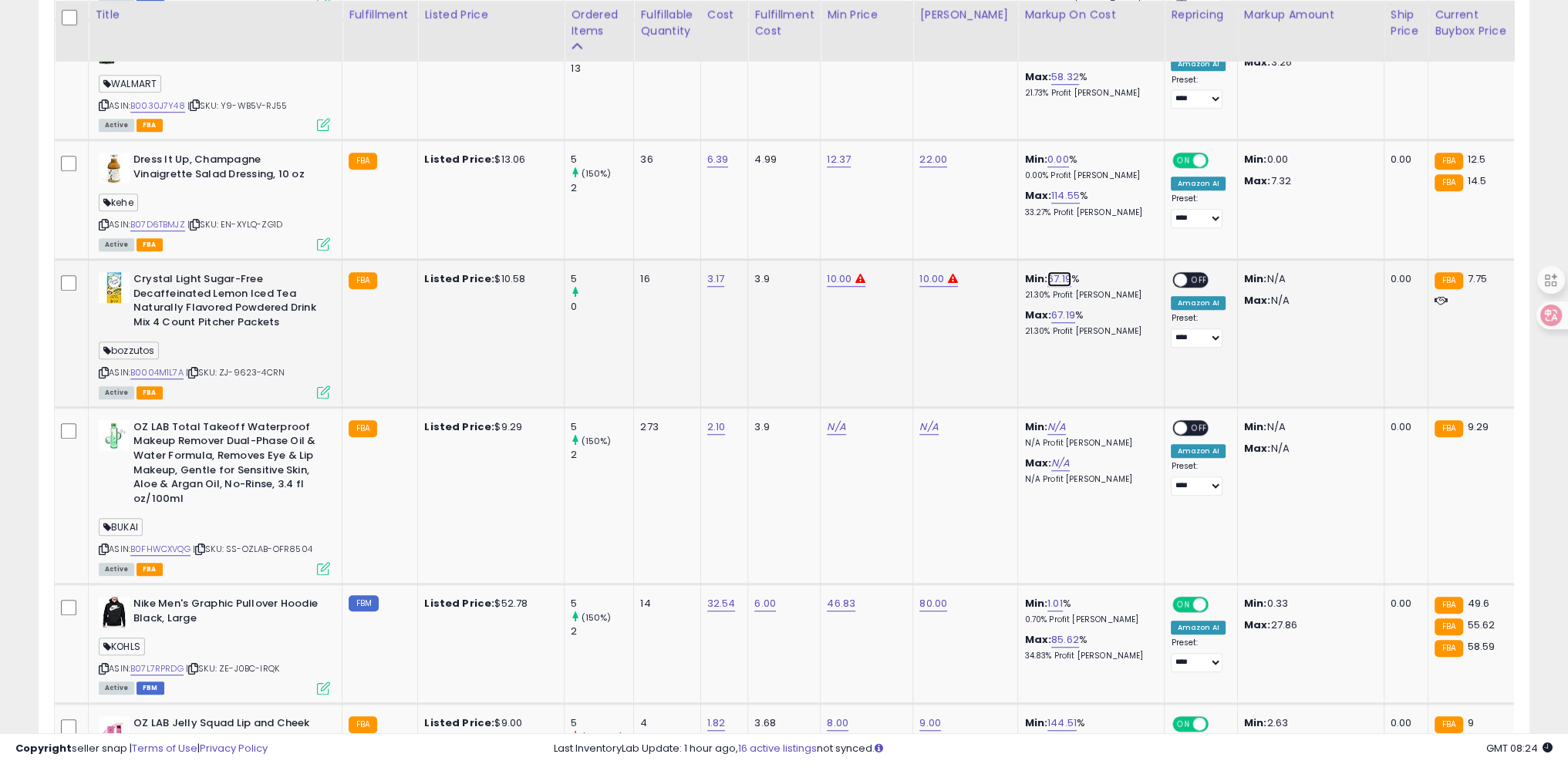
click at [1048, 272] on link "67.19" at bounding box center [1059, 279] width 24 height 15
drag, startPoint x: 959, startPoint y: 209, endPoint x: 858, endPoint y: 224, distance: 102.1
drag, startPoint x: 946, startPoint y: 206, endPoint x: 816, endPoint y: 197, distance: 130.3
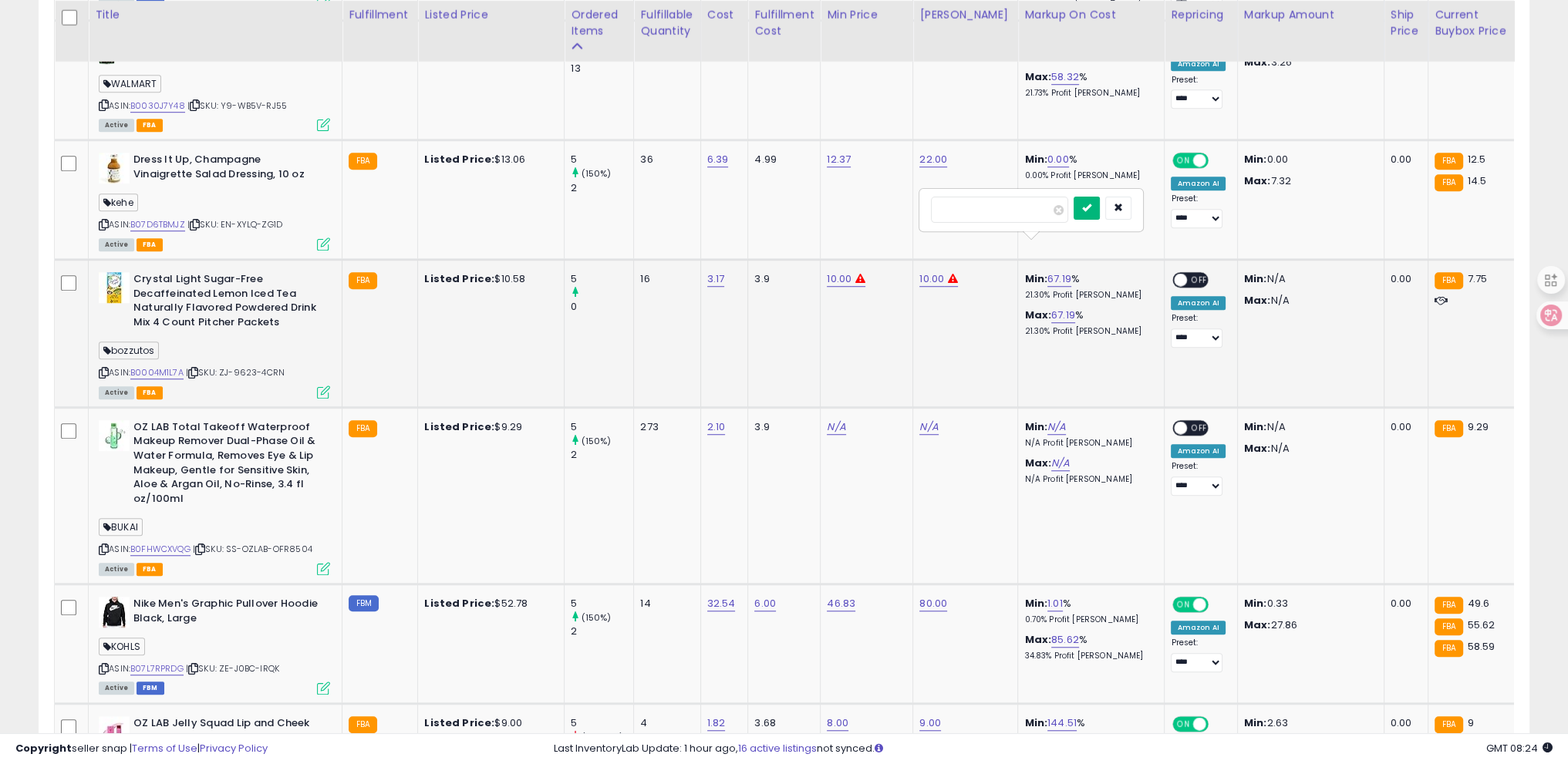
type input "**"
click at [1100, 206] on button "submit" at bounding box center [1087, 209] width 27 height 23
click at [1048, 272] on link "19.80" at bounding box center [1060, 279] width 25 height 15
drag, startPoint x: 997, startPoint y: 206, endPoint x: 842, endPoint y: 189, distance: 155.9
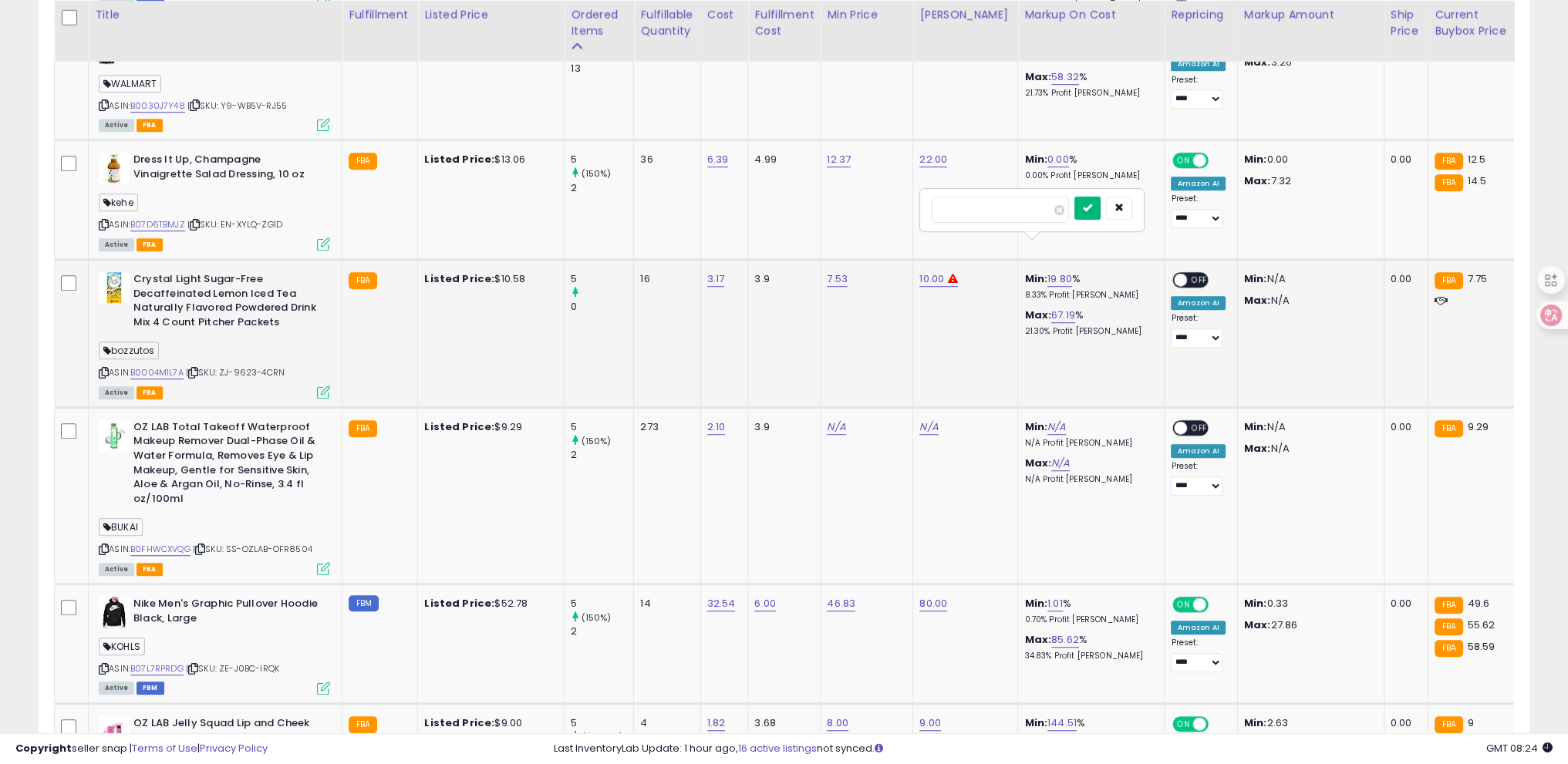
type input "**"
click at [1101, 206] on button "submit" at bounding box center [1088, 209] width 27 height 23
click at [1173, 273] on div "ON OFF" at bounding box center [1174, 280] width 36 height 13
click at [1175, 273] on span at bounding box center [1181, 280] width 13 height 13
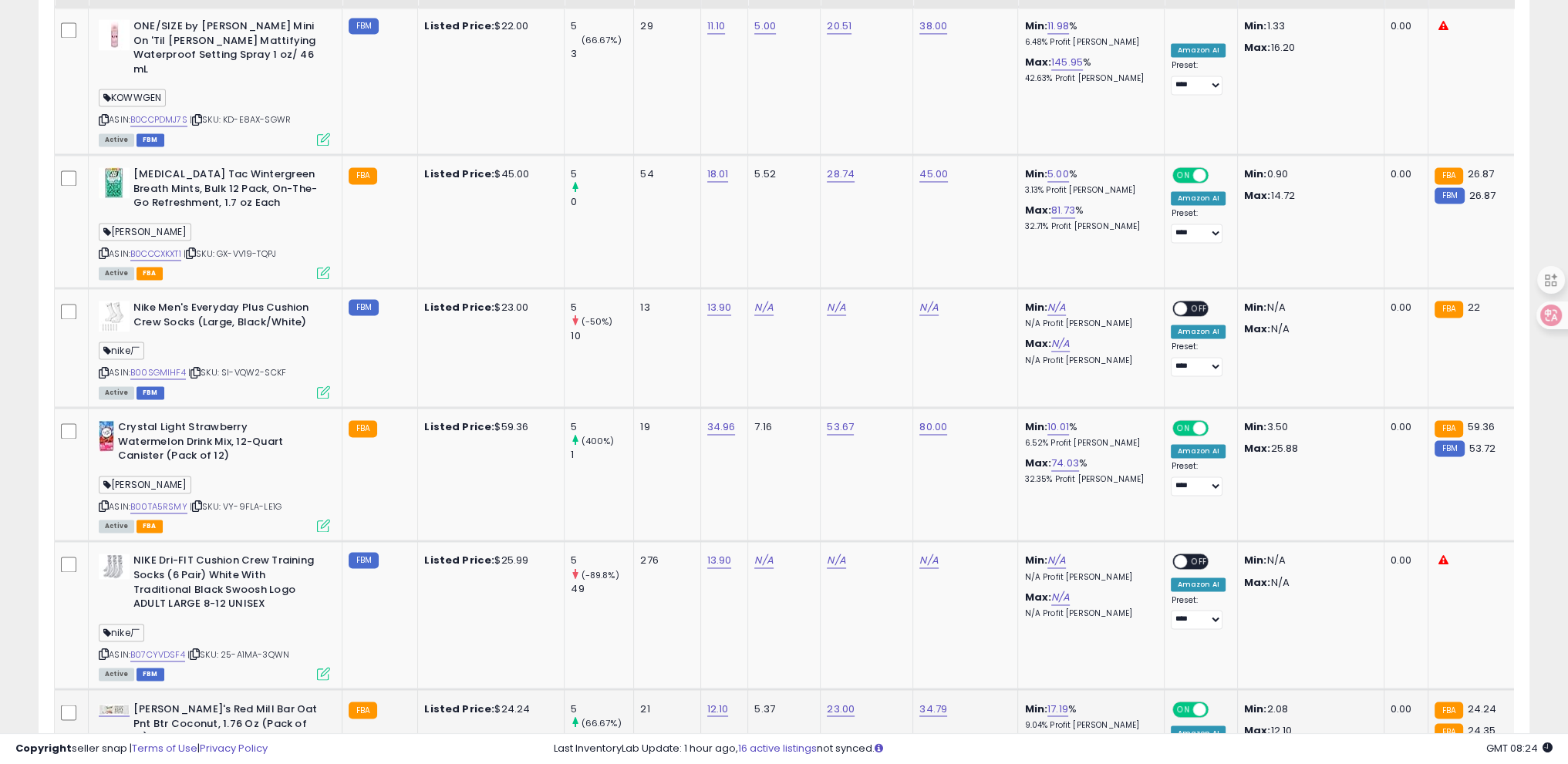
scroll to position [3330, 0]
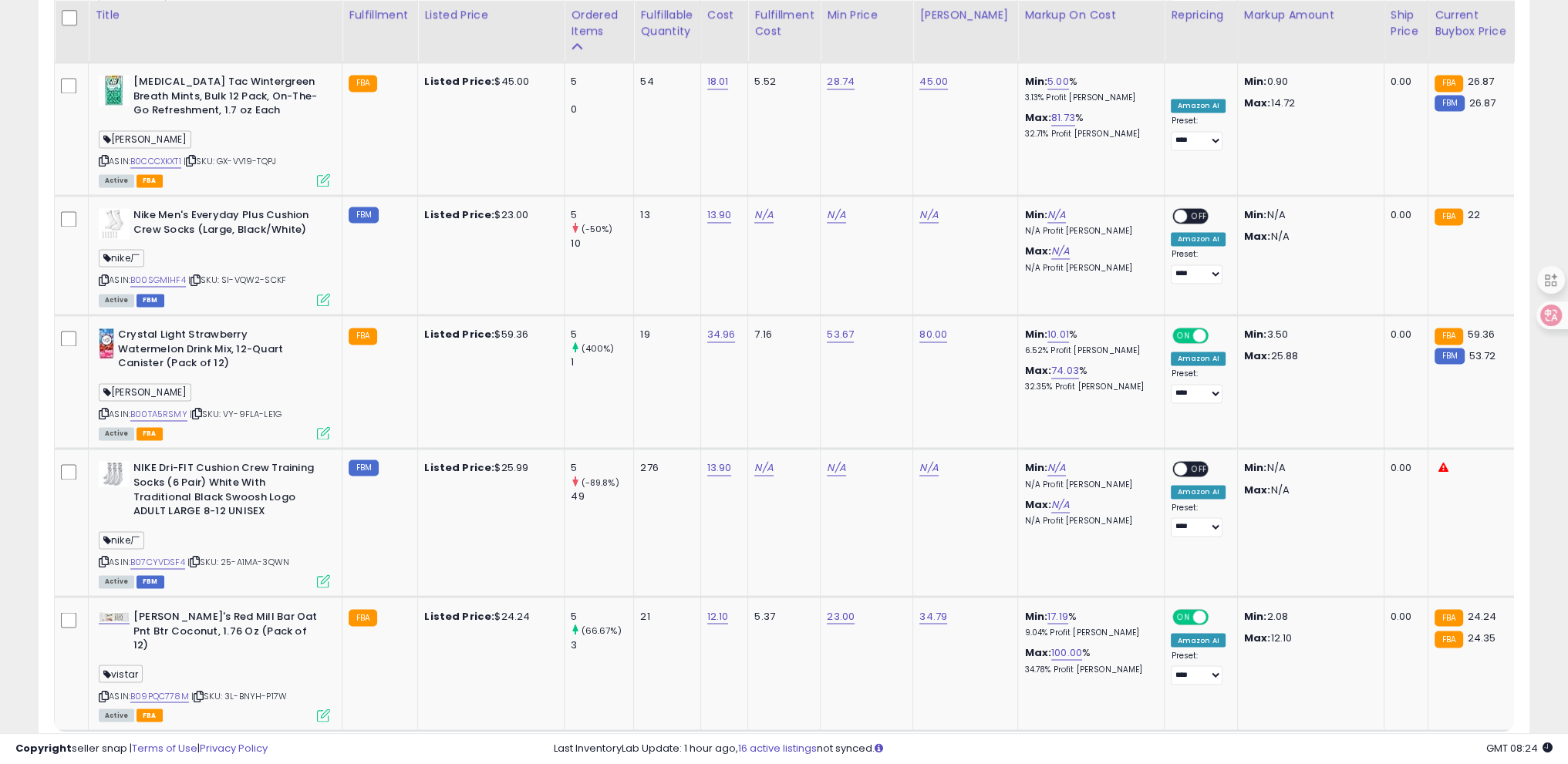
click at [1429, 747] on link "7" at bounding box center [1421, 760] width 27 height 27
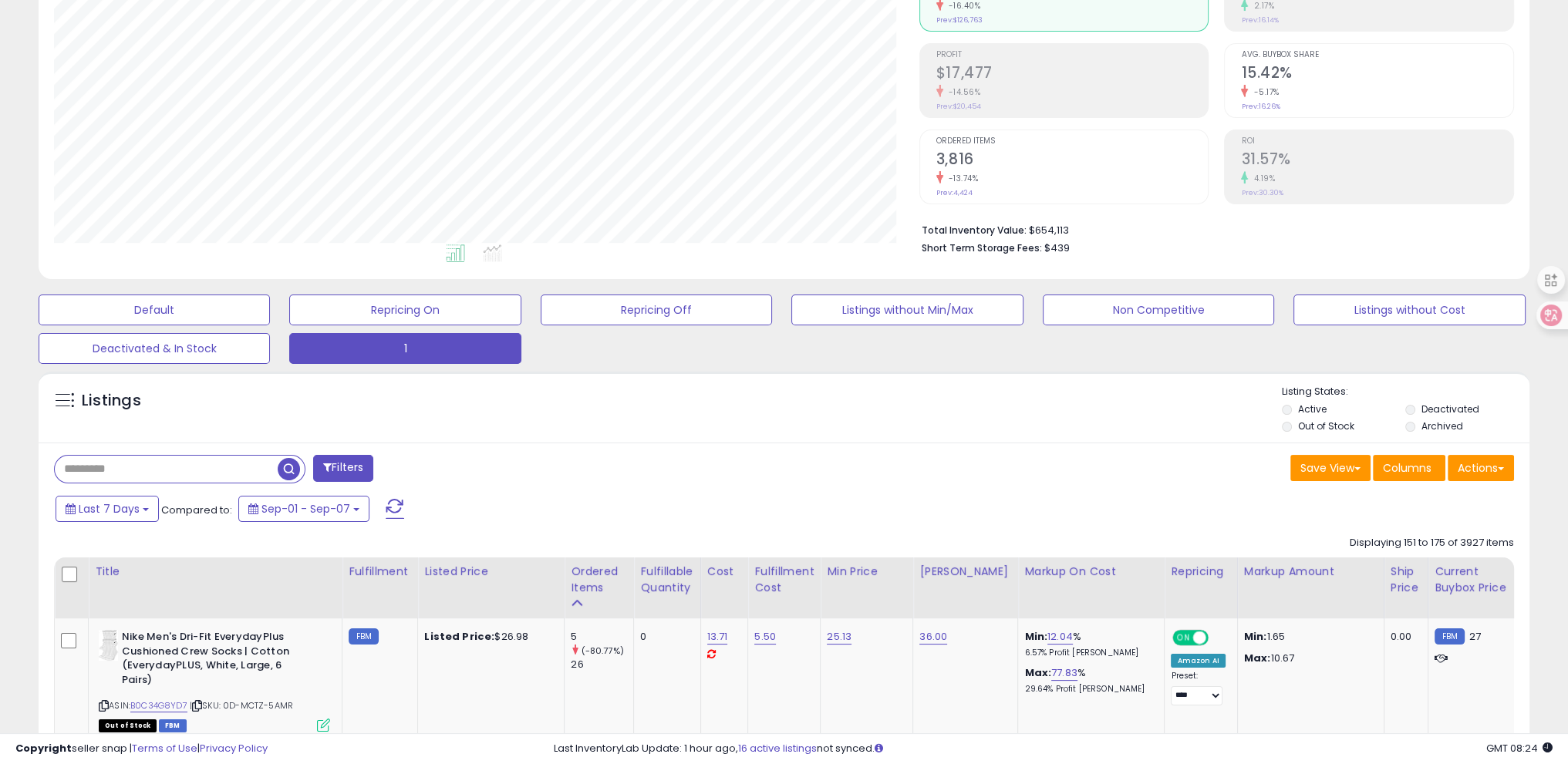
drag, startPoint x: 461, startPoint y: 409, endPoint x: 479, endPoint y: 407, distance: 18.1
click at [461, 409] on div "Listings" at bounding box center [784, 411] width 1492 height 52
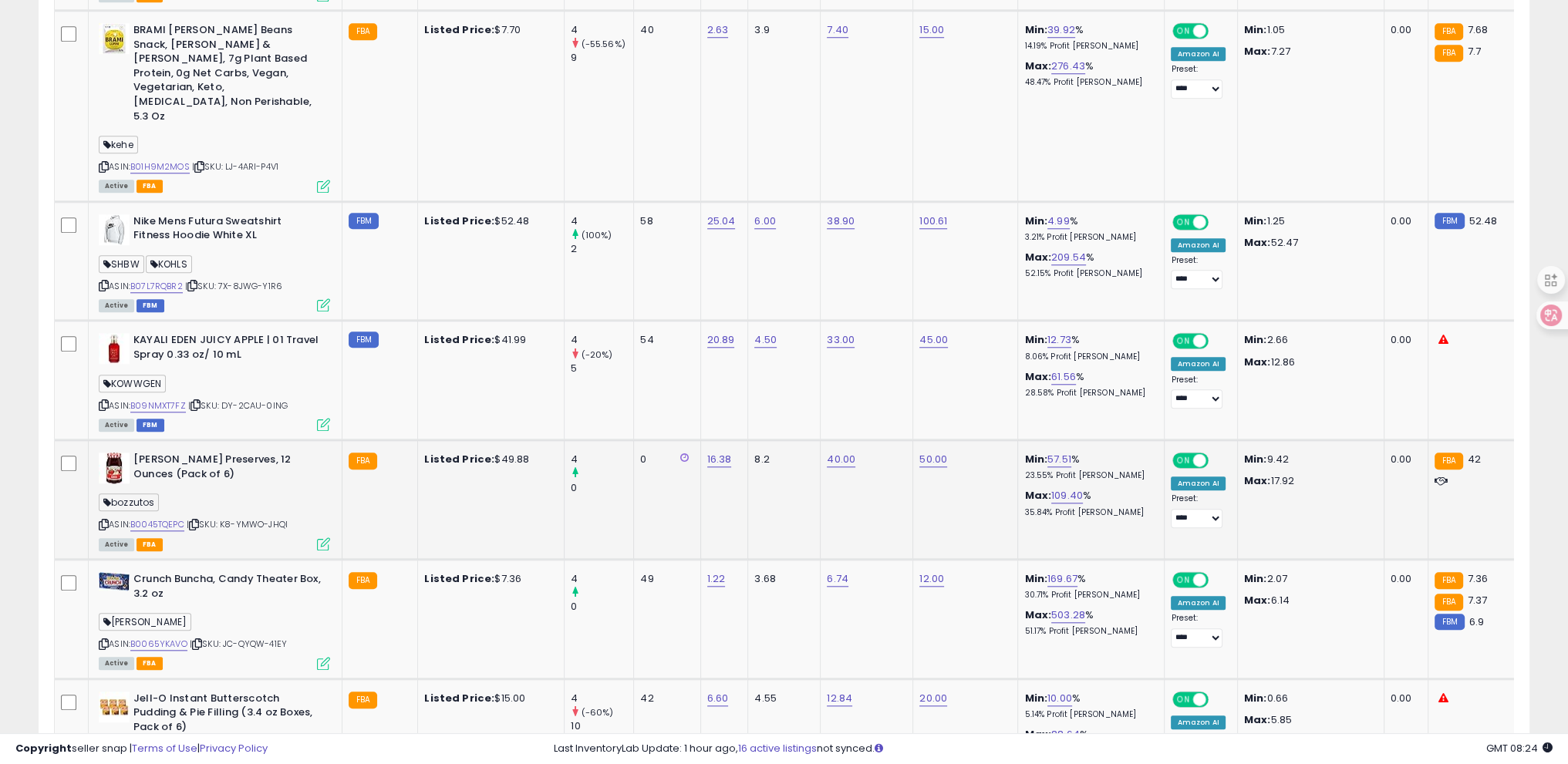
scroll to position [1965, 0]
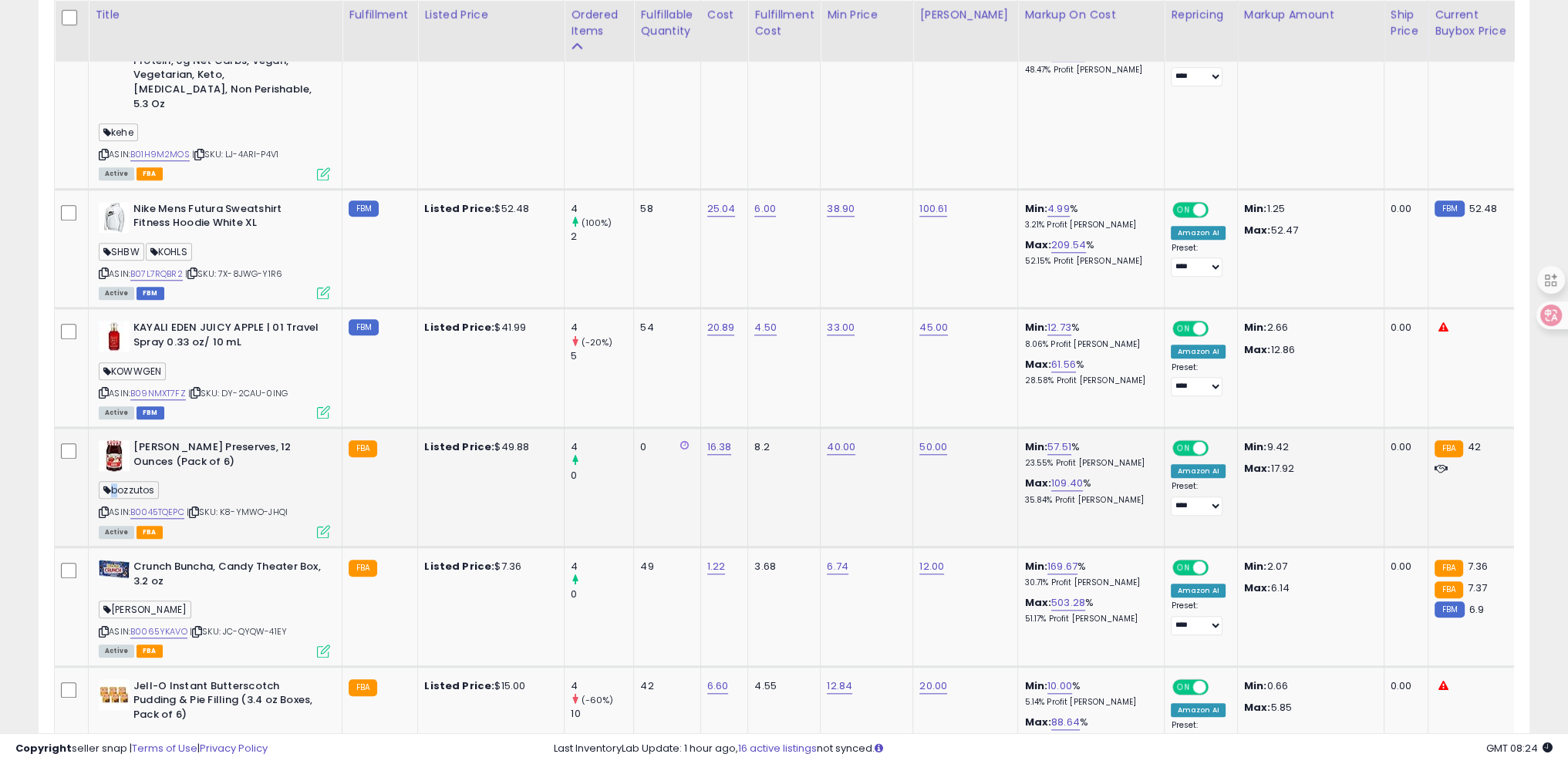
drag, startPoint x: 115, startPoint y: 444, endPoint x: 161, endPoint y: 444, distance: 46.0
click at [161, 482] on div "bozzutos" at bounding box center [214, 492] width 232 height 20
click at [126, 481] on span "bozzutos" at bounding box center [129, 490] width 60 height 18
drag, startPoint x: 112, startPoint y: 440, endPoint x: 159, endPoint y: 440, distance: 47.0
click at [159, 481] on span "bozzutos" at bounding box center [129, 490] width 60 height 18
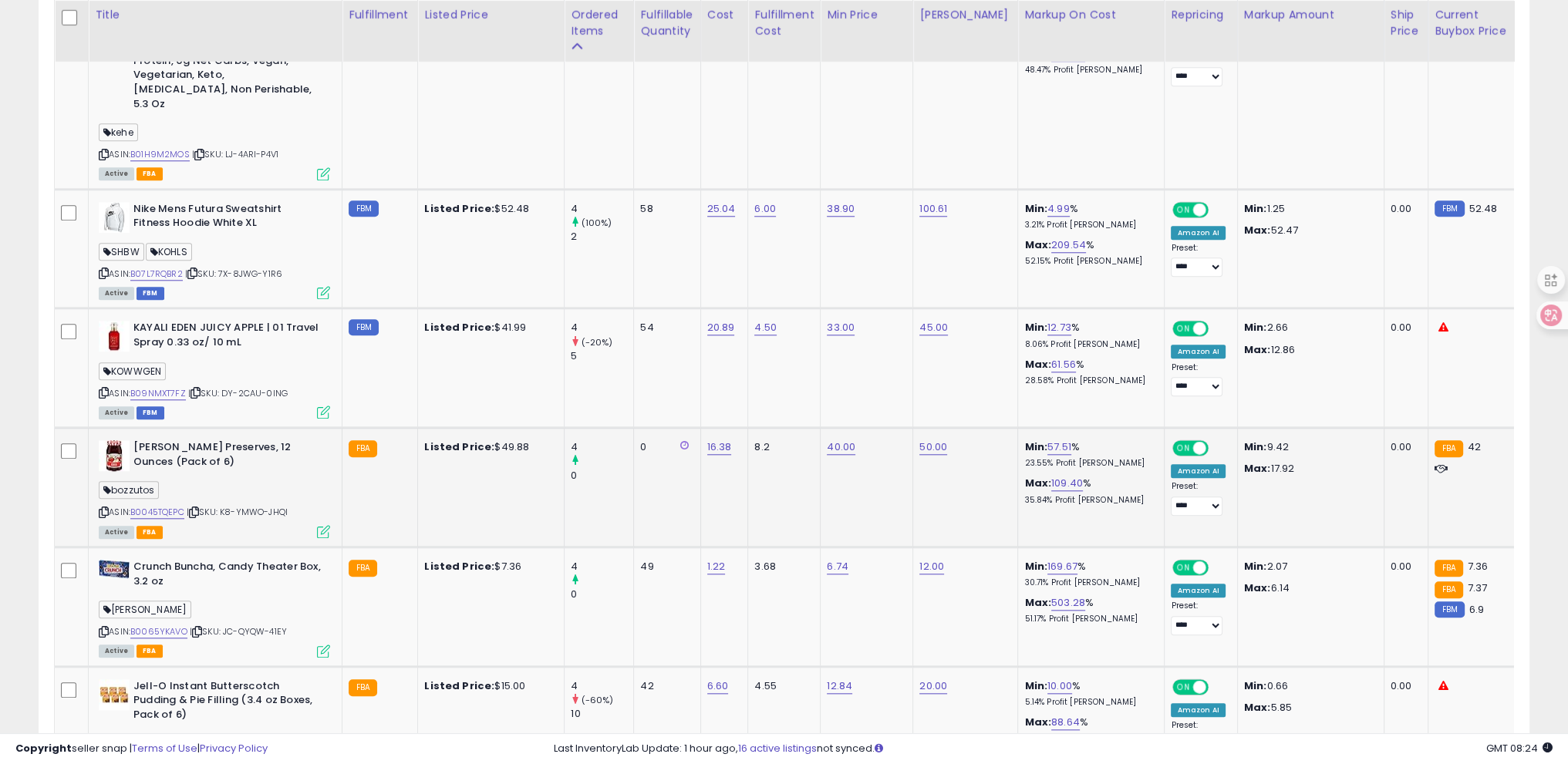
copy span "bozzutos"
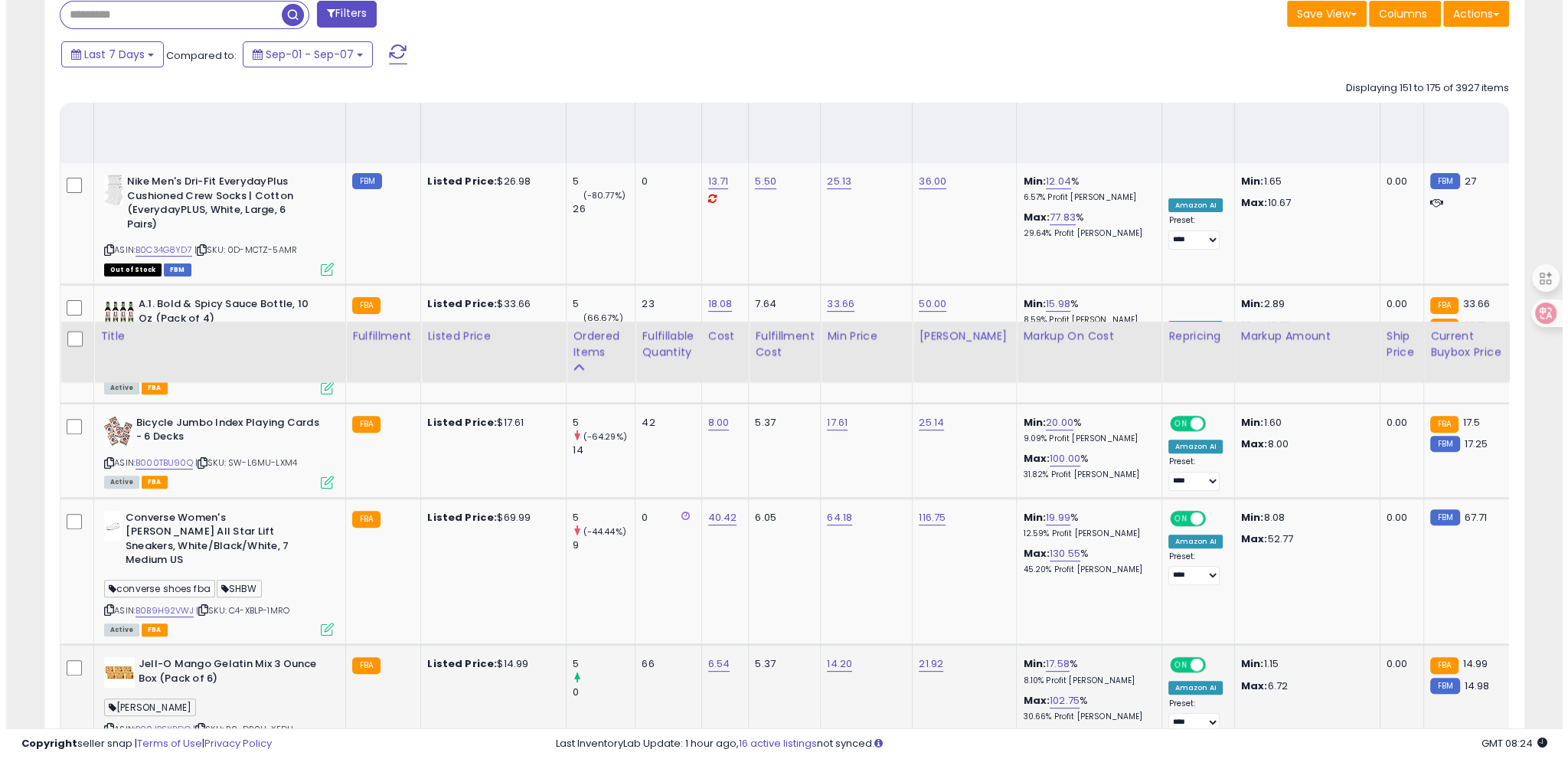
scroll to position [496, 0]
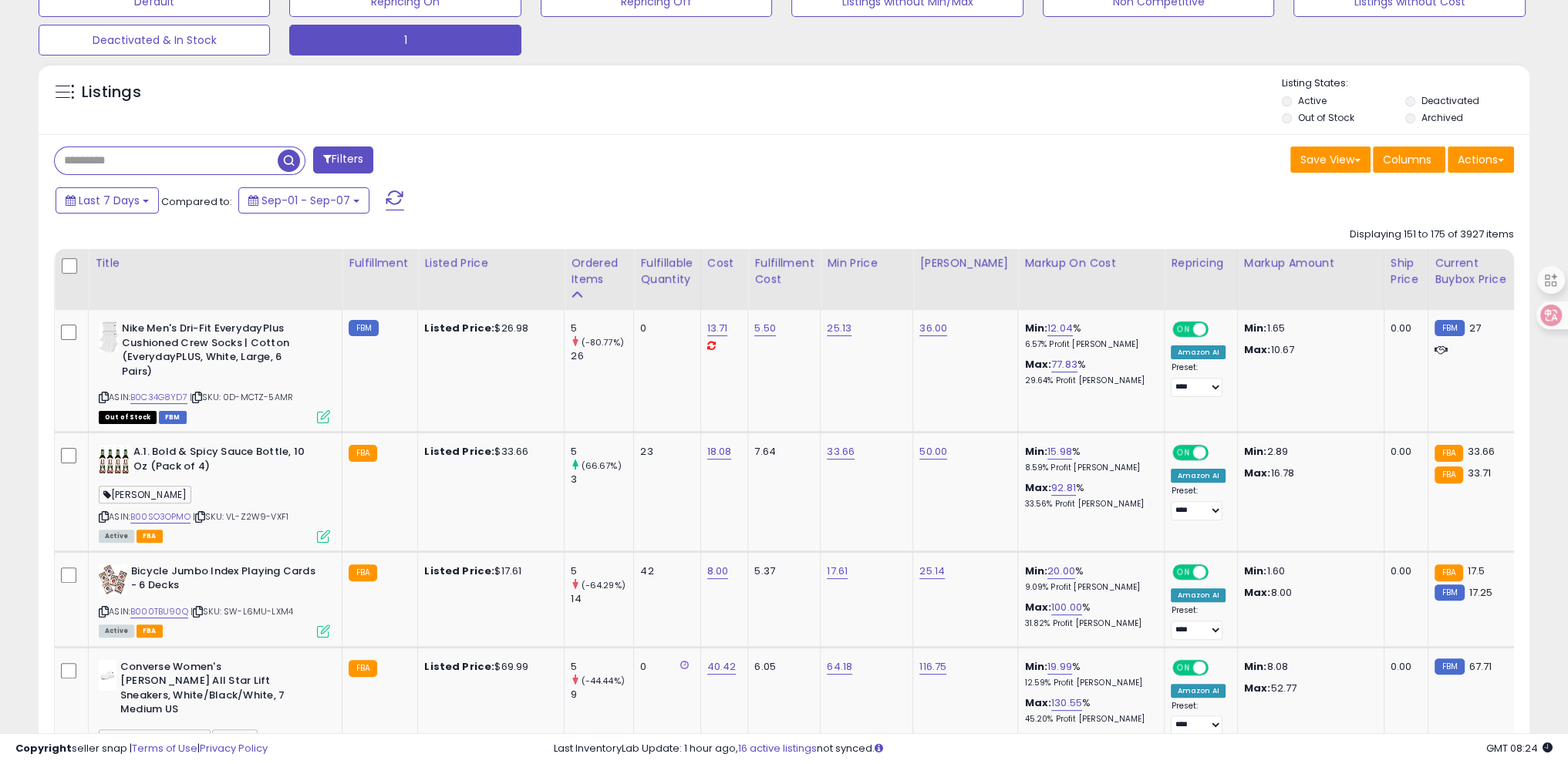
click at [352, 164] on button "Filters" at bounding box center [344, 160] width 60 height 27
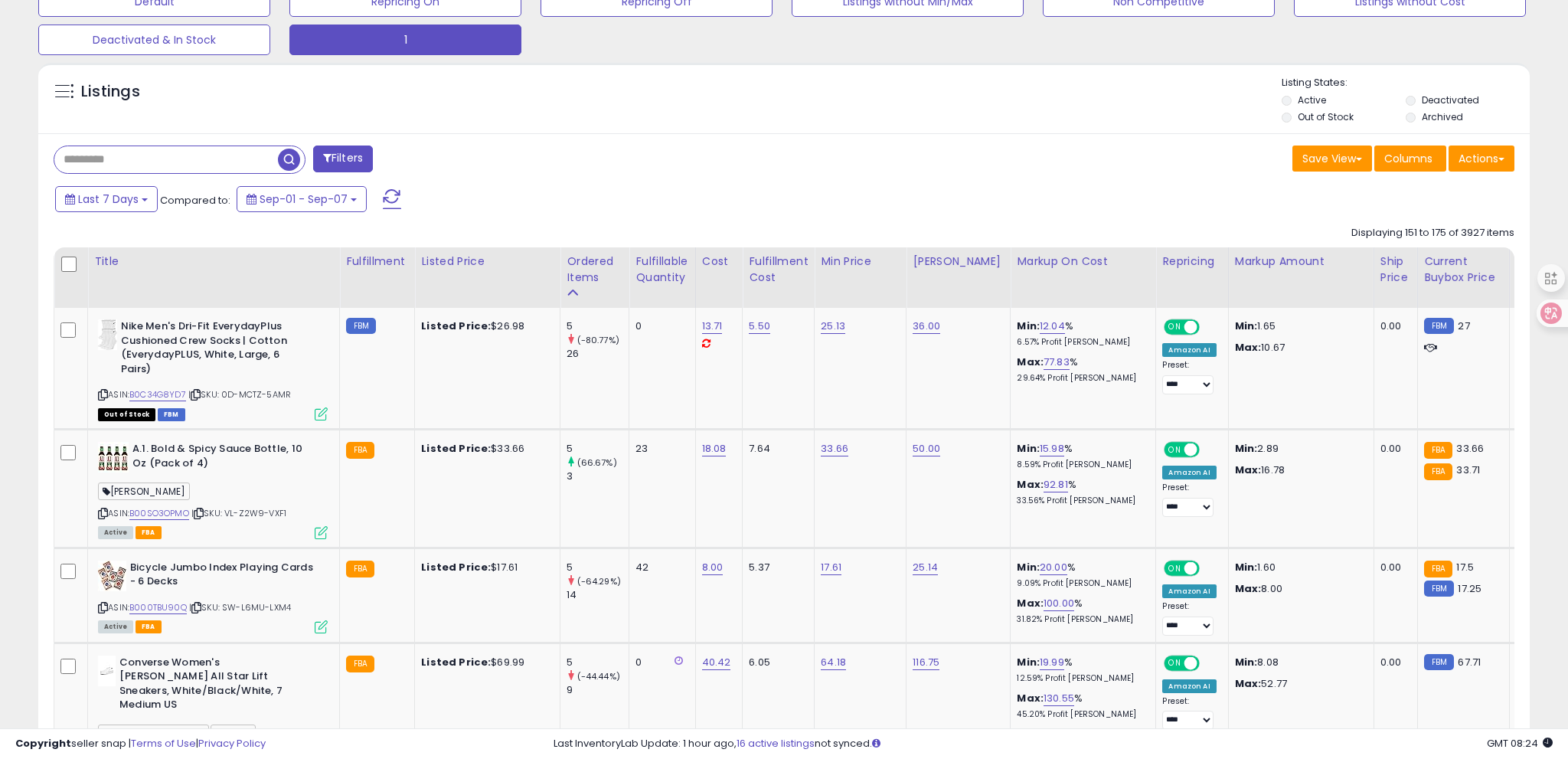
scroll to position [313, 866]
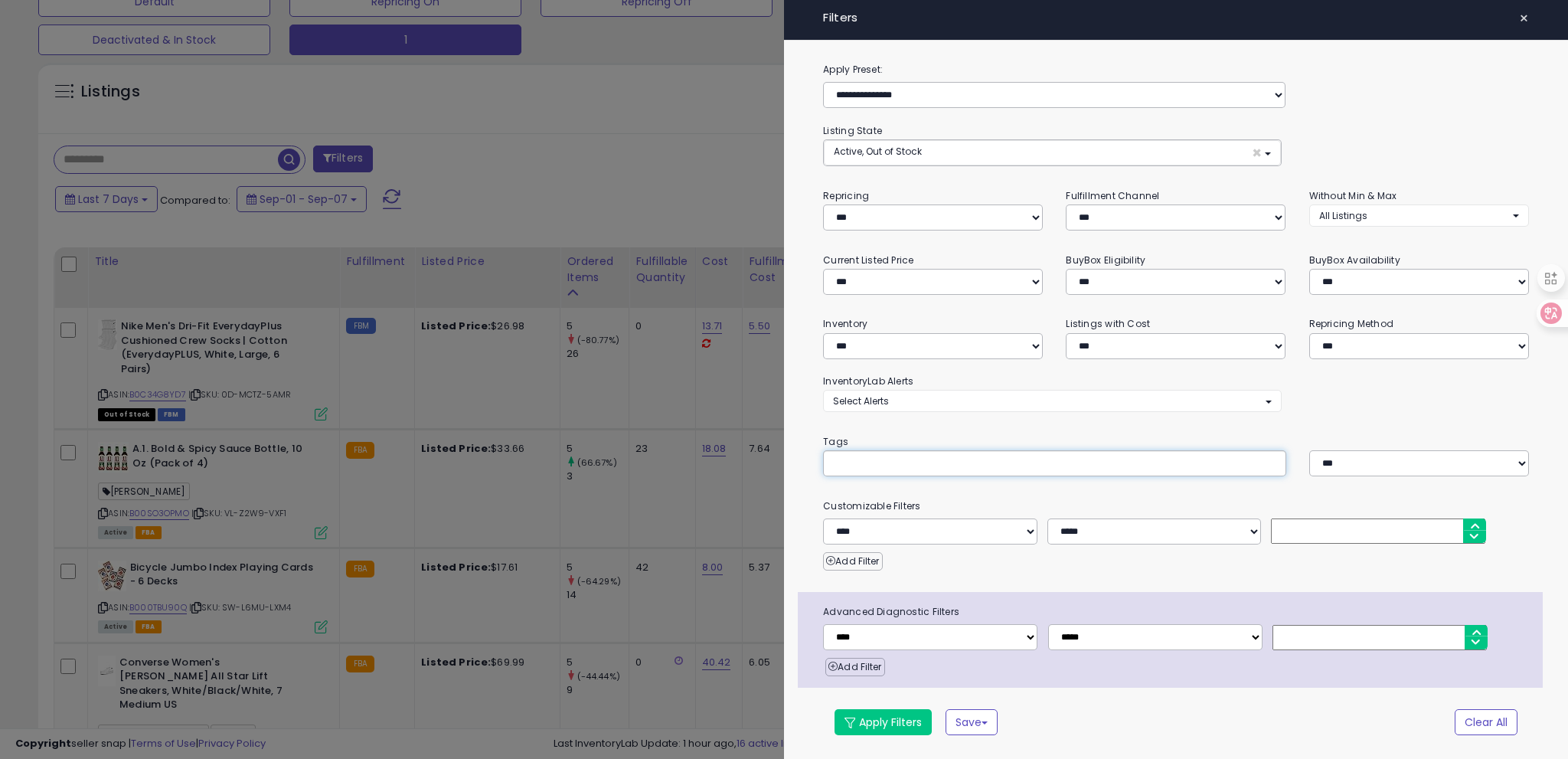
click at [882, 467] on input "text" at bounding box center [947, 463] width 230 height 15
paste input "********"
type input "********"
click at [889, 710] on button "Apply Filters" at bounding box center [883, 723] width 97 height 26
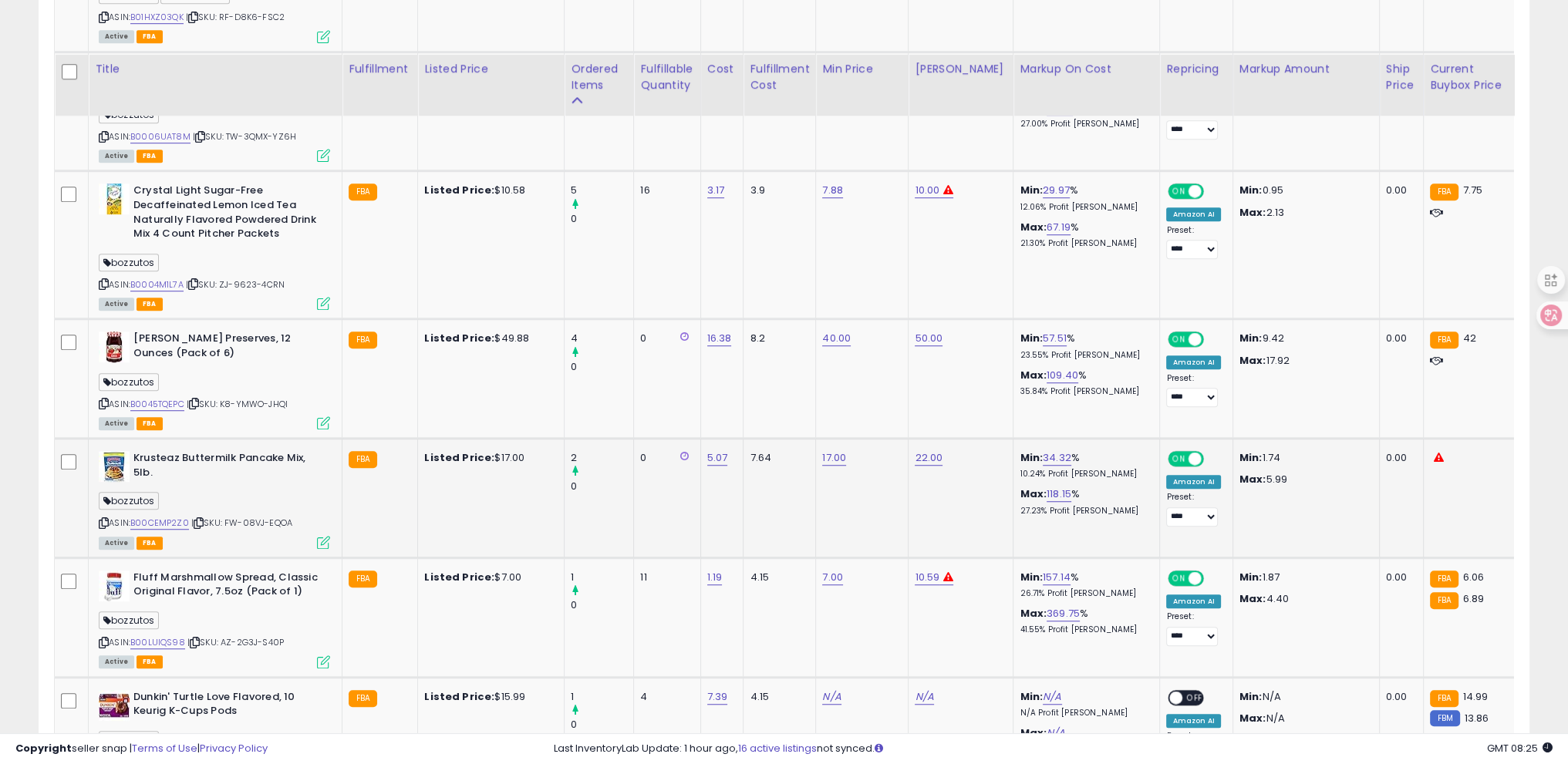
scroll to position [1579, 0]
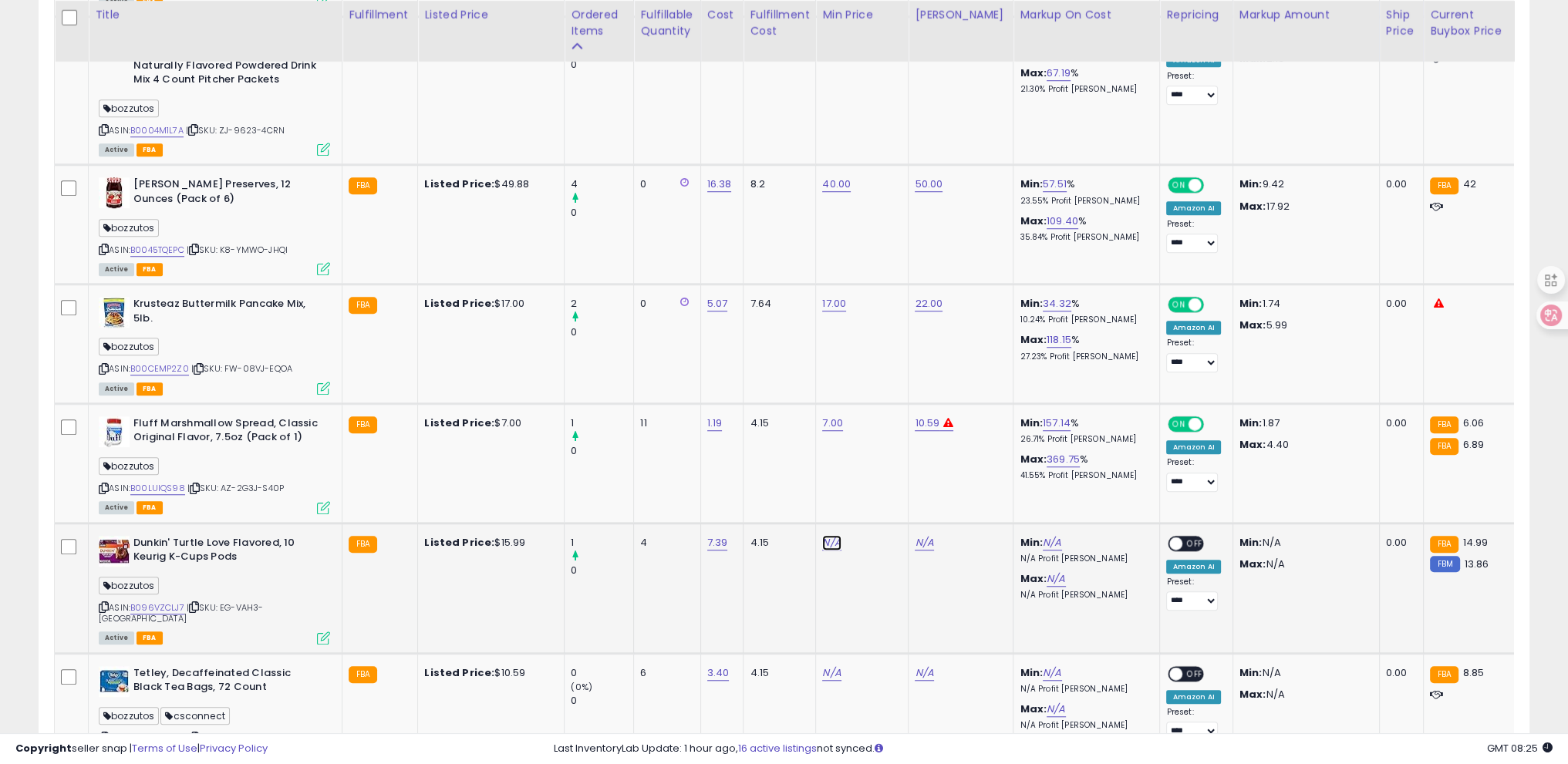
click at [824, 535] on link "N/A" at bounding box center [831, 542] width 19 height 15
click at [786, 503] on input "number" at bounding box center [784, 501] width 138 height 27
type input "**"
click at [885, 492] on button "submit" at bounding box center [872, 500] width 27 height 23
click at [926, 537] on link "N/A" at bounding box center [923, 542] width 19 height 15
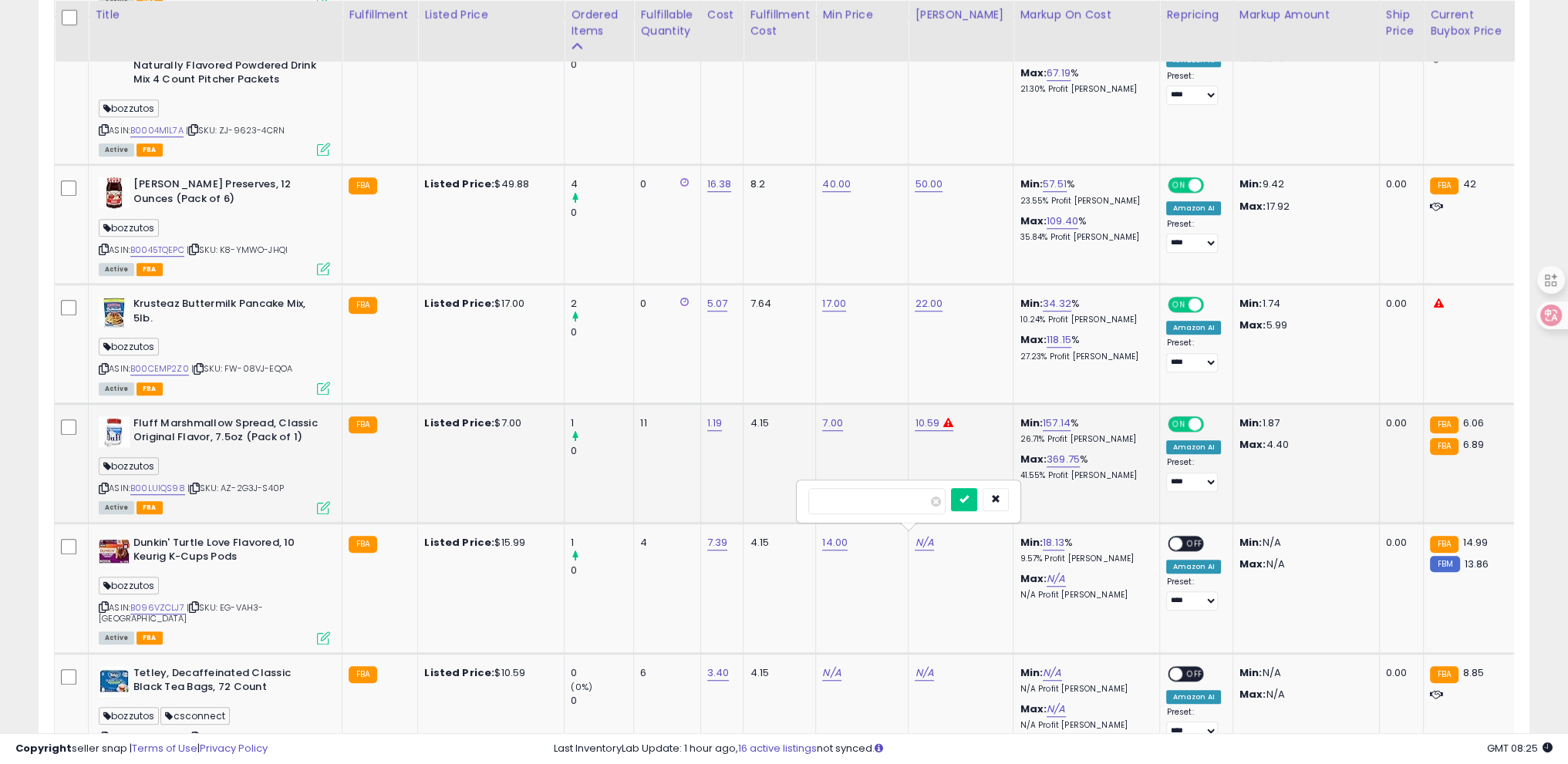
drag, startPoint x: 875, startPoint y: 494, endPoint x: 682, endPoint y: 493, distance: 193.0
type input "**"
click at [969, 502] on icon "submit" at bounding box center [964, 499] width 9 height 9
click at [1184, 537] on span "OFF" at bounding box center [1196, 543] width 25 height 13
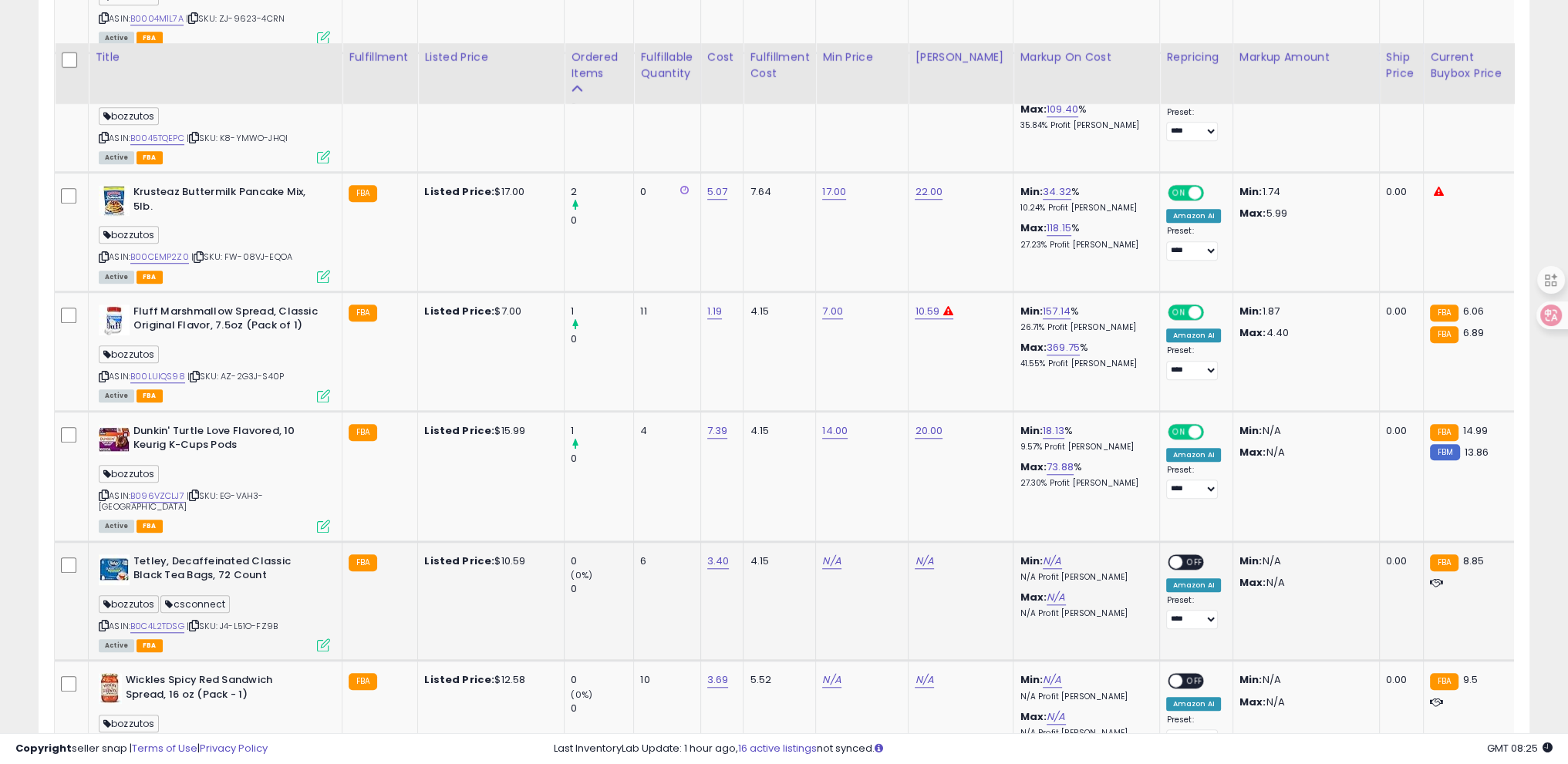
scroll to position [1733, 0]
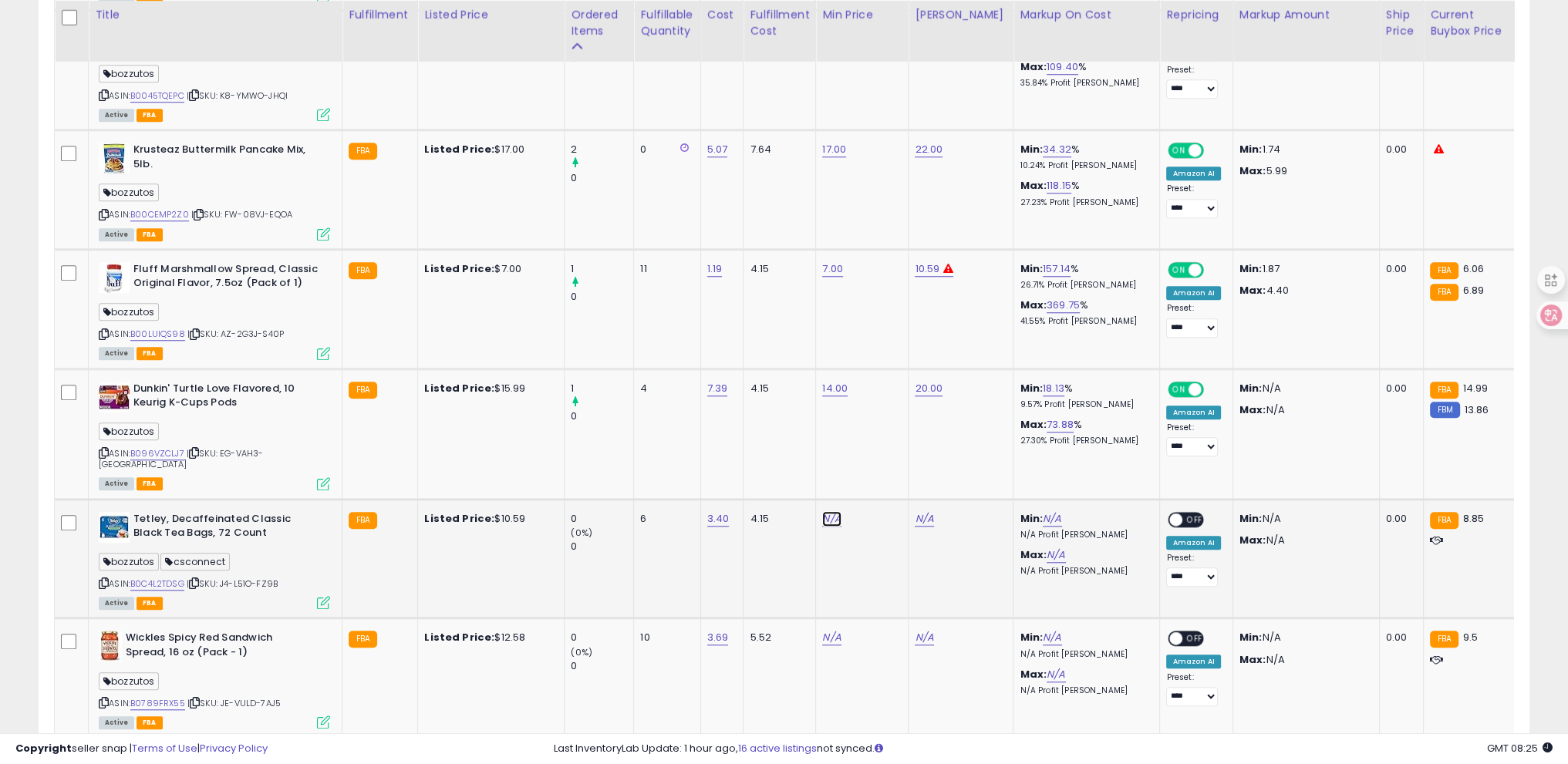
click at [832, 511] on link "N/A" at bounding box center [831, 518] width 19 height 15
type input "*"
click at [885, 469] on button "submit" at bounding box center [872, 464] width 27 height 23
click at [916, 499] on td "N/A" at bounding box center [962, 558] width 105 height 120
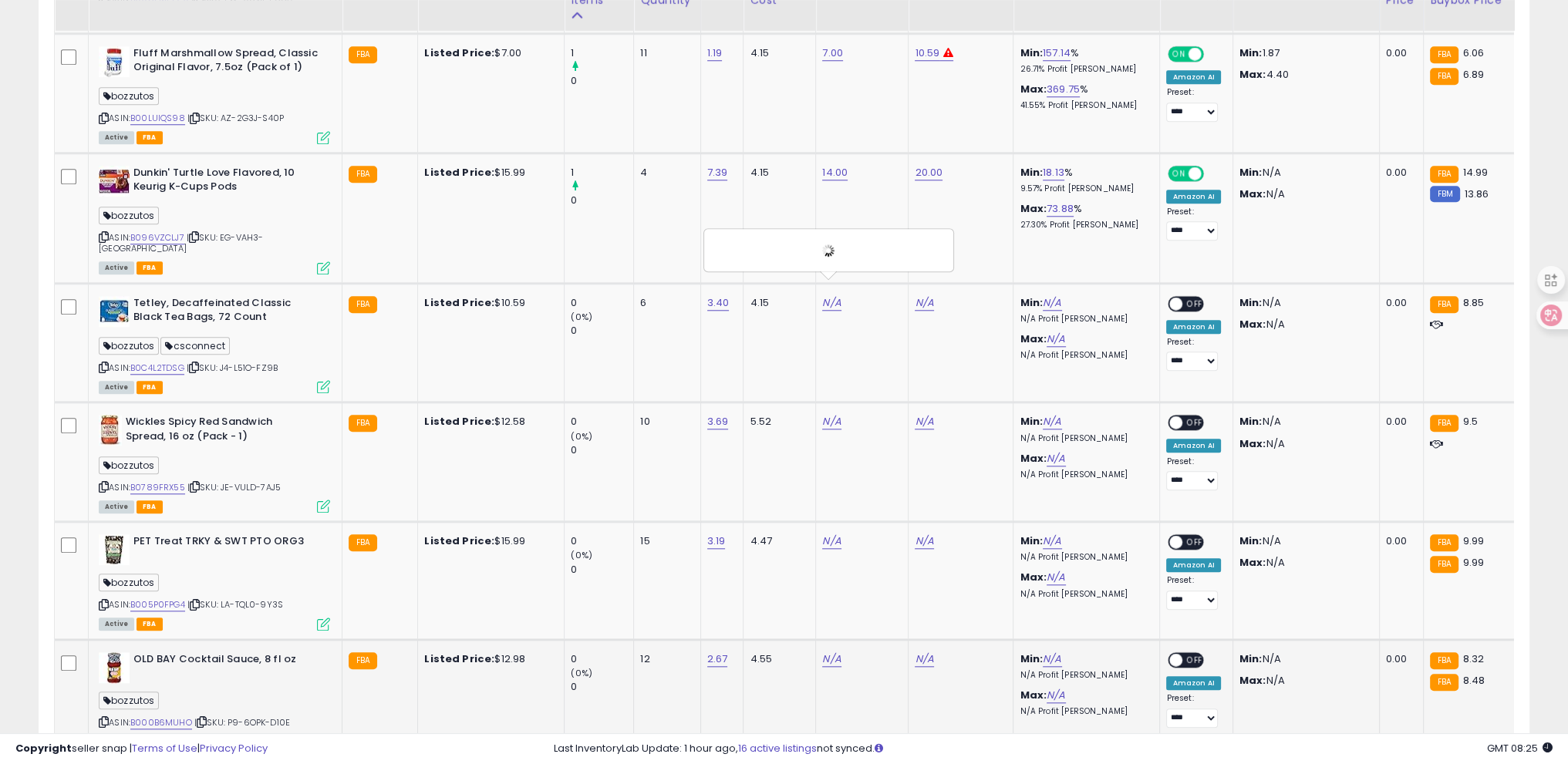
scroll to position [2042, 0]
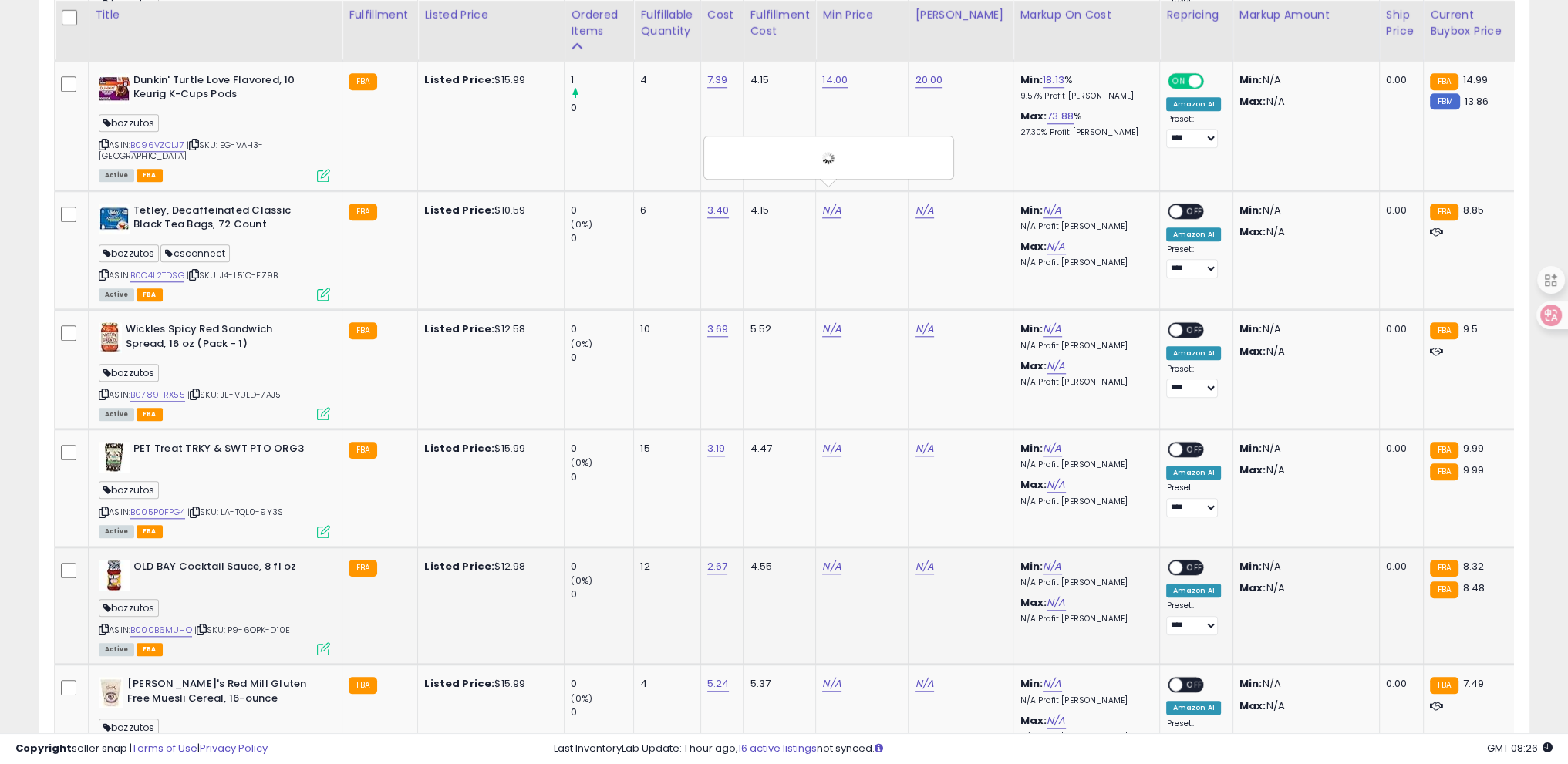
click at [65, 569] on td at bounding box center [72, 605] width 34 height 118
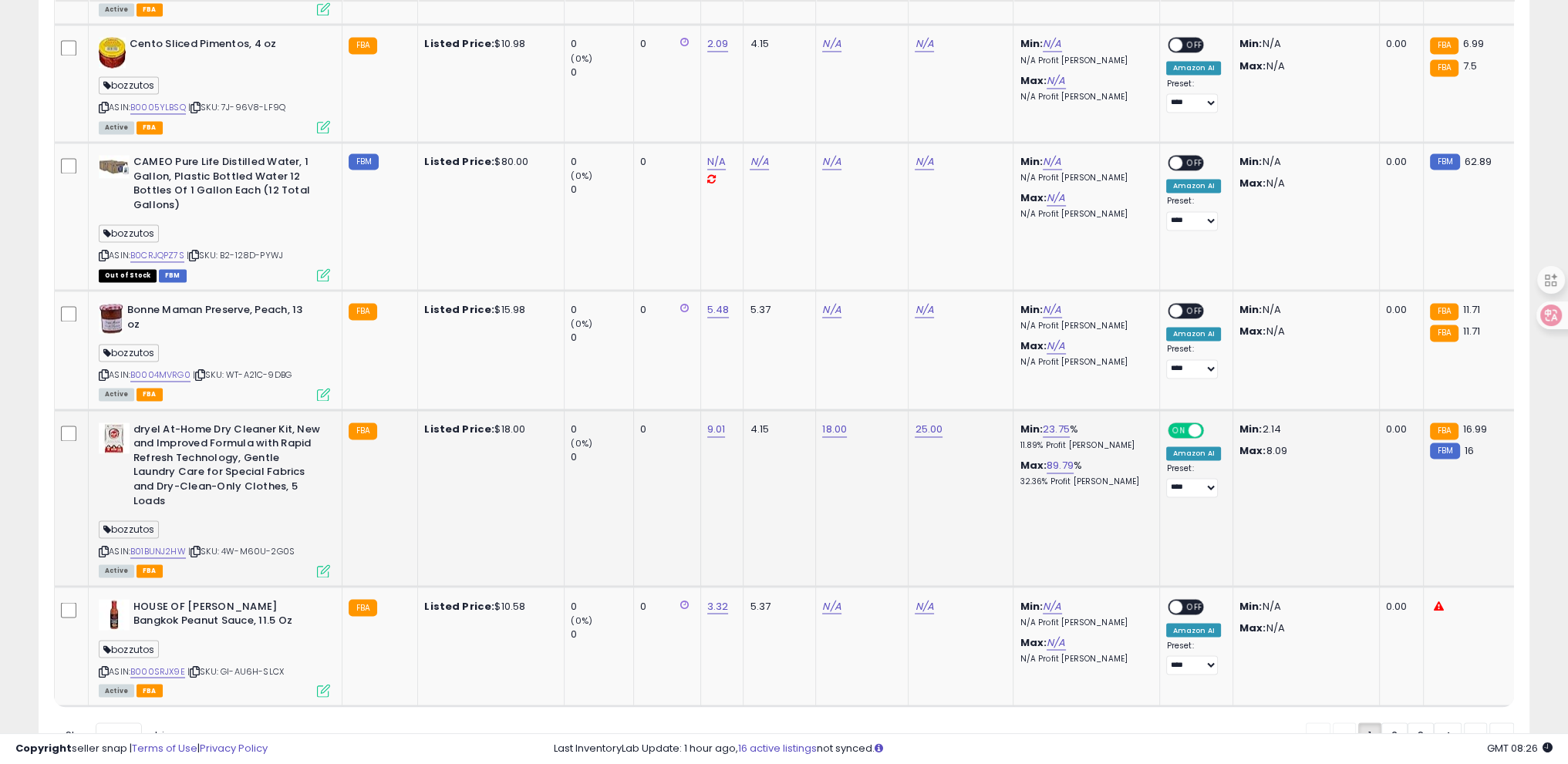
scroll to position [3383, 0]
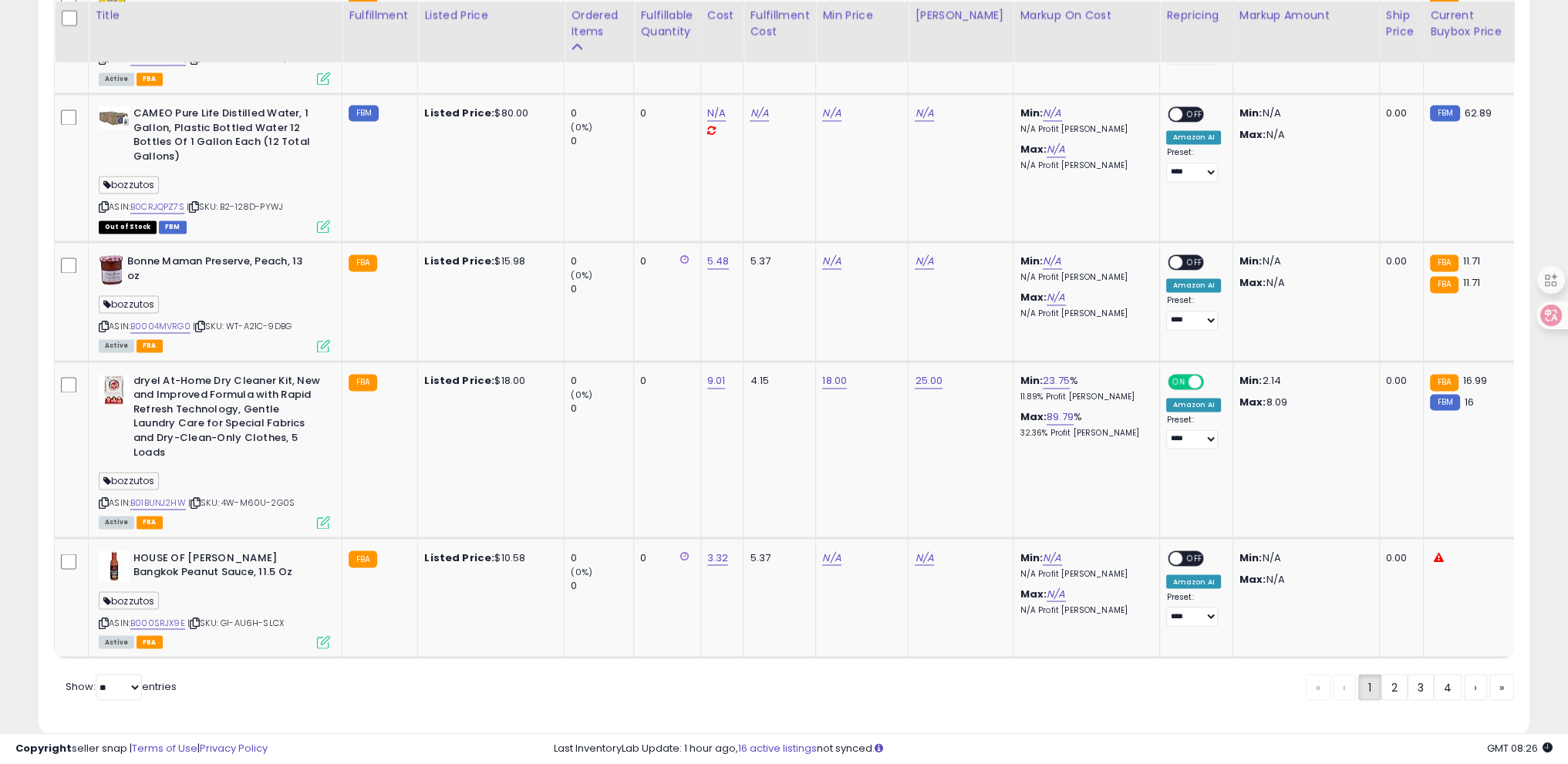
drag, startPoint x: 1395, startPoint y: 660, endPoint x: 1086, endPoint y: 673, distance: 309.3
click at [1395, 673] on link "2" at bounding box center [1395, 687] width 27 height 27
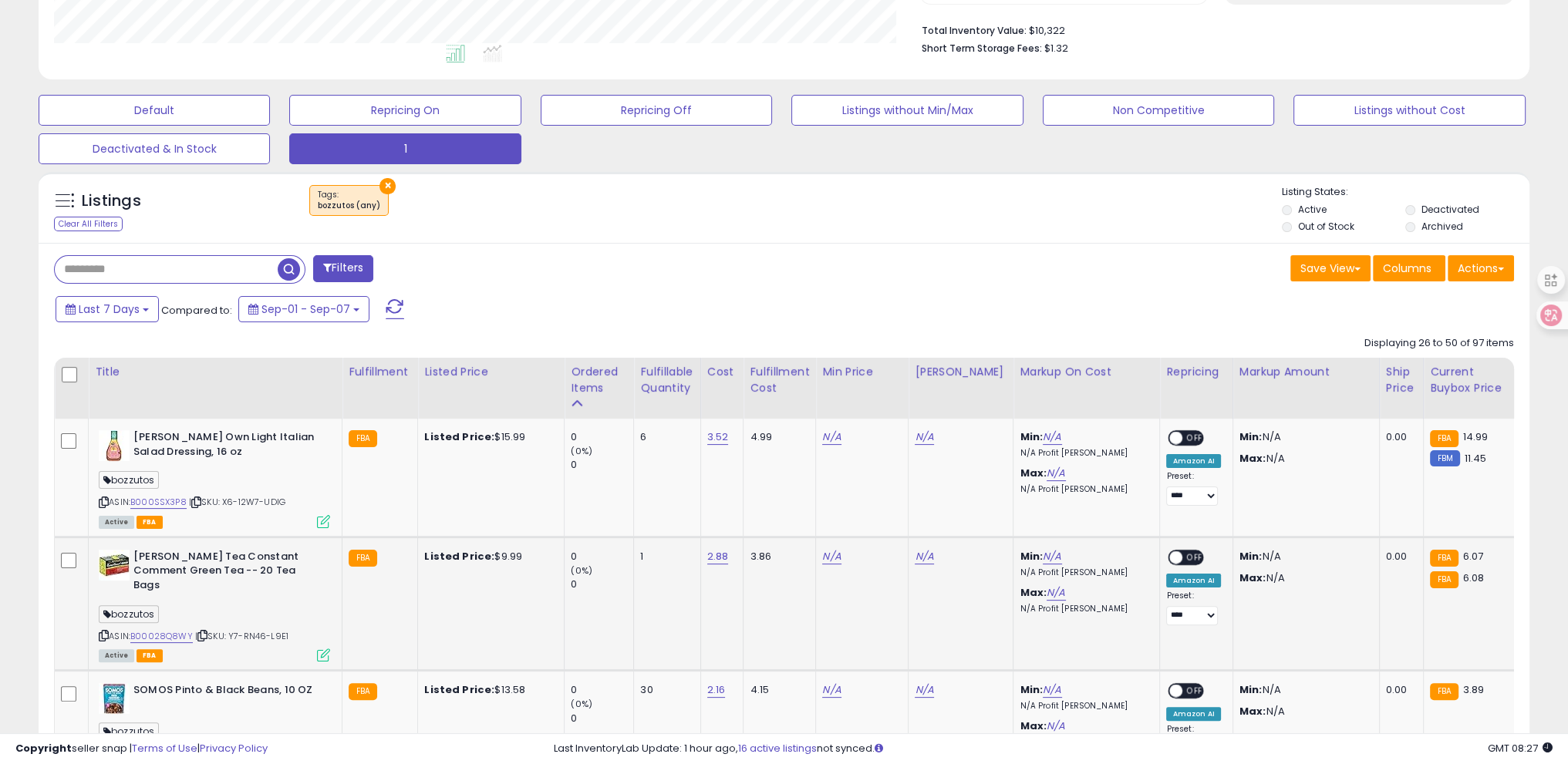
scroll to position [385, 0]
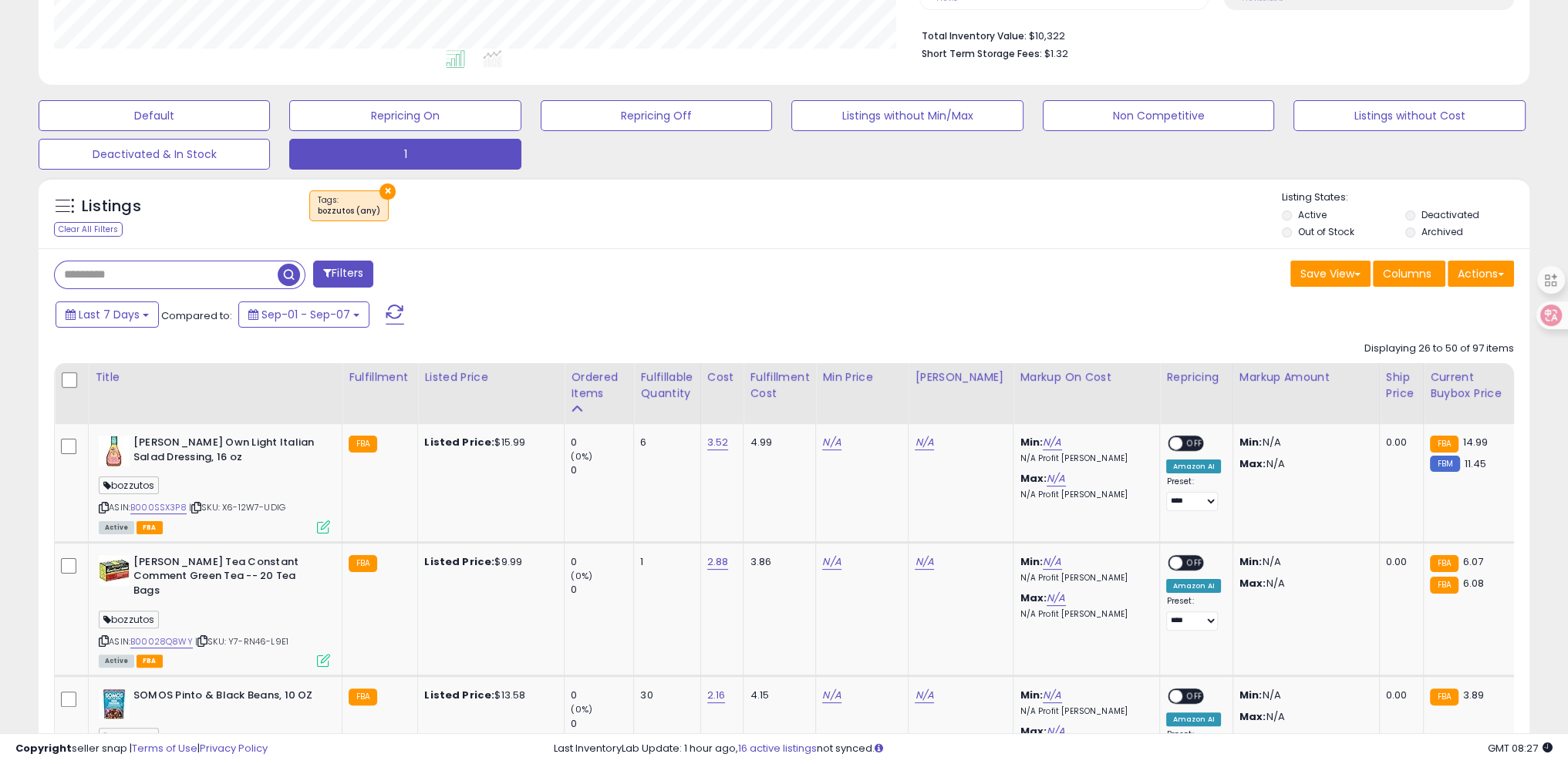
click at [383, 191] on button "×" at bounding box center [387, 192] width 16 height 16
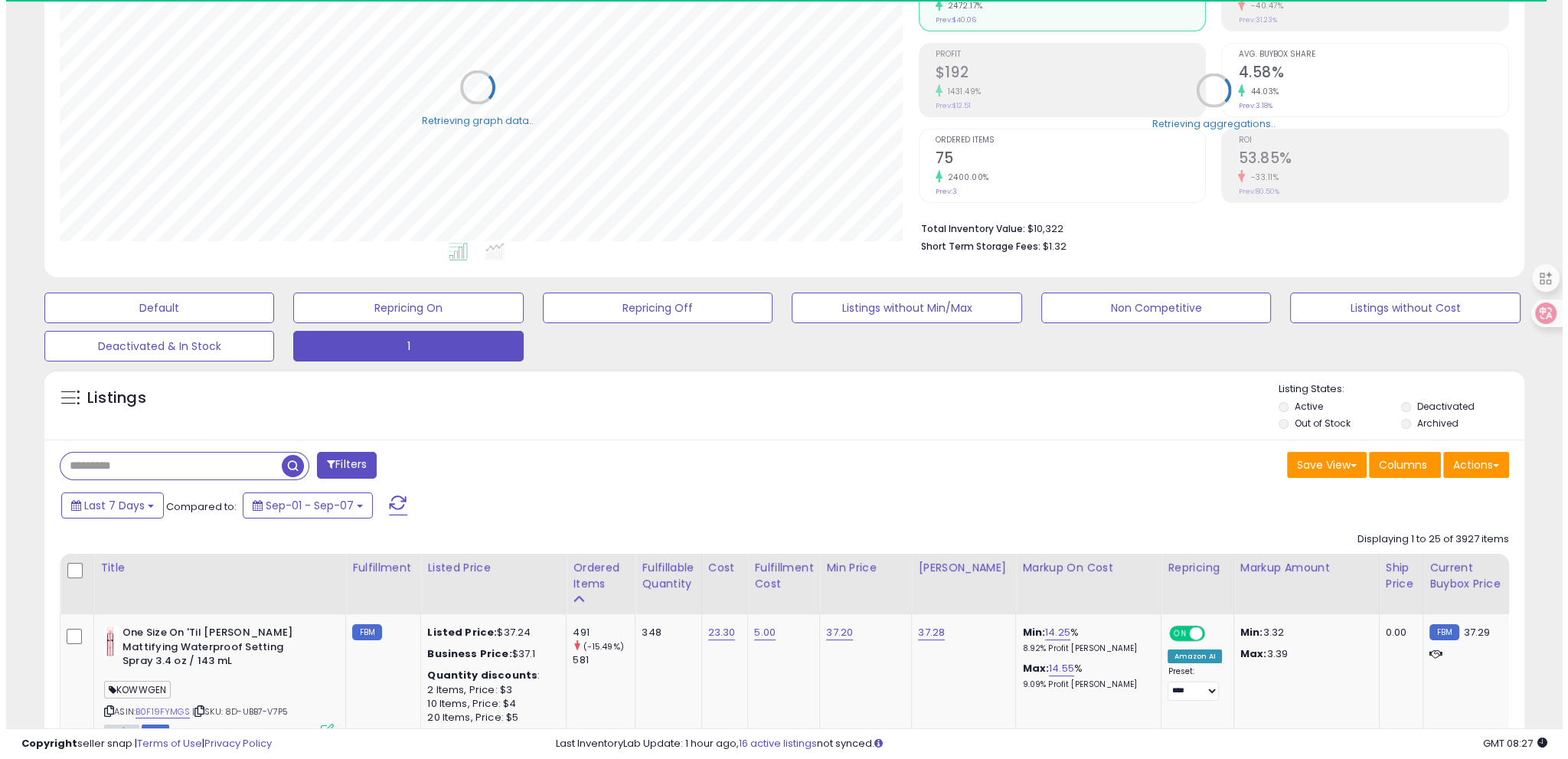
scroll to position [765628, 764963]
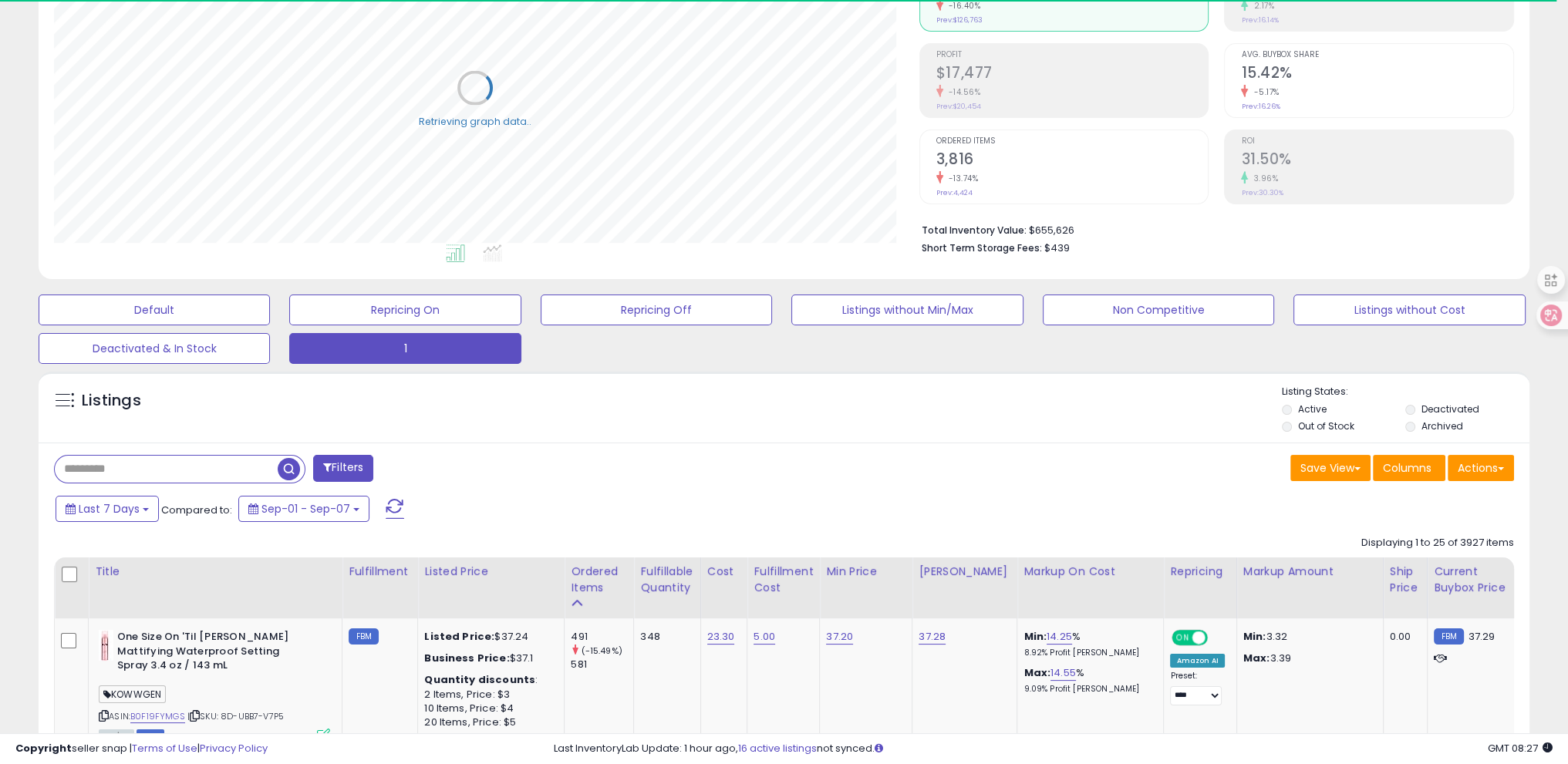
click at [357, 469] on button "Filters" at bounding box center [344, 469] width 60 height 27
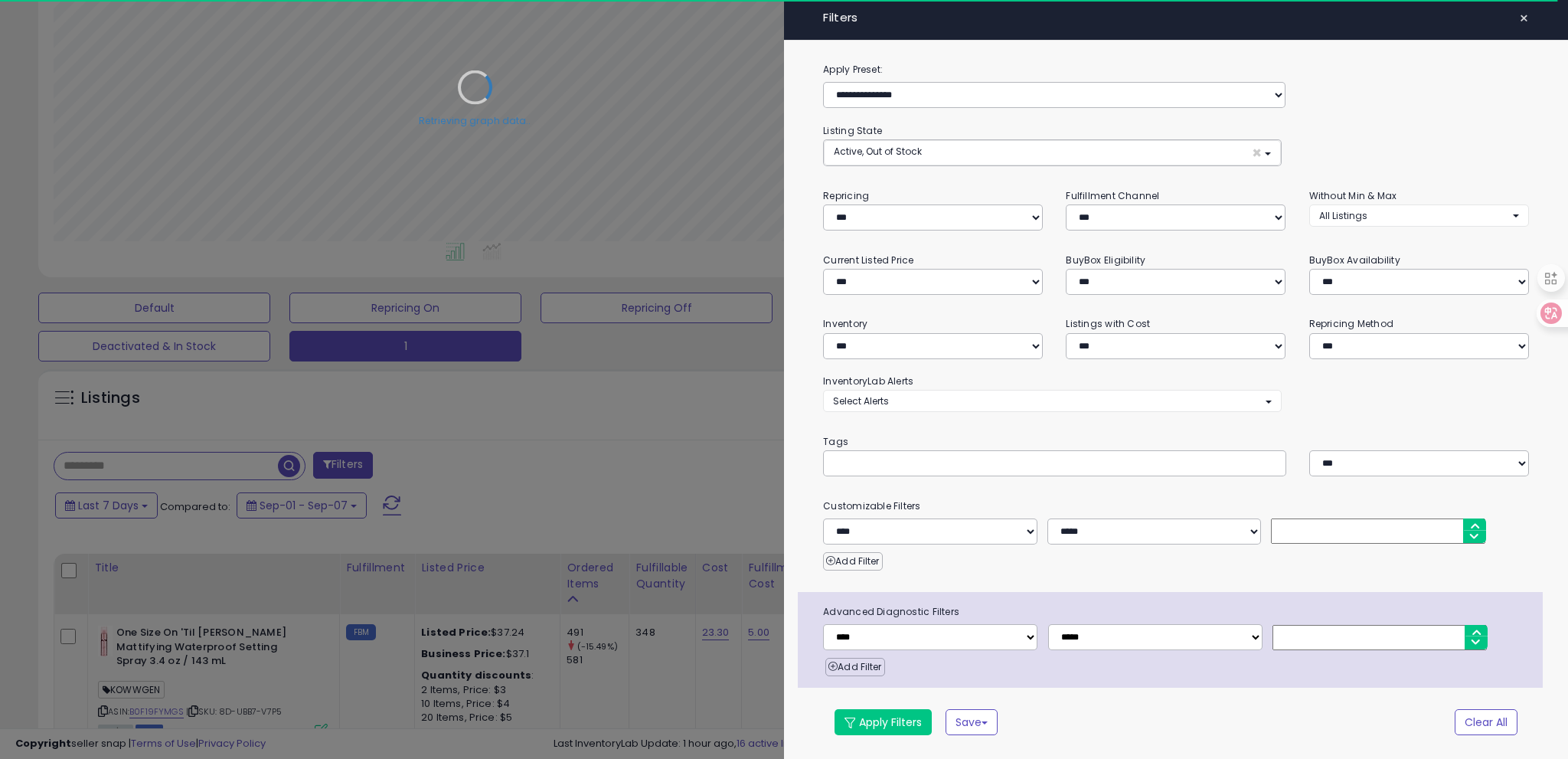
scroll to position [313, 866]
click at [911, 464] on input "text" at bounding box center [947, 463] width 230 height 15
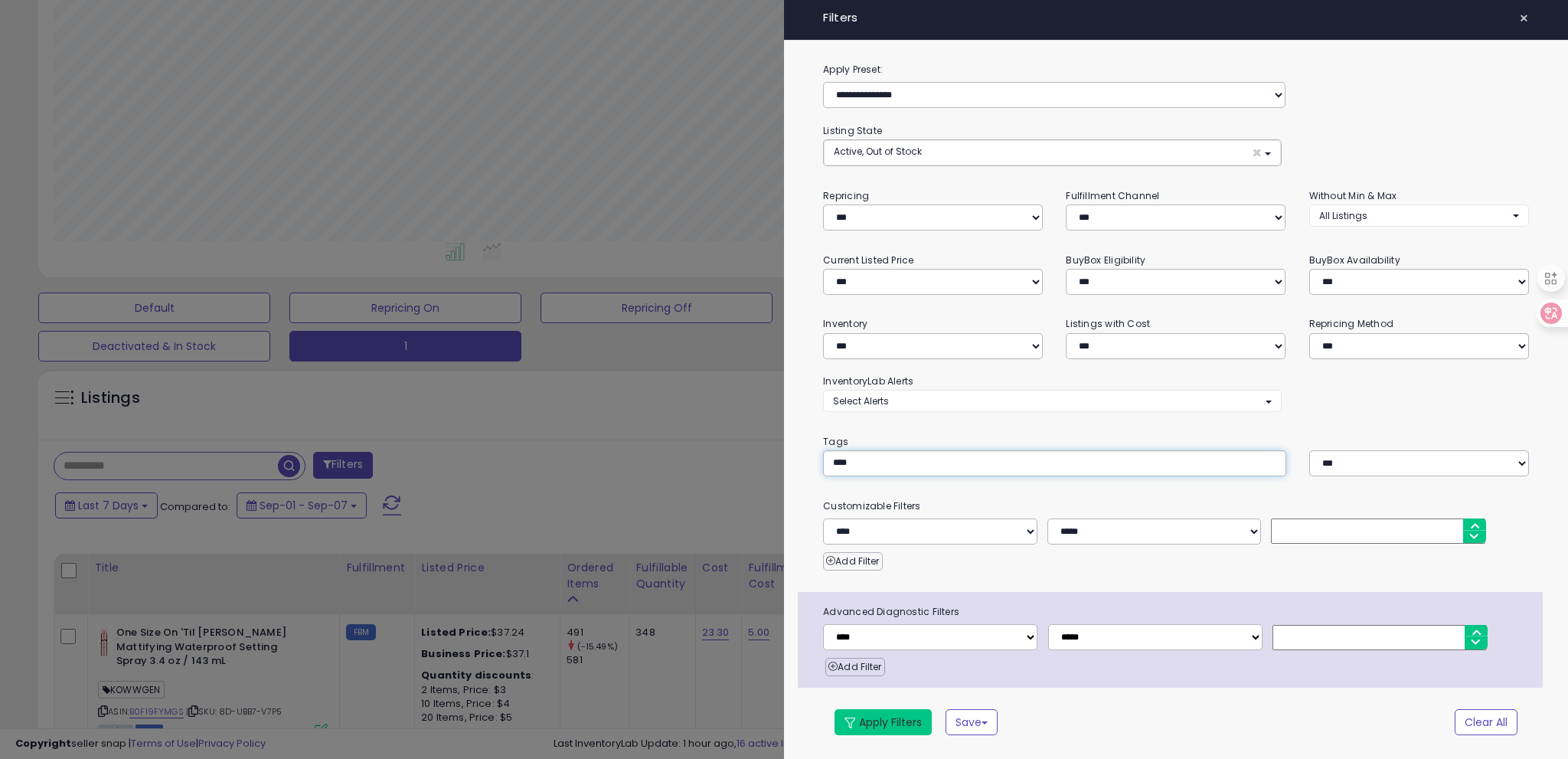
type input "****"
click at [870, 721] on button "Apply Filters" at bounding box center [883, 723] width 97 height 26
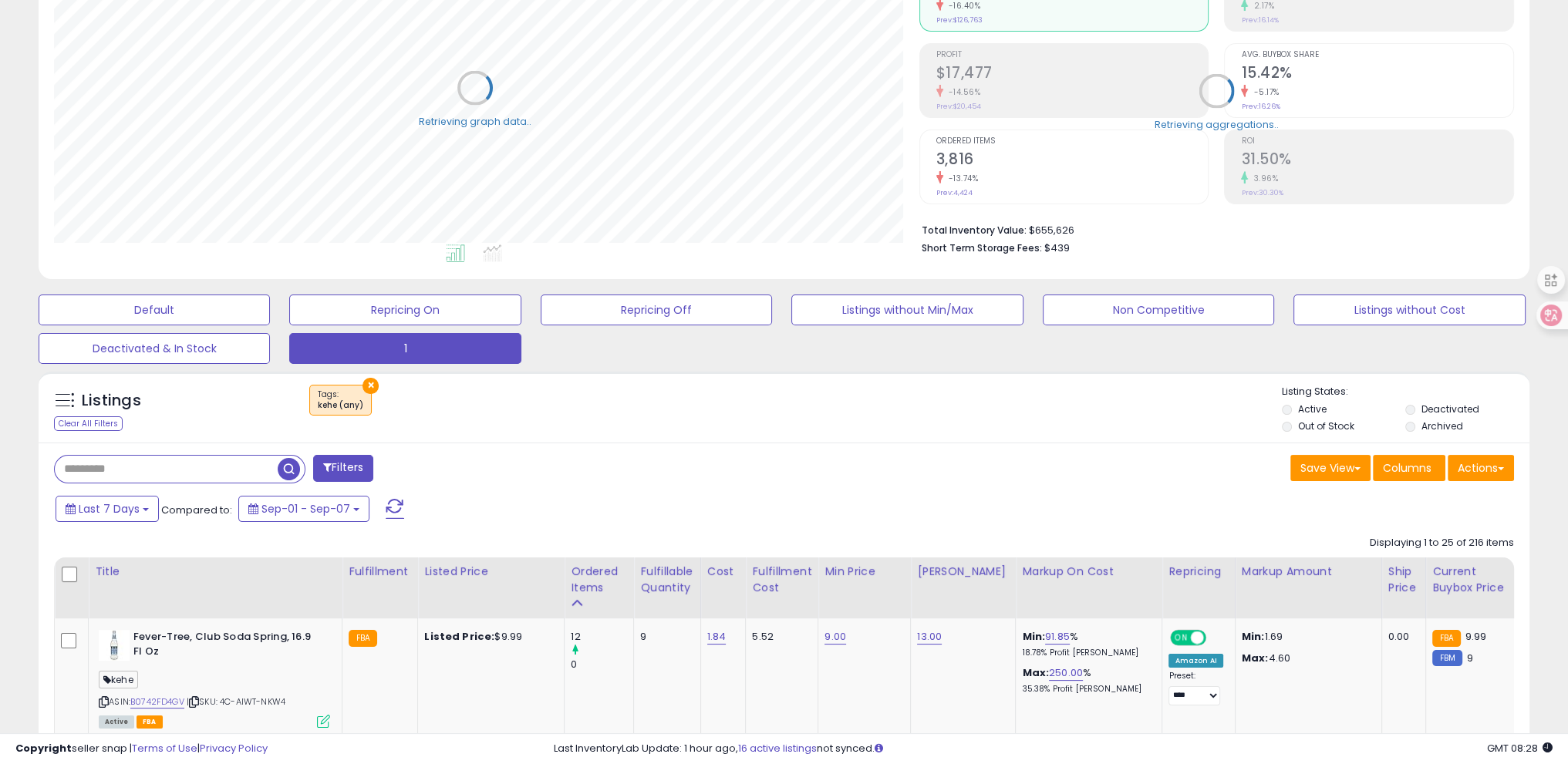
scroll to position [770672, 770594]
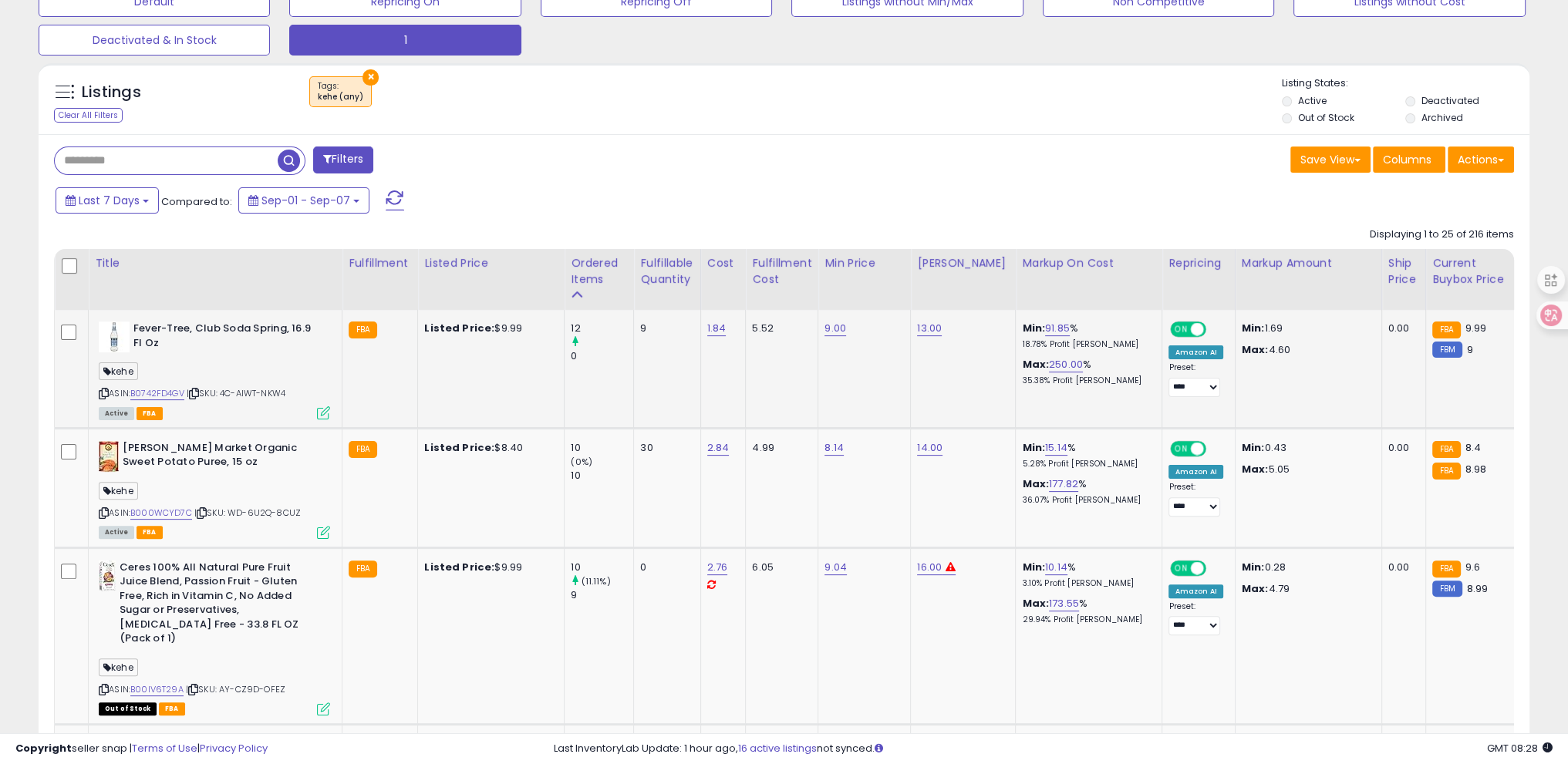
scroll to position [315, 865]
click at [100, 394] on icon at bounding box center [103, 394] width 10 height 9
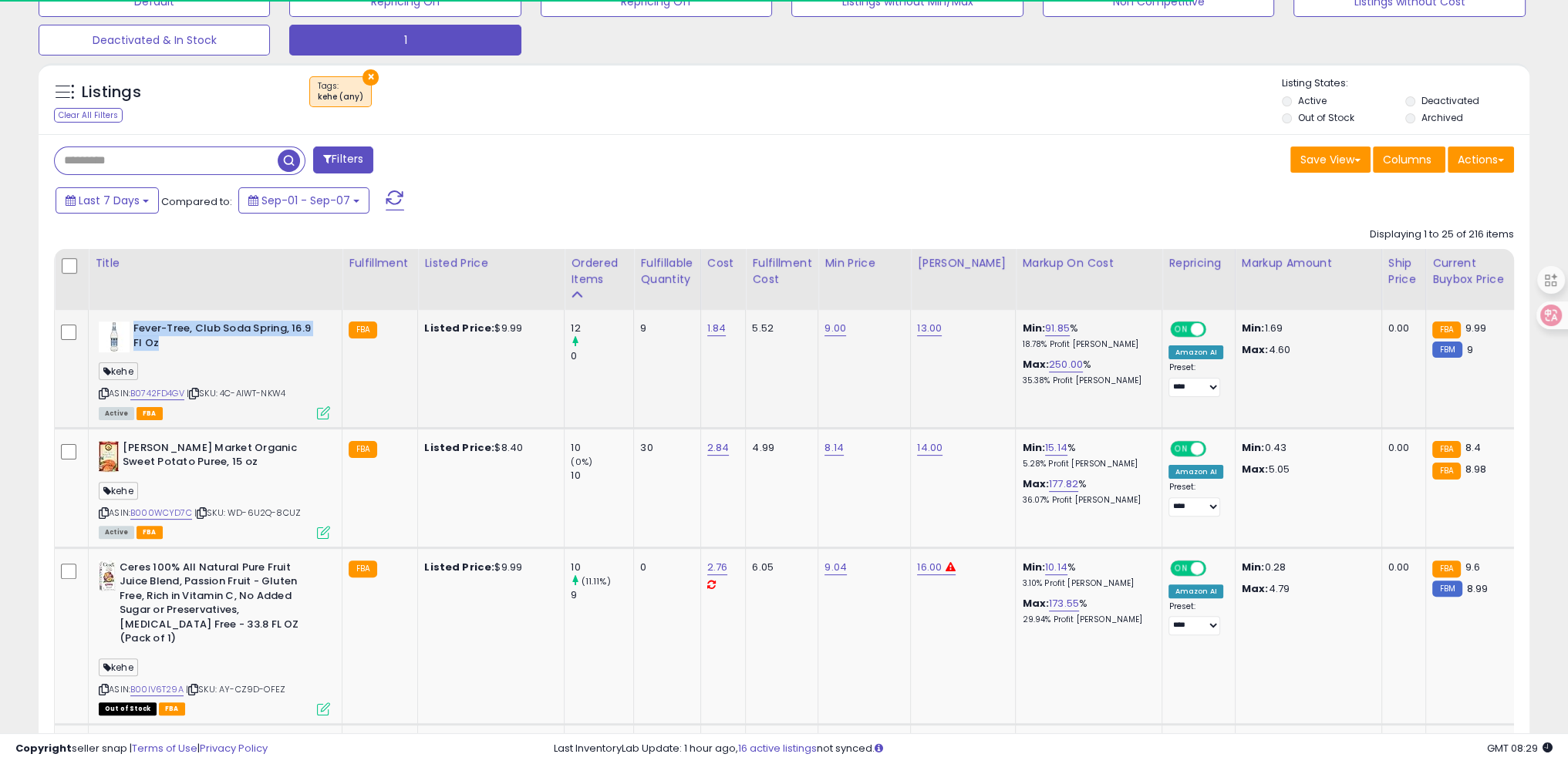
drag, startPoint x: 130, startPoint y: 321, endPoint x: 193, endPoint y: 342, distance: 66.4
click at [192, 342] on div "Fever-Tree, Club Soda Spring, 16.9 Fl Oz" at bounding box center [214, 337] width 232 height 32
click at [178, 366] on div "kehe" at bounding box center [214, 373] width 232 height 20
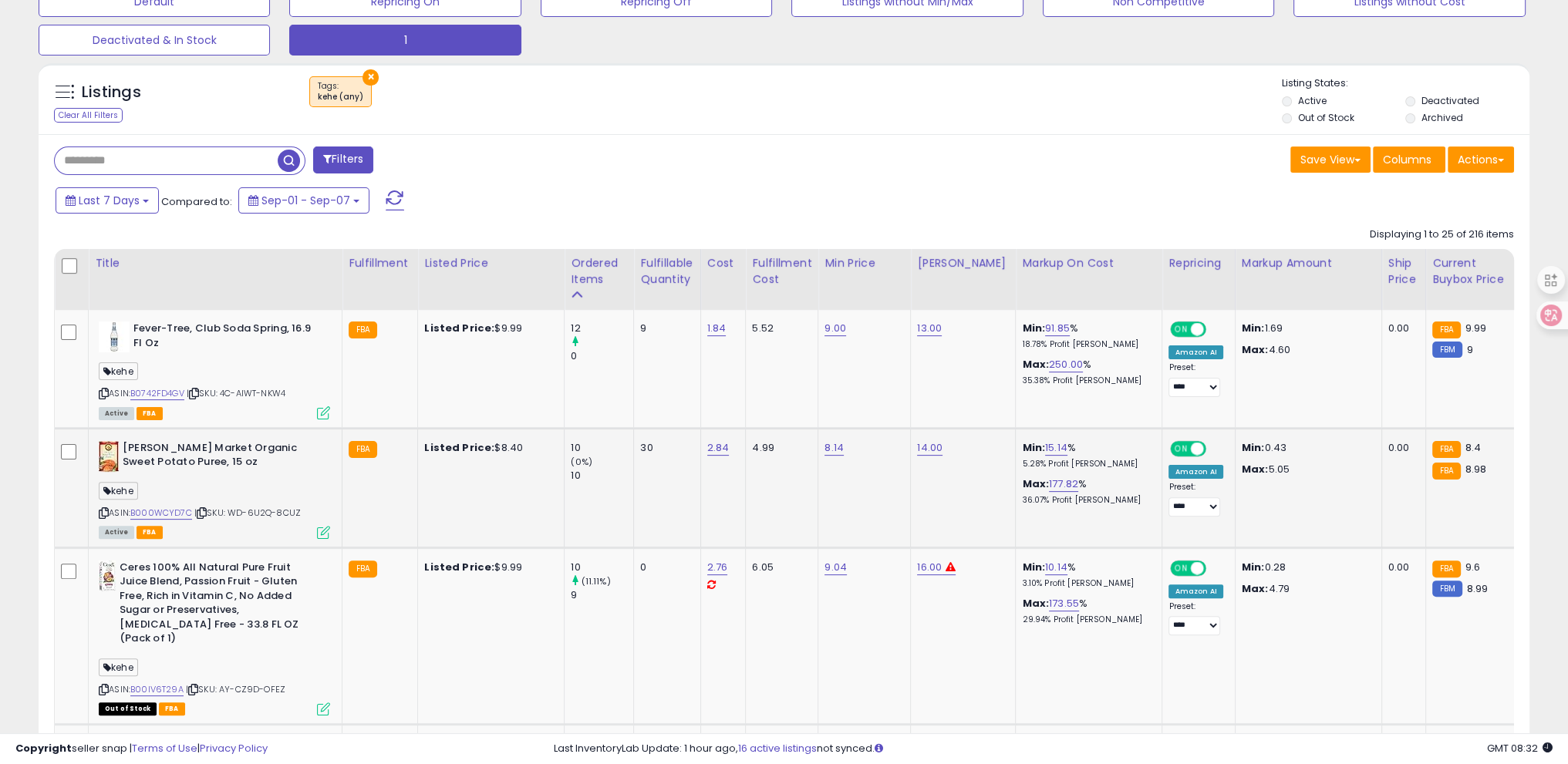
click at [102, 508] on icon at bounding box center [103, 513] width 10 height 9
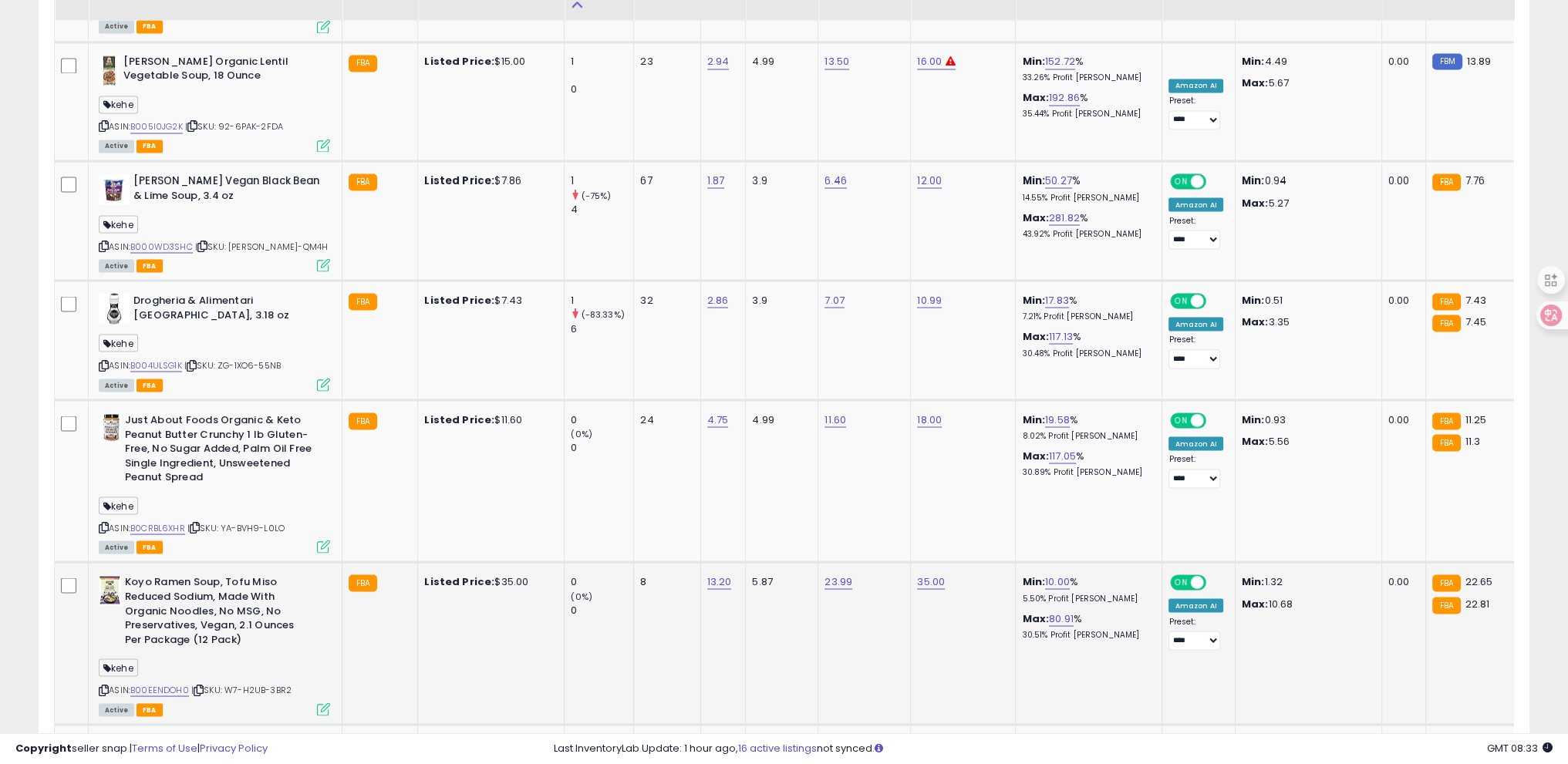
scroll to position [3848, 0]
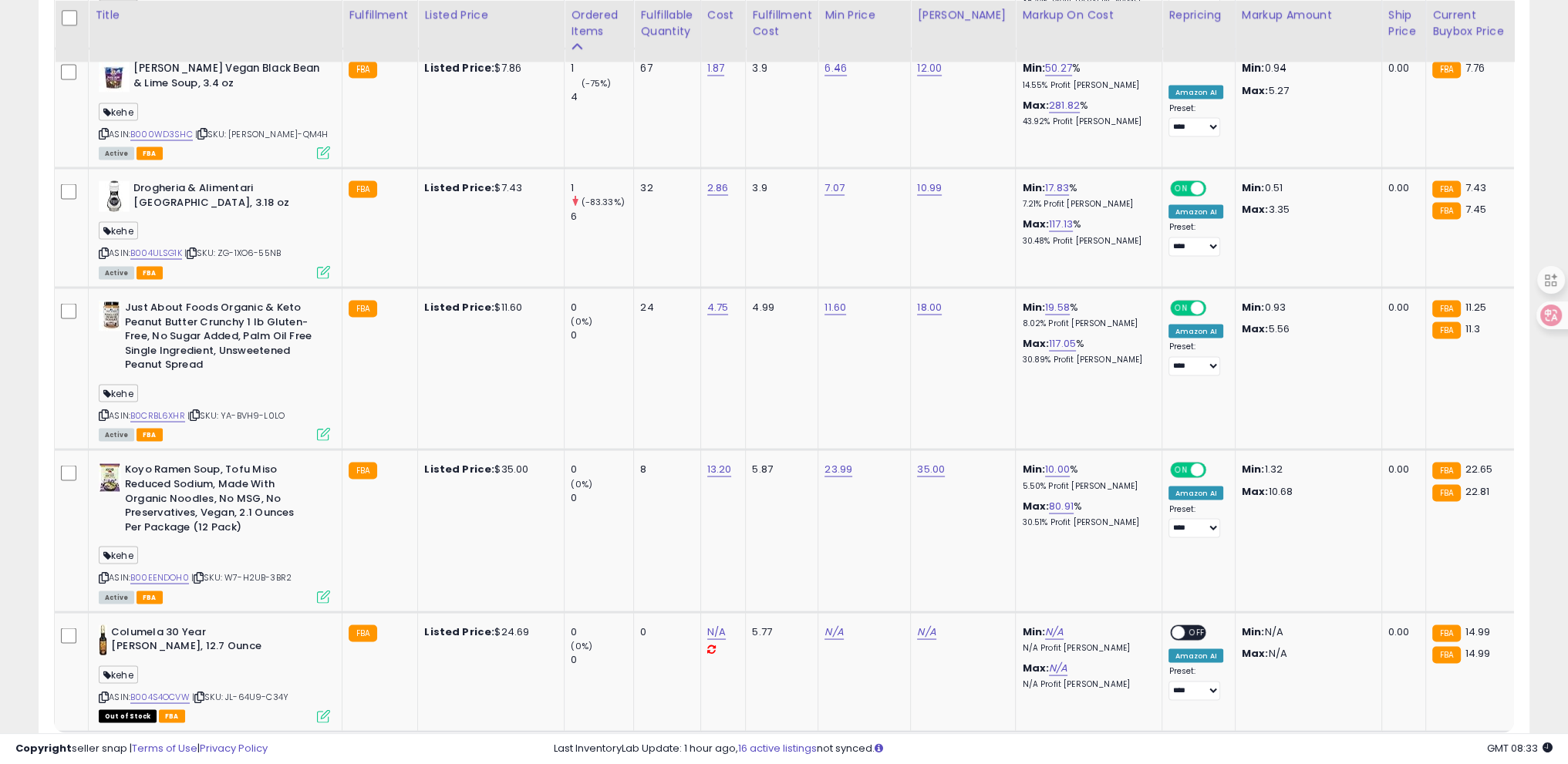
drag, startPoint x: 1359, startPoint y: 658, endPoint x: 1368, endPoint y: 659, distance: 9.1
click at [1359, 748] on link "2" at bounding box center [1369, 761] width 27 height 27
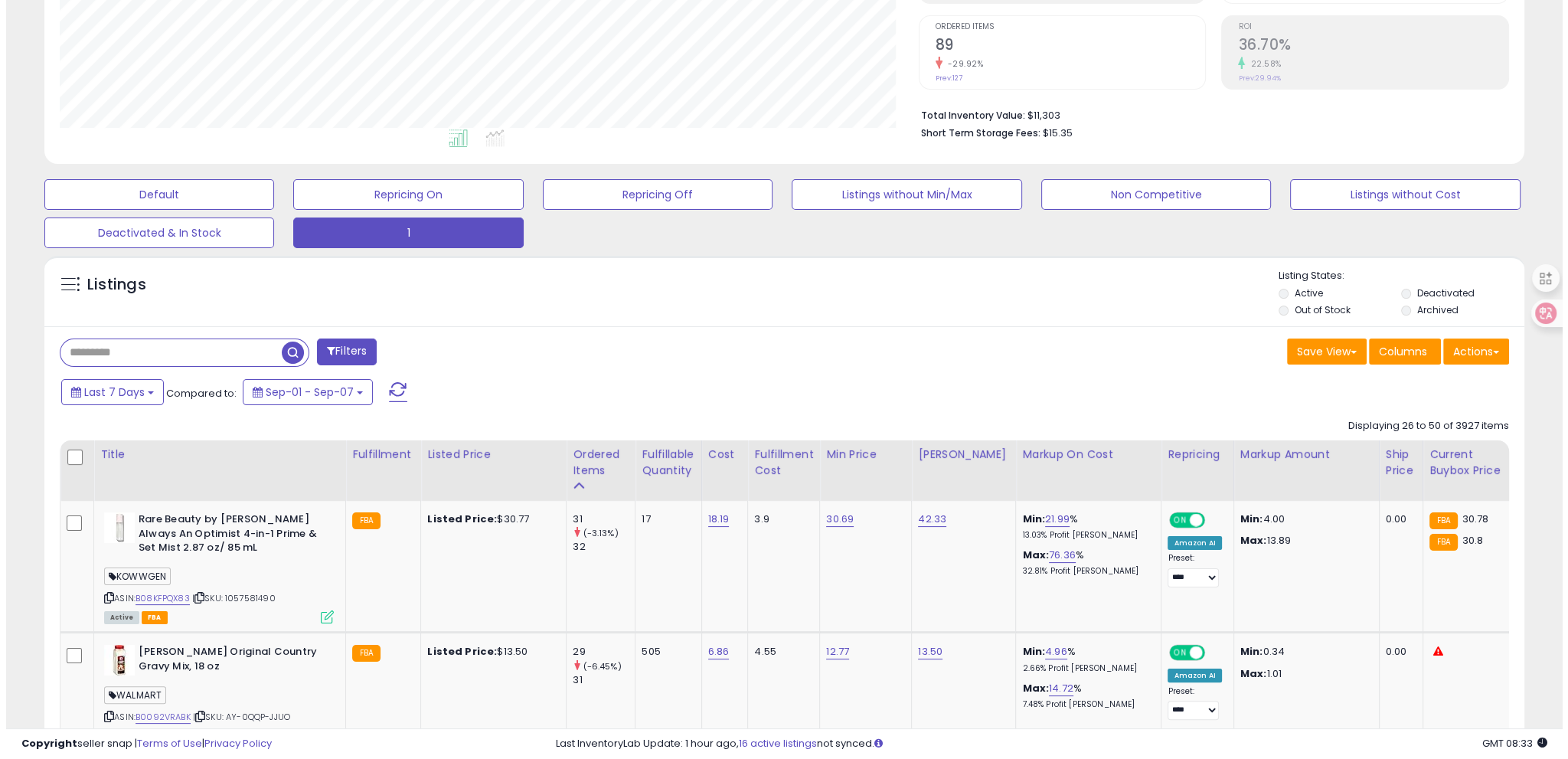
scroll to position [307, 0]
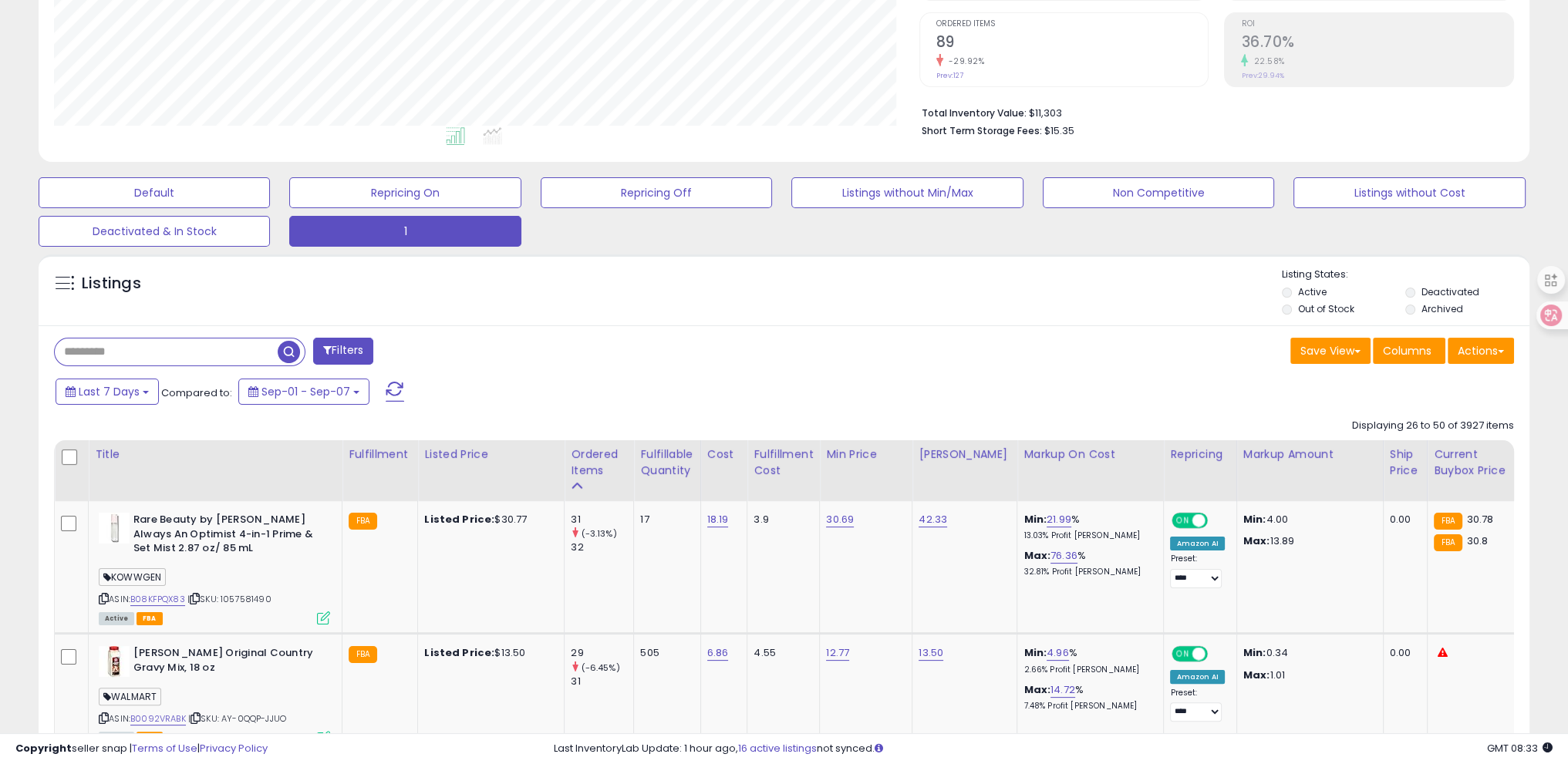
click at [338, 353] on button "Filters" at bounding box center [344, 351] width 60 height 27
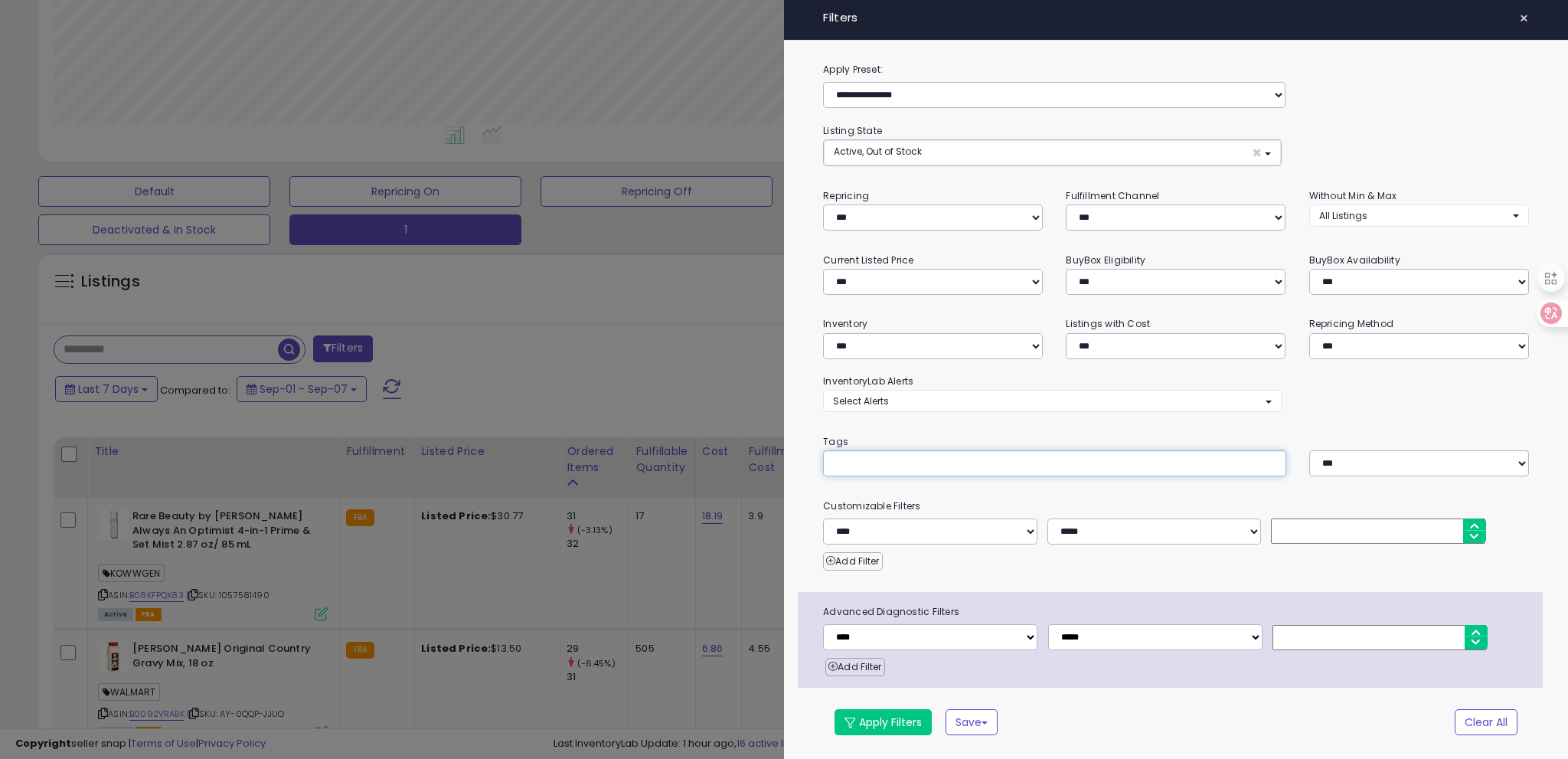
click at [891, 470] on div at bounding box center [1054, 464] width 463 height 26
type input "****"
click at [907, 726] on button "Apply Filters" at bounding box center [883, 723] width 97 height 26
click at [879, 726] on button "Apply Filters" at bounding box center [883, 723] width 97 height 26
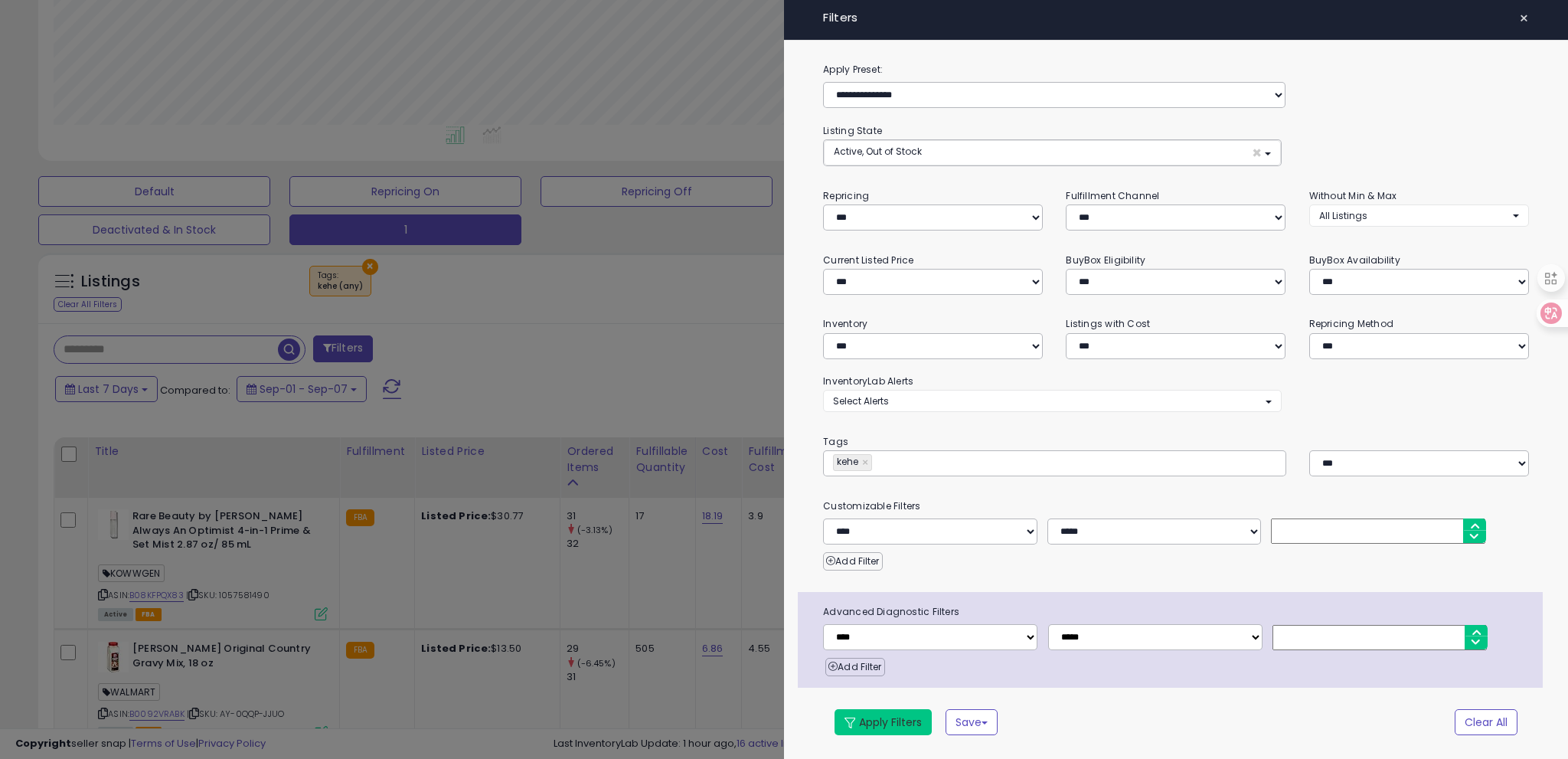
click at [882, 716] on button "Apply Filters" at bounding box center [883, 723] width 97 height 26
click at [472, 349] on div at bounding box center [784, 379] width 1568 height 759
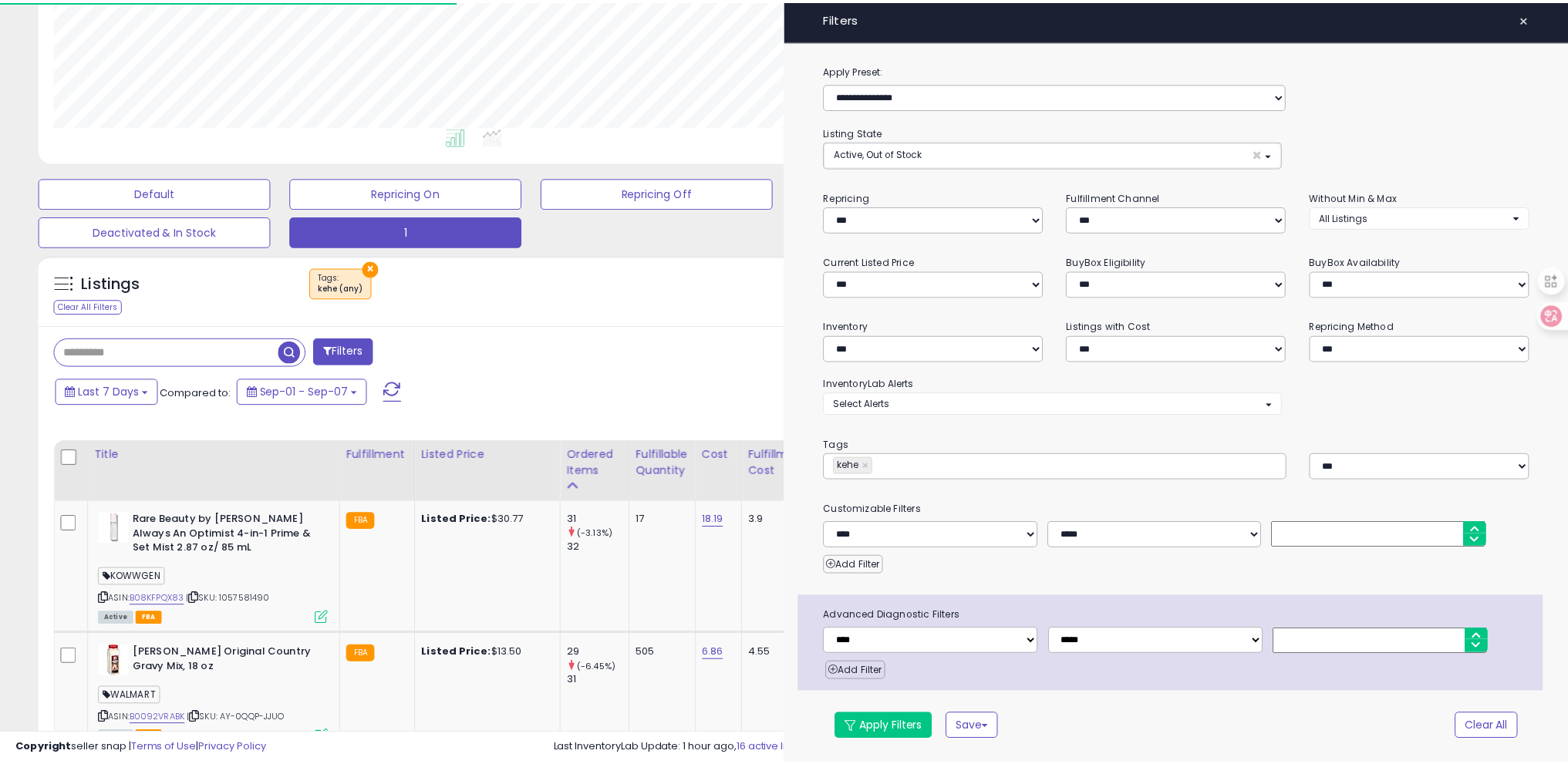
scroll to position [770672, 770594]
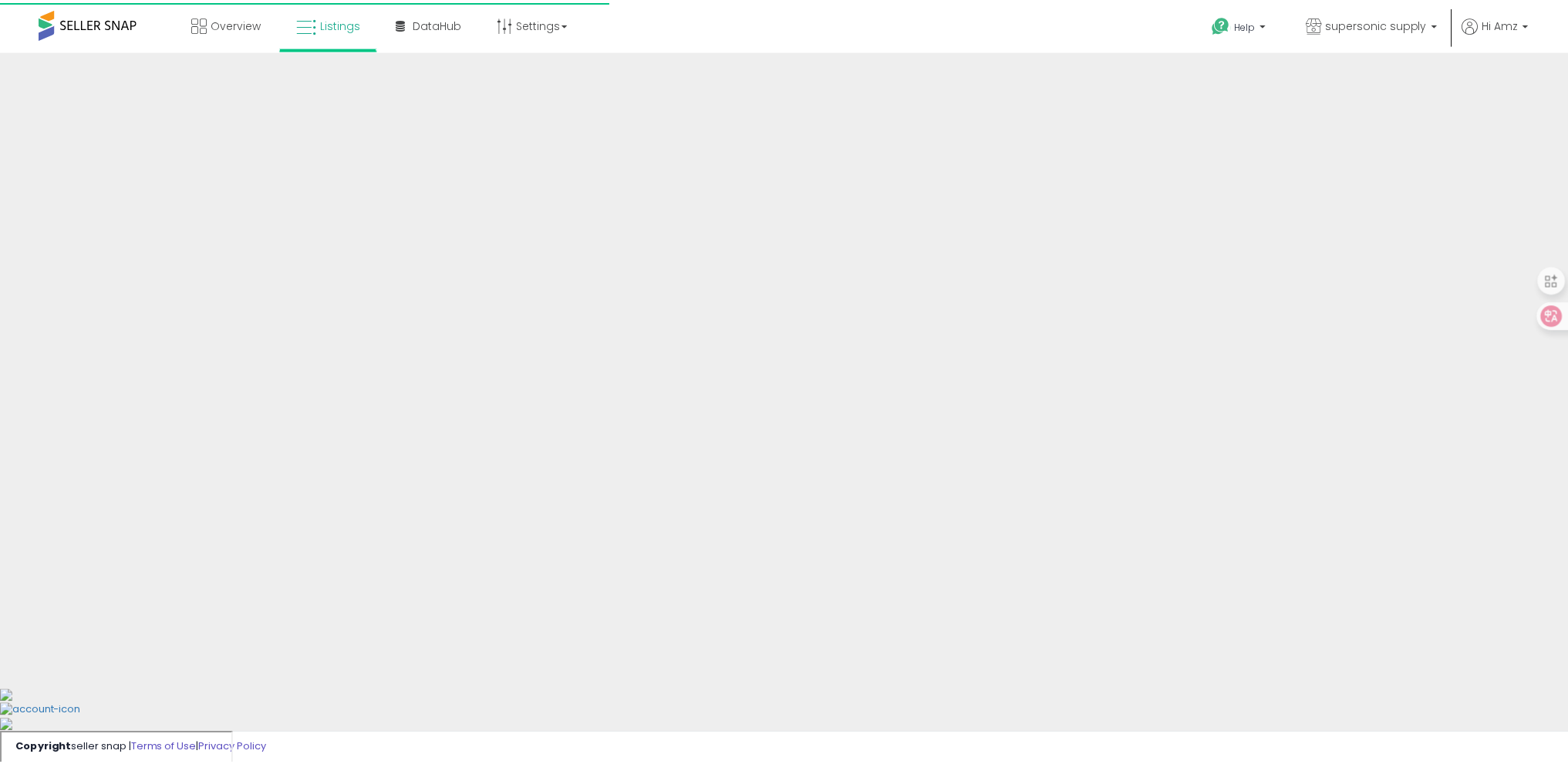
scroll to position [191, 0]
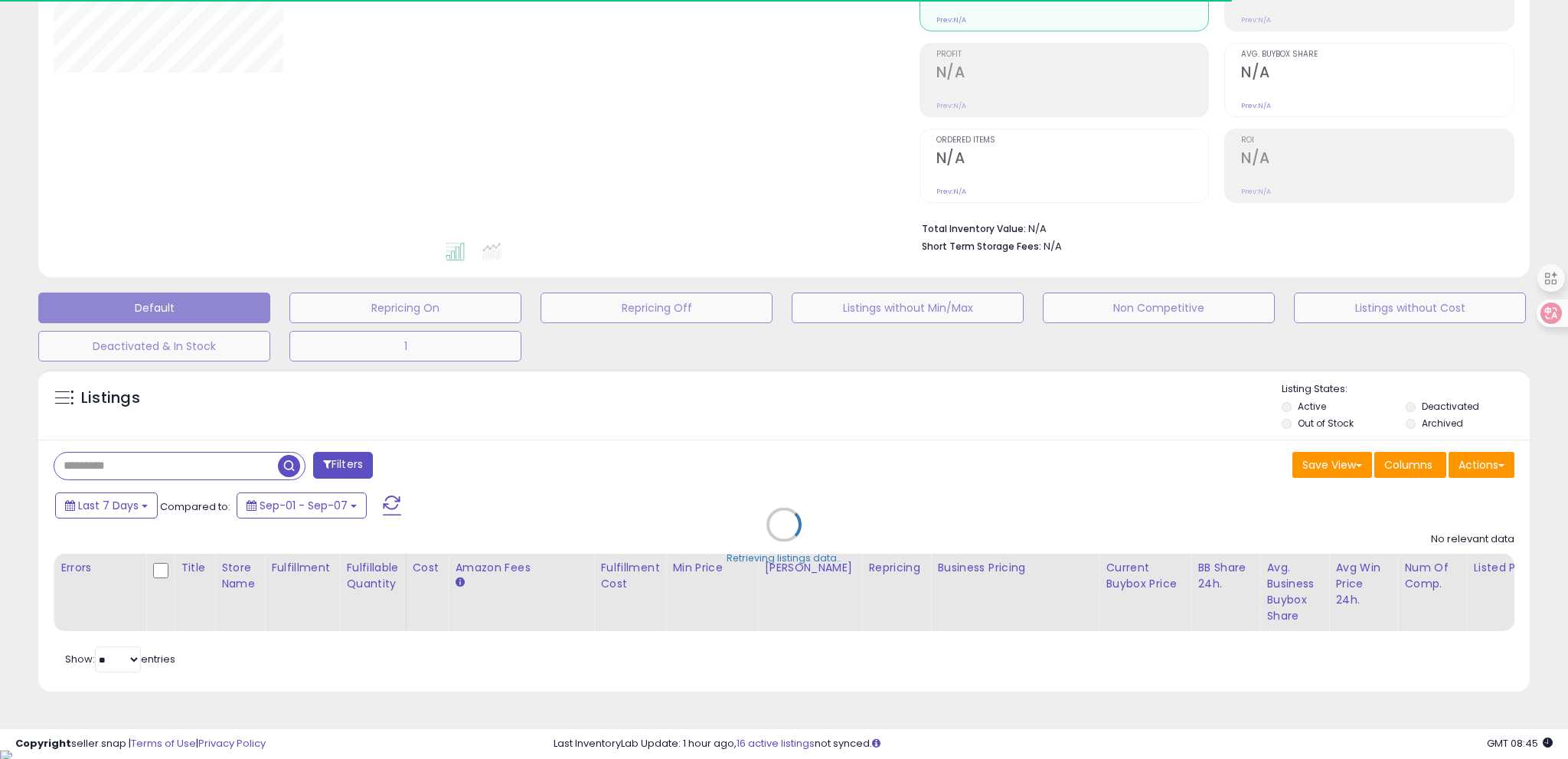
type input "**********"
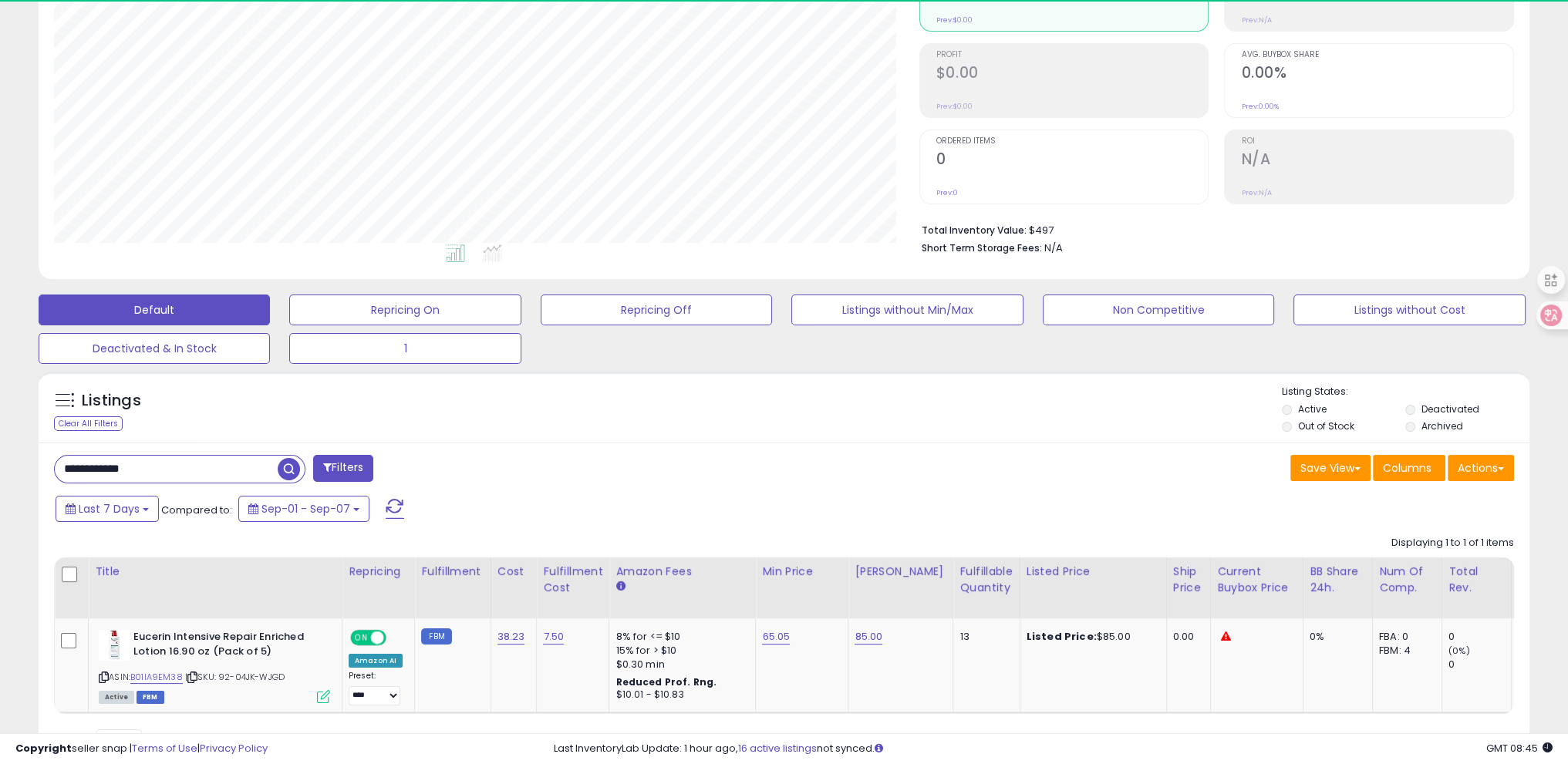
scroll to position [315, 865]
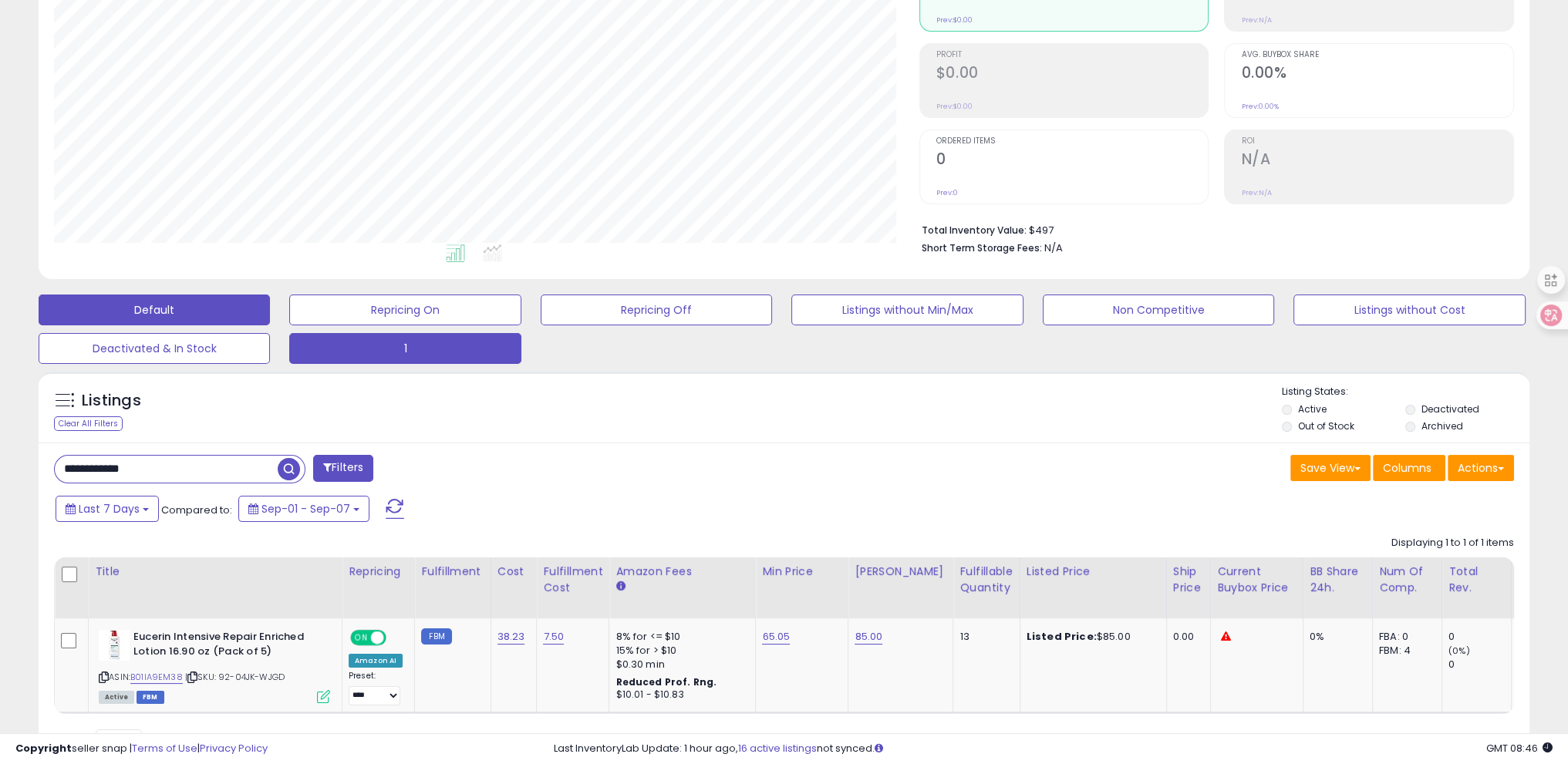
click at [376, 338] on button "1" at bounding box center [405, 348] width 232 height 31
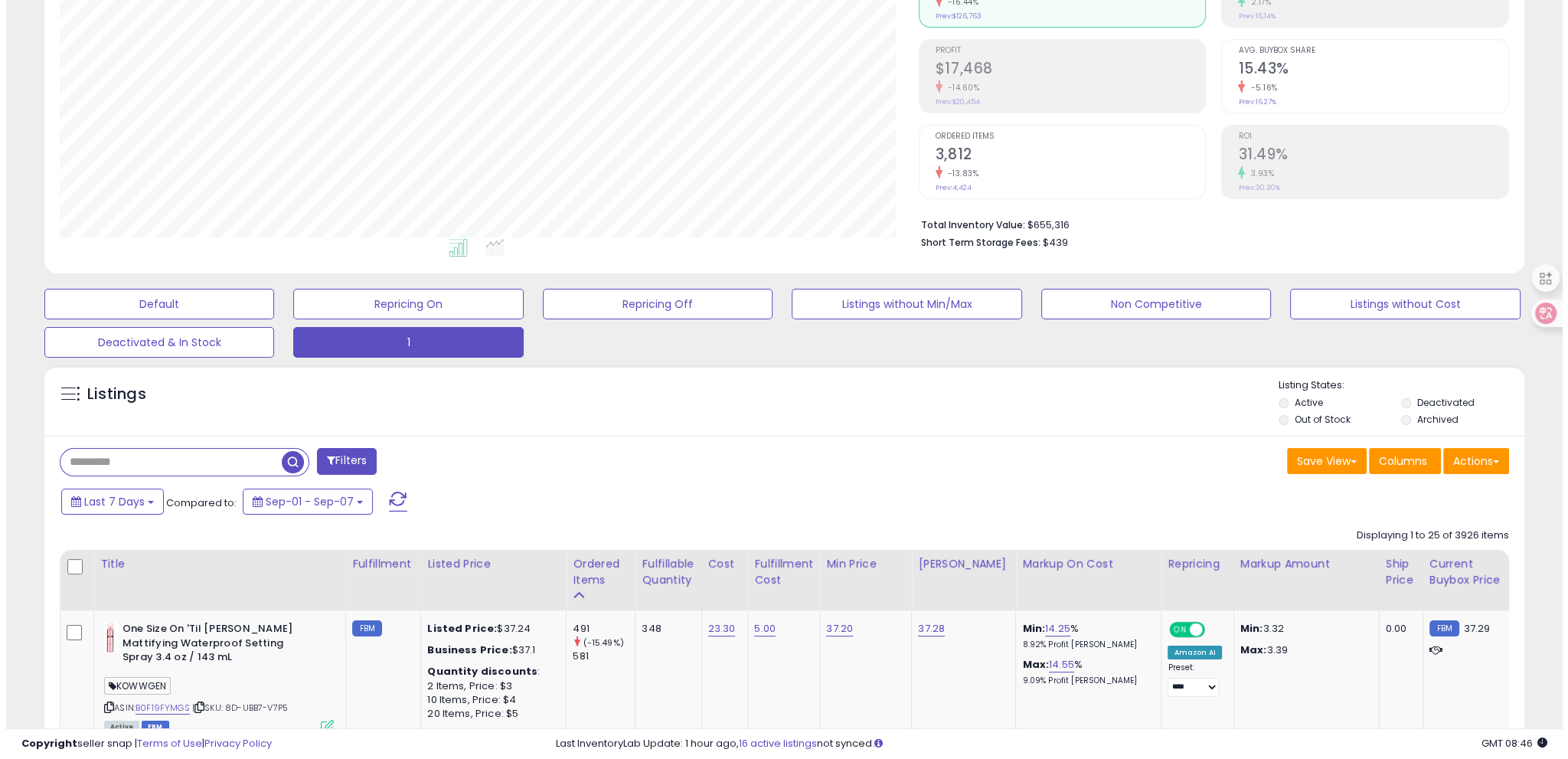
scroll to position [251, 0]
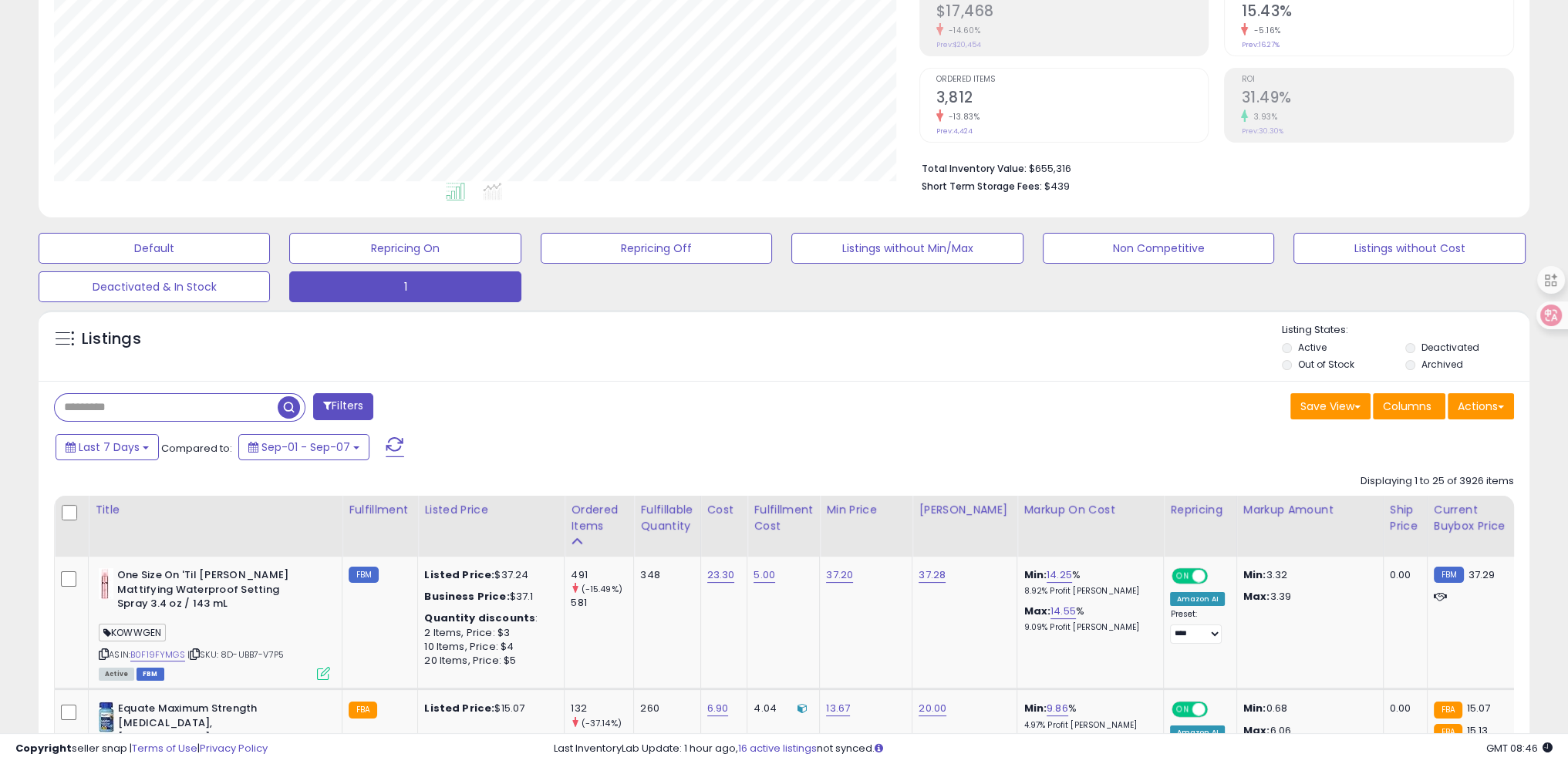
click at [358, 403] on button "Filters" at bounding box center [344, 406] width 60 height 27
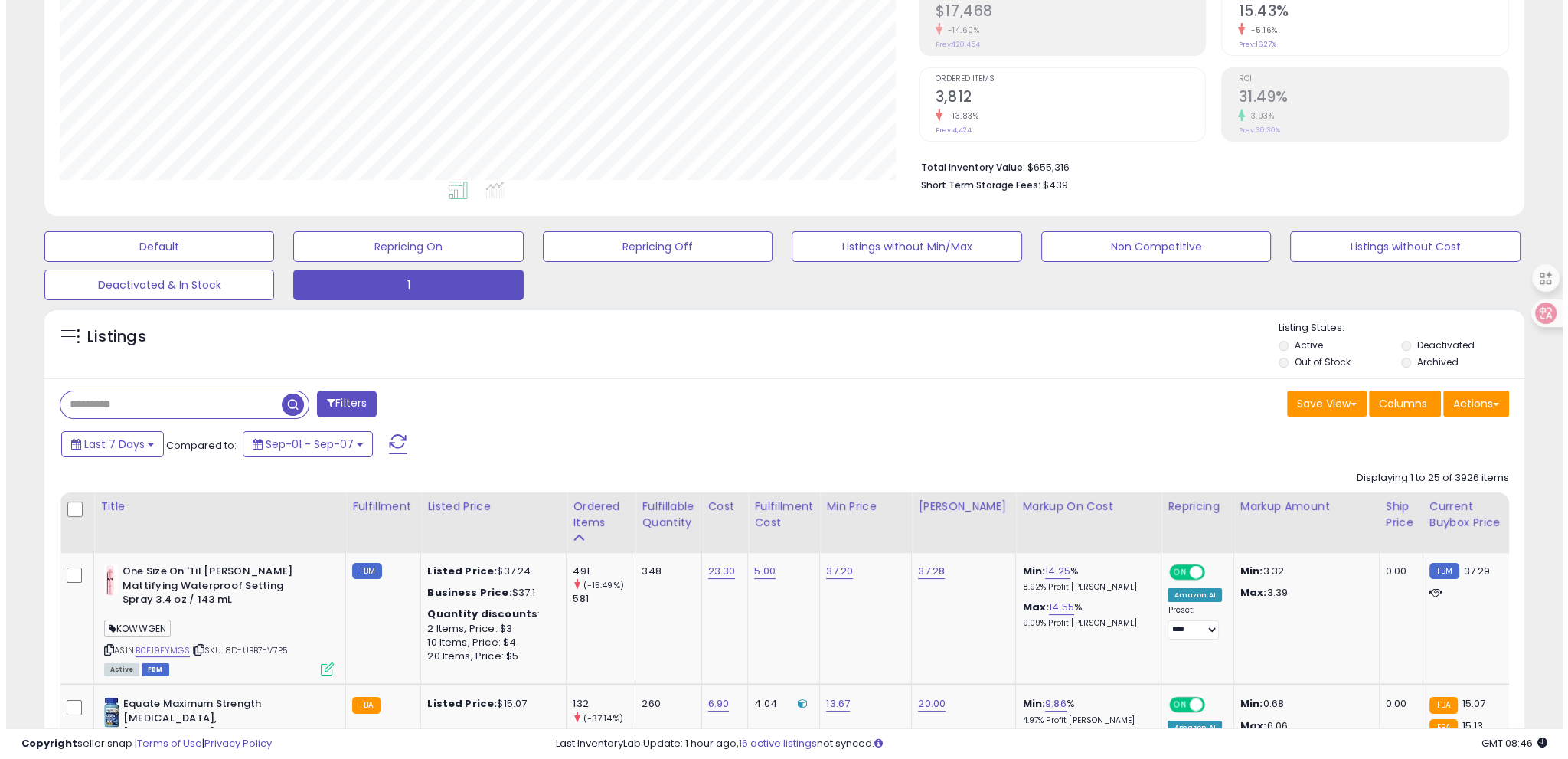
scroll to position [313, 866]
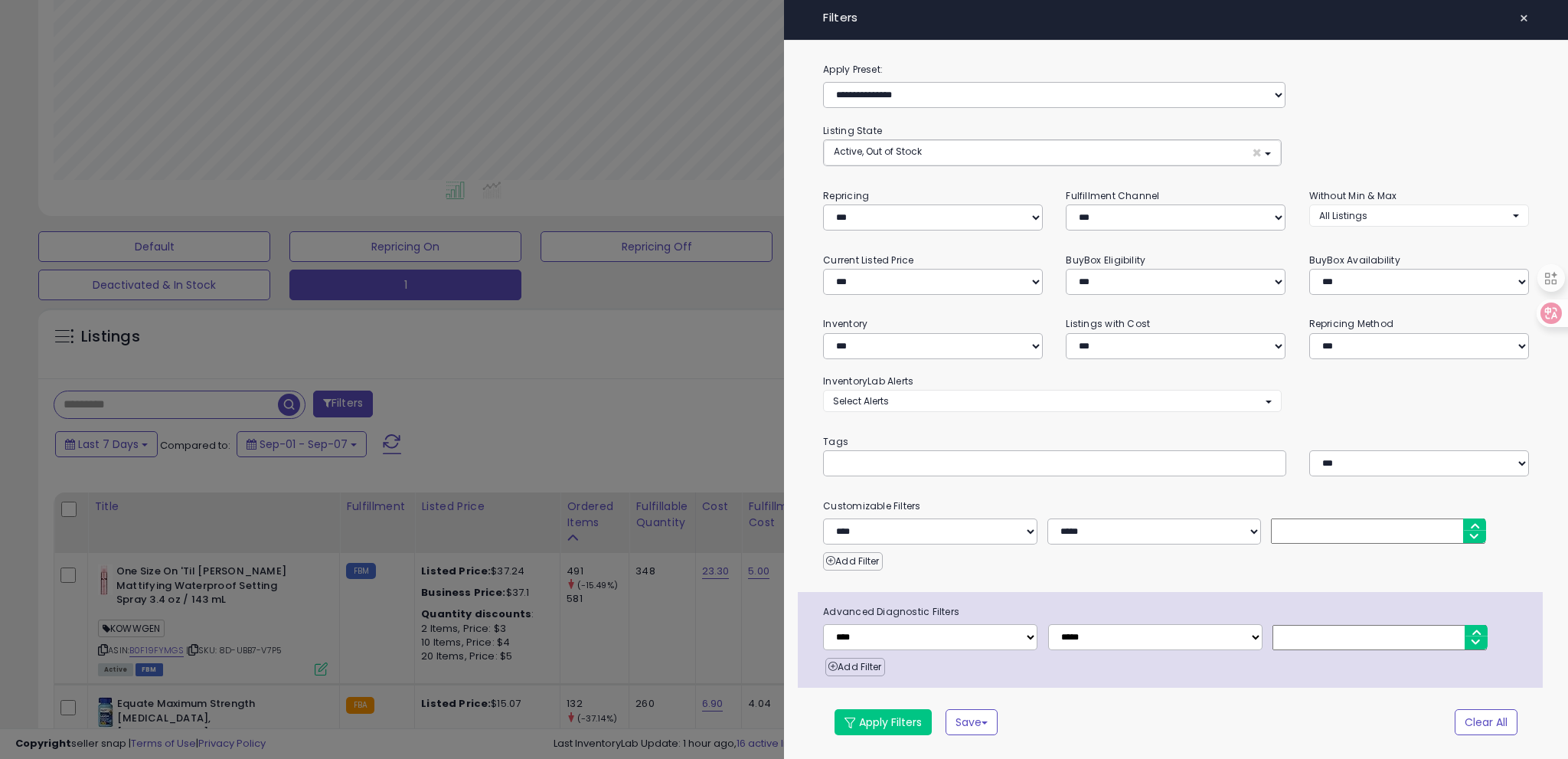
click at [849, 476] on div "**********" at bounding box center [1177, 409] width 784 height 695
click at [849, 465] on input "text" at bounding box center [947, 463] width 230 height 15
type input "*"
type input "****"
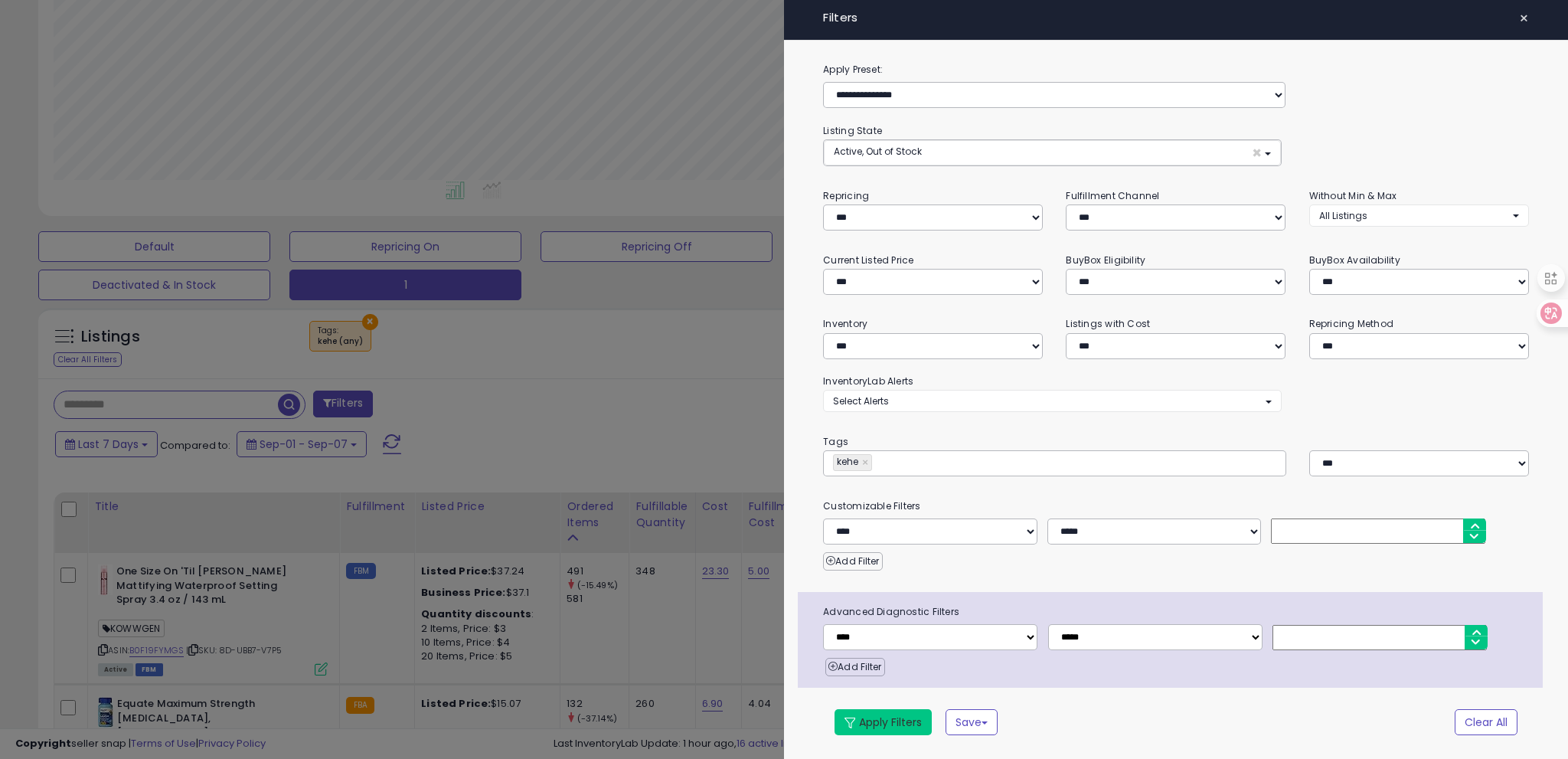
click at [887, 713] on button "Apply Filters" at bounding box center [883, 723] width 97 height 26
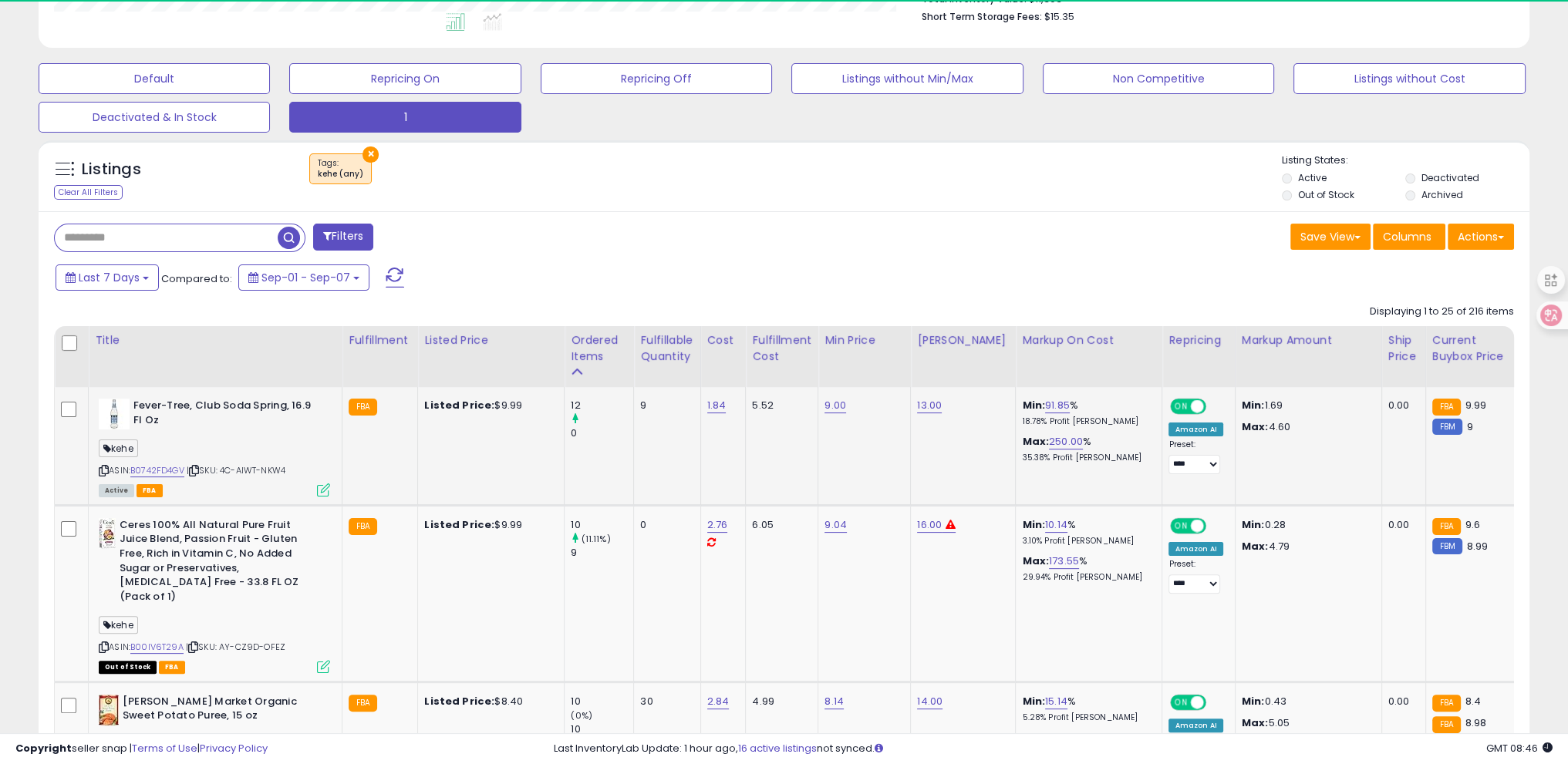
scroll to position [315, 865]
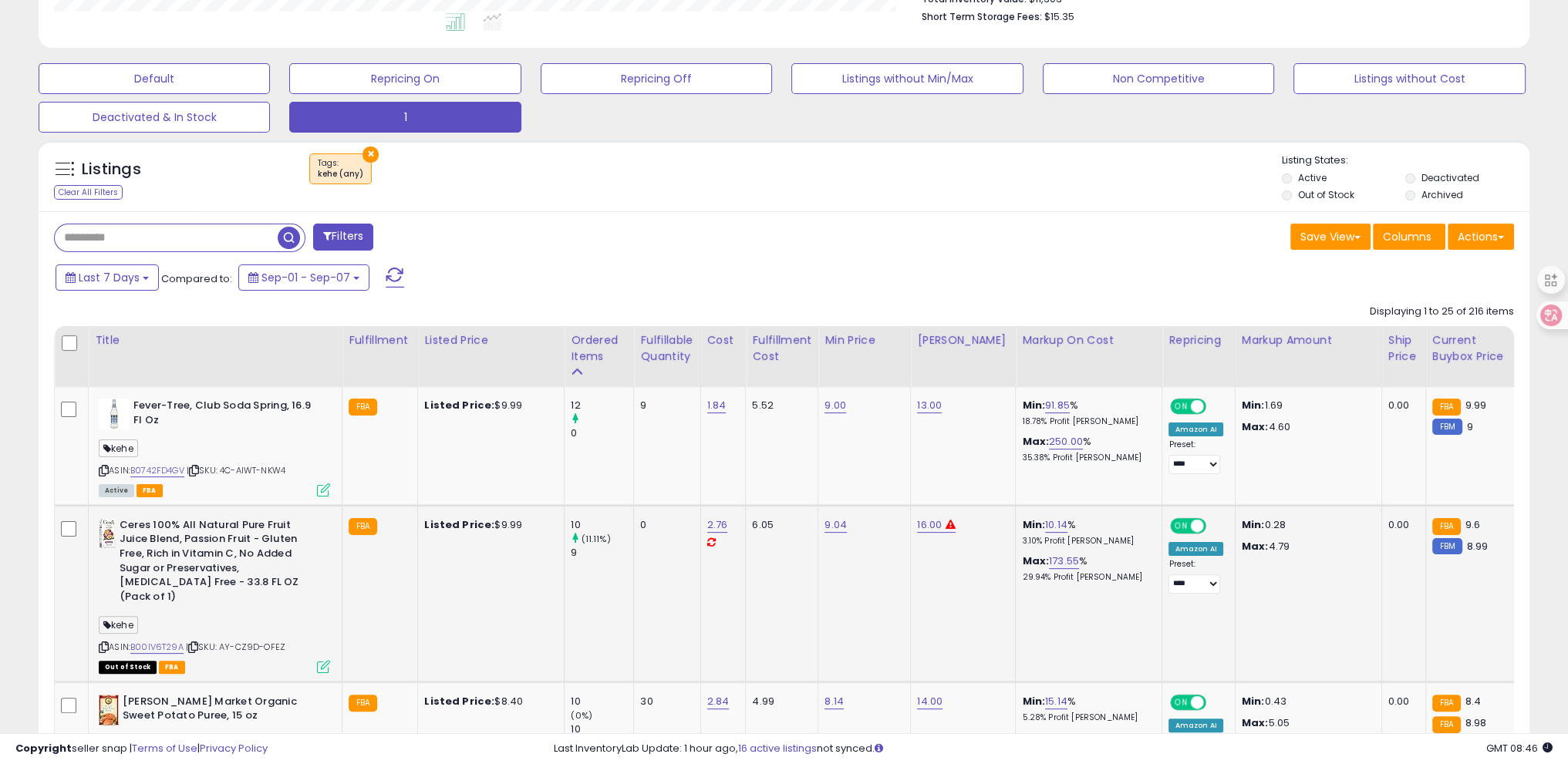
click at [106, 643] on icon at bounding box center [103, 648] width 10 height 9
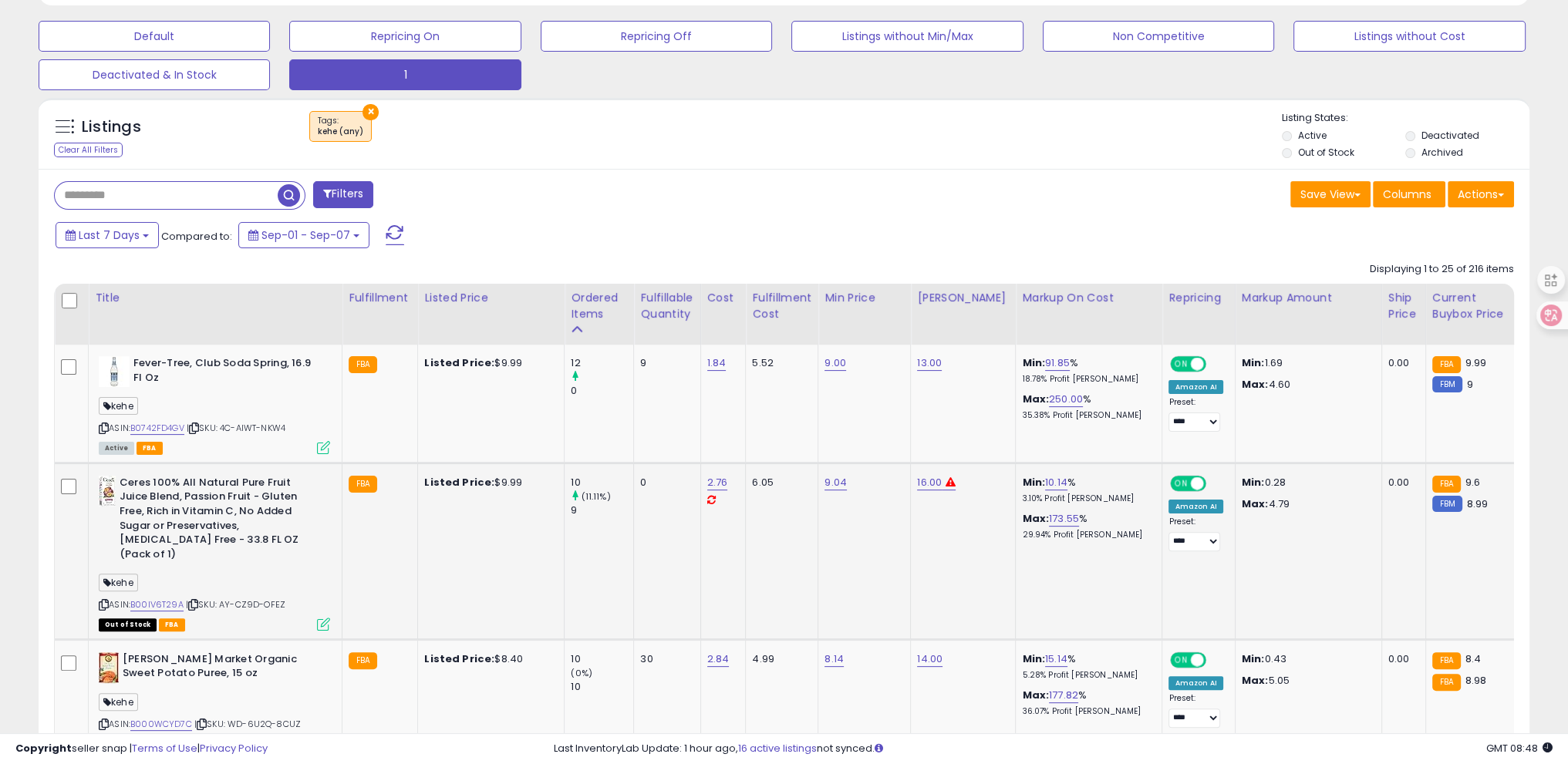
scroll to position [577, 0]
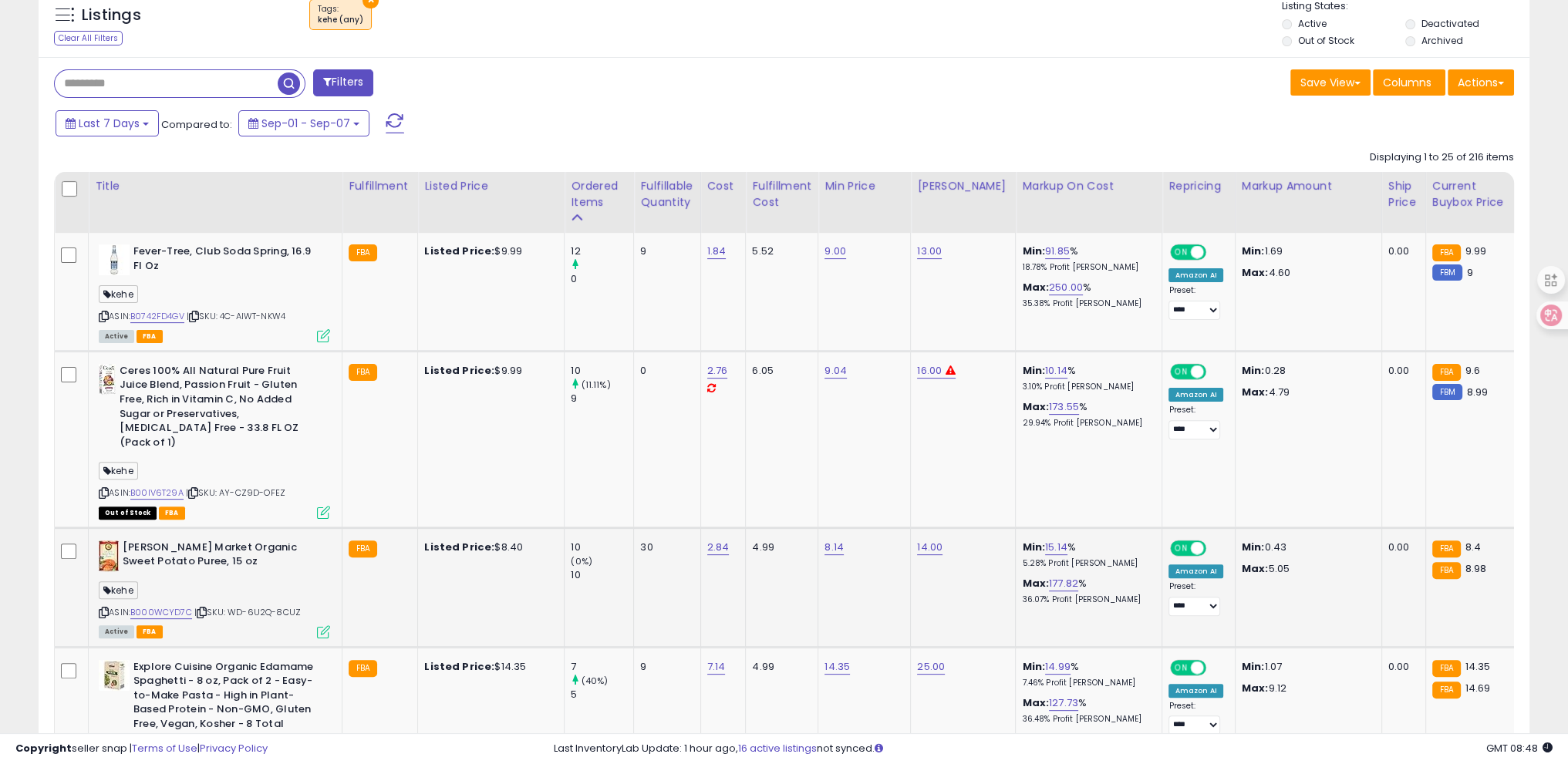
click at [99, 609] on icon at bounding box center [103, 613] width 10 height 9
click at [137, 119] on span "Last 7 Days" at bounding box center [109, 122] width 61 height 15
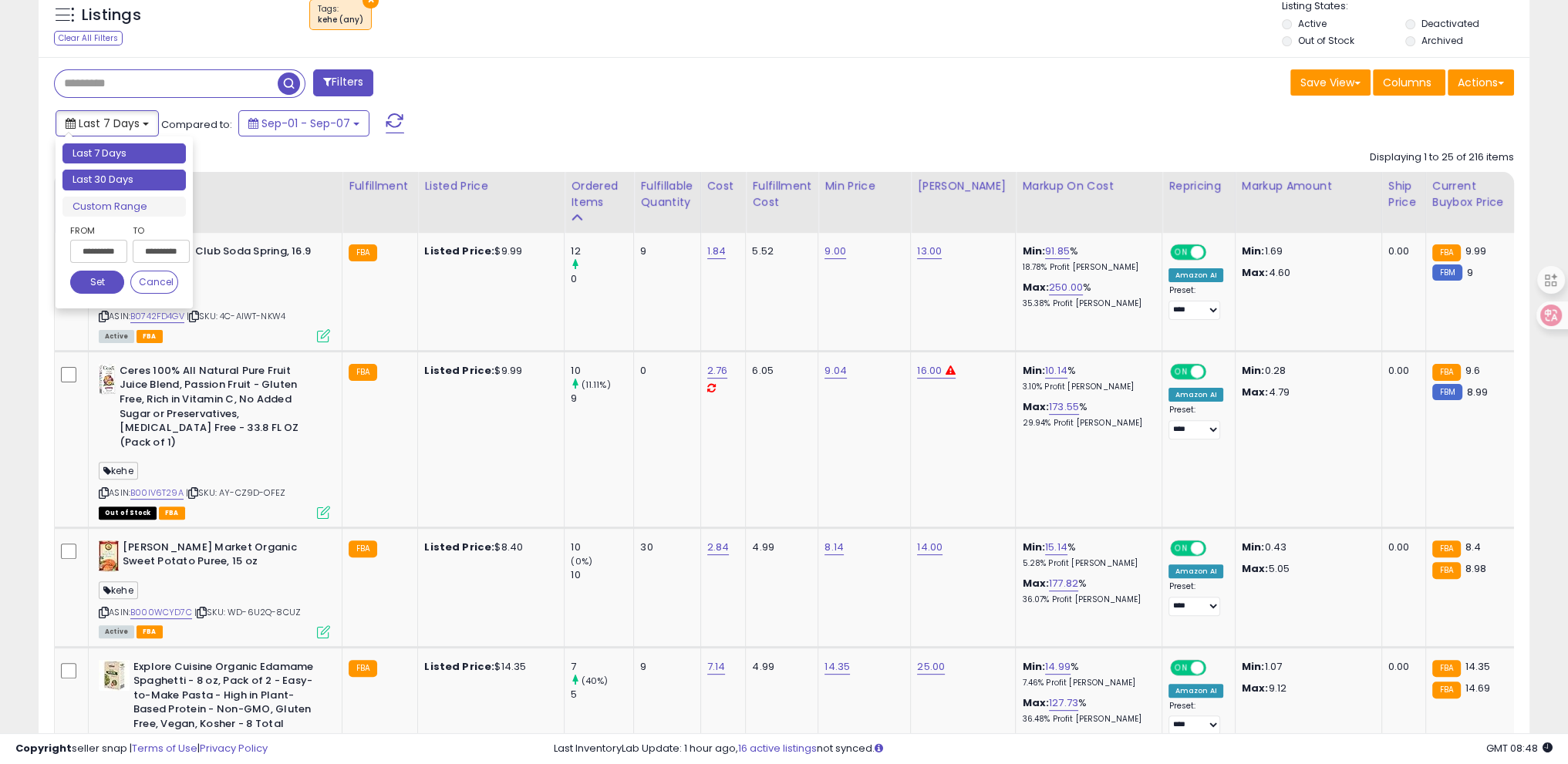
type input "**********"
click at [130, 182] on li "Last 30 Days" at bounding box center [123, 179] width 123 height 20
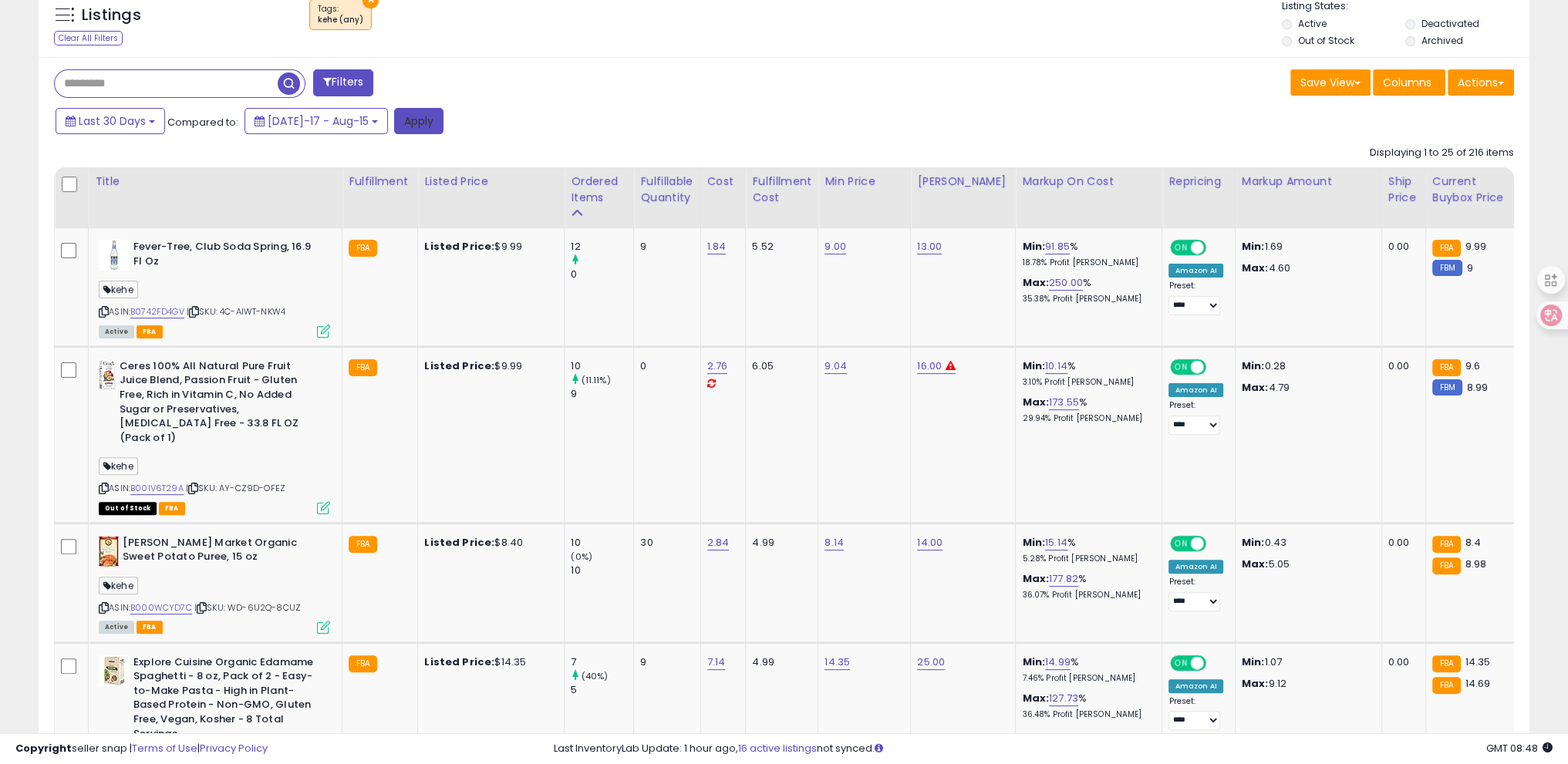
click at [394, 121] on button "Apply" at bounding box center [419, 122] width 50 height 27
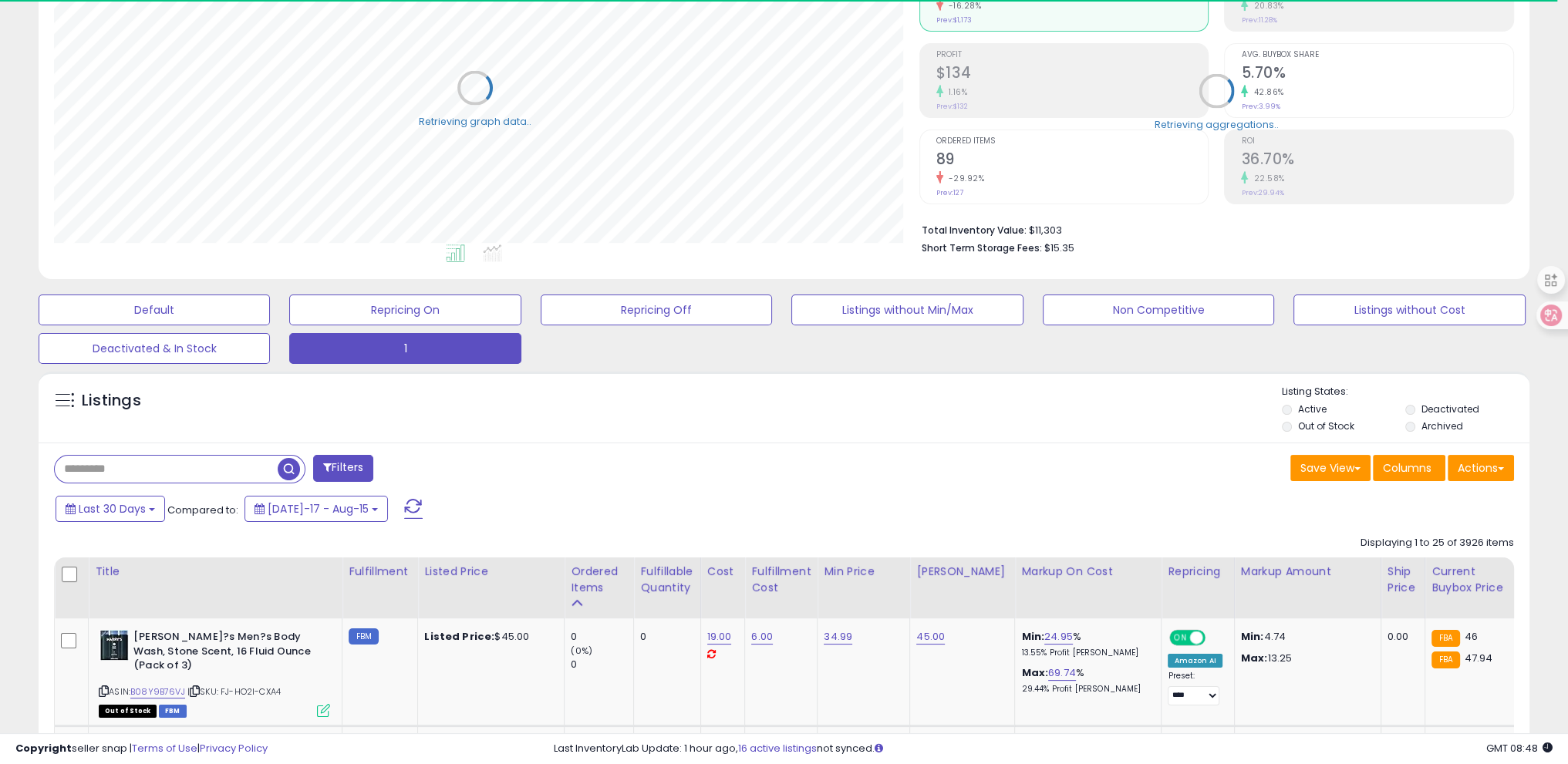
scroll to position [770672, 770594]
click at [444, 468] on div "Filters" at bounding box center [414, 470] width 742 height 31
click at [585, 574] on div "Ordered Items" at bounding box center [598, 579] width 56 height 32
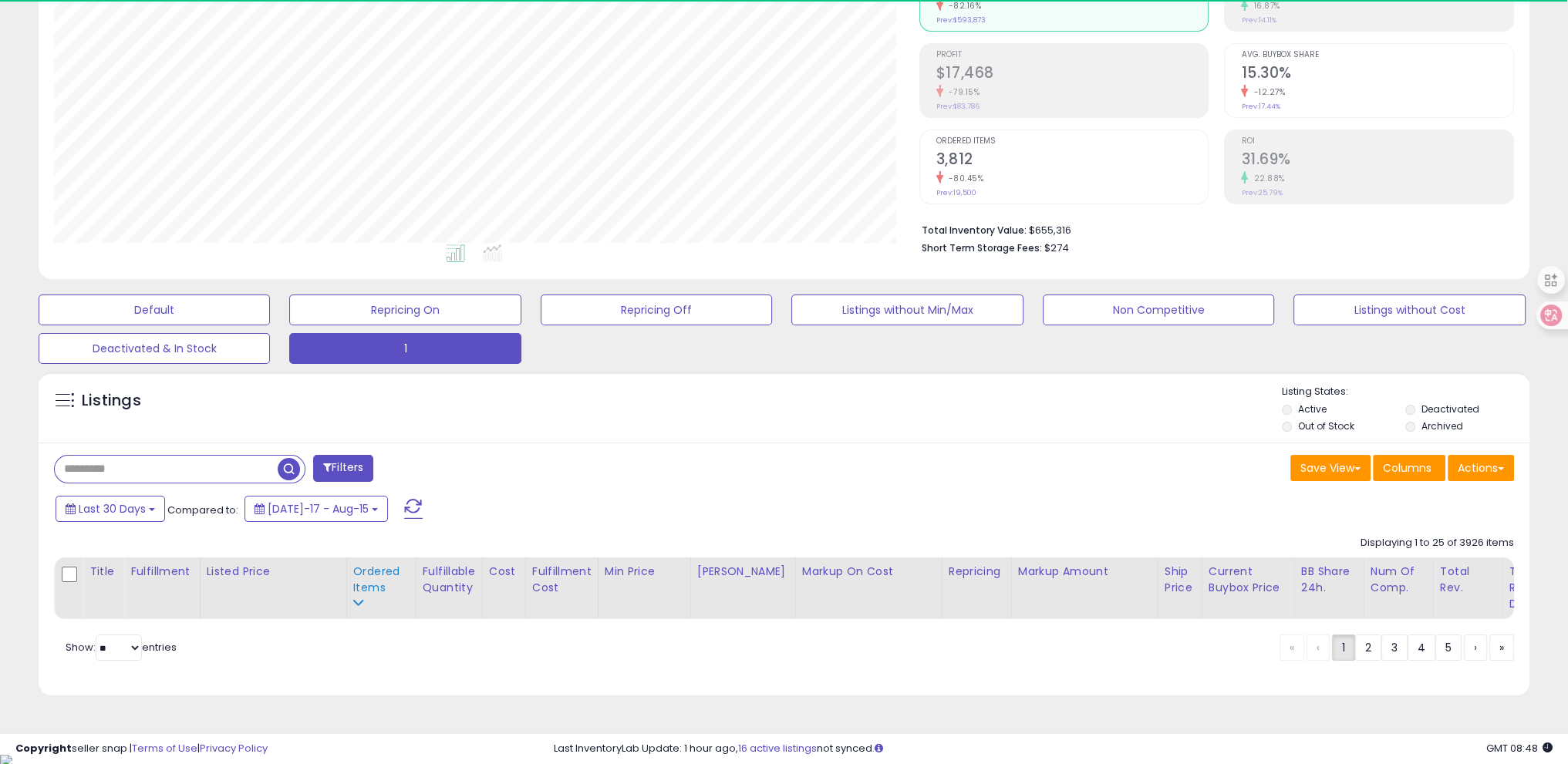
scroll to position [315, 865]
type input "**********"
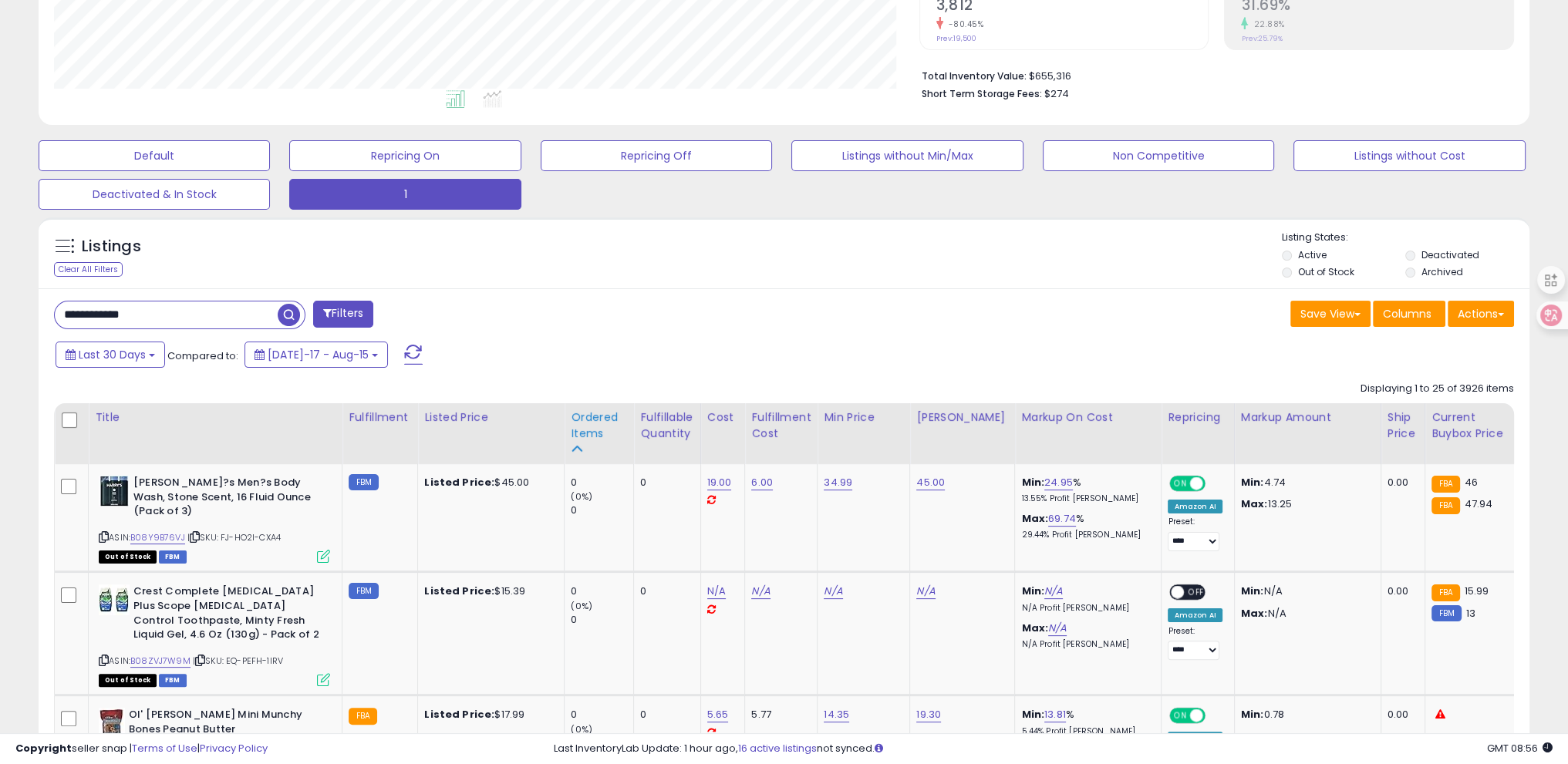
click at [574, 430] on div "Ordered Items" at bounding box center [598, 425] width 56 height 32
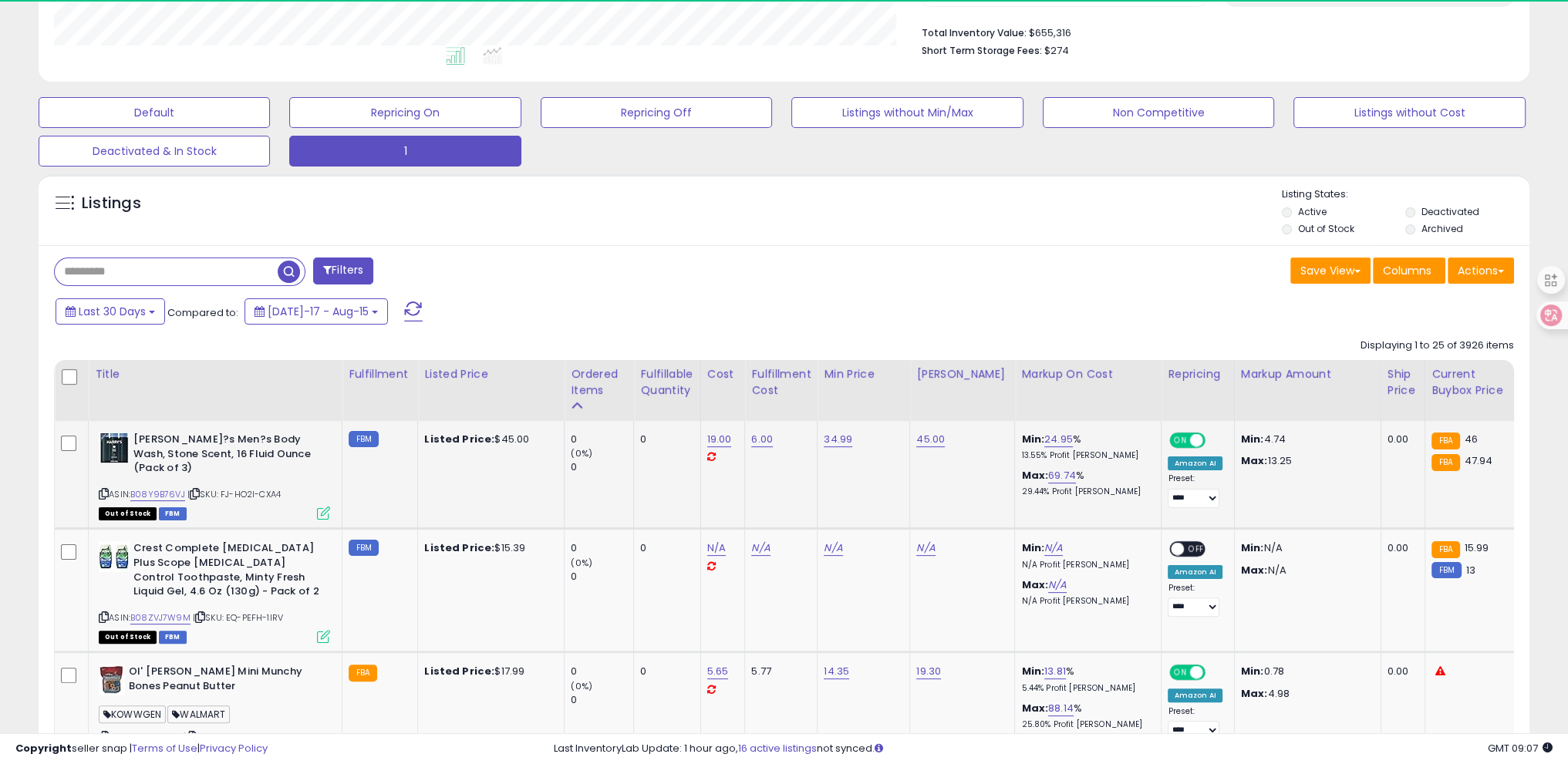
scroll to position [422, 0]
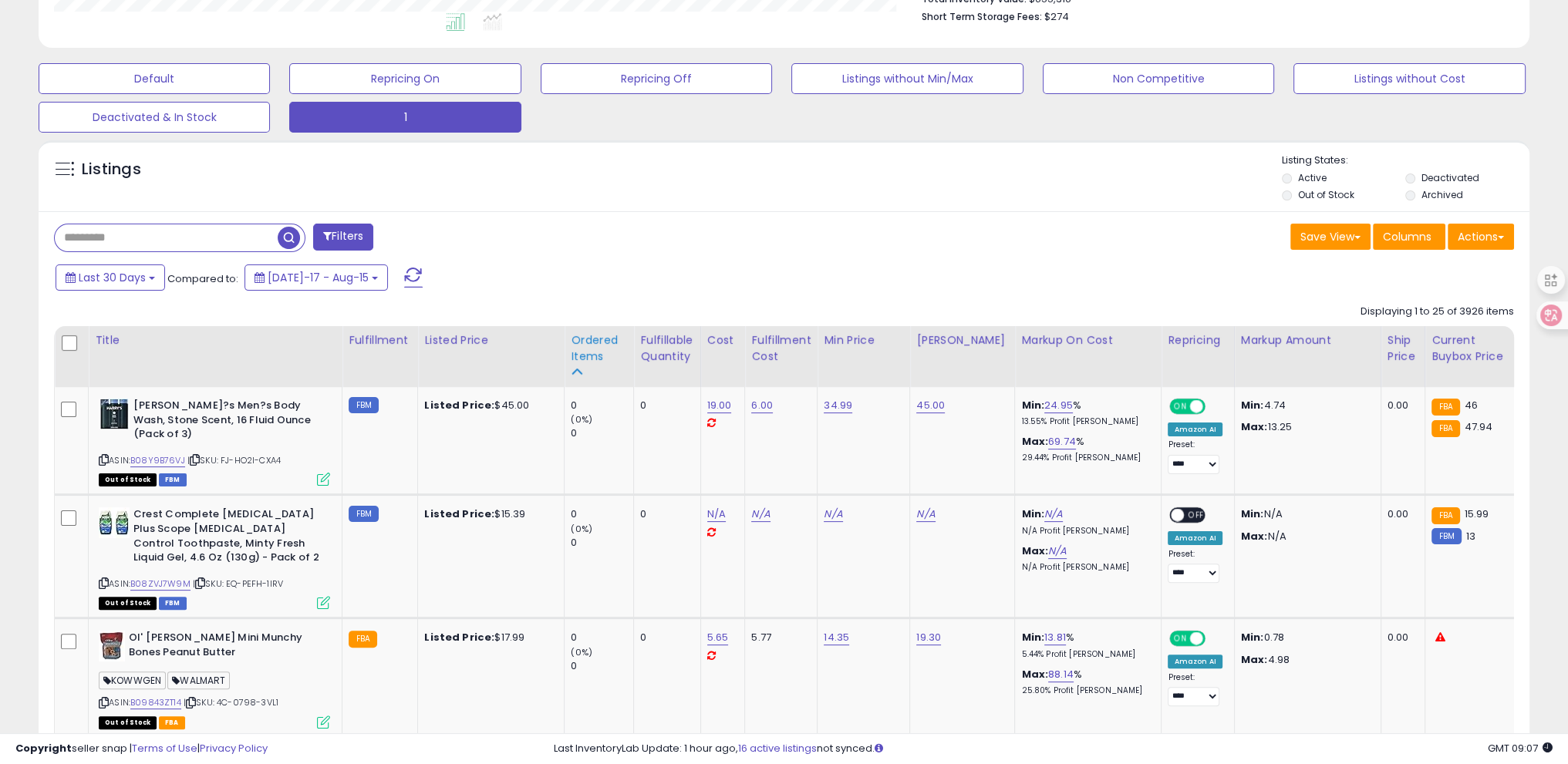
click at [608, 350] on div "Ordered Items" at bounding box center [598, 348] width 56 height 32
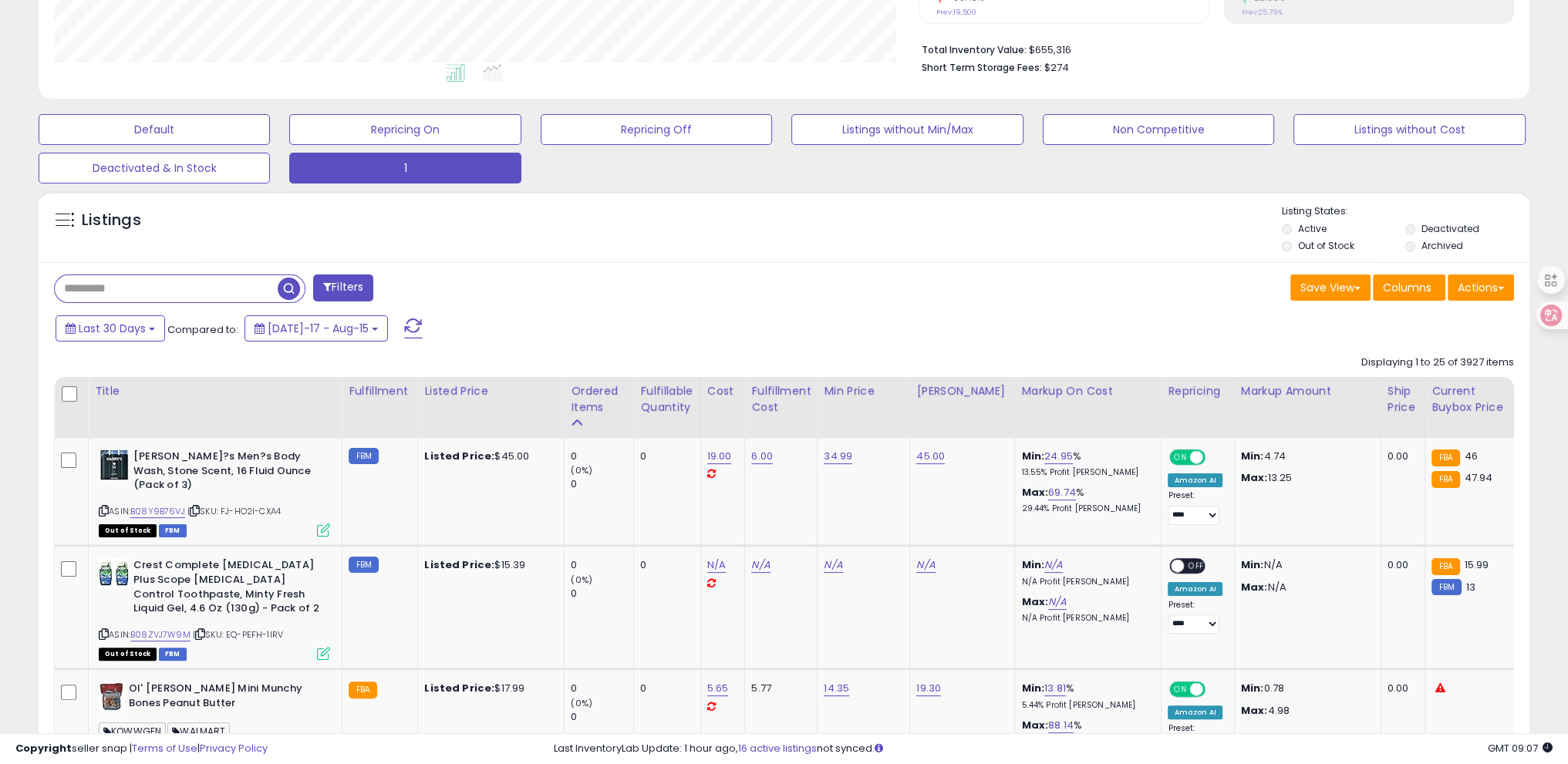
scroll to position [345, 0]
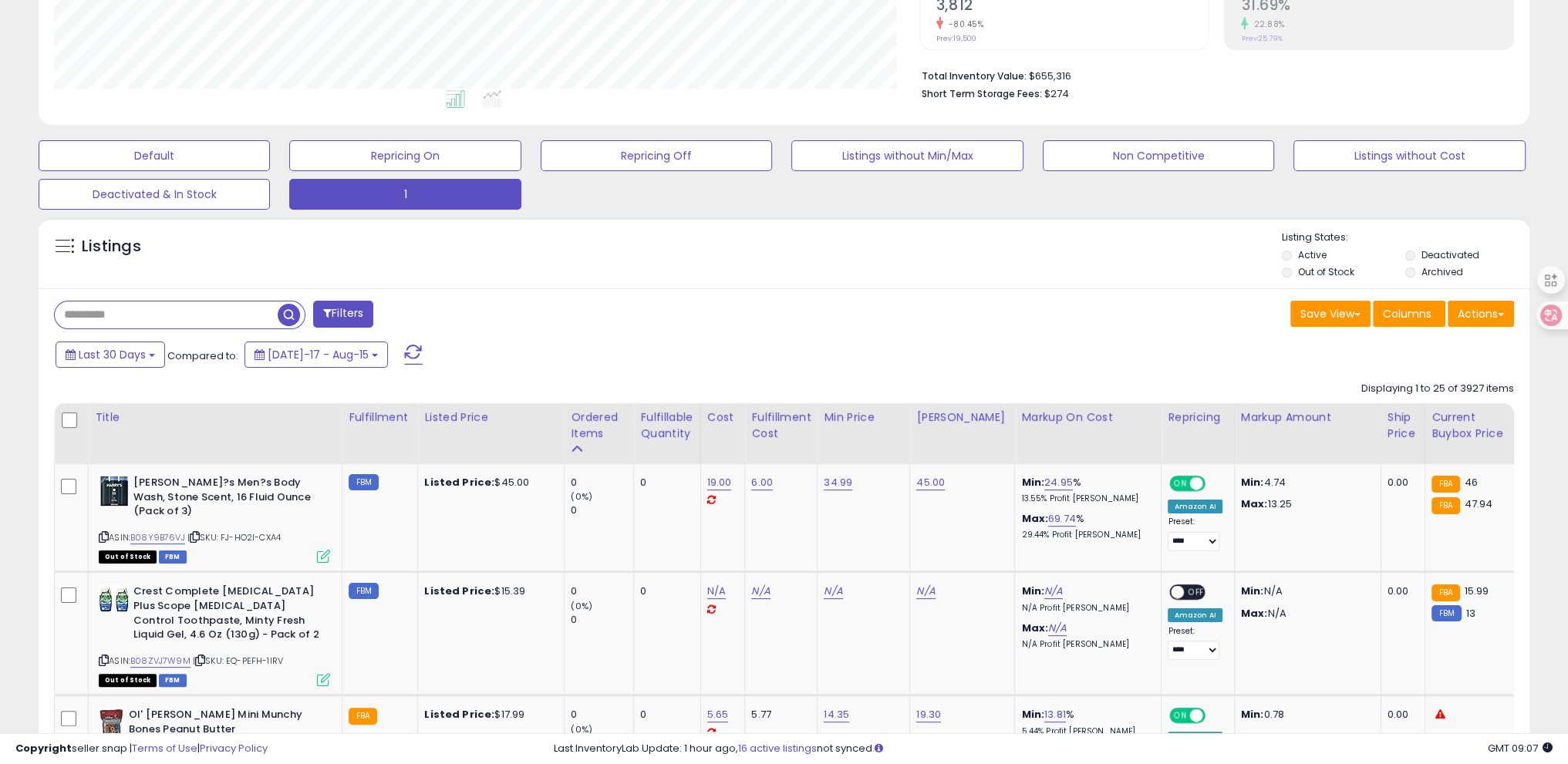
click at [473, 235] on div "Listings" at bounding box center [784, 256] width 1492 height 52
